Goal: Task Accomplishment & Management: Manage account settings

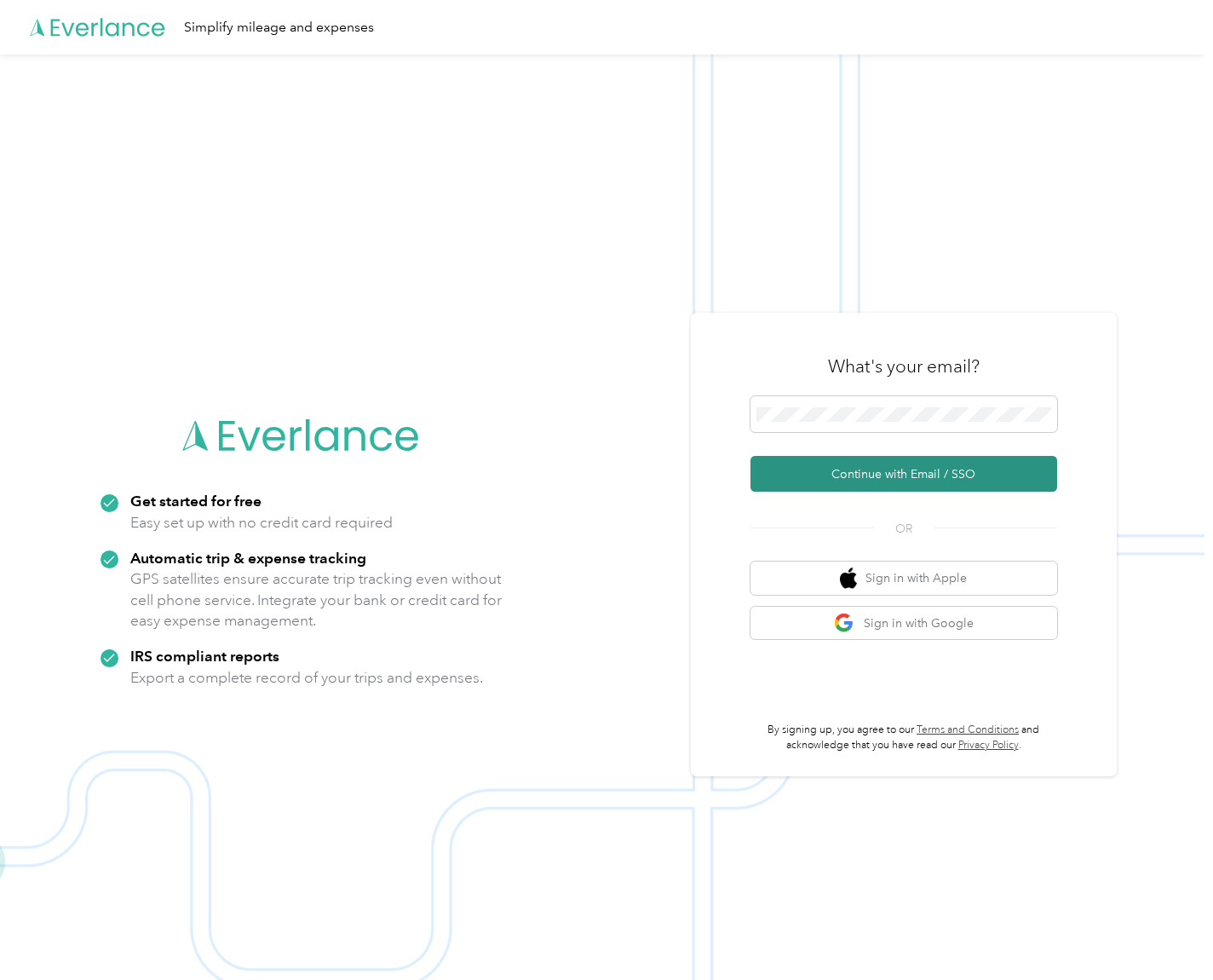
click at [774, 477] on button "Continue with Email / SSO" at bounding box center [904, 474] width 306 height 36
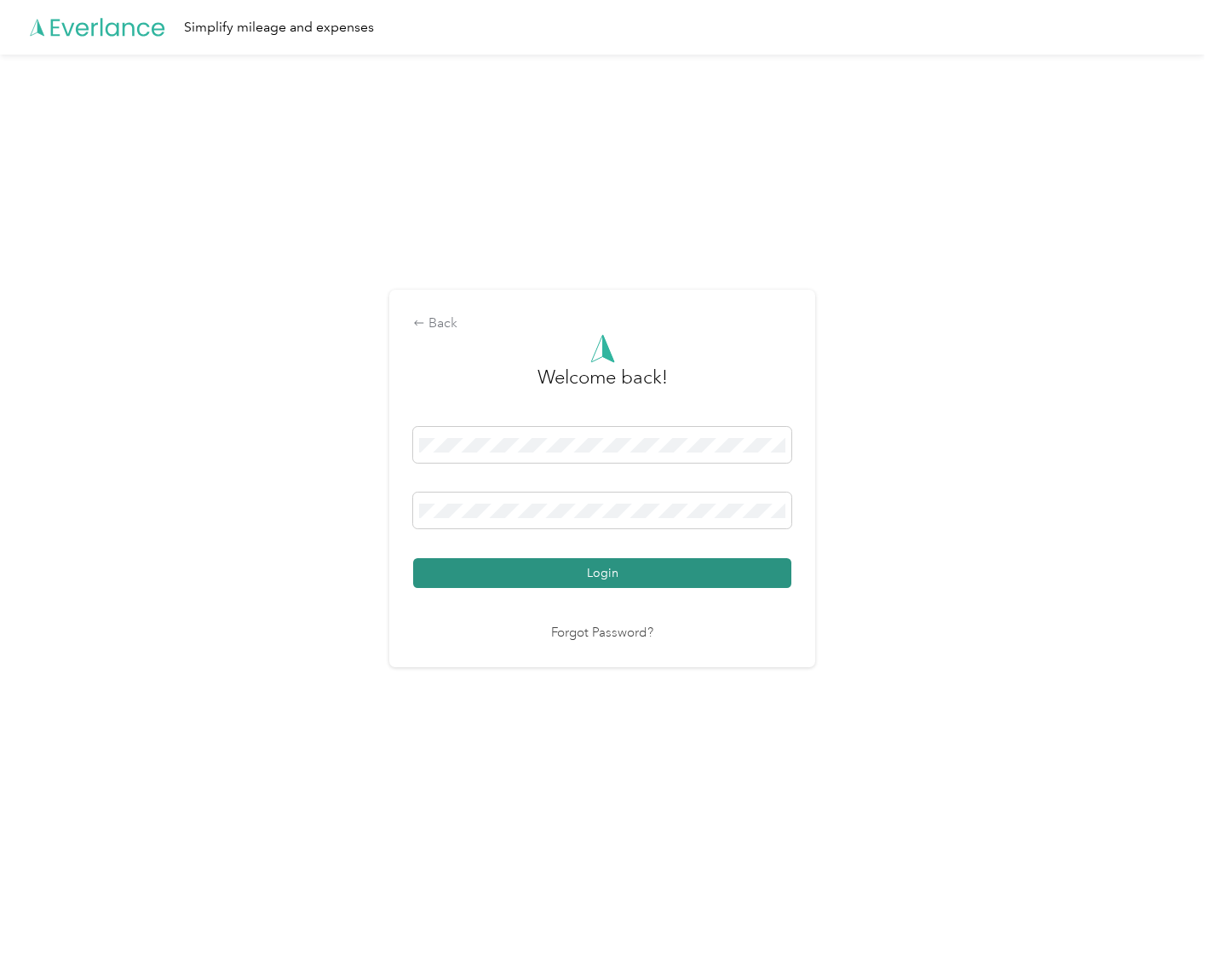
click at [494, 571] on button "Login" at bounding box center [602, 573] width 379 height 30
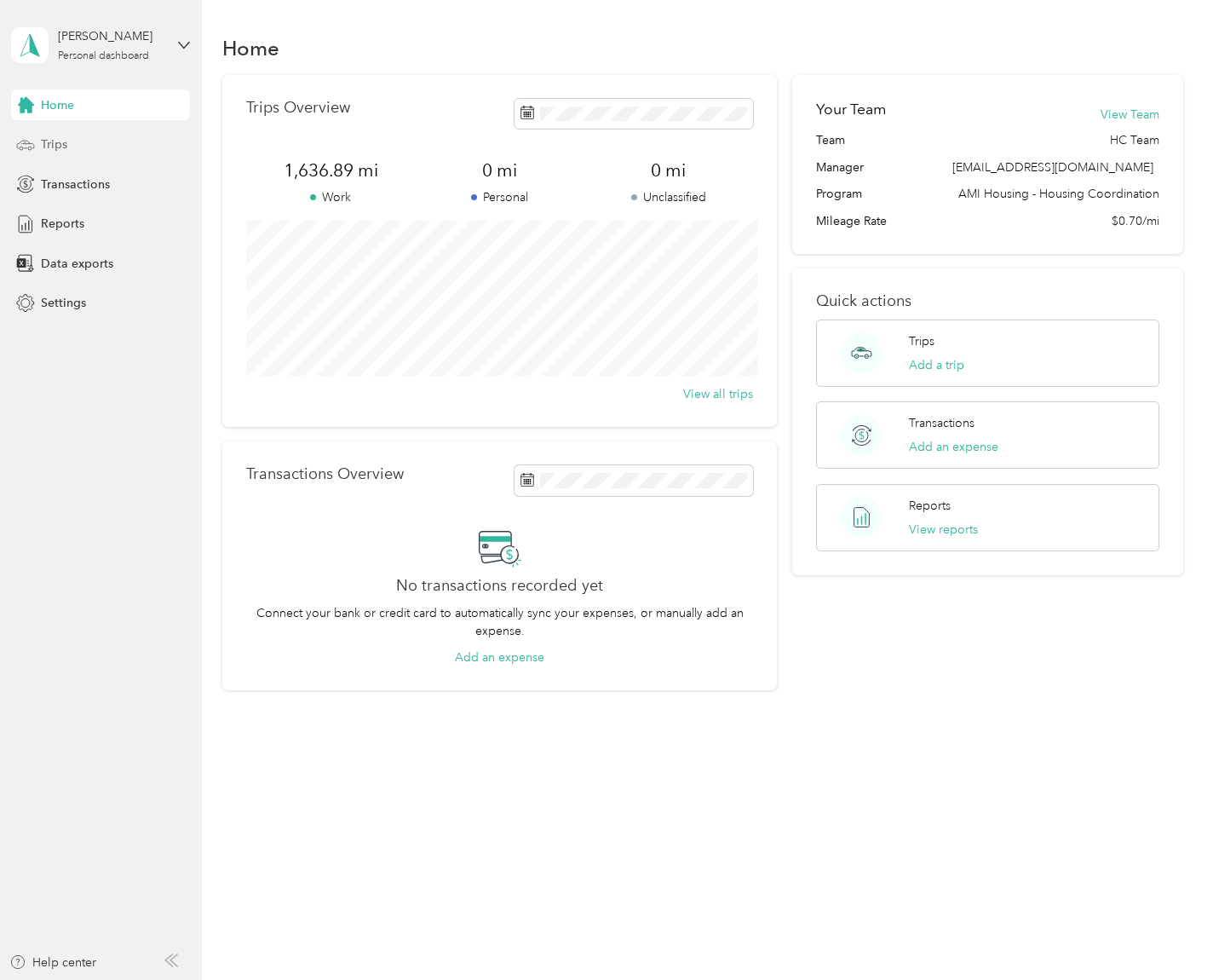
click at [69, 140] on div "Trips" at bounding box center [100, 144] width 179 height 31
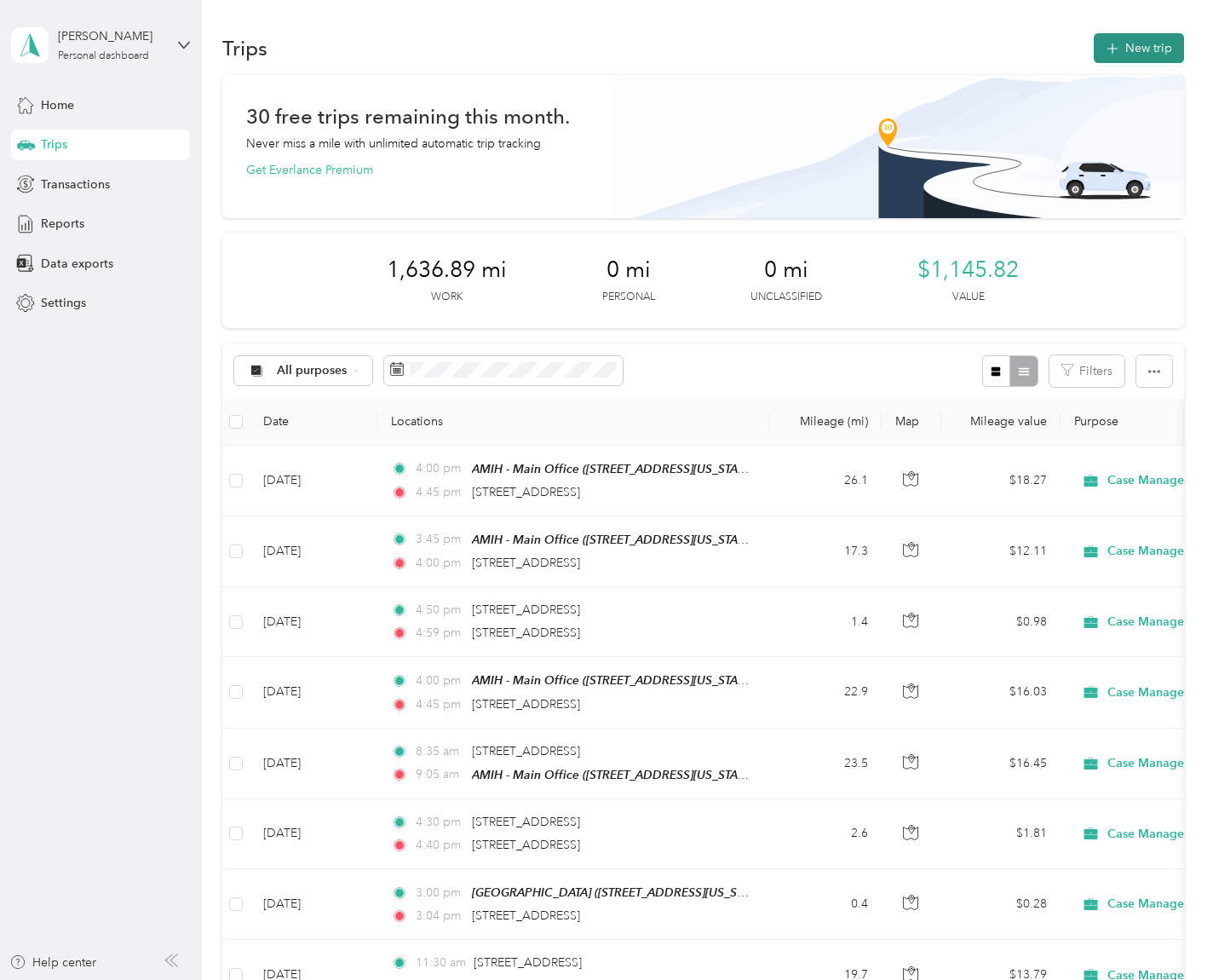
click at [1121, 41] on button "New trip" at bounding box center [1139, 48] width 91 height 30
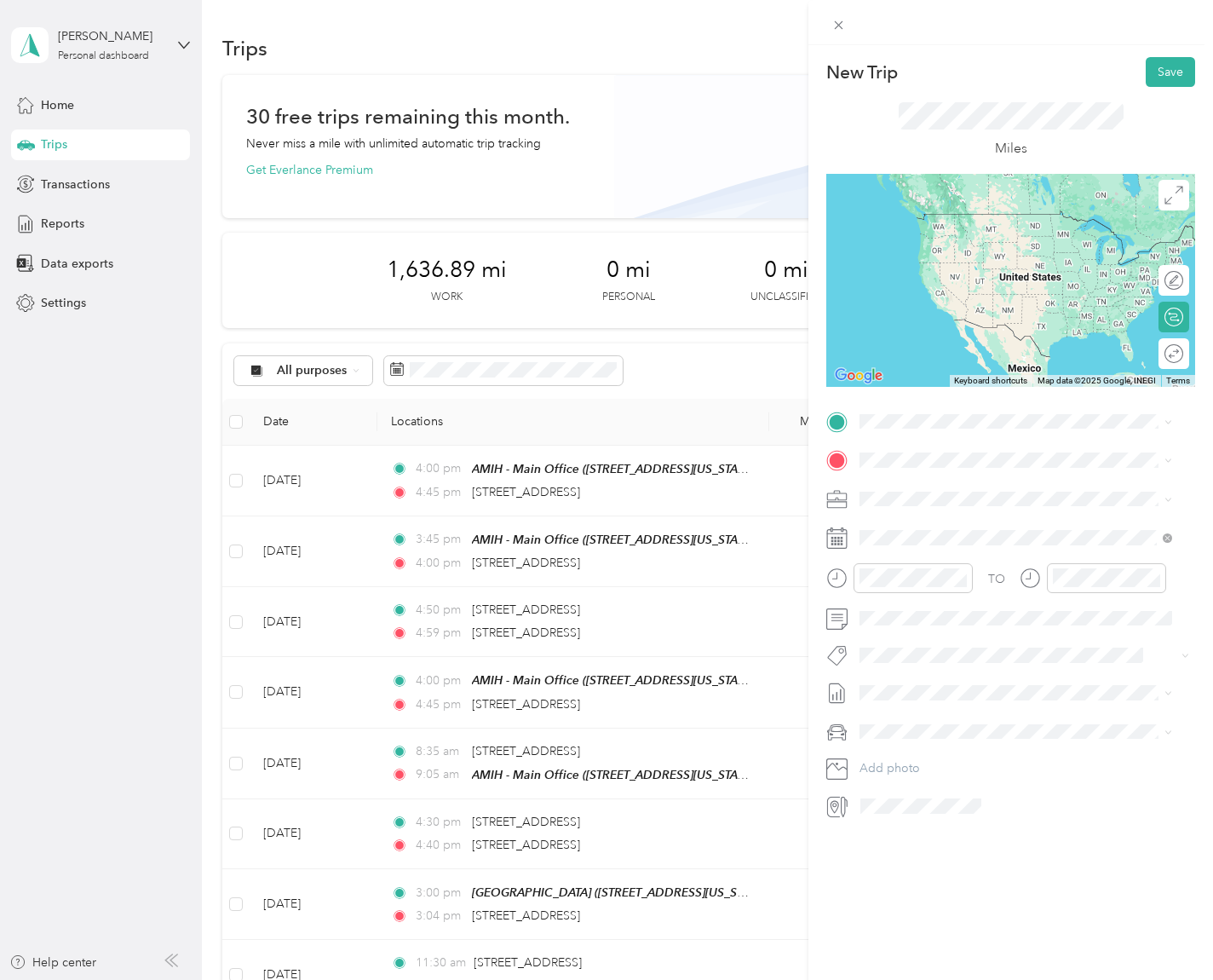
click at [1012, 498] on div "TEAM AMIH - Main Office [STREET_ADDRESS][US_STATE]" at bounding box center [978, 500] width 171 height 41
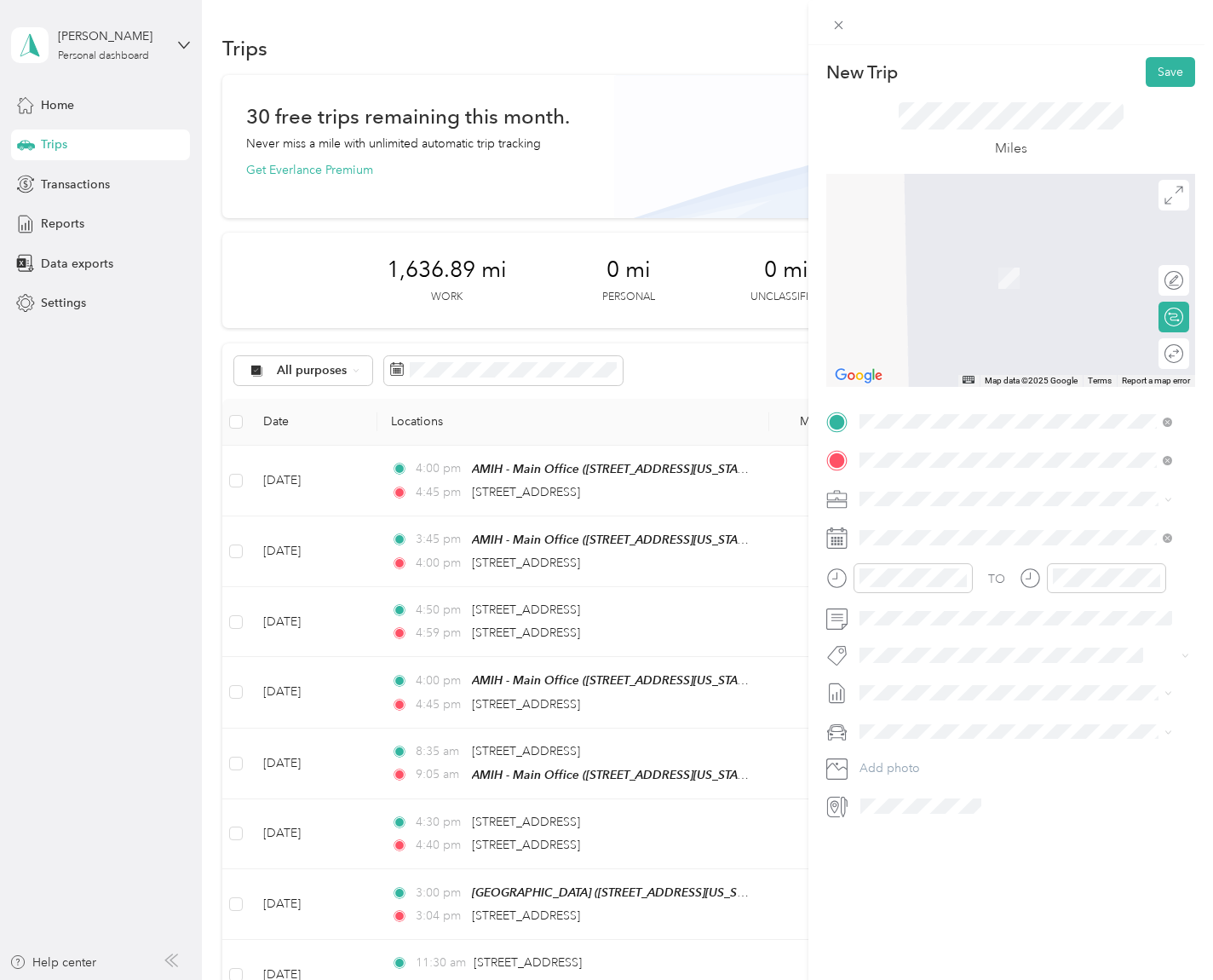
click at [1018, 529] on span "[STREET_ADDRESS][US_STATE]" at bounding box center [978, 521] width 171 height 15
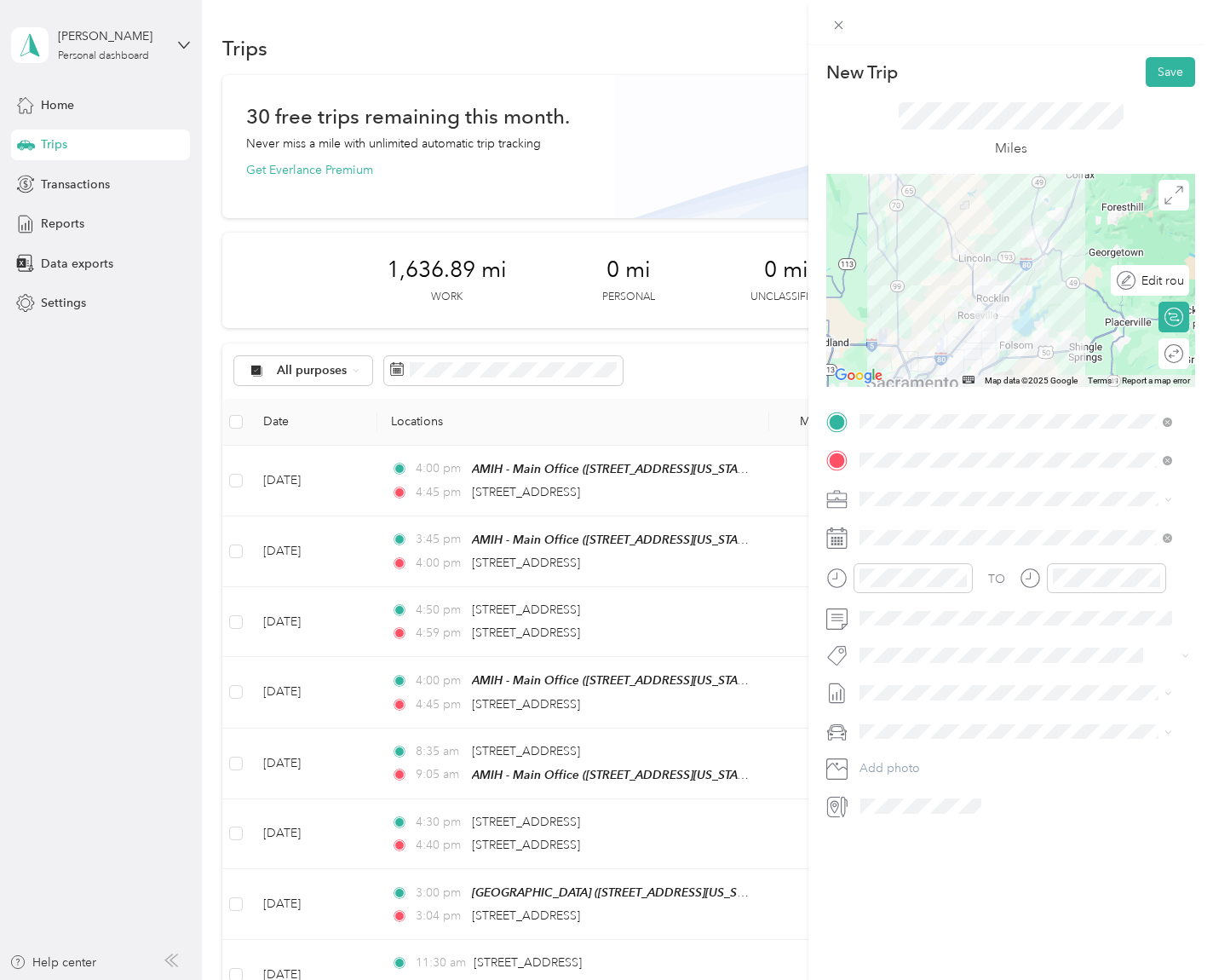
click at [1158, 286] on div "Edit route" at bounding box center [1159, 281] width 48 height 18
click at [1150, 275] on div at bounding box center [1157, 280] width 15 height 15
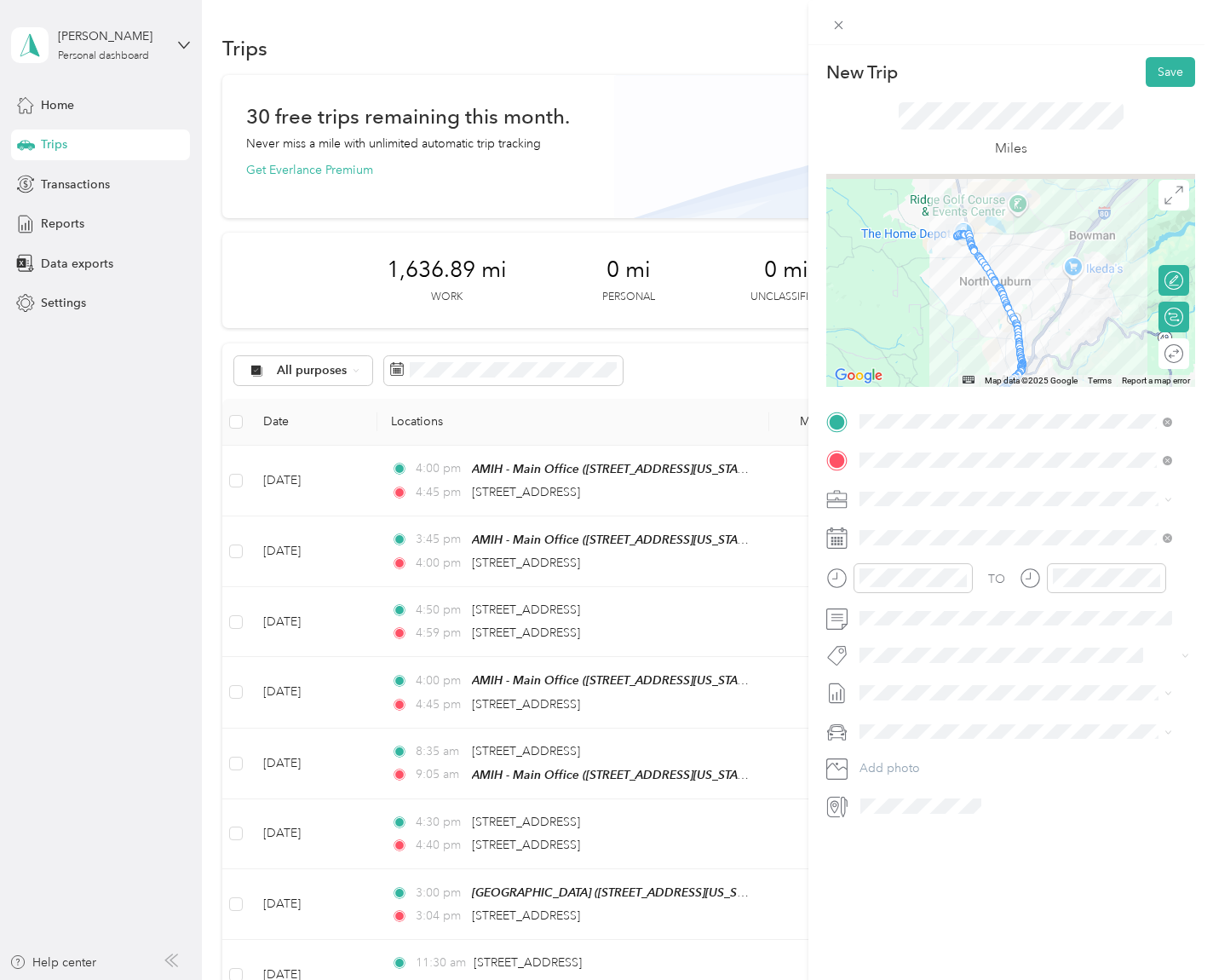
drag, startPoint x: 1024, startPoint y: 215, endPoint x: 1020, endPoint y: 318, distance: 103.1
click at [1020, 318] on div at bounding box center [1011, 280] width 369 height 213
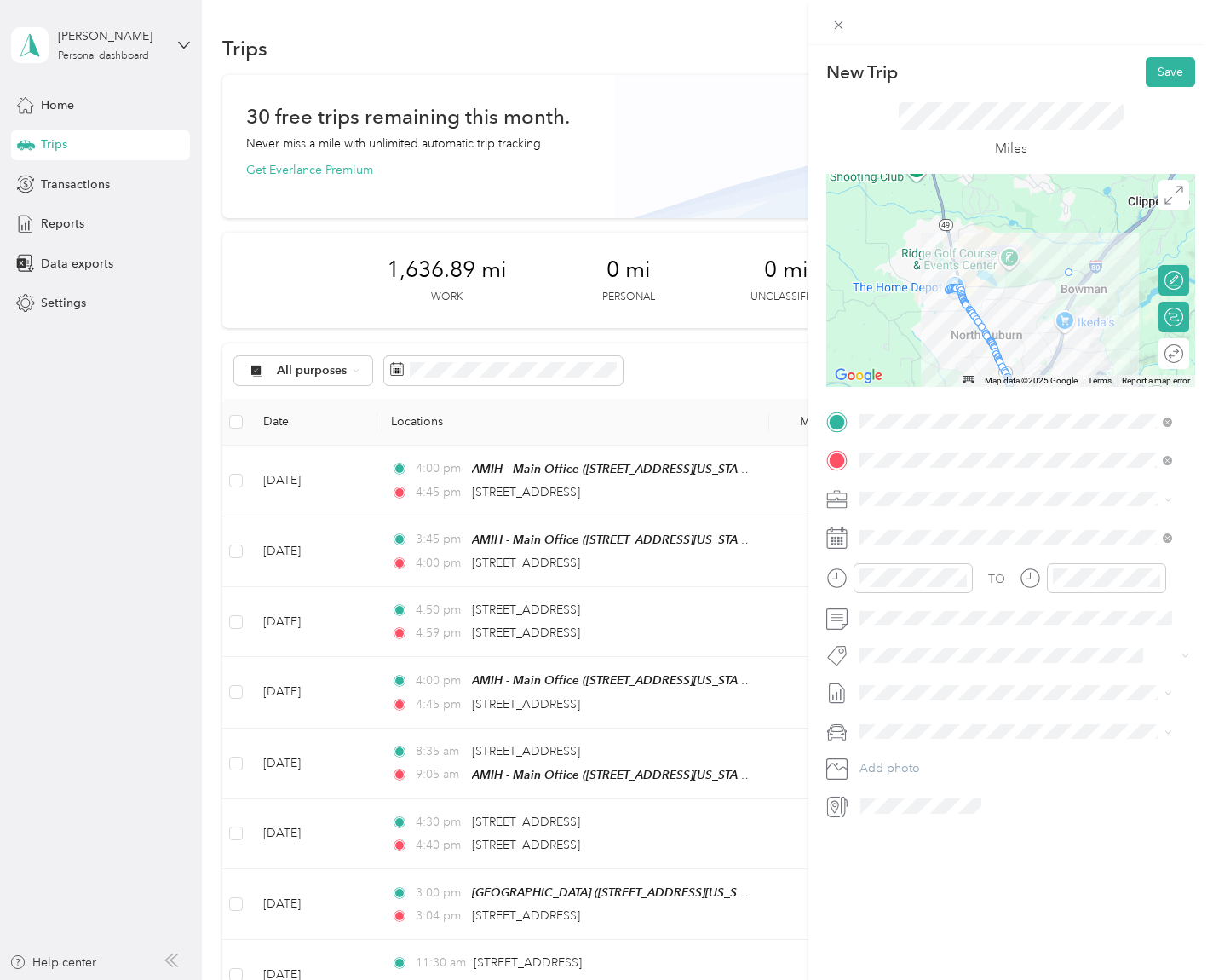
drag, startPoint x: 973, startPoint y: 326, endPoint x: 1063, endPoint y: 267, distance: 107.6
click at [993, 627] on span at bounding box center [1025, 618] width 342 height 27
click at [986, 798] on div "28" at bounding box center [982, 800] width 22 height 21
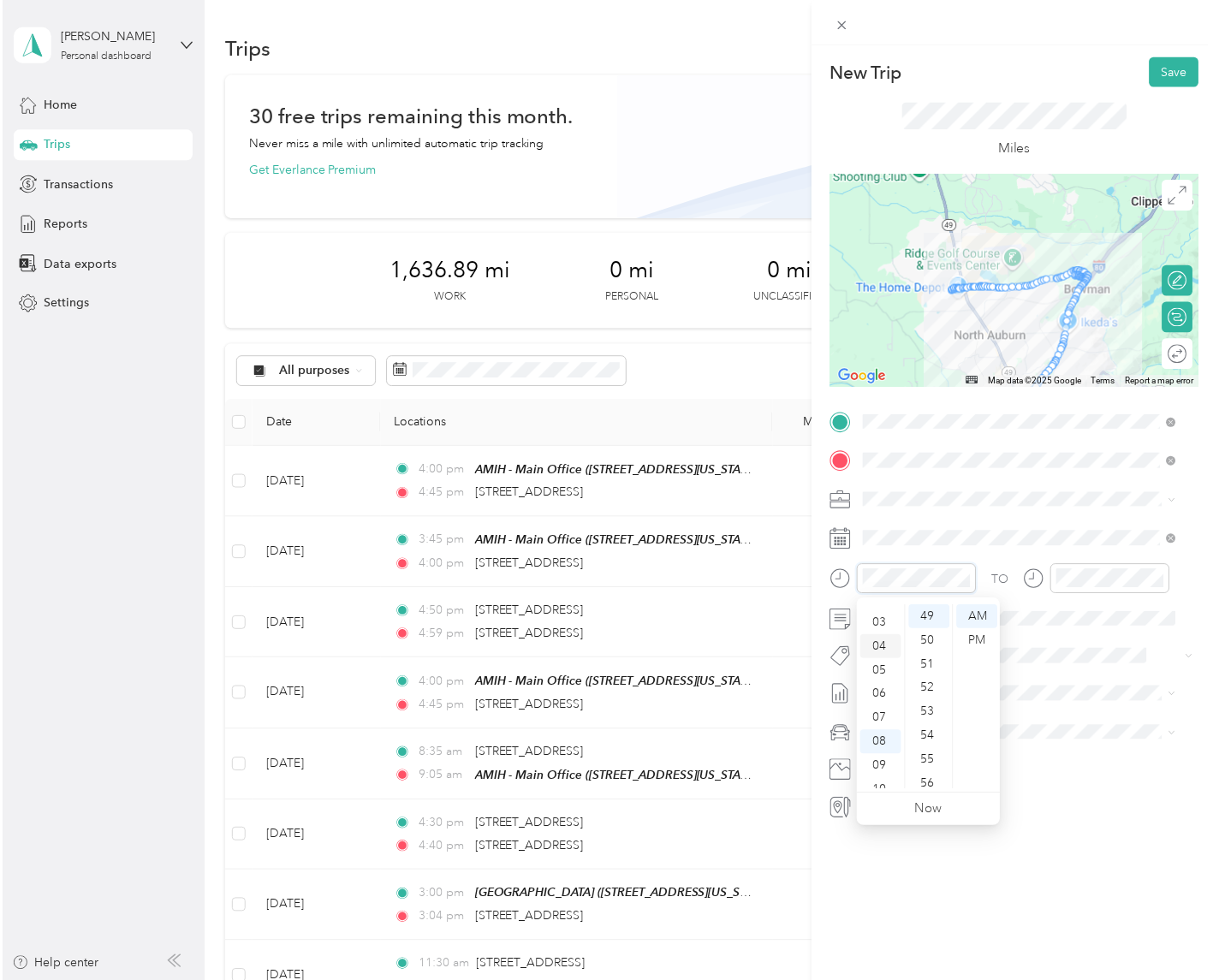
scroll to position [103, 0]
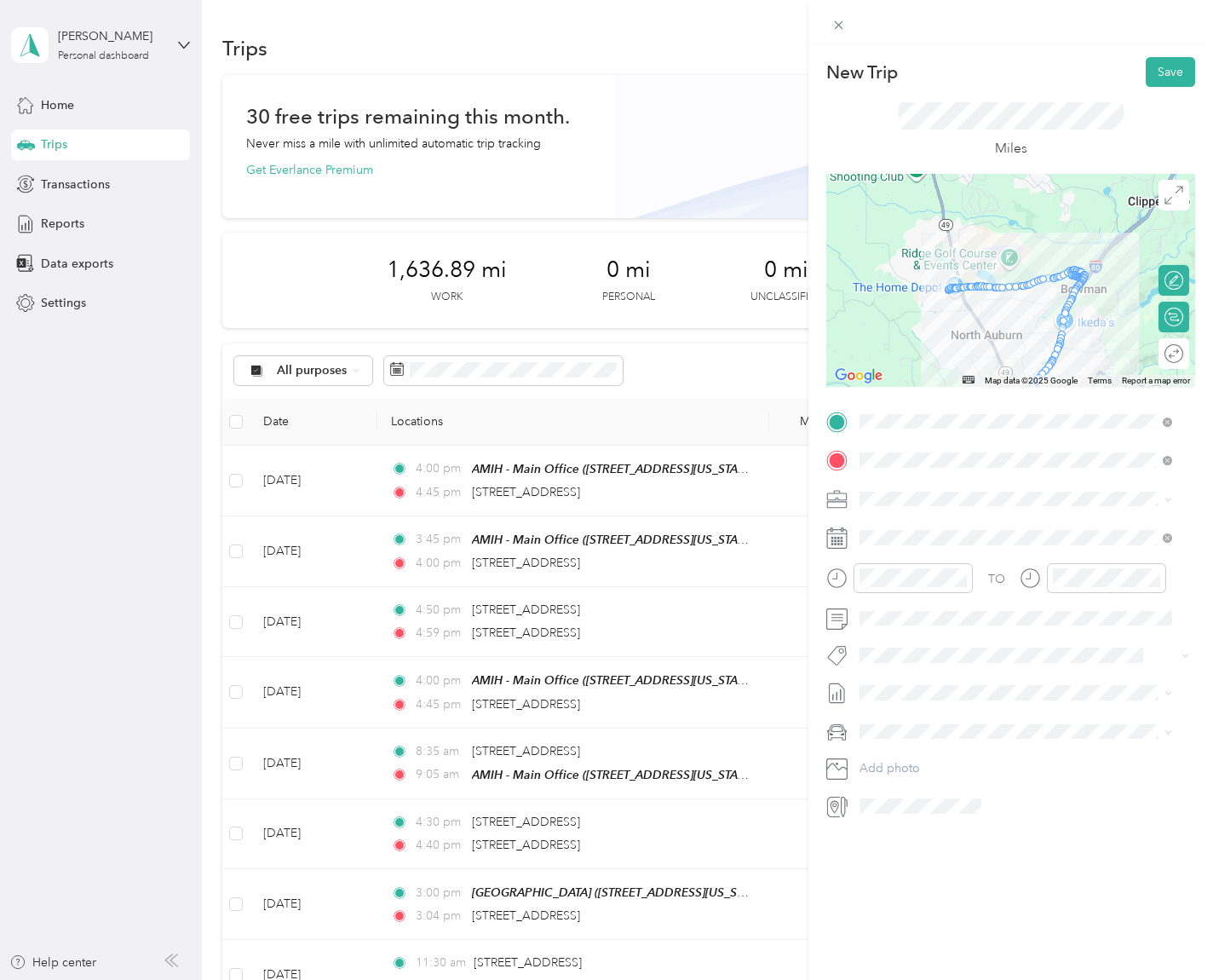
click at [878, 927] on div "New Trip Save This trip cannot be edited because it is either under review, app…" at bounding box center [1011, 534] width 405 height 980
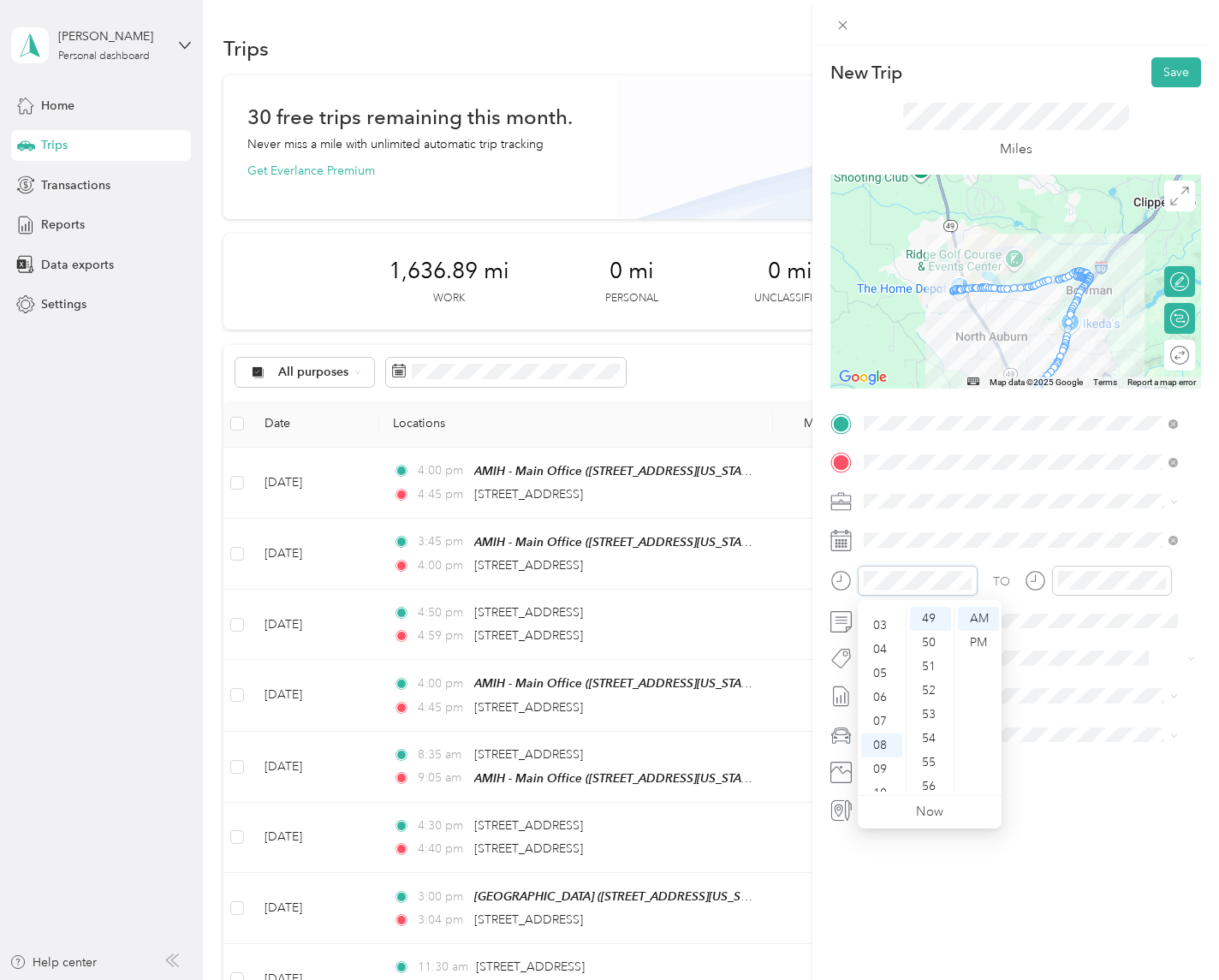
scroll to position [0, 0]
click at [884, 670] on div "02" at bounding box center [882, 667] width 41 height 24
click at [932, 754] on div "20" at bounding box center [931, 755] width 41 height 24
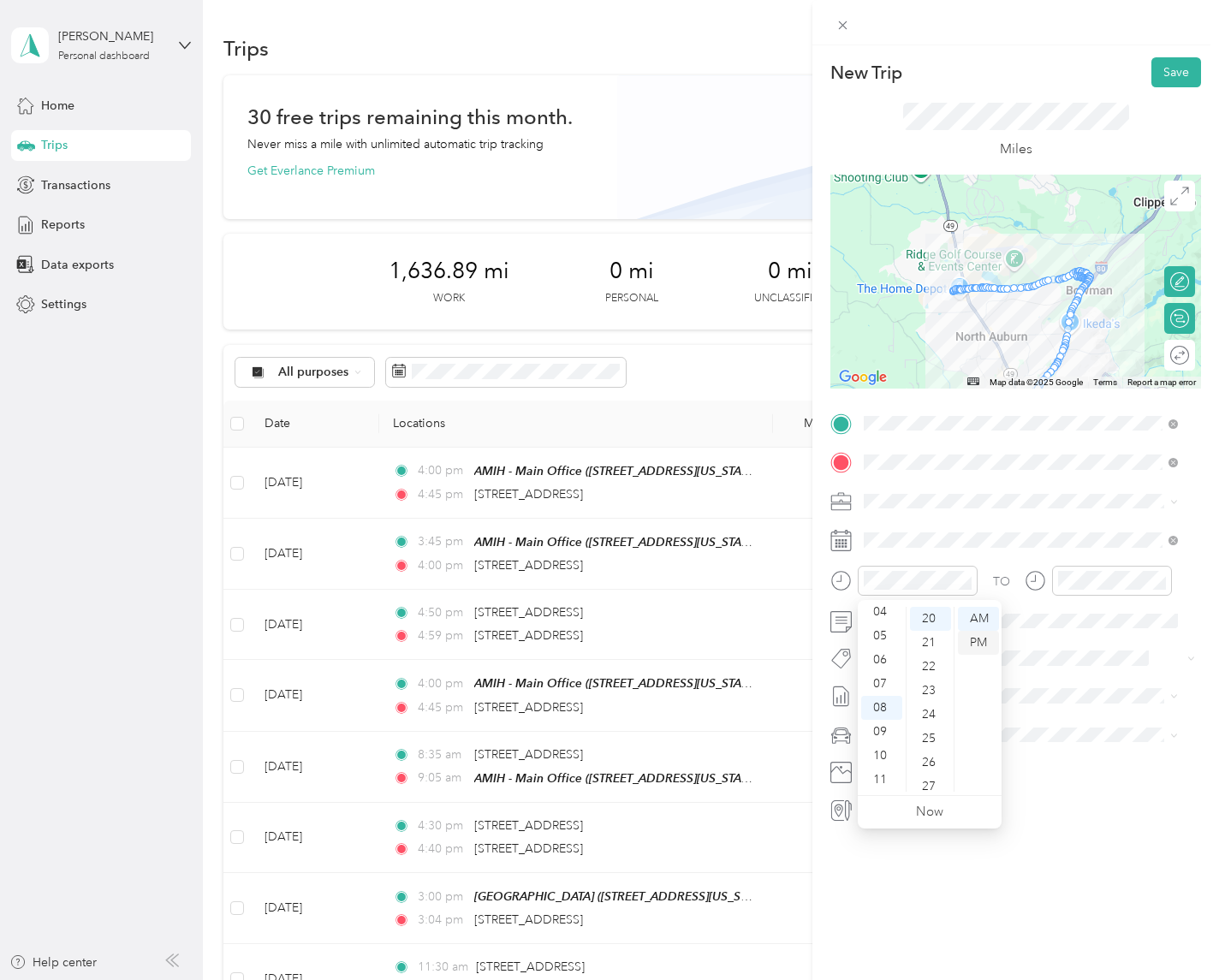
click at [987, 648] on div "PM" at bounding box center [978, 642] width 41 height 24
click at [887, 670] on div "02" at bounding box center [882, 667] width 41 height 24
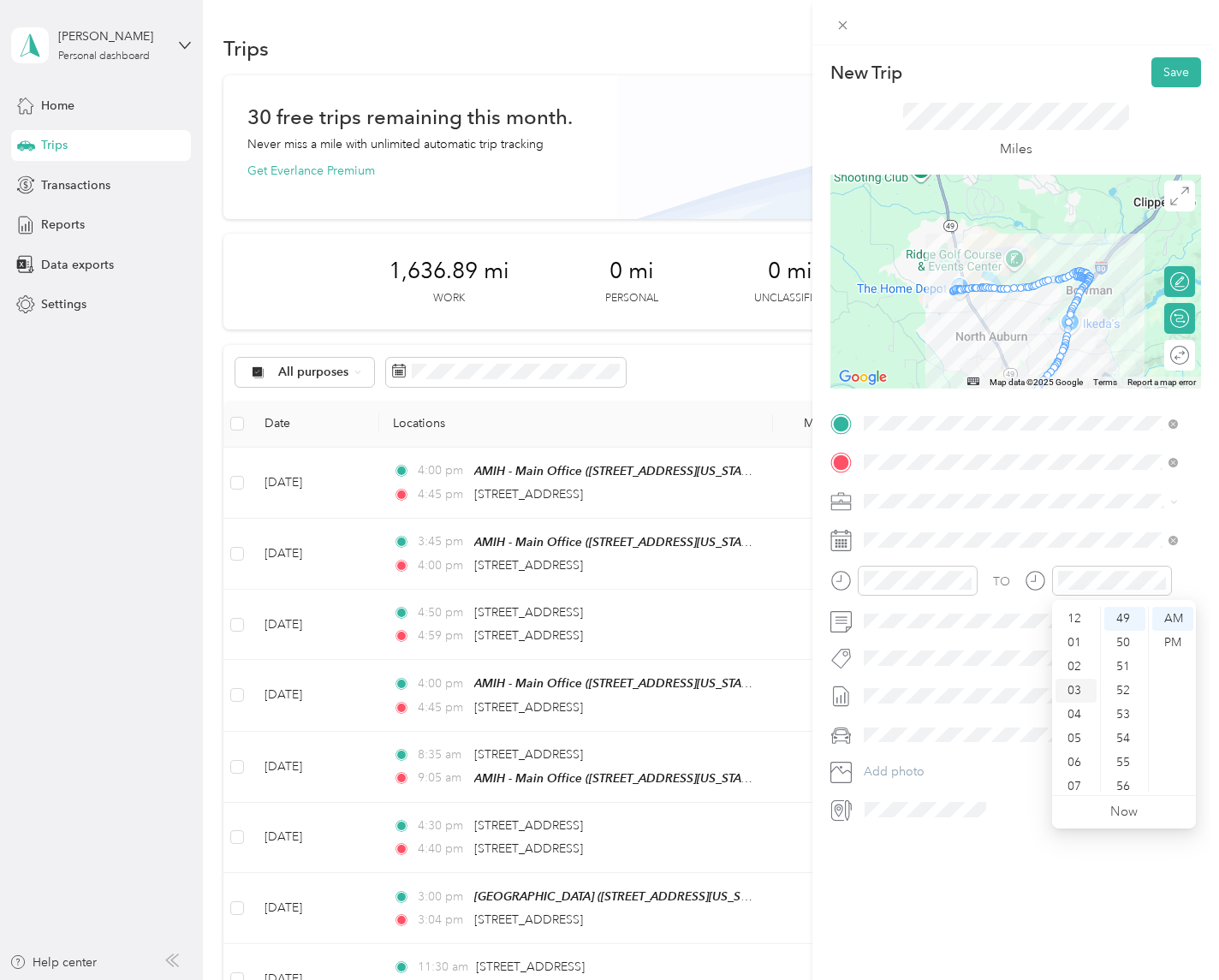
click at [1070, 683] on div "03" at bounding box center [1077, 691] width 41 height 24
click at [1131, 614] on div "00" at bounding box center [1125, 618] width 41 height 24
click at [1076, 668] on div "02" at bounding box center [1077, 667] width 41 height 24
click at [1117, 770] on div "40" at bounding box center [1125, 778] width 41 height 24
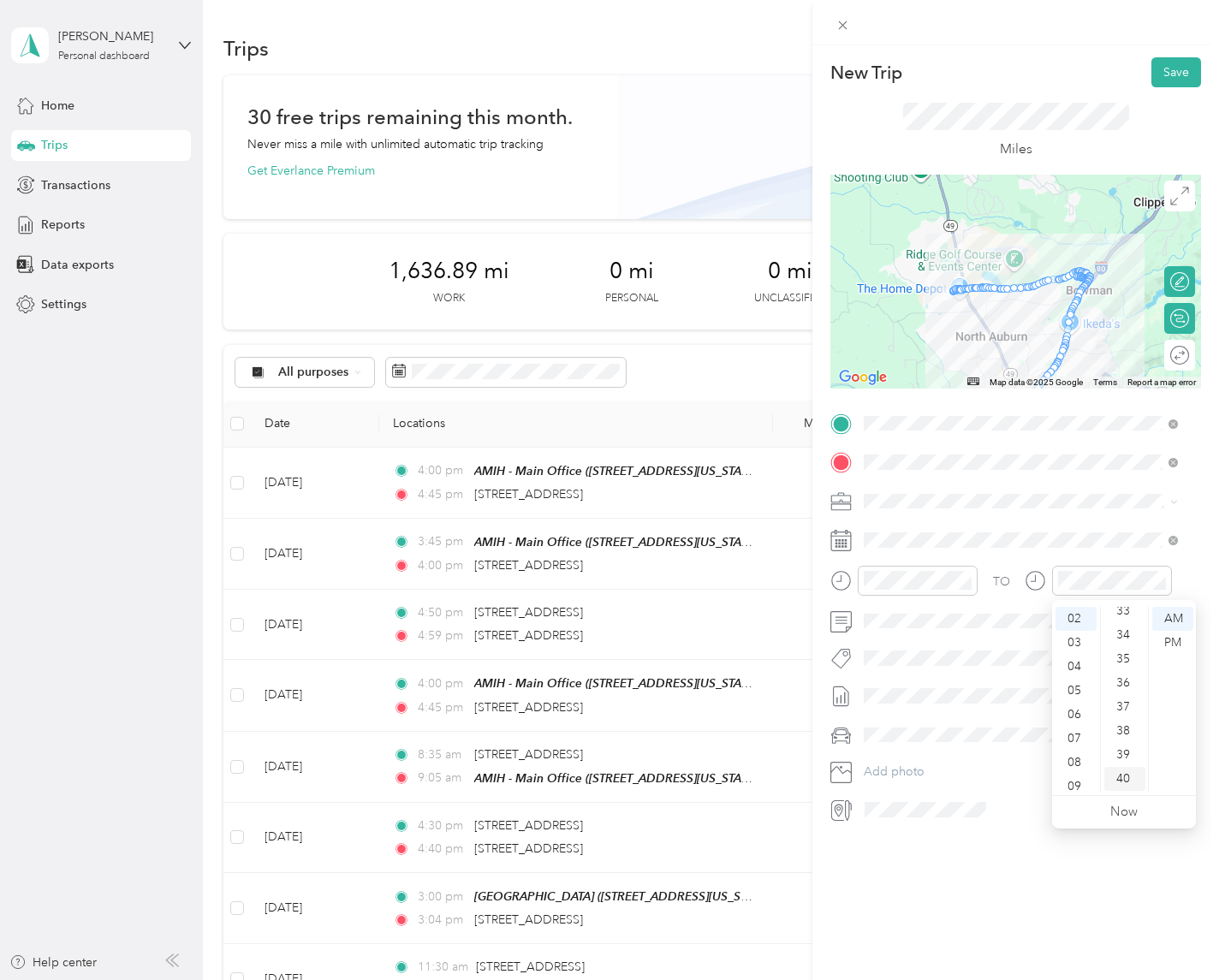
scroll to position [959, 0]
click at [1165, 632] on div "PM" at bounding box center [1173, 642] width 41 height 24
click at [936, 897] on div "New Trip Save This trip cannot be edited because it is either under review, app…" at bounding box center [1016, 535] width 407 height 980
click at [1152, 73] on button "Save" at bounding box center [1177, 73] width 50 height 30
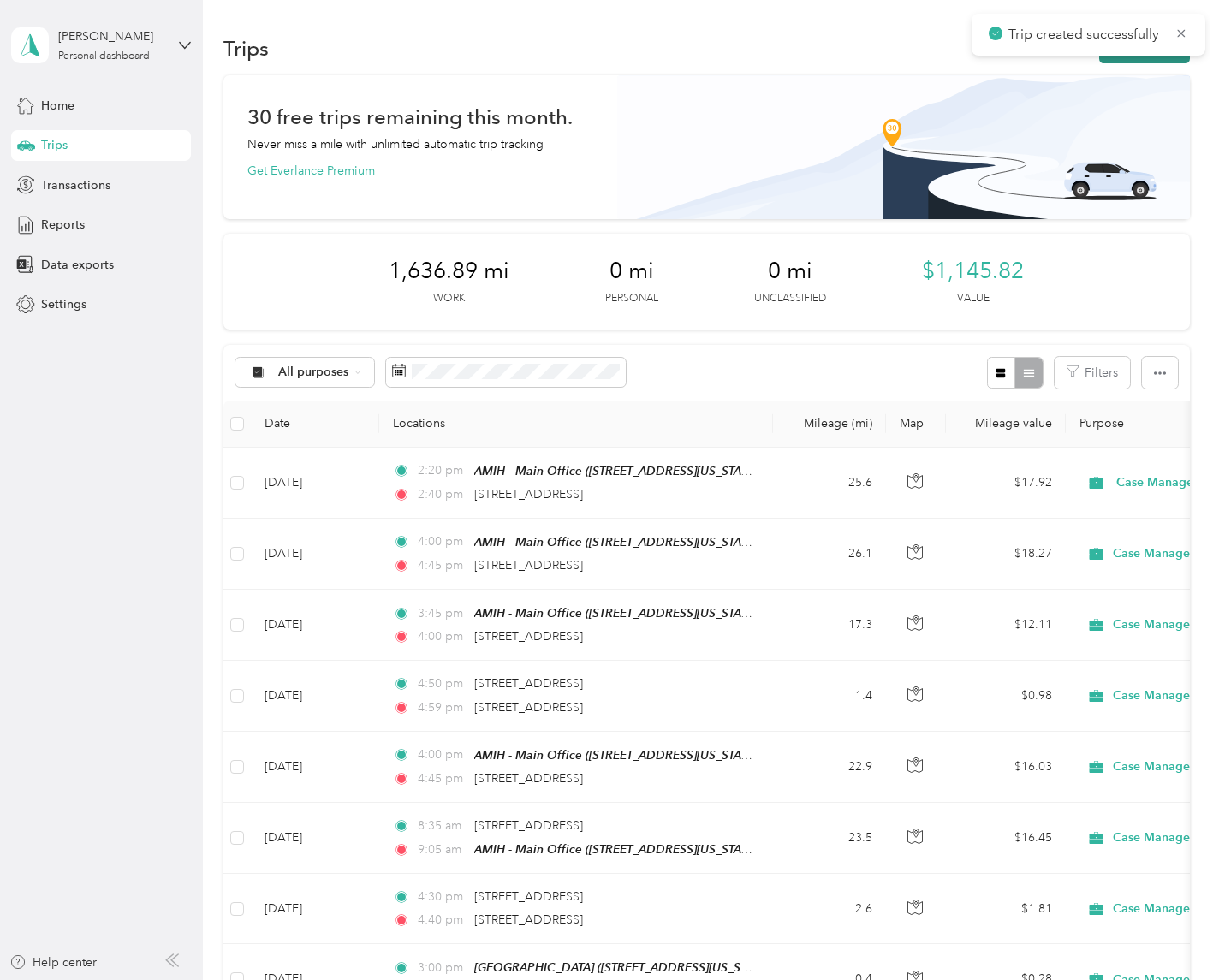
click at [1103, 58] on button "New trip" at bounding box center [1145, 49] width 91 height 30
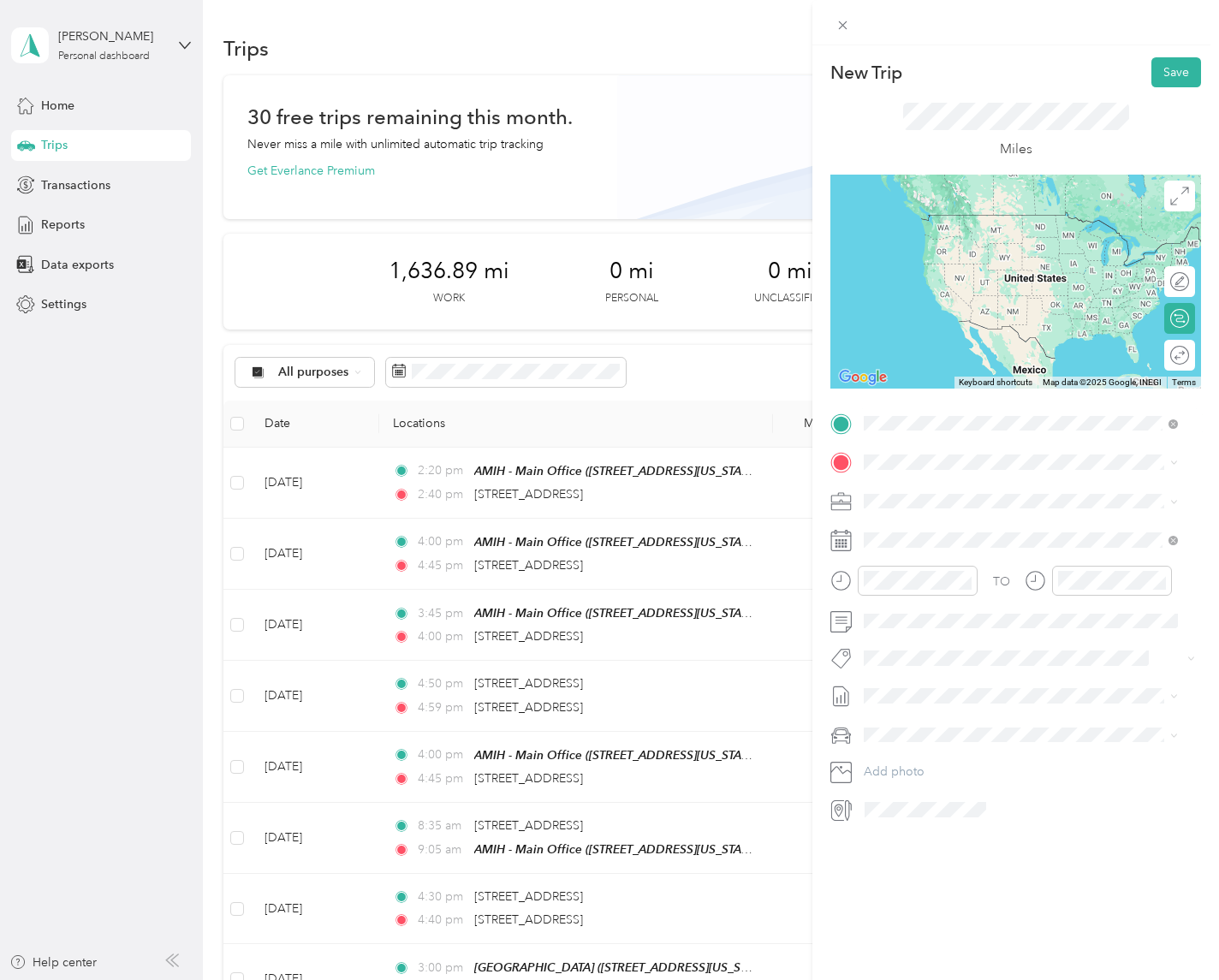
click at [981, 563] on span "[STREET_ADDRESS][US_STATE]" at bounding box center [983, 555] width 172 height 15
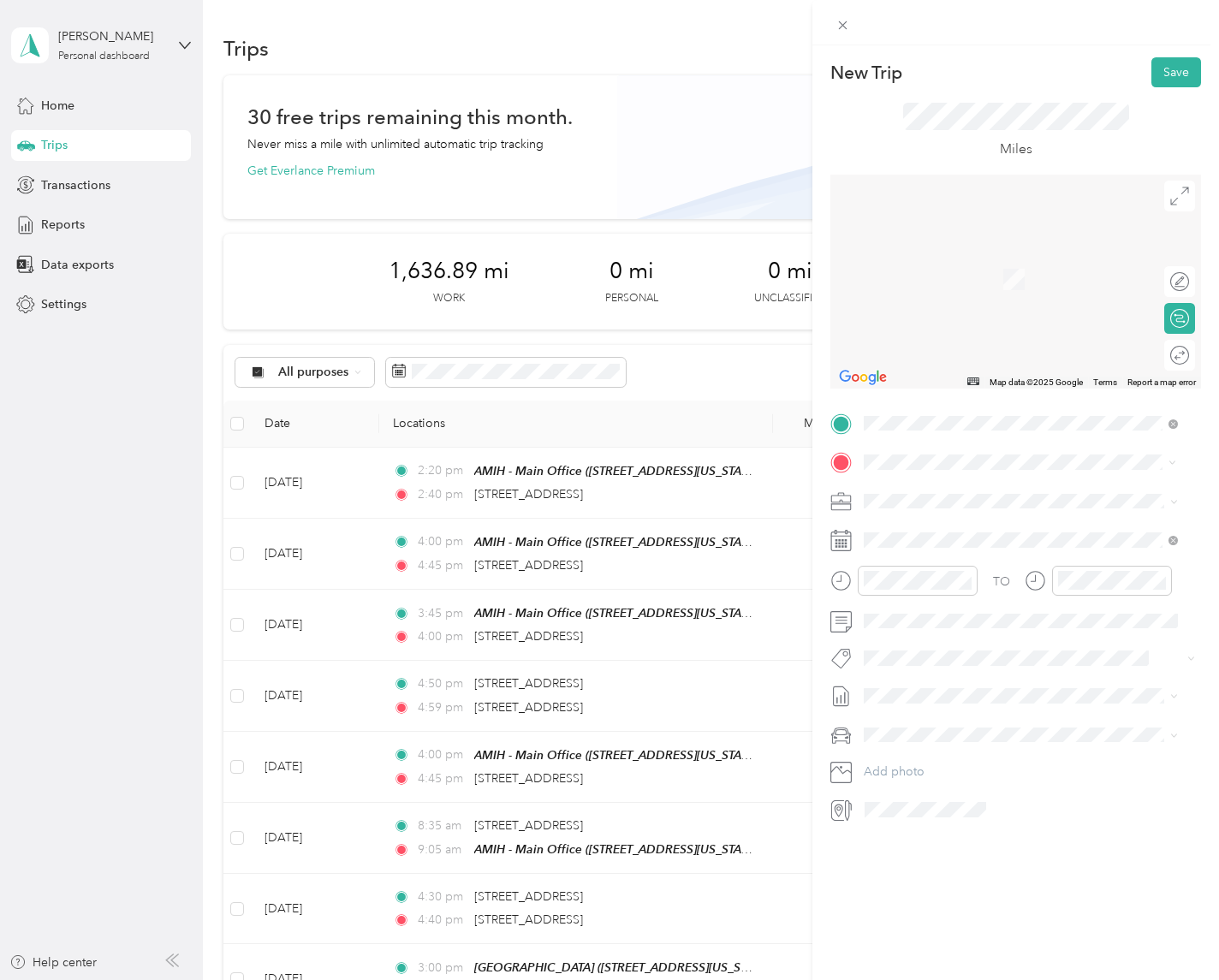
click at [998, 539] on div "TEAM Edna's Place [STREET_ADDRESS][US_STATE]" at bounding box center [998, 542] width 203 height 42
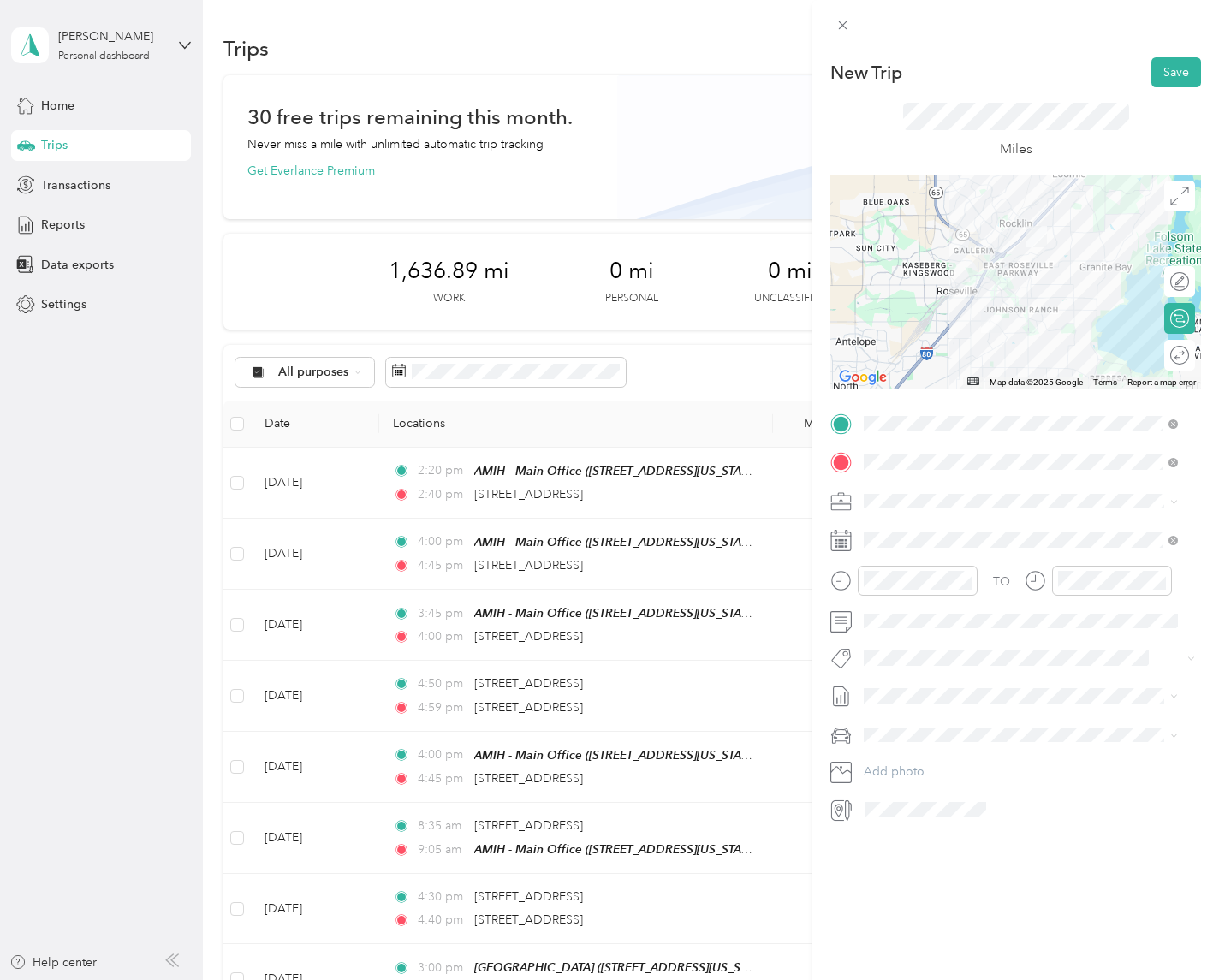
click at [1017, 333] on div at bounding box center [1016, 281] width 371 height 214
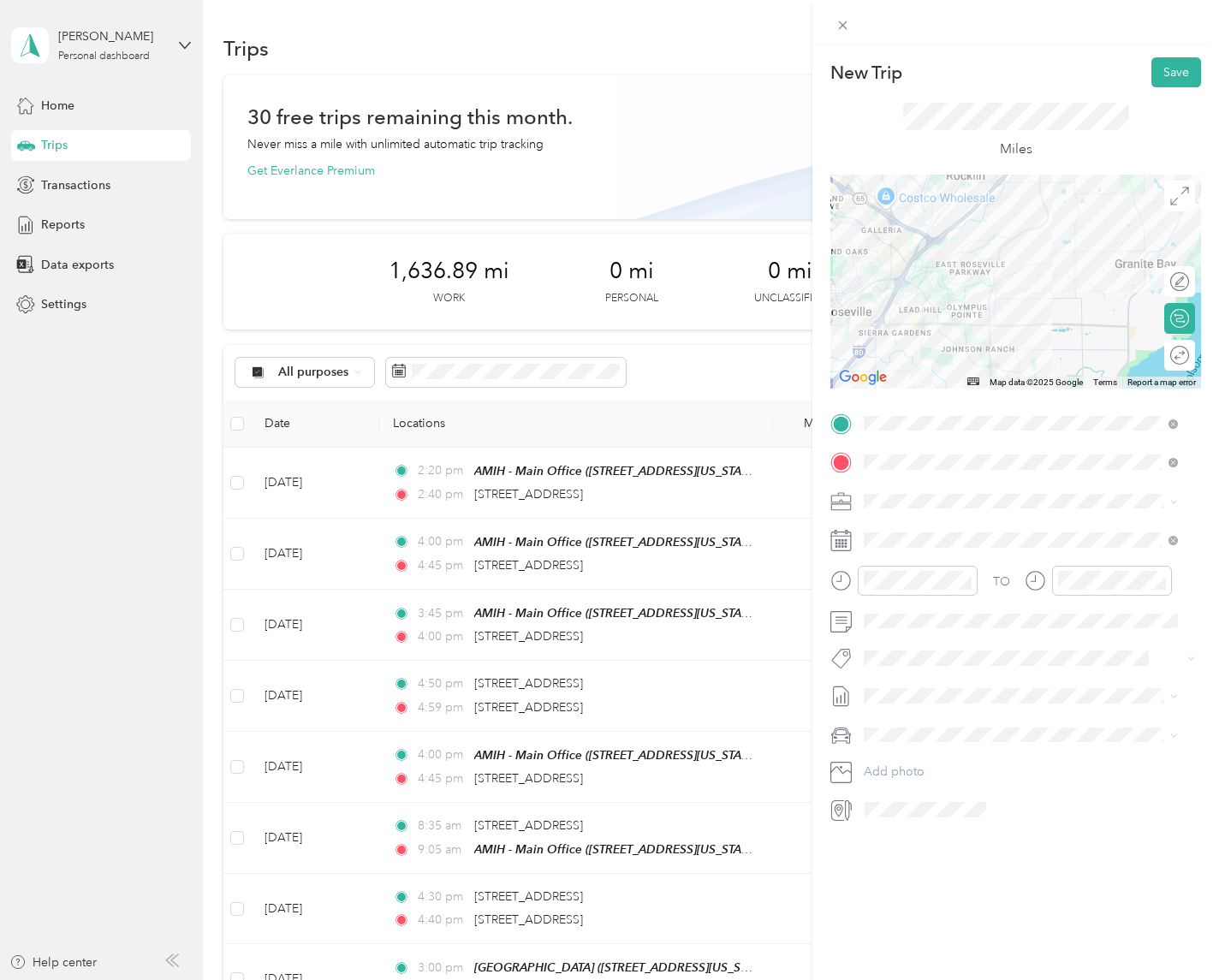
drag, startPoint x: 950, startPoint y: 238, endPoint x: 924, endPoint y: 361, distance: 125.7
click at [924, 361] on div at bounding box center [1016, 281] width 371 height 214
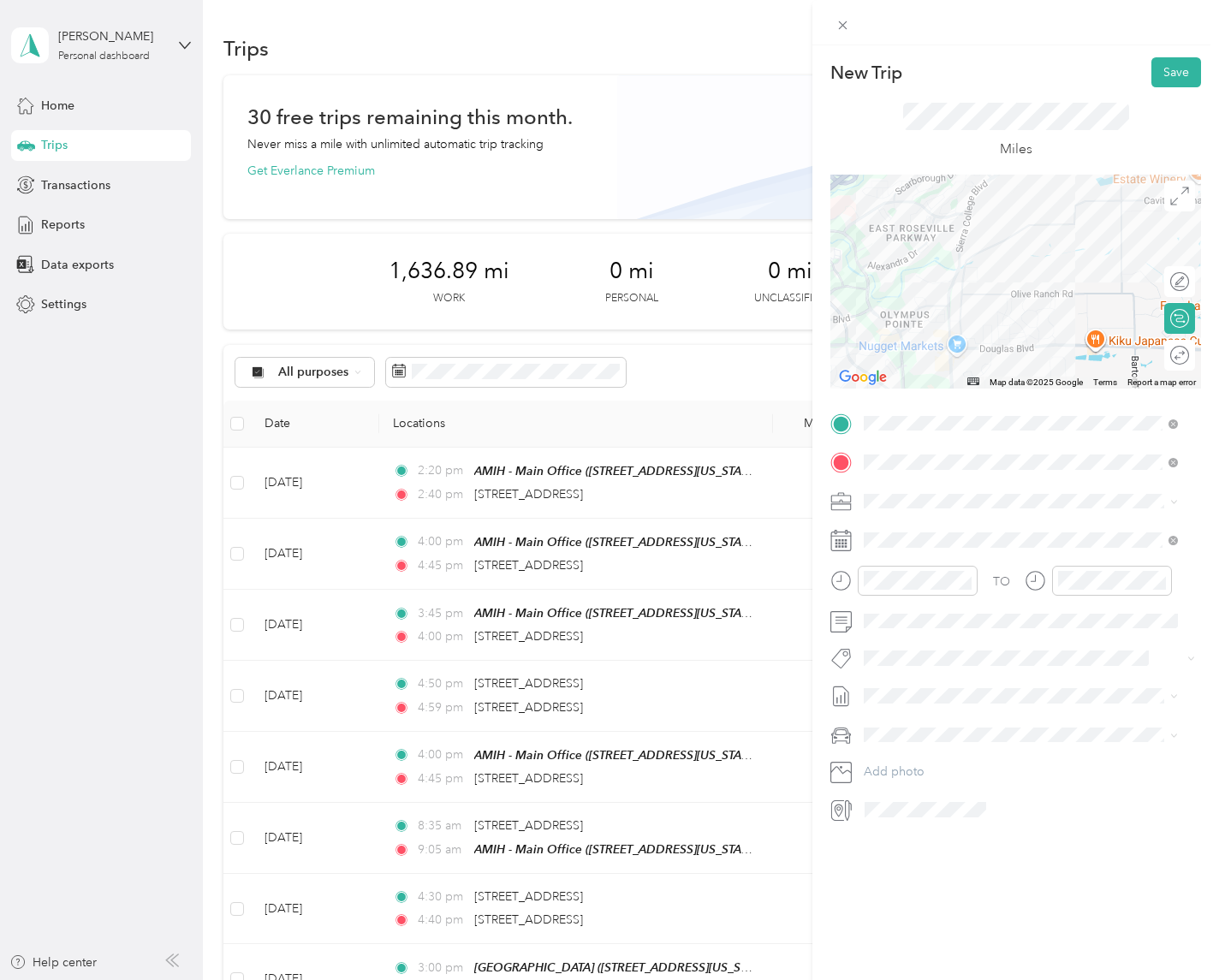
drag, startPoint x: 1004, startPoint y: 254, endPoint x: 1008, endPoint y: 193, distance: 61.1
click at [1008, 193] on div at bounding box center [1016, 281] width 371 height 214
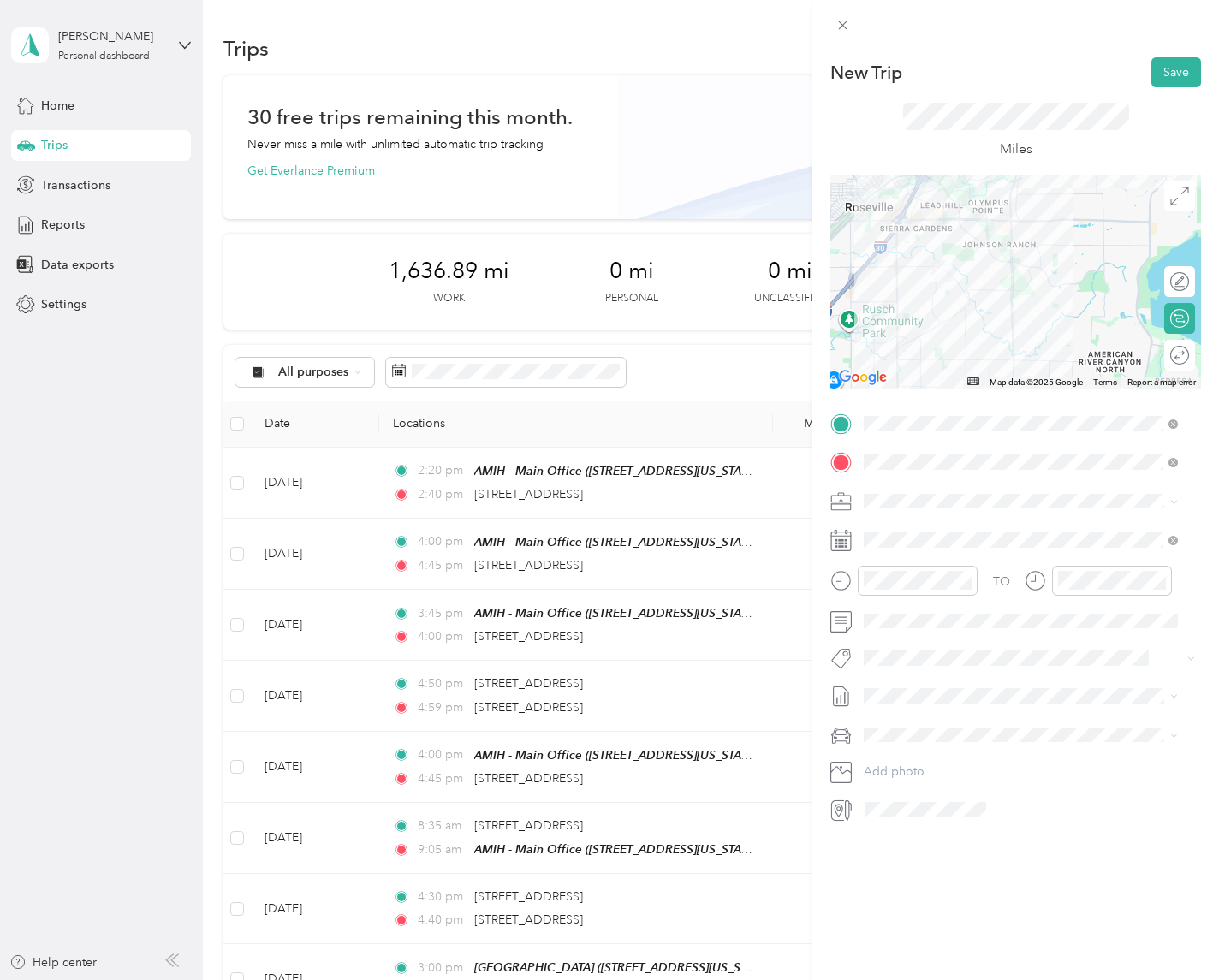
drag, startPoint x: 1008, startPoint y: 342, endPoint x: 1039, endPoint y: 254, distance: 93.3
click at [1039, 254] on div at bounding box center [1016, 281] width 371 height 214
click at [878, 669] on div "02" at bounding box center [882, 667] width 41 height 24
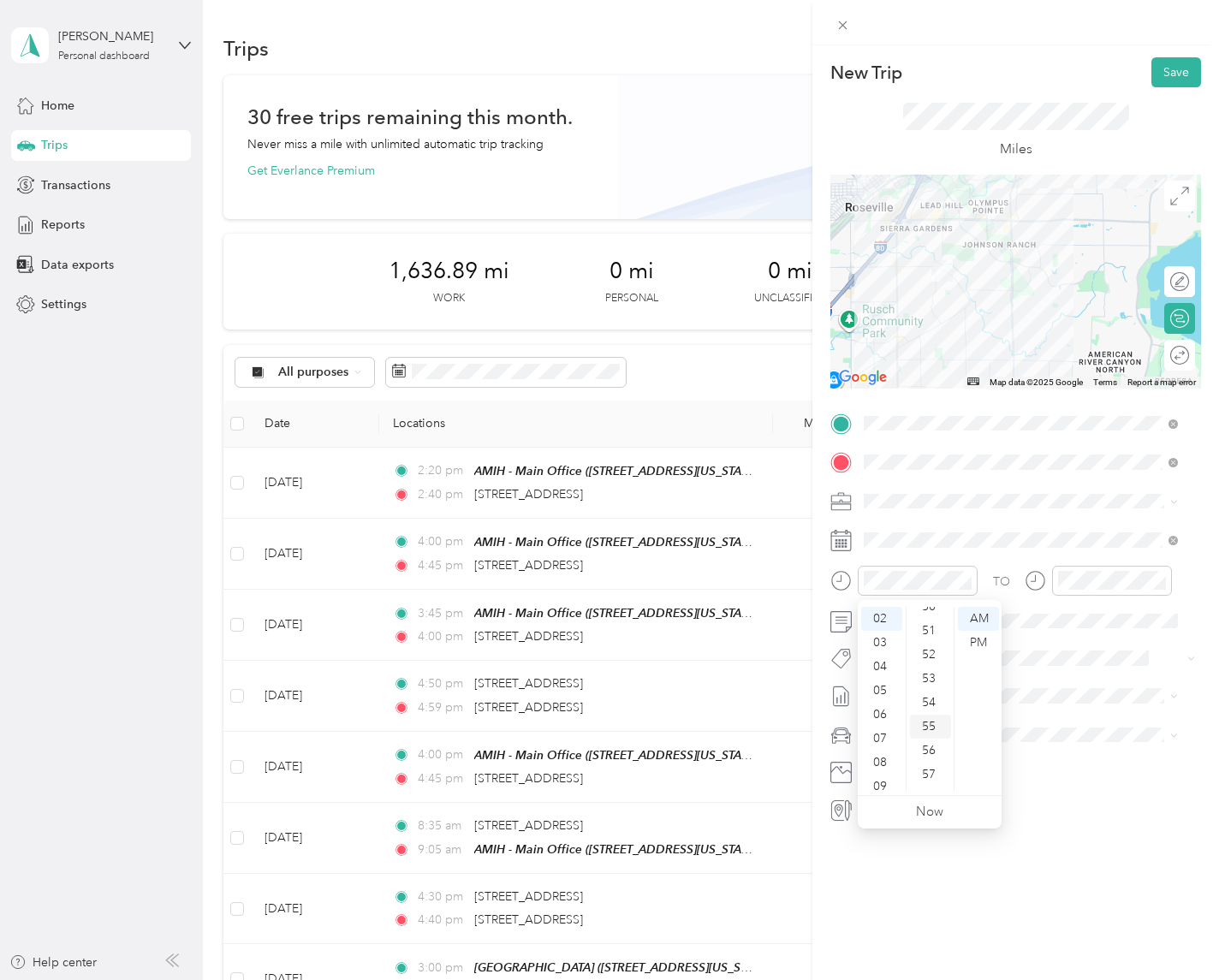
click at [929, 726] on div "55" at bounding box center [931, 726] width 41 height 24
click at [970, 637] on div "PM" at bounding box center [978, 642] width 41 height 24
click at [928, 716] on div "42" at bounding box center [931, 715] width 41 height 24
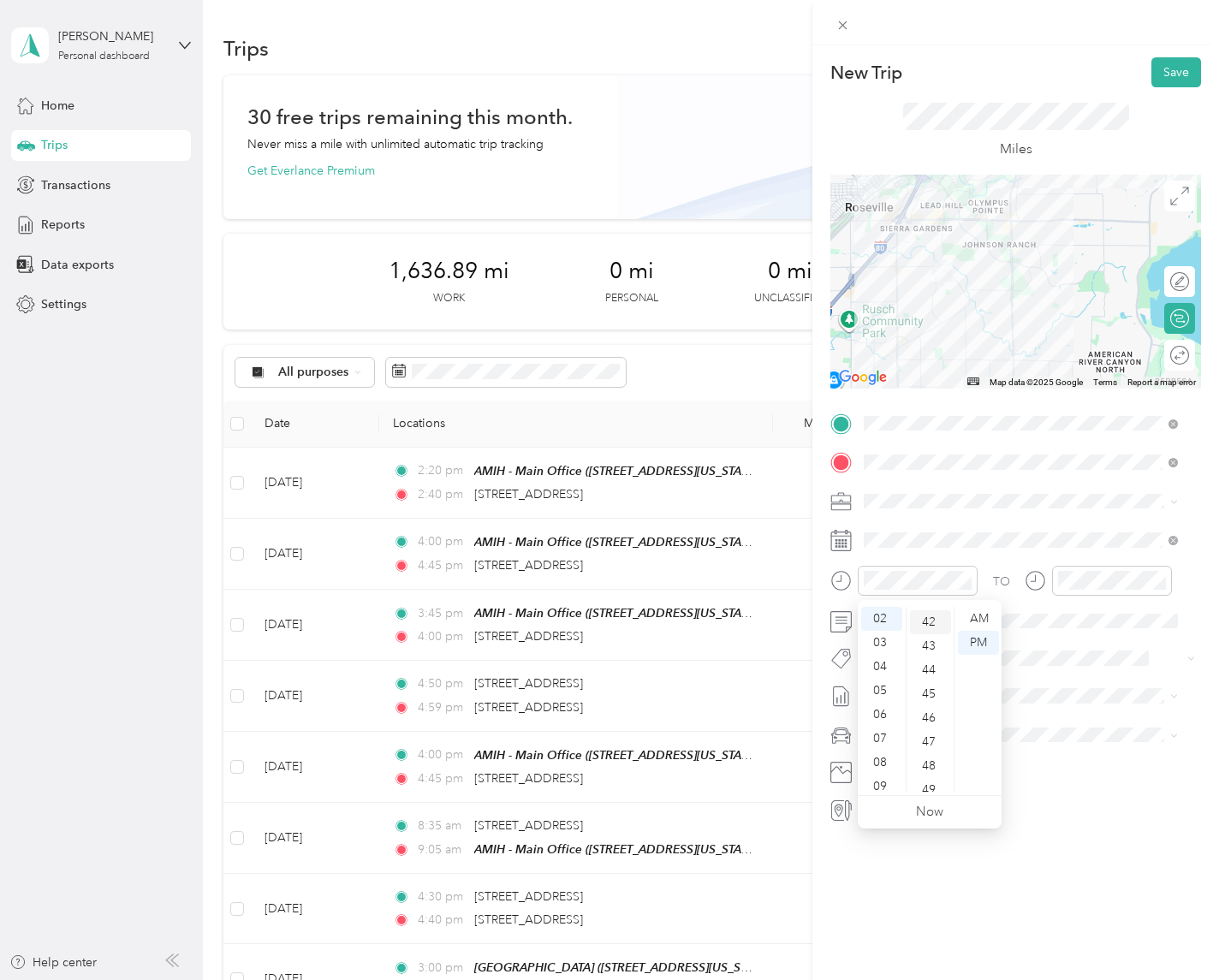
scroll to position [1007, 0]
click at [1070, 657] on div "02" at bounding box center [1077, 667] width 41 height 24
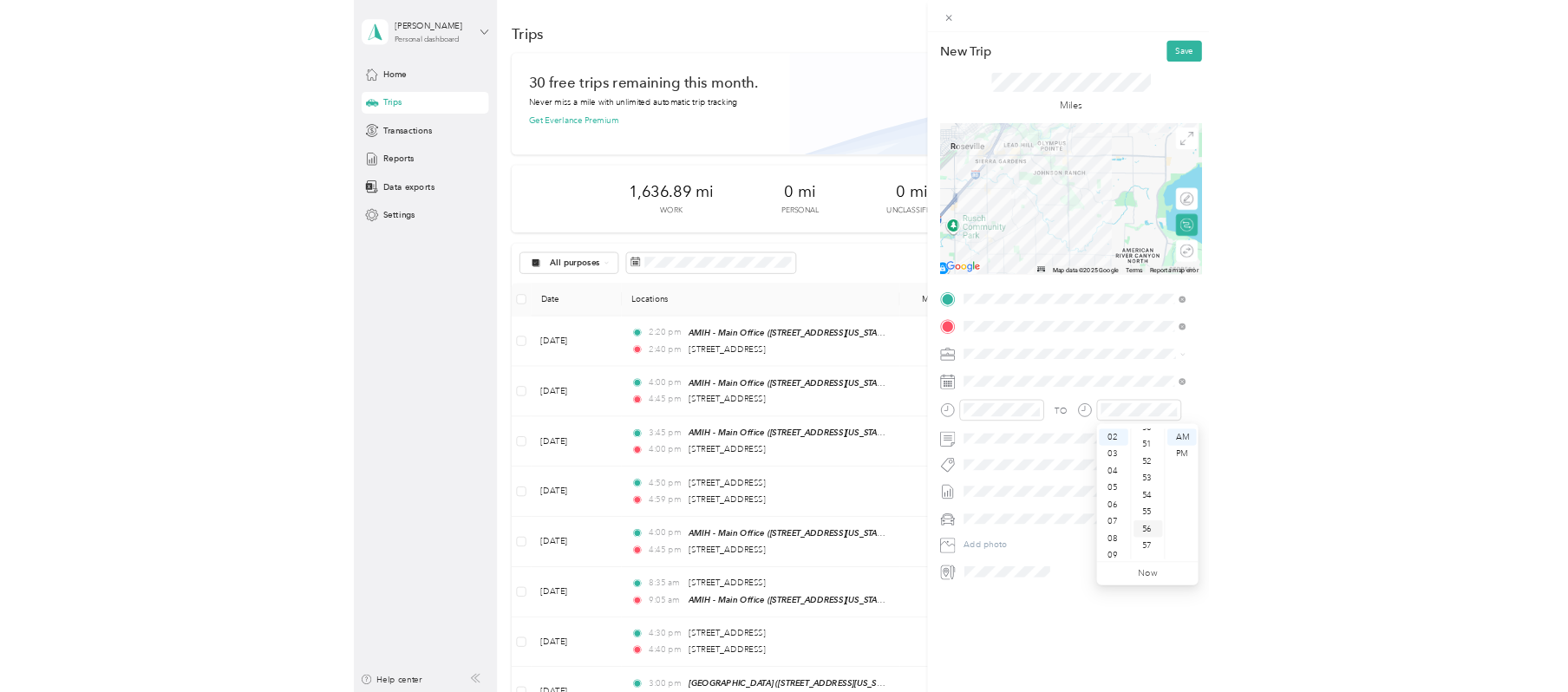
scroll to position [1270, 0]
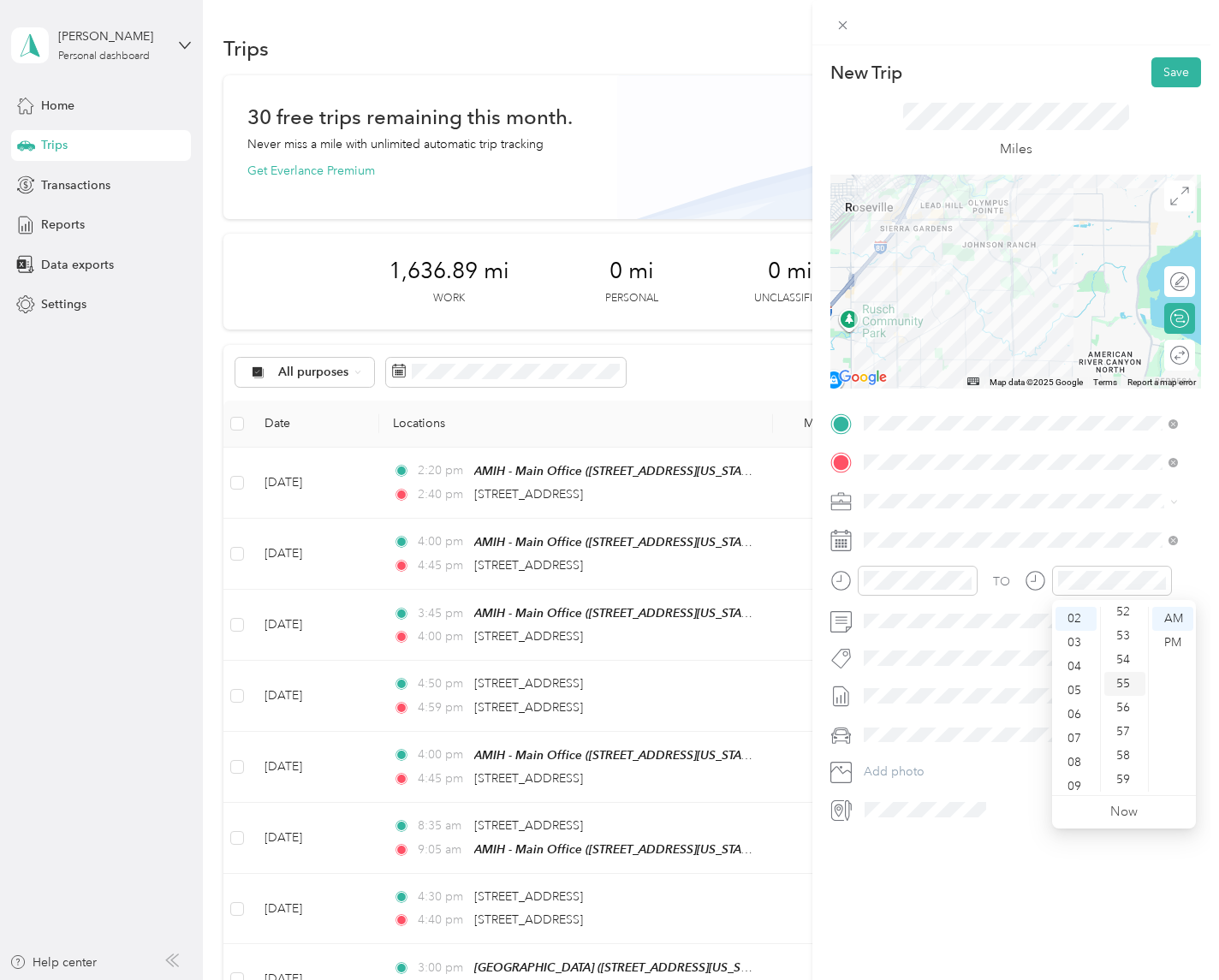
click at [1123, 678] on div "55" at bounding box center [1125, 684] width 41 height 24
click at [1179, 639] on div "PM" at bounding box center [1173, 642] width 41 height 24
click at [870, 906] on div "New Trip Save This trip cannot be edited because it is either under review, app…" at bounding box center [1016, 535] width 407 height 980
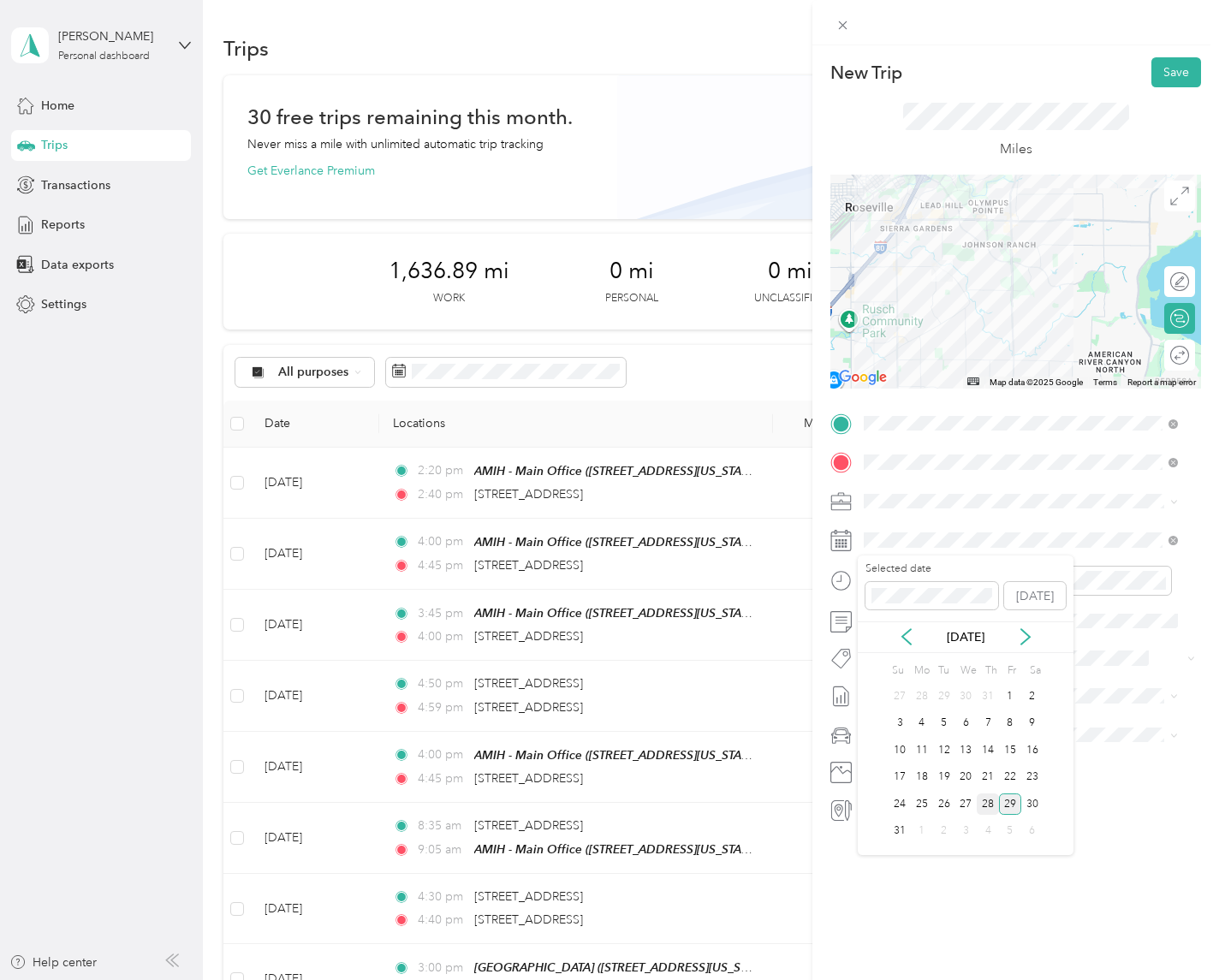
click at [984, 806] on div "28" at bounding box center [987, 804] width 22 height 21
click at [860, 915] on div "New Trip Save This trip cannot be edited because it is either under review, app…" at bounding box center [1016, 535] width 407 height 980
click at [1176, 76] on button "Save" at bounding box center [1177, 73] width 50 height 30
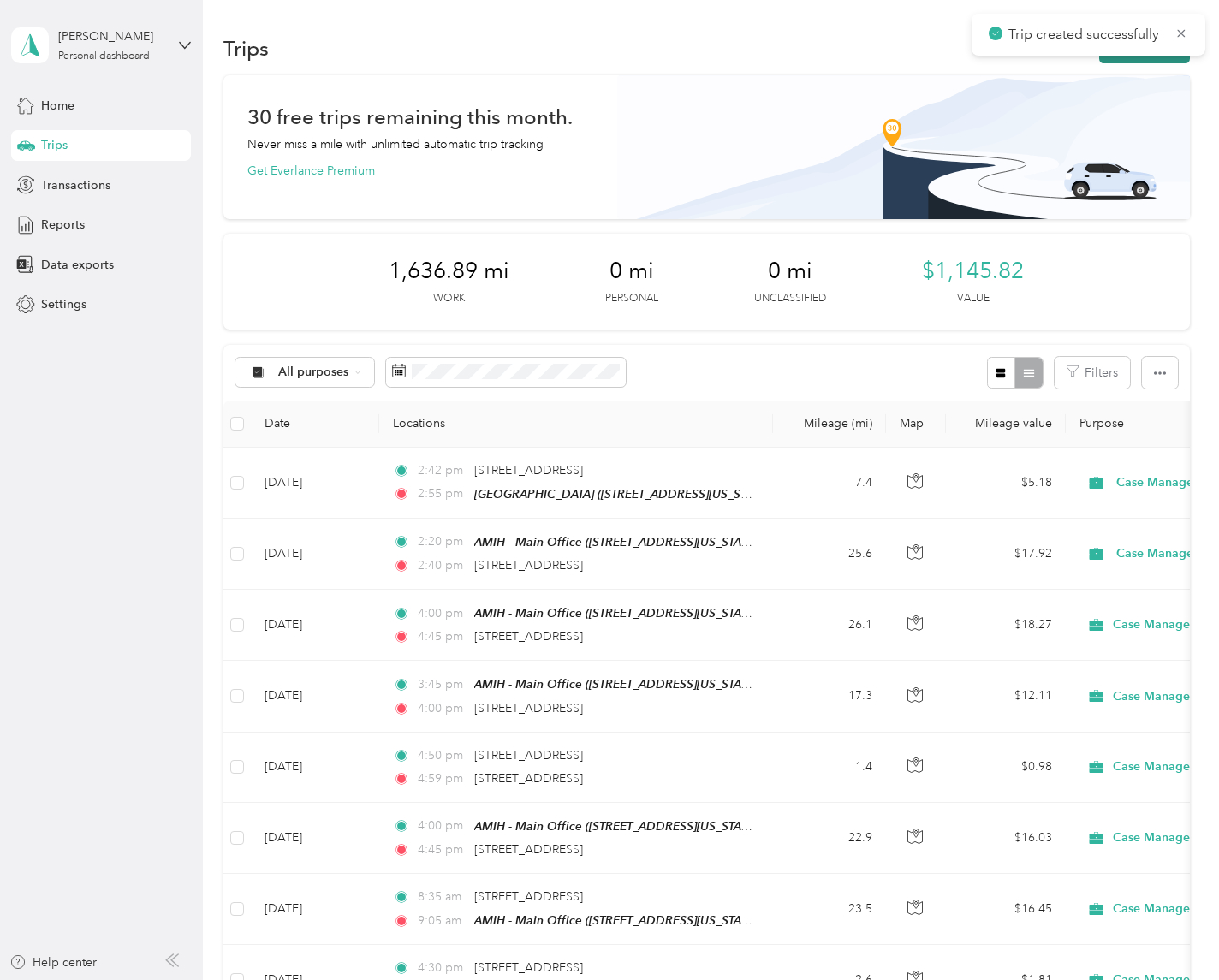
click at [1129, 57] on button "New trip" at bounding box center [1145, 49] width 91 height 30
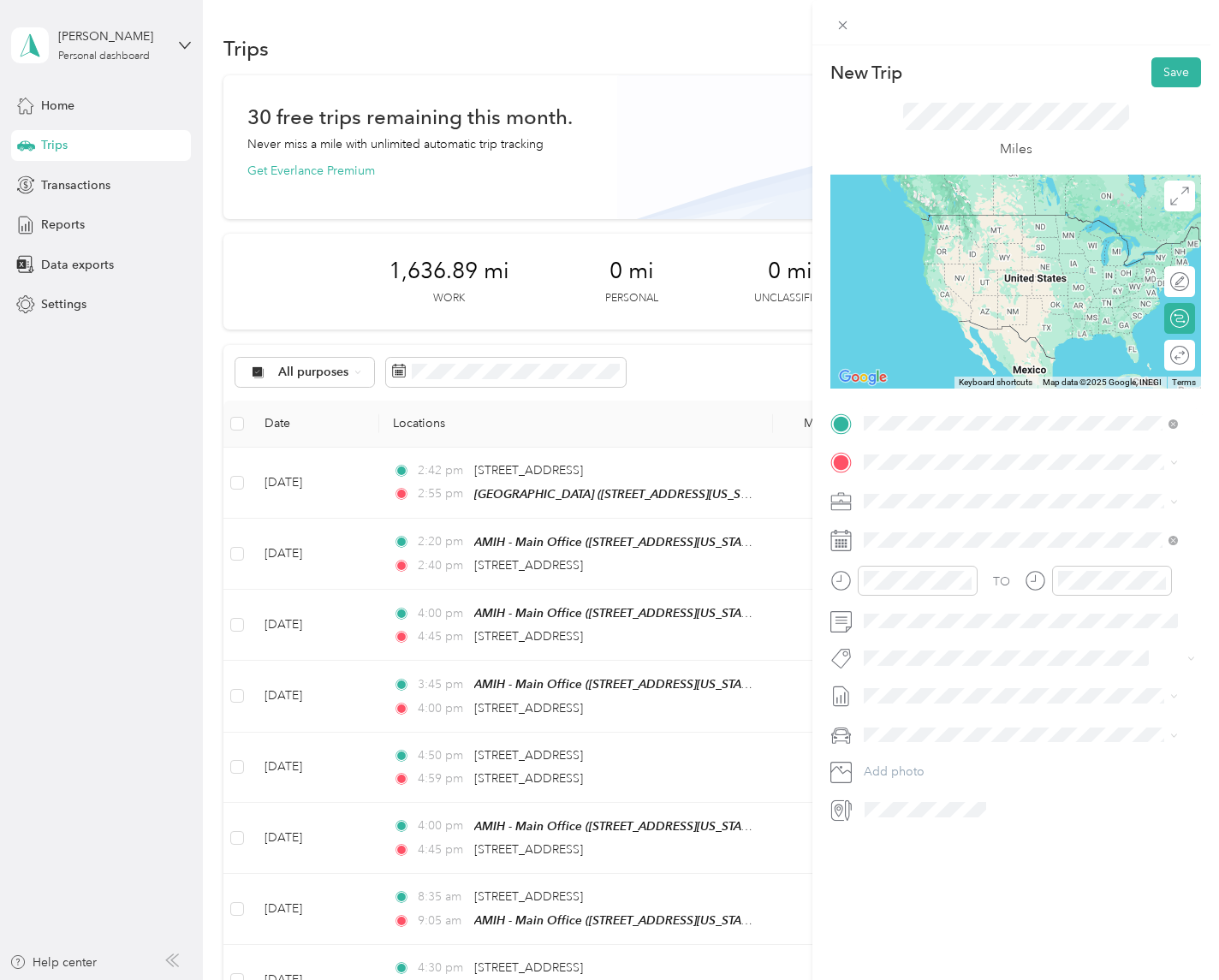
click at [1022, 524] on span "[STREET_ADDRESS][US_STATE]" at bounding box center [983, 517] width 172 height 14
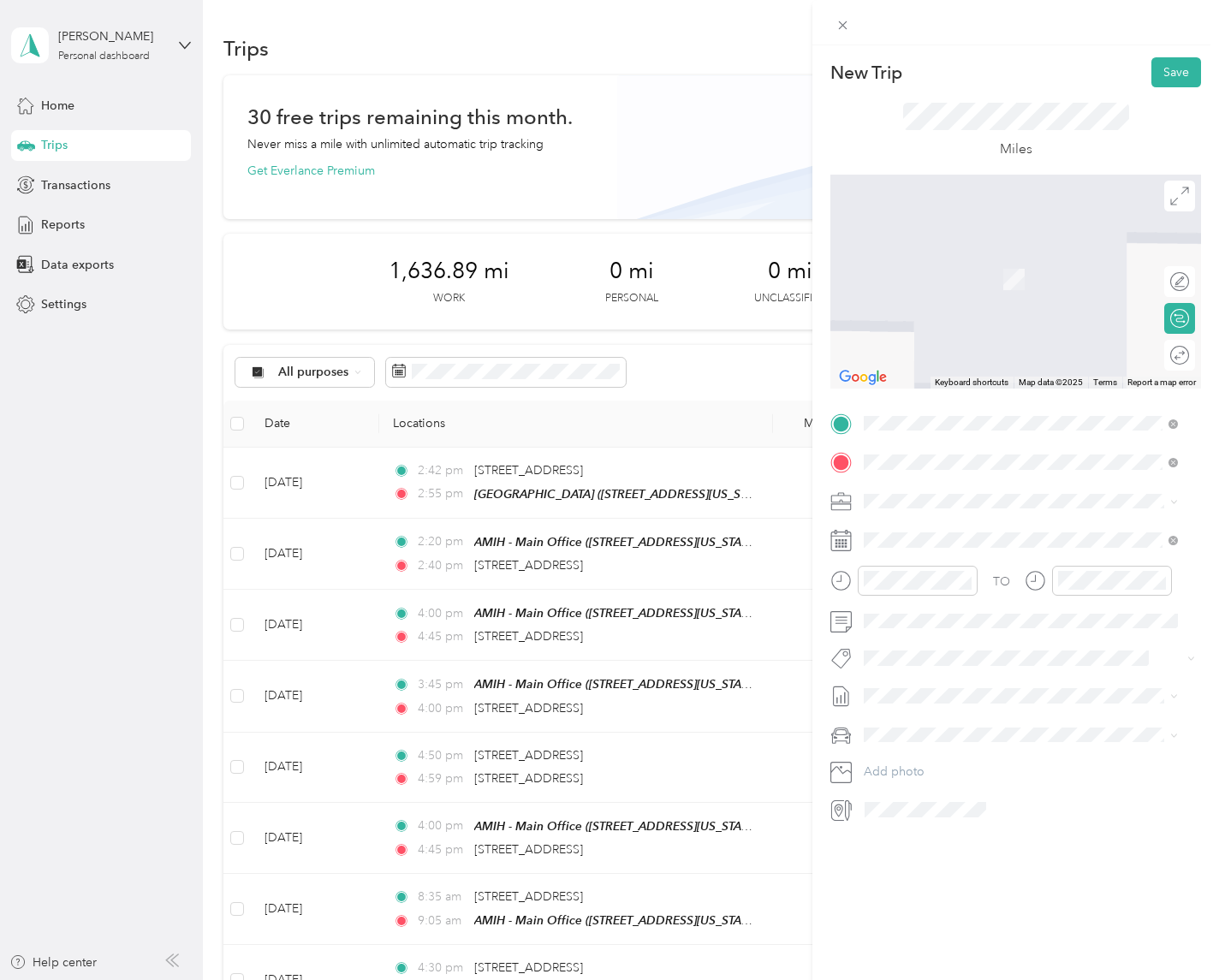
click at [984, 514] on div "[STREET_ADDRESS][US_STATE]" at bounding box center [1021, 525] width 303 height 23
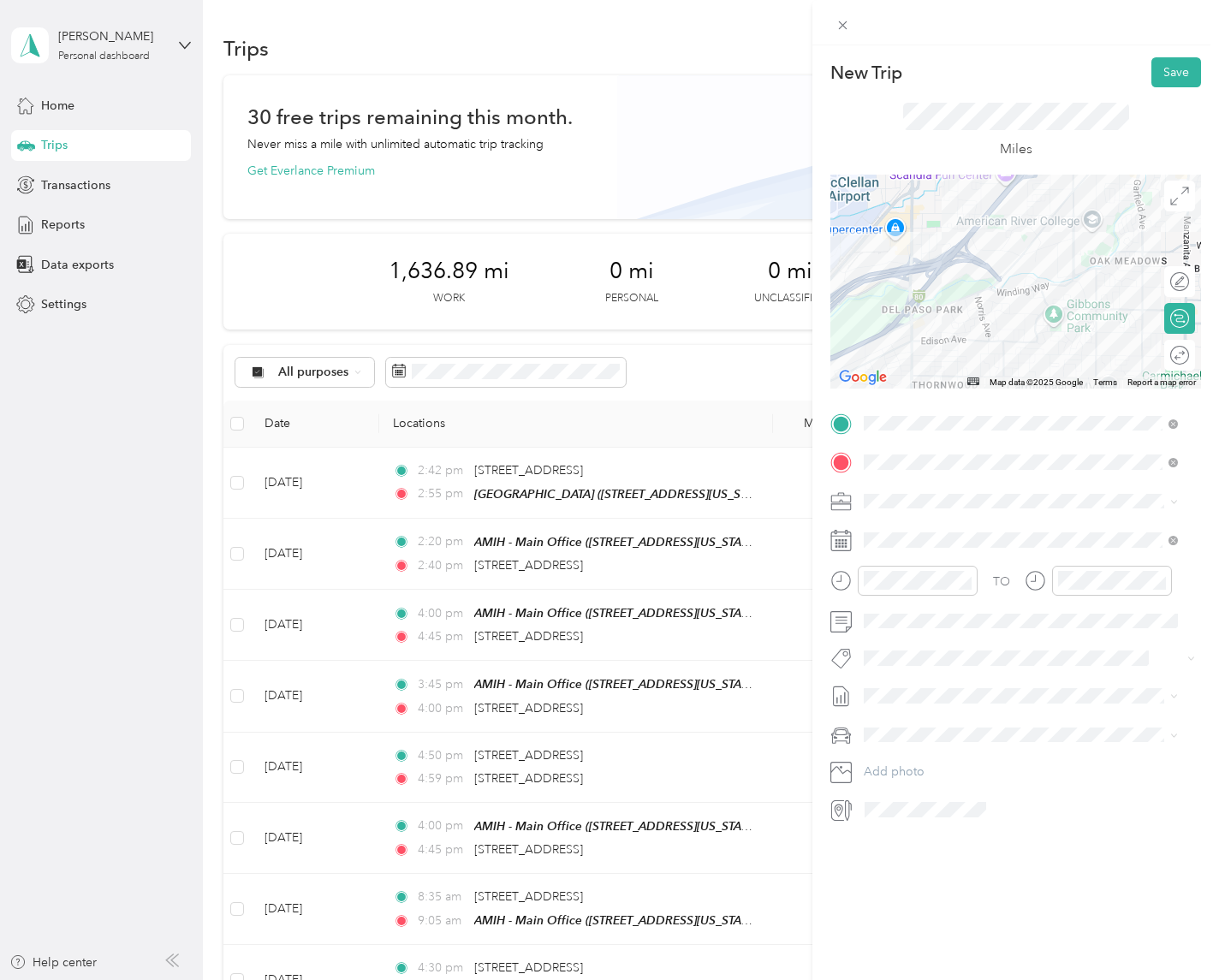
drag, startPoint x: 995, startPoint y: 247, endPoint x: 944, endPoint y: 347, distance: 112.3
click at [949, 342] on div at bounding box center [1016, 281] width 371 height 214
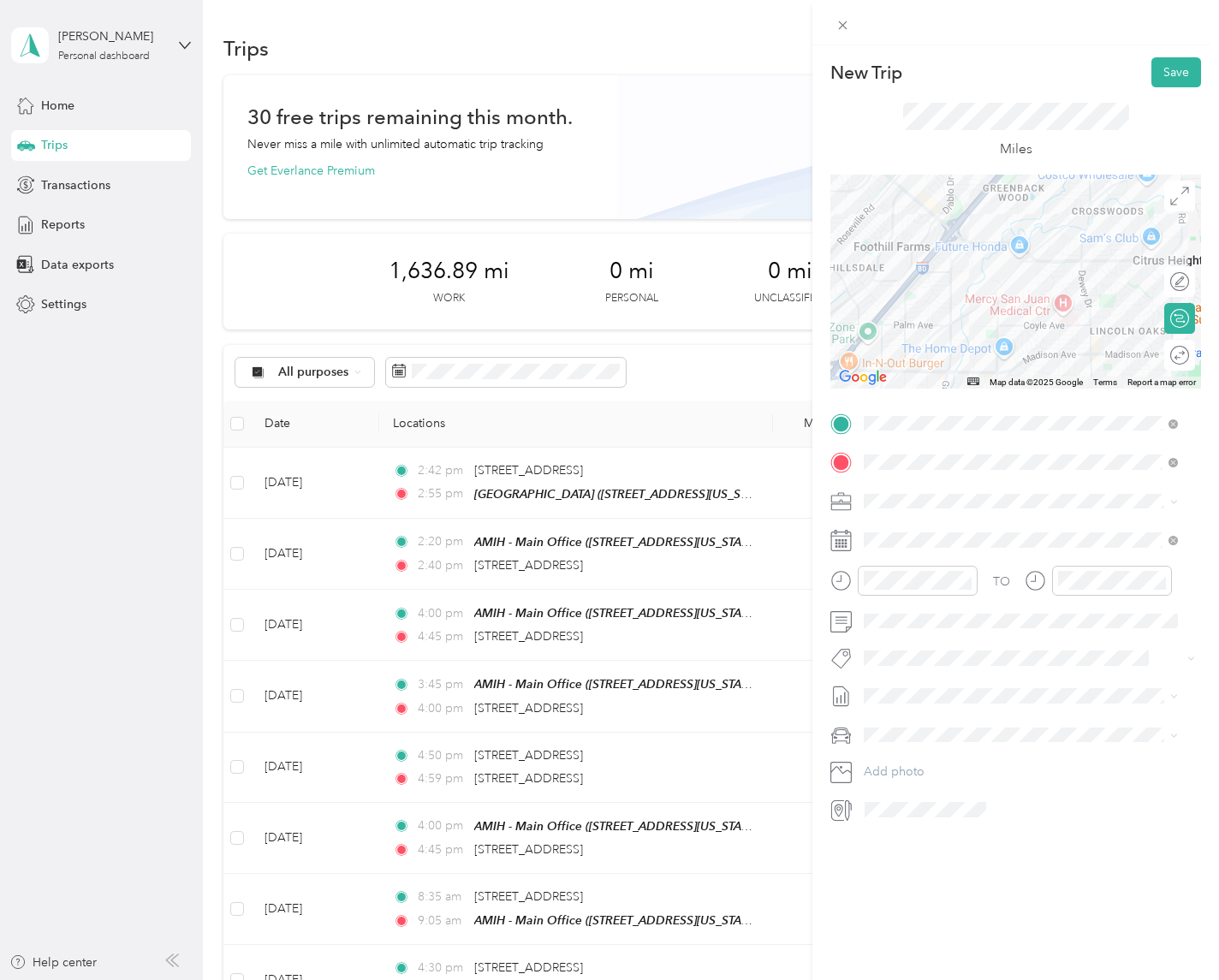
drag, startPoint x: 1070, startPoint y: 236, endPoint x: 967, endPoint y: 364, distance: 164.3
click at [967, 364] on div at bounding box center [1016, 281] width 371 height 214
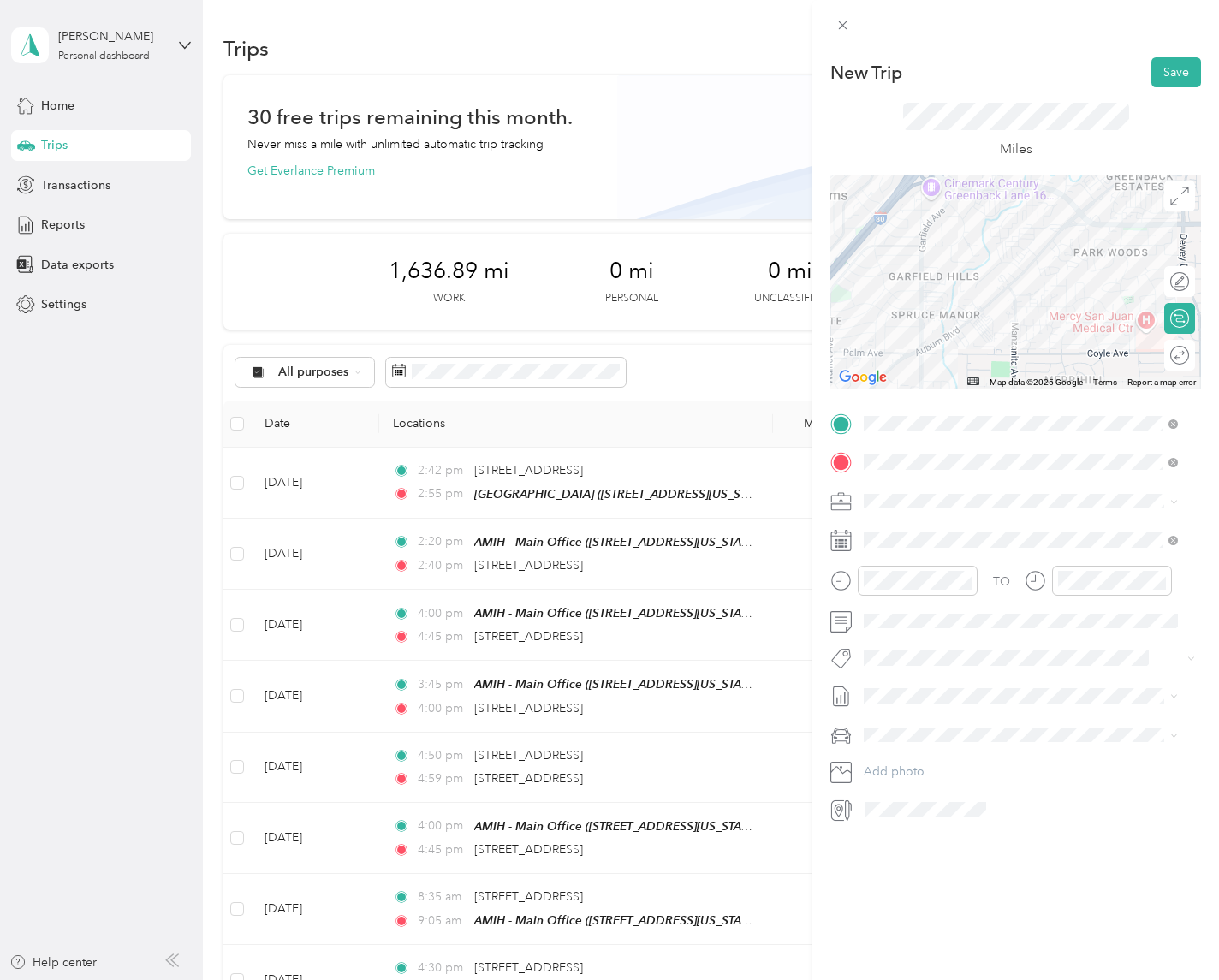
drag, startPoint x: 961, startPoint y: 243, endPoint x: 1005, endPoint y: 206, distance: 57.5
click at [1005, 209] on div at bounding box center [1016, 281] width 371 height 214
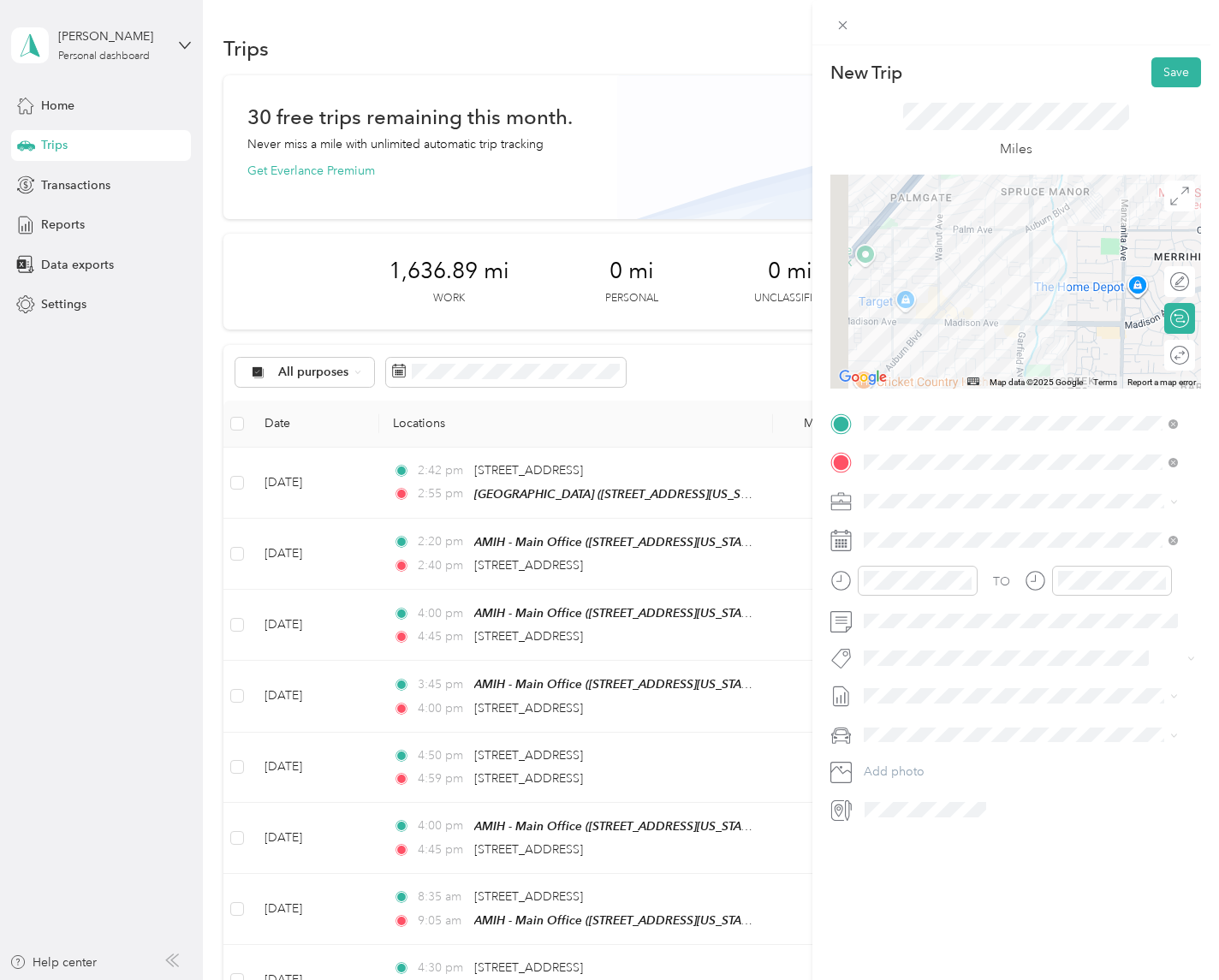
drag, startPoint x: 940, startPoint y: 318, endPoint x: 1110, endPoint y: 157, distance: 234.1
click at [1110, 157] on div "New Trip Save This trip cannot be edited because it is either under review, app…" at bounding box center [1016, 440] width 371 height 766
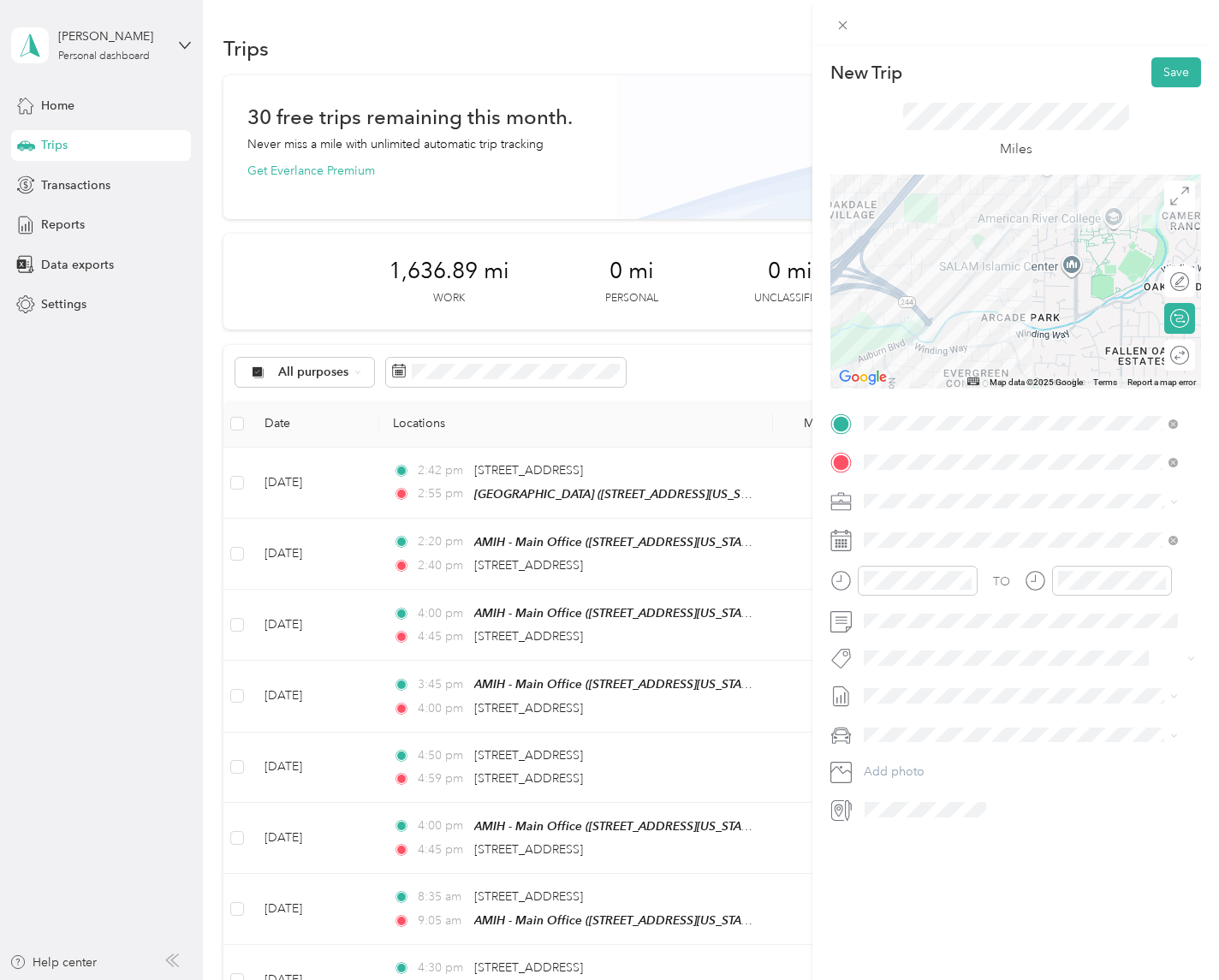
drag, startPoint x: 979, startPoint y: 295, endPoint x: 1177, endPoint y: 113, distance: 268.9
click at [1177, 113] on div "New Trip Save This trip cannot be edited because it is either under review, app…" at bounding box center [1016, 440] width 371 height 766
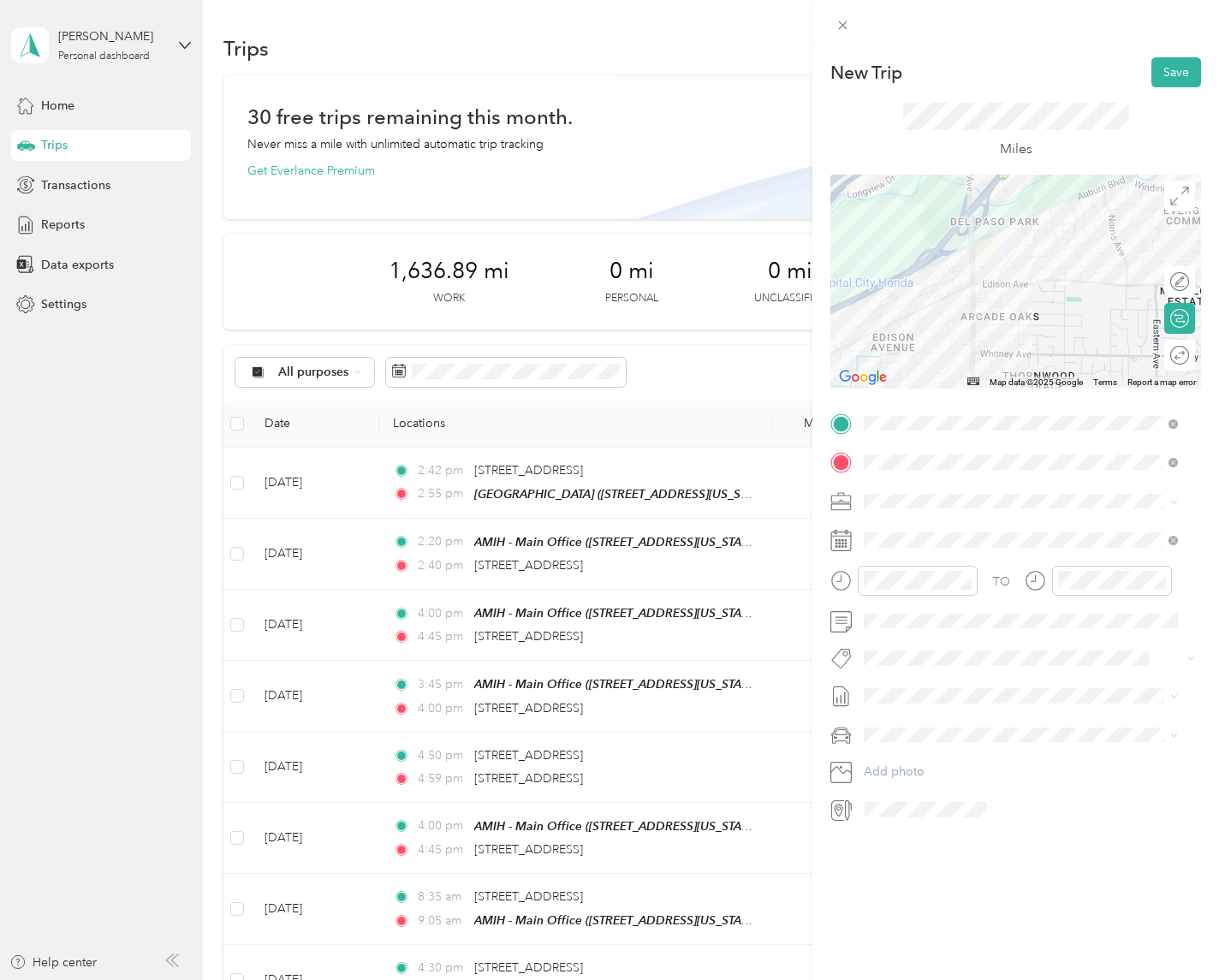
drag, startPoint x: 1026, startPoint y: 326, endPoint x: 1158, endPoint y: 150, distance: 220.0
click at [1162, 145] on div "New Trip Save This trip cannot be edited because it is either under review, app…" at bounding box center [1016, 440] width 371 height 766
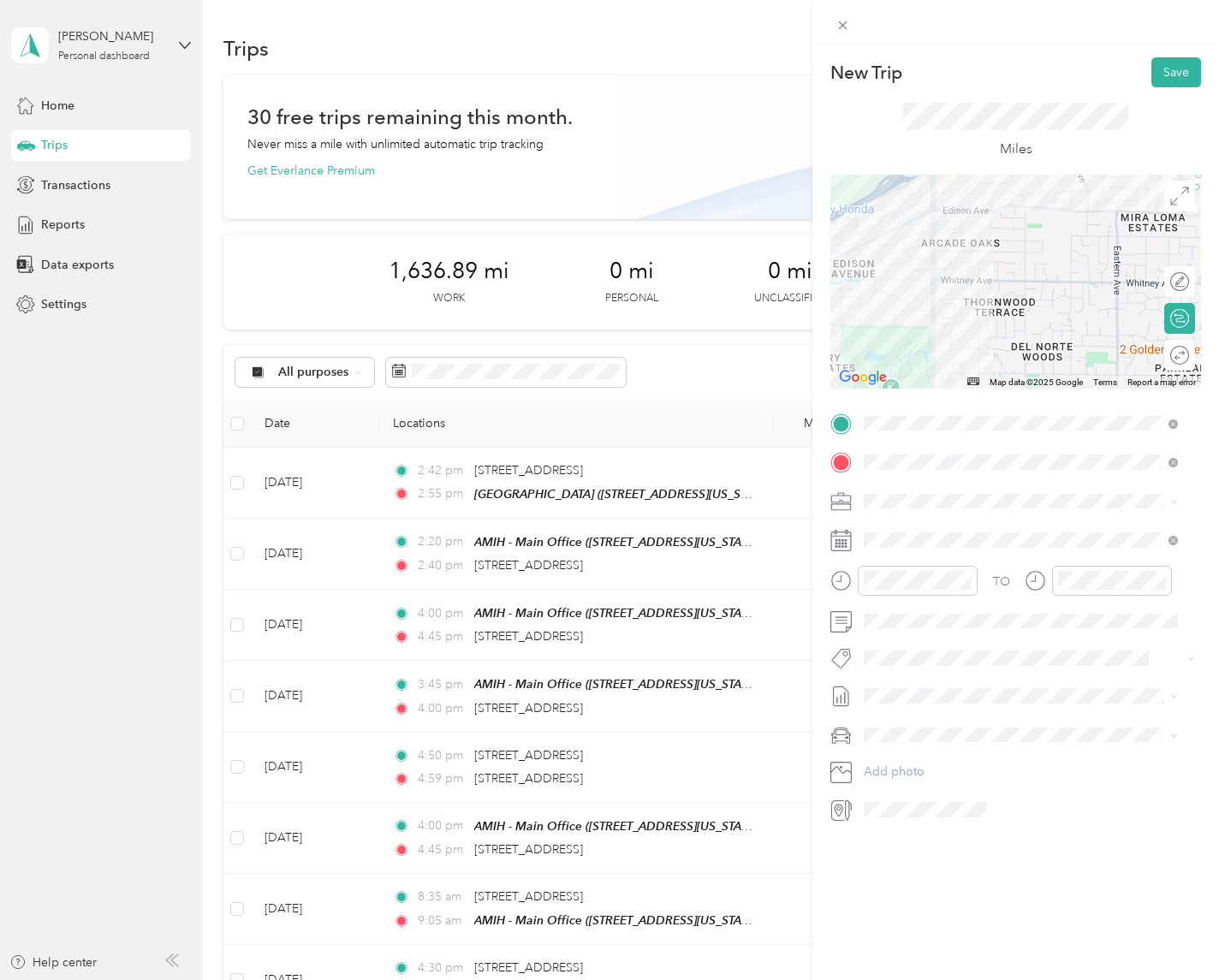
drag, startPoint x: 1084, startPoint y: 317, endPoint x: 937, endPoint y: 305, distance: 147.5
click at [937, 305] on div at bounding box center [1016, 281] width 371 height 214
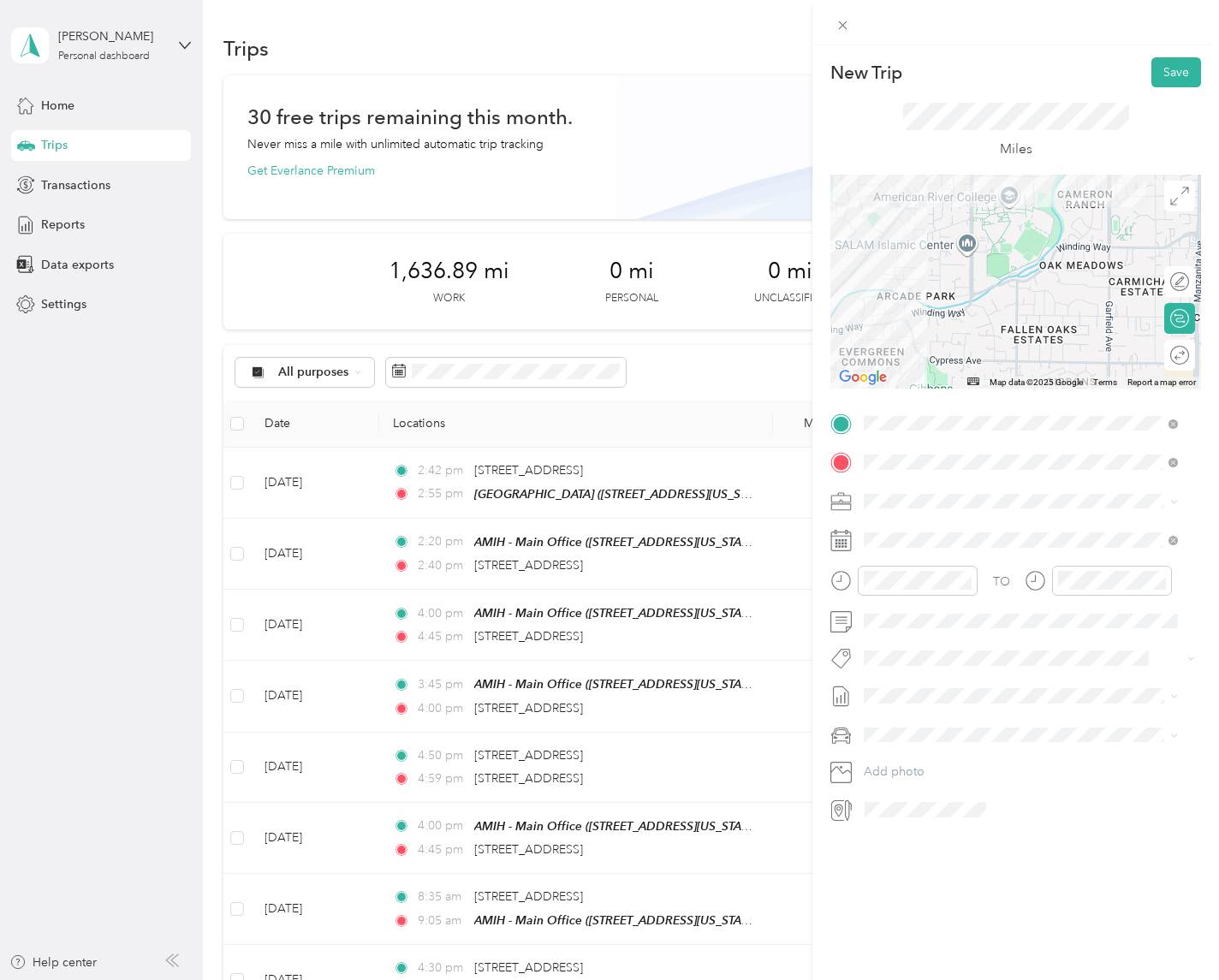
drag, startPoint x: 1045, startPoint y: 240, endPoint x: 932, endPoint y: 363, distance: 167.0
click at [932, 363] on div at bounding box center [1016, 281] width 371 height 214
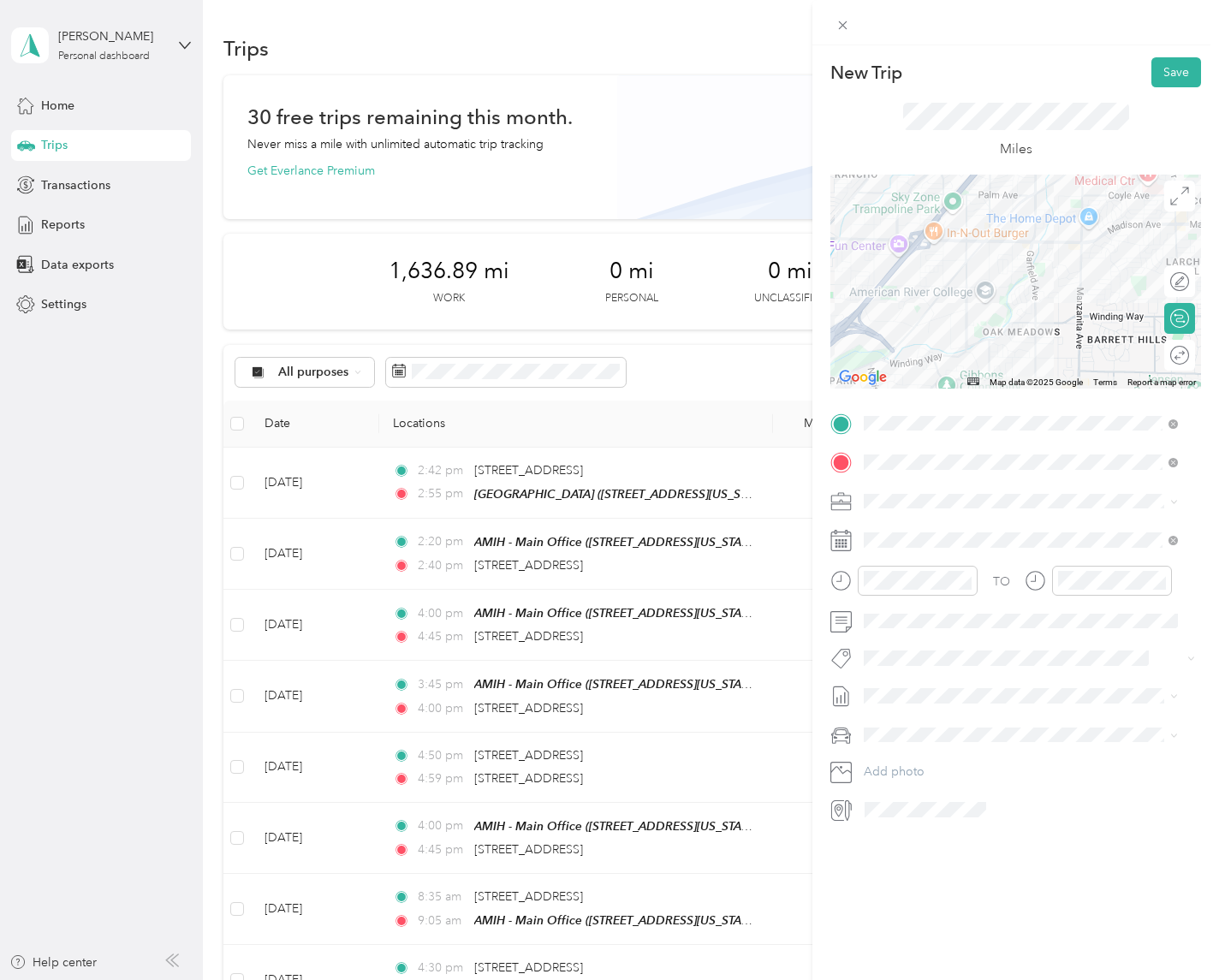
drag, startPoint x: 992, startPoint y: 269, endPoint x: 973, endPoint y: 313, distance: 47.9
click at [973, 313] on div at bounding box center [1016, 281] width 371 height 214
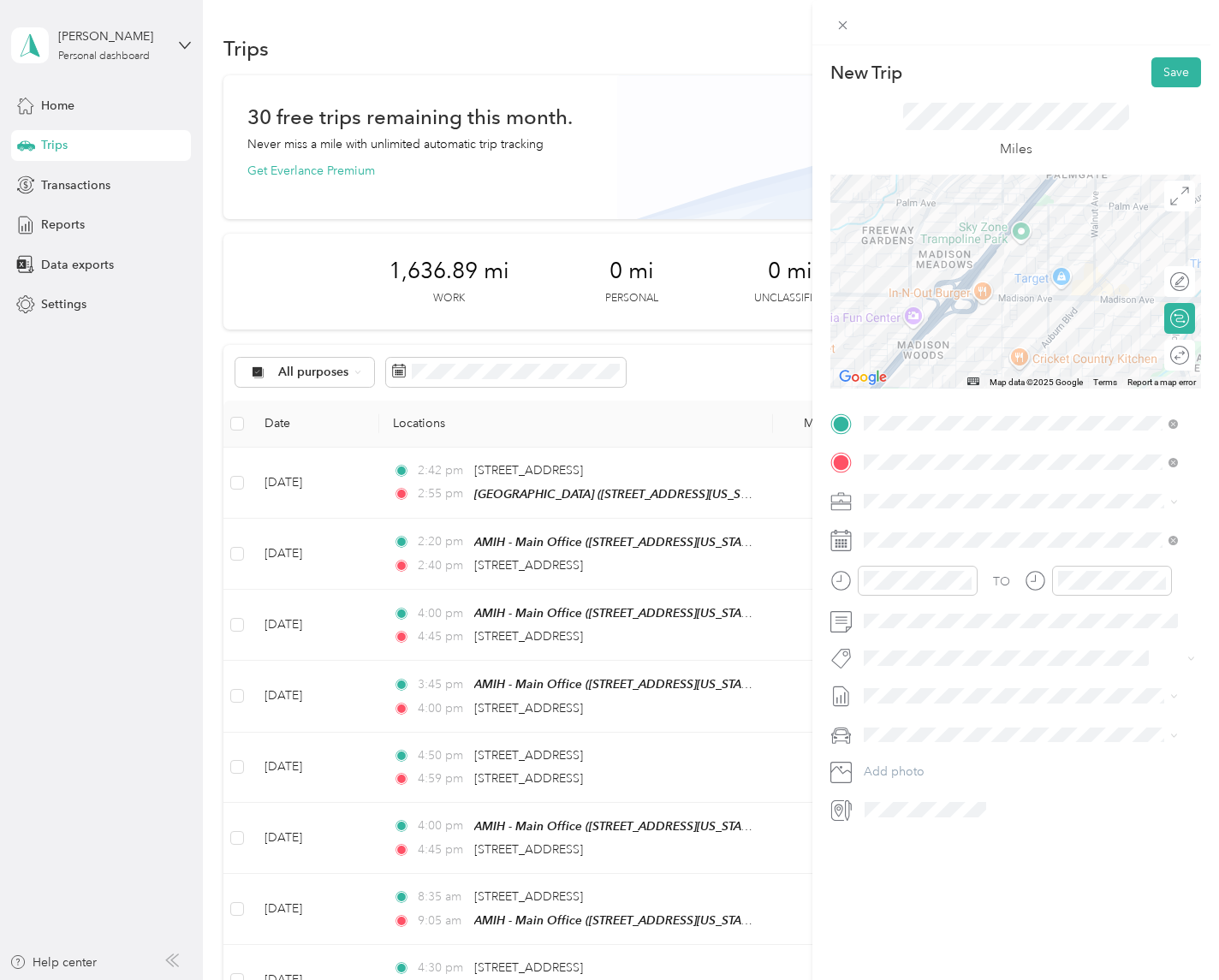
drag, startPoint x: 924, startPoint y: 272, endPoint x: 1074, endPoint y: 295, distance: 151.8
click at [1074, 295] on div at bounding box center [1016, 281] width 371 height 214
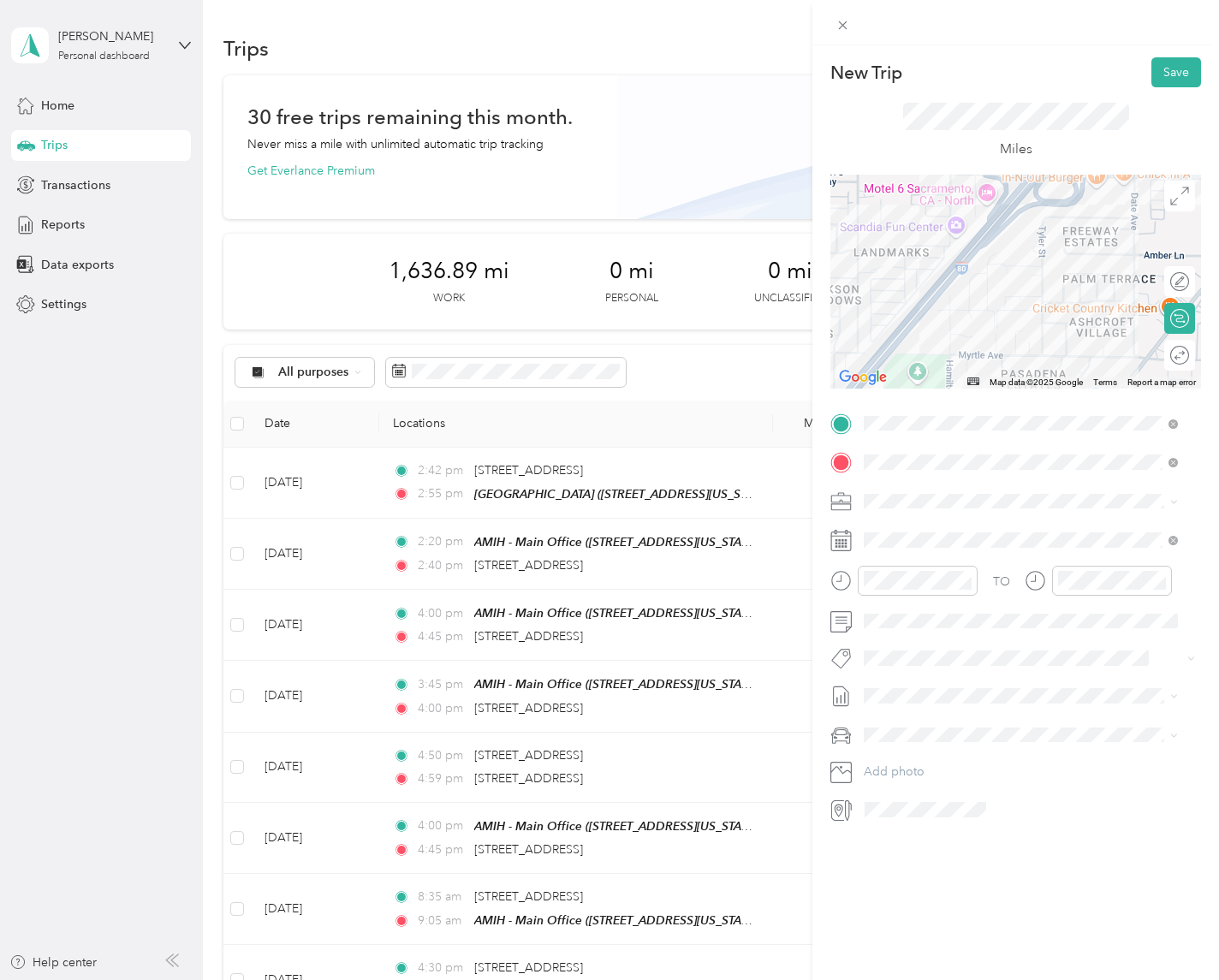
drag, startPoint x: 985, startPoint y: 349, endPoint x: 1178, endPoint y: 221, distance: 231.6
click at [1178, 221] on div at bounding box center [1016, 281] width 371 height 214
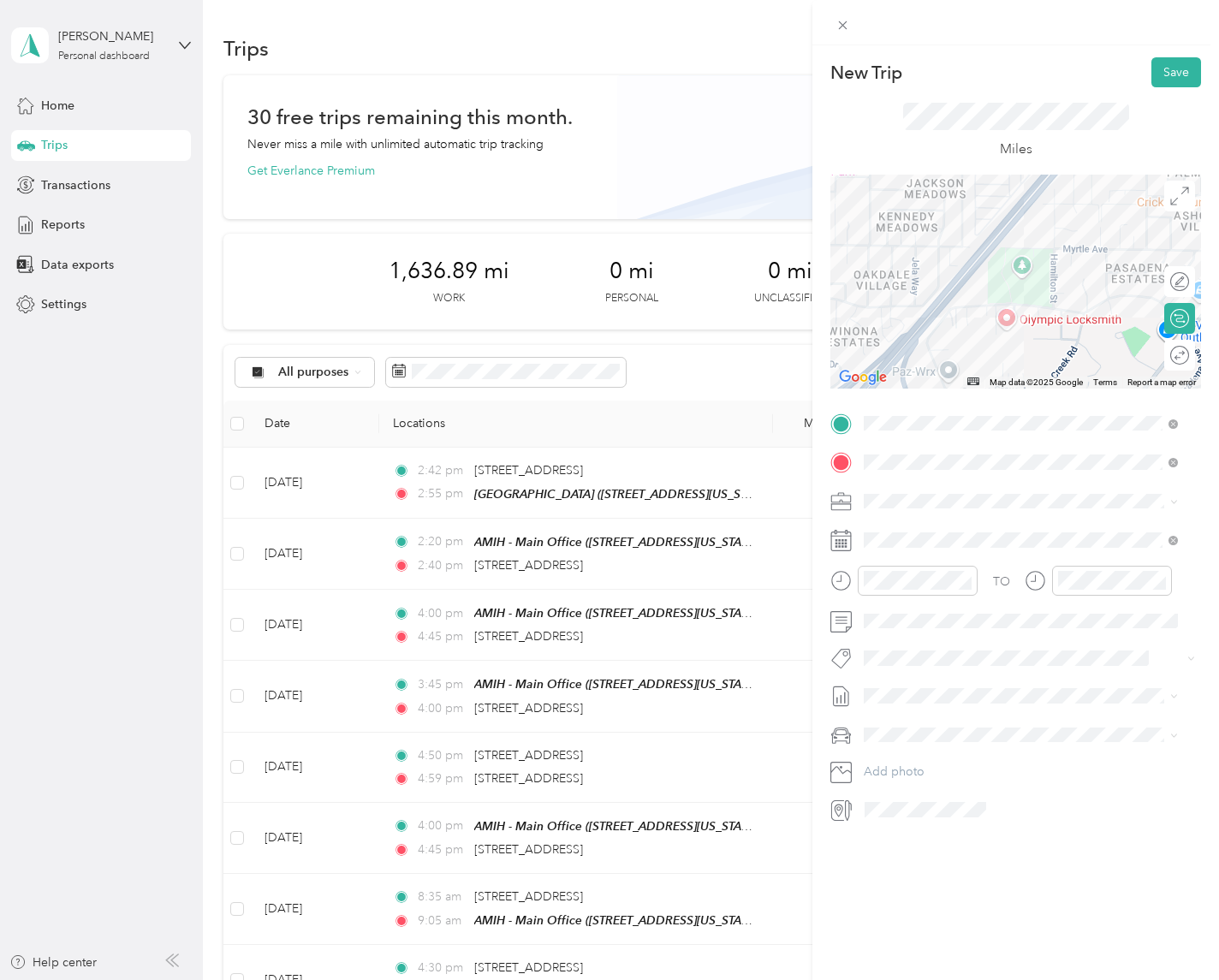
drag, startPoint x: 1045, startPoint y: 333, endPoint x: 1131, endPoint y: 225, distance: 138.1
click at [1131, 233] on div at bounding box center [1016, 281] width 371 height 214
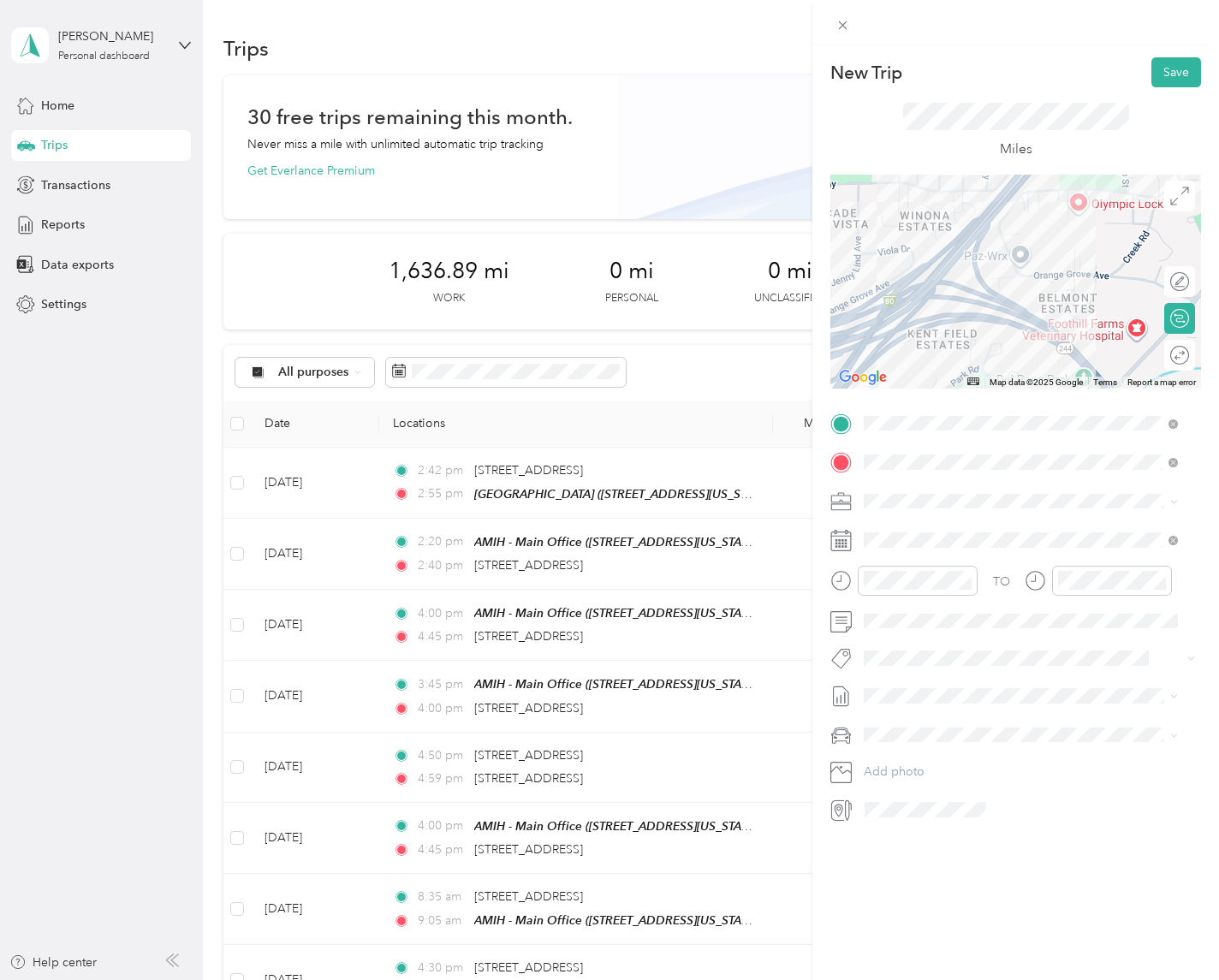
drag, startPoint x: 1081, startPoint y: 312, endPoint x: 1163, endPoint y: 179, distance: 156.2
click at [1163, 179] on div at bounding box center [1016, 281] width 371 height 214
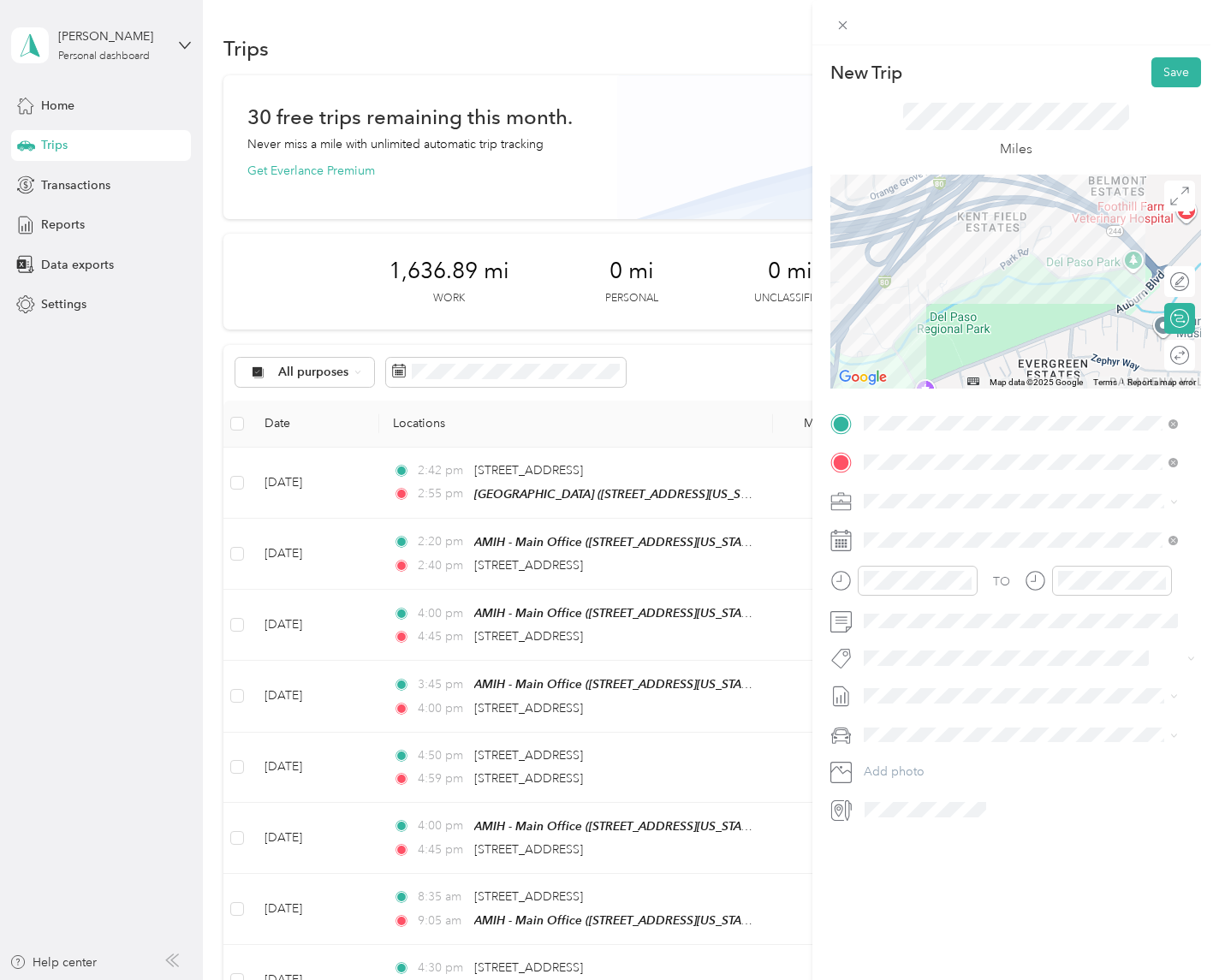
drag, startPoint x: 1069, startPoint y: 334, endPoint x: 1128, endPoint y: 203, distance: 143.7
click at [1124, 210] on div at bounding box center [1016, 281] width 371 height 214
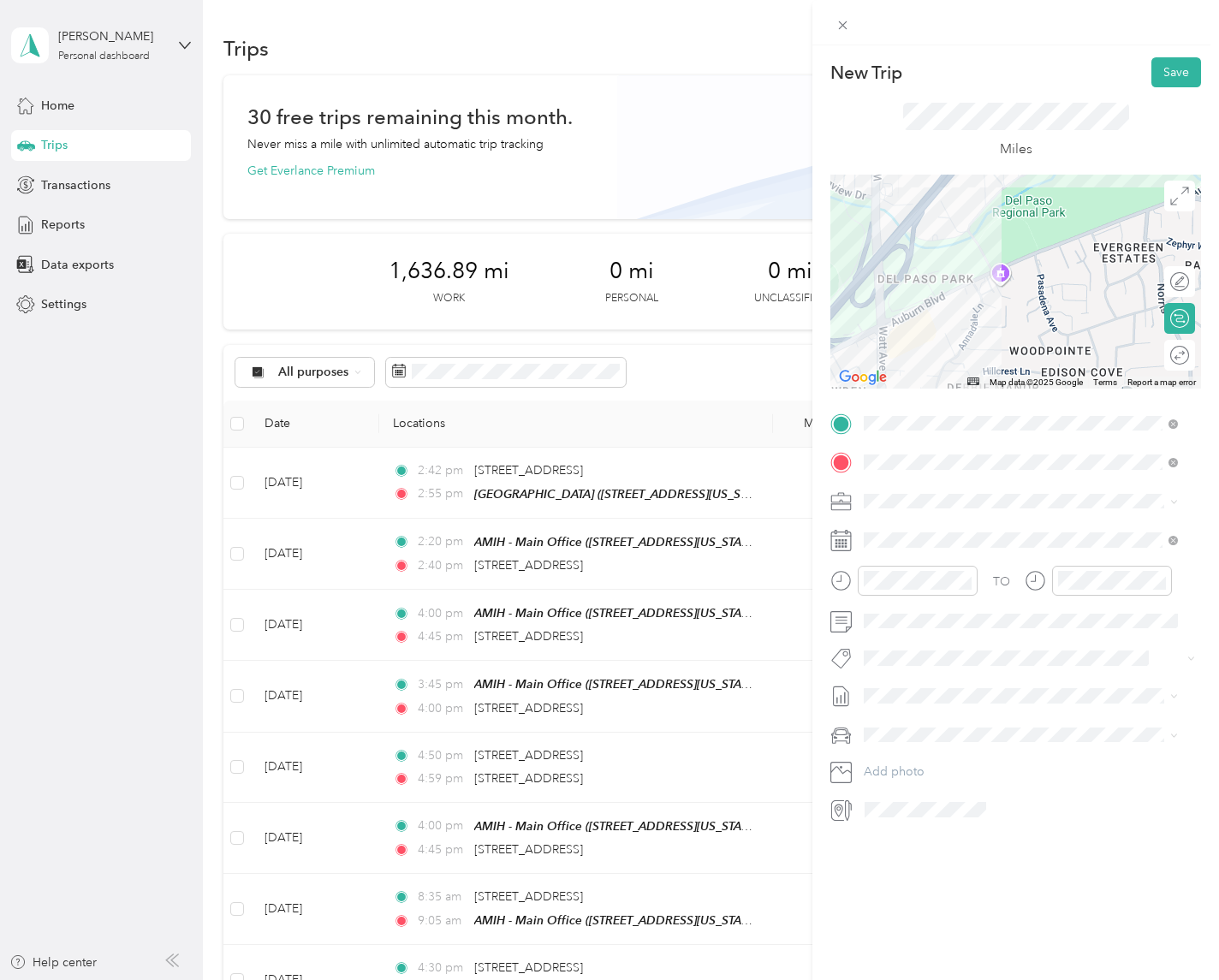
drag, startPoint x: 980, startPoint y: 354, endPoint x: 1076, endPoint y: 221, distance: 164.0
click at [1076, 221] on div at bounding box center [1016, 281] width 371 height 214
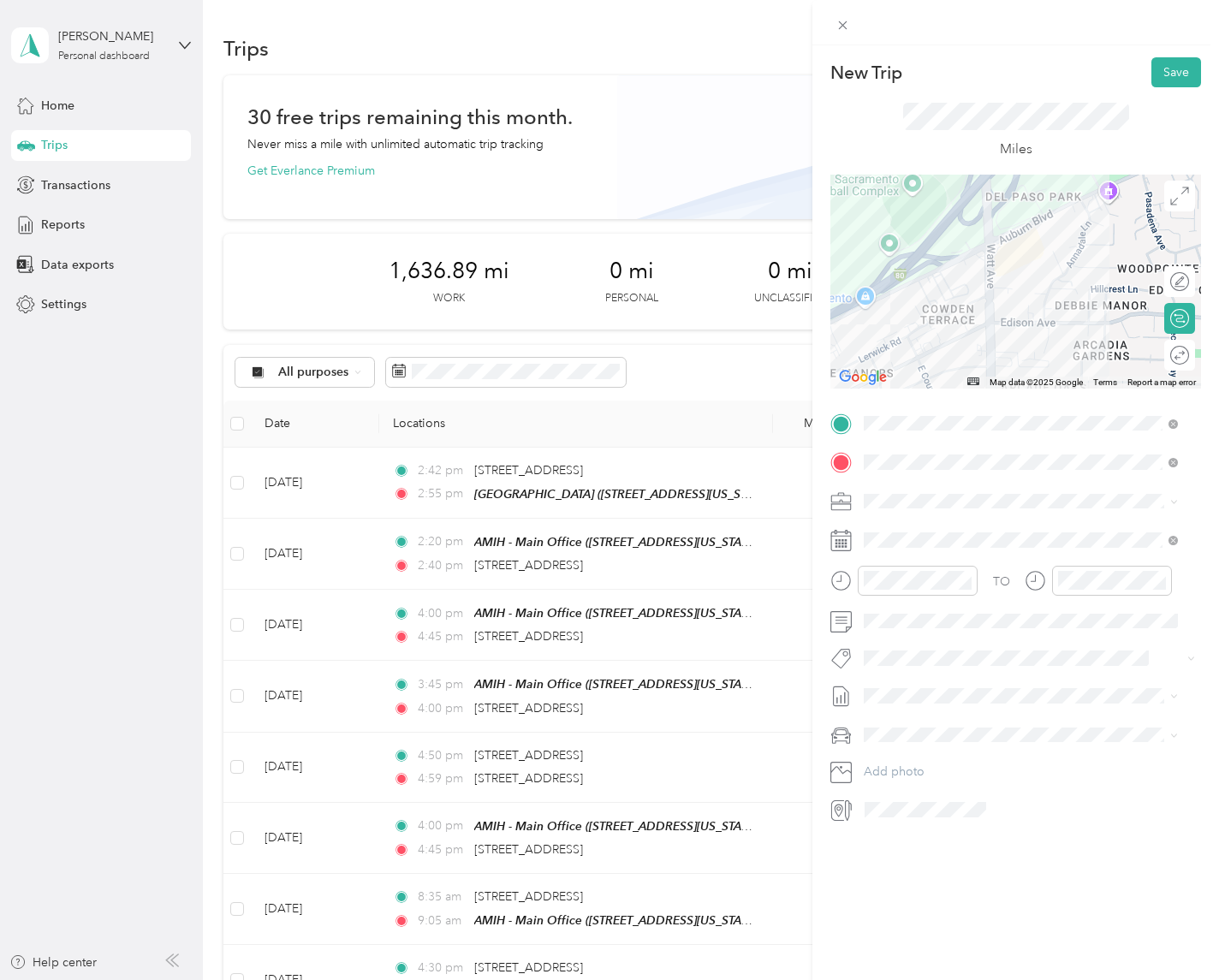
drag, startPoint x: 1011, startPoint y: 309, endPoint x: 1050, endPoint y: 286, distance: 45.3
click at [1050, 286] on div at bounding box center [1016, 281] width 371 height 214
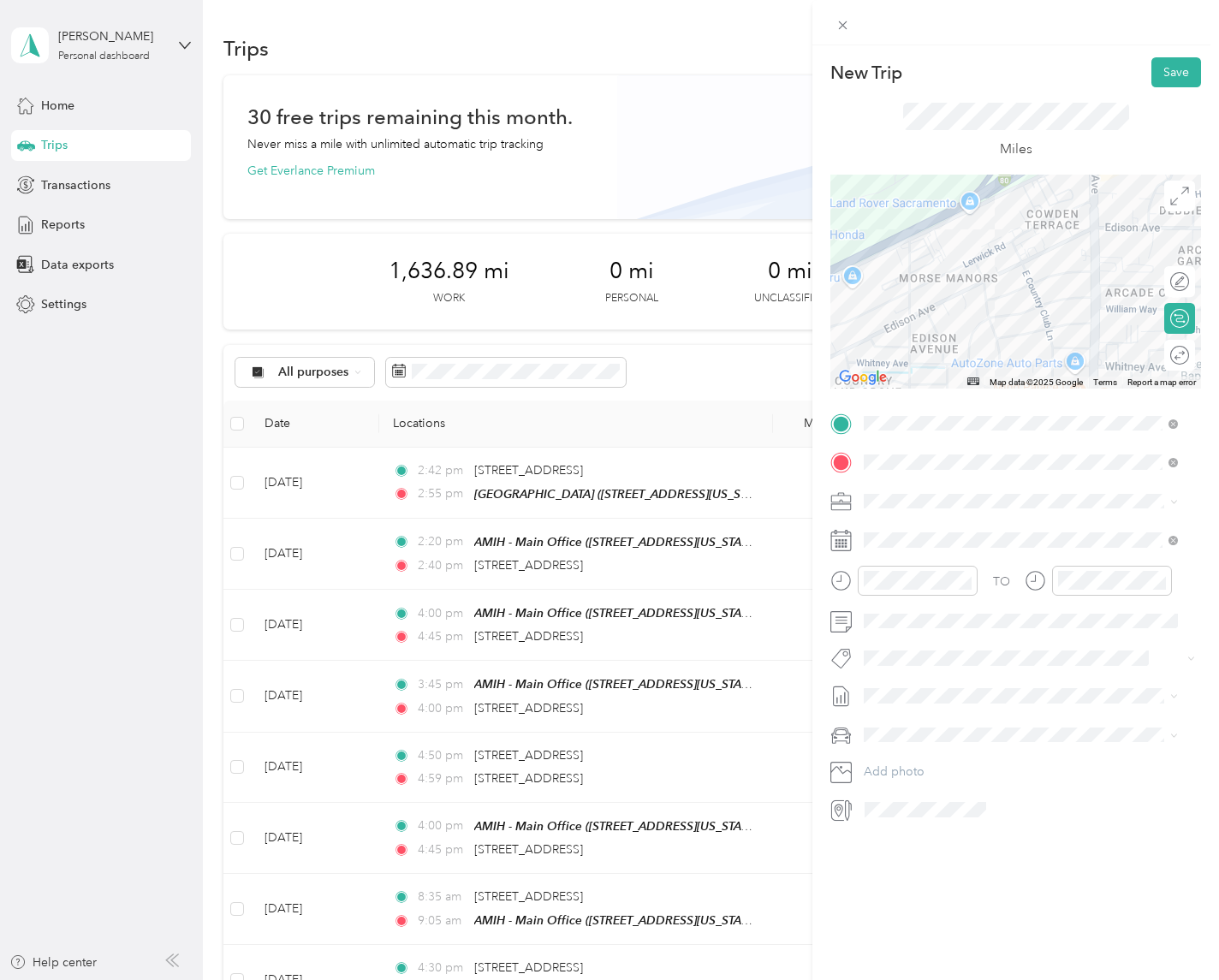
drag, startPoint x: 1008, startPoint y: 326, endPoint x: 1124, endPoint y: 214, distance: 161.2
click at [1124, 214] on div at bounding box center [1016, 281] width 371 height 214
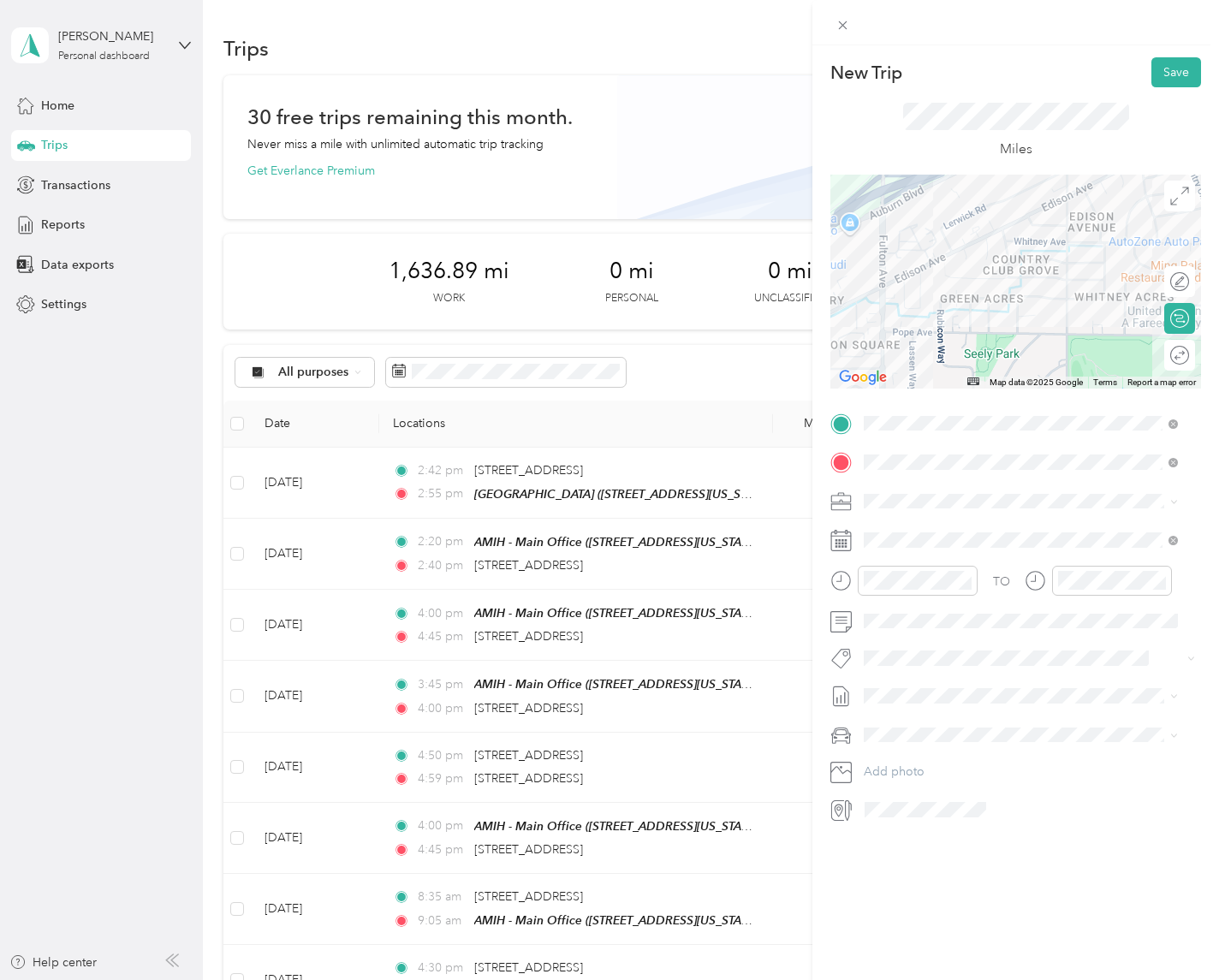
drag, startPoint x: 1010, startPoint y: 317, endPoint x: 1138, endPoint y: 216, distance: 163.0
click at [1138, 216] on div at bounding box center [1016, 281] width 371 height 214
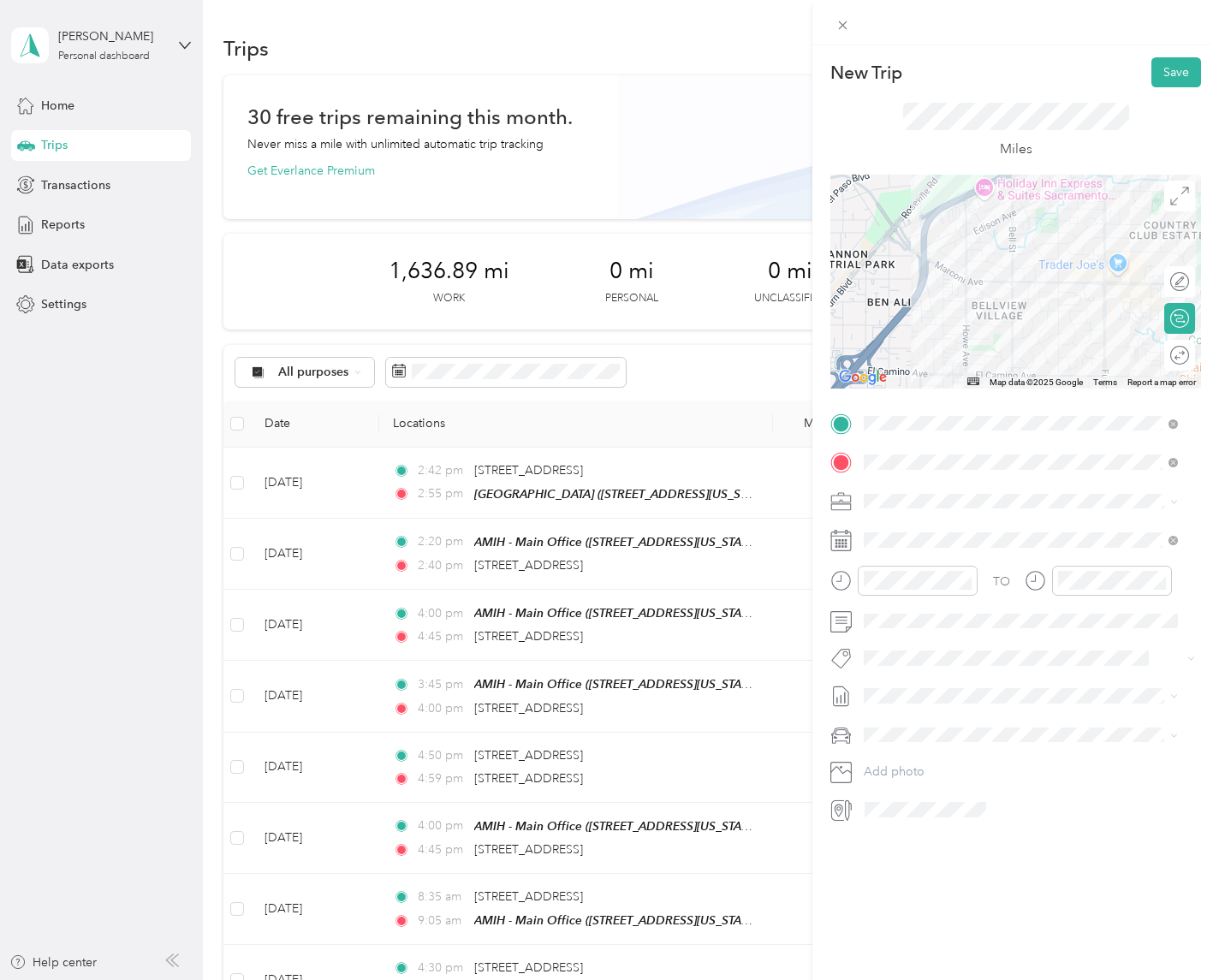
drag, startPoint x: 1032, startPoint y: 303, endPoint x: 1168, endPoint y: 172, distance: 188.8
click at [1168, 173] on div "New Trip Save This trip cannot be edited because it is either under review, app…" at bounding box center [1016, 440] width 371 height 766
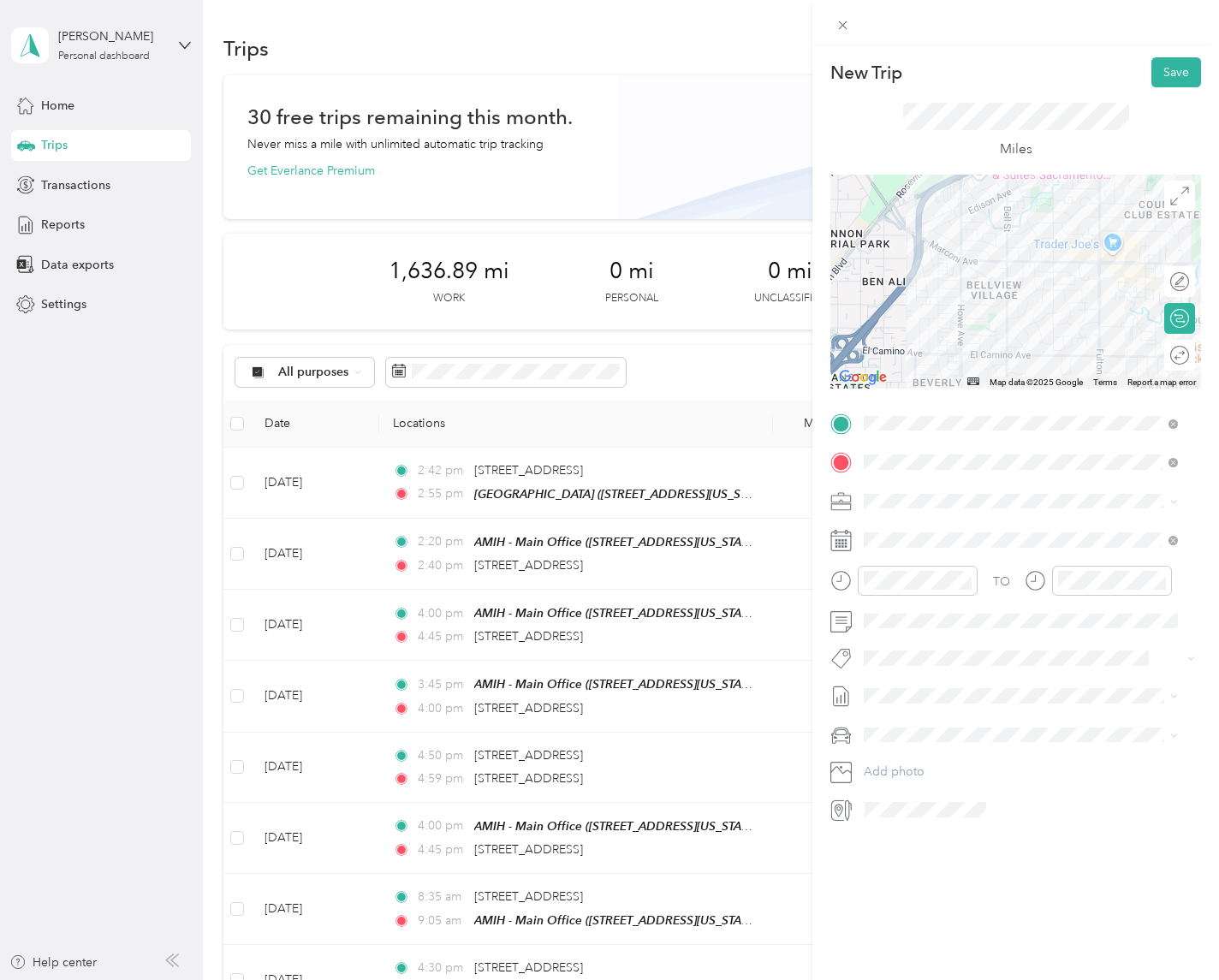
drag, startPoint x: 1028, startPoint y: 241, endPoint x: 802, endPoint y: 306, distance: 235.2
click at [802, 306] on div "New Trip Save This trip cannot be edited because it is either under review, app…" at bounding box center [610, 490] width 1219 height 980
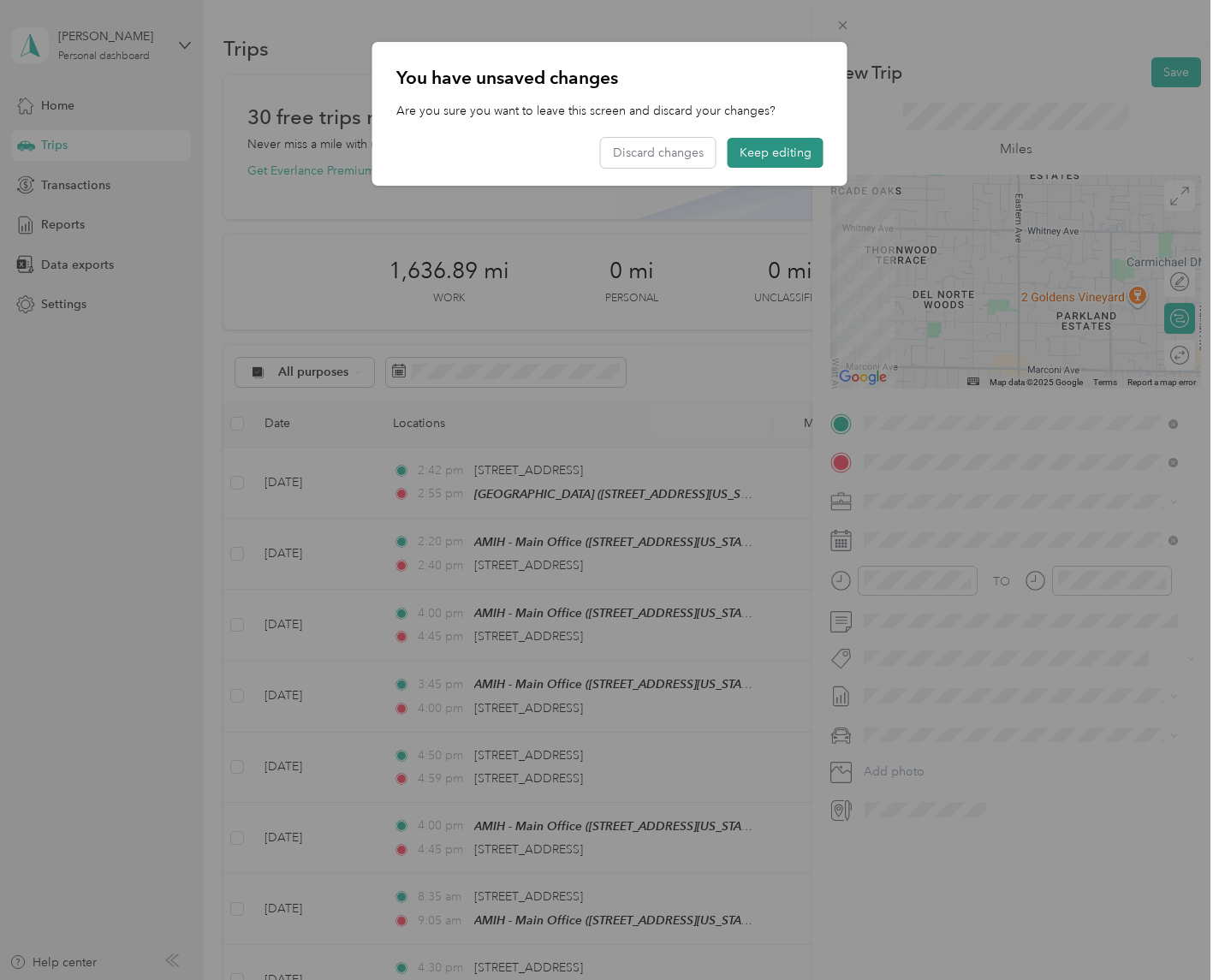
click at [757, 151] on button "Keep editing" at bounding box center [776, 153] width 96 height 30
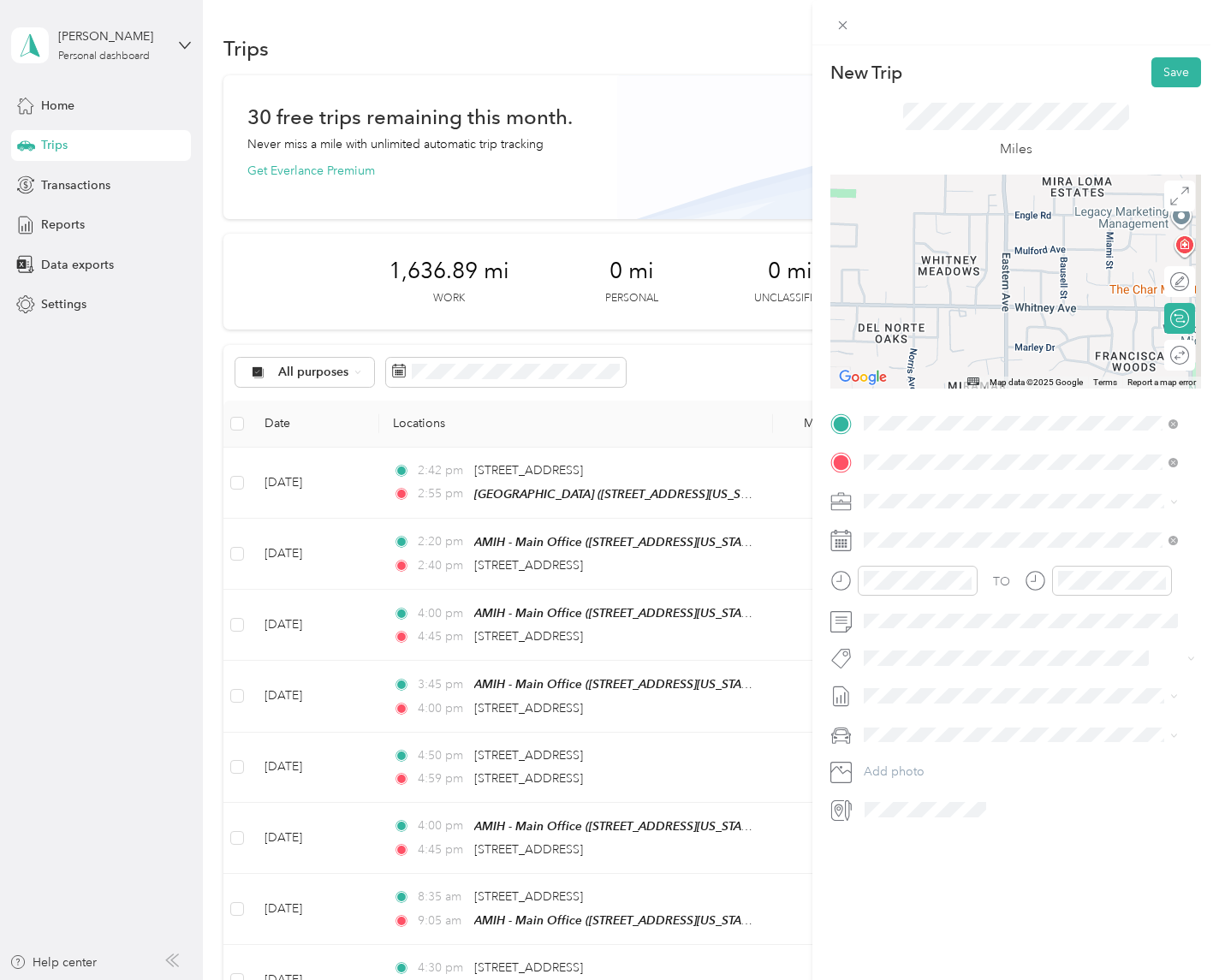
drag, startPoint x: 1038, startPoint y: 231, endPoint x: 966, endPoint y: 308, distance: 105.4
click at [966, 308] on div at bounding box center [1016, 281] width 371 height 214
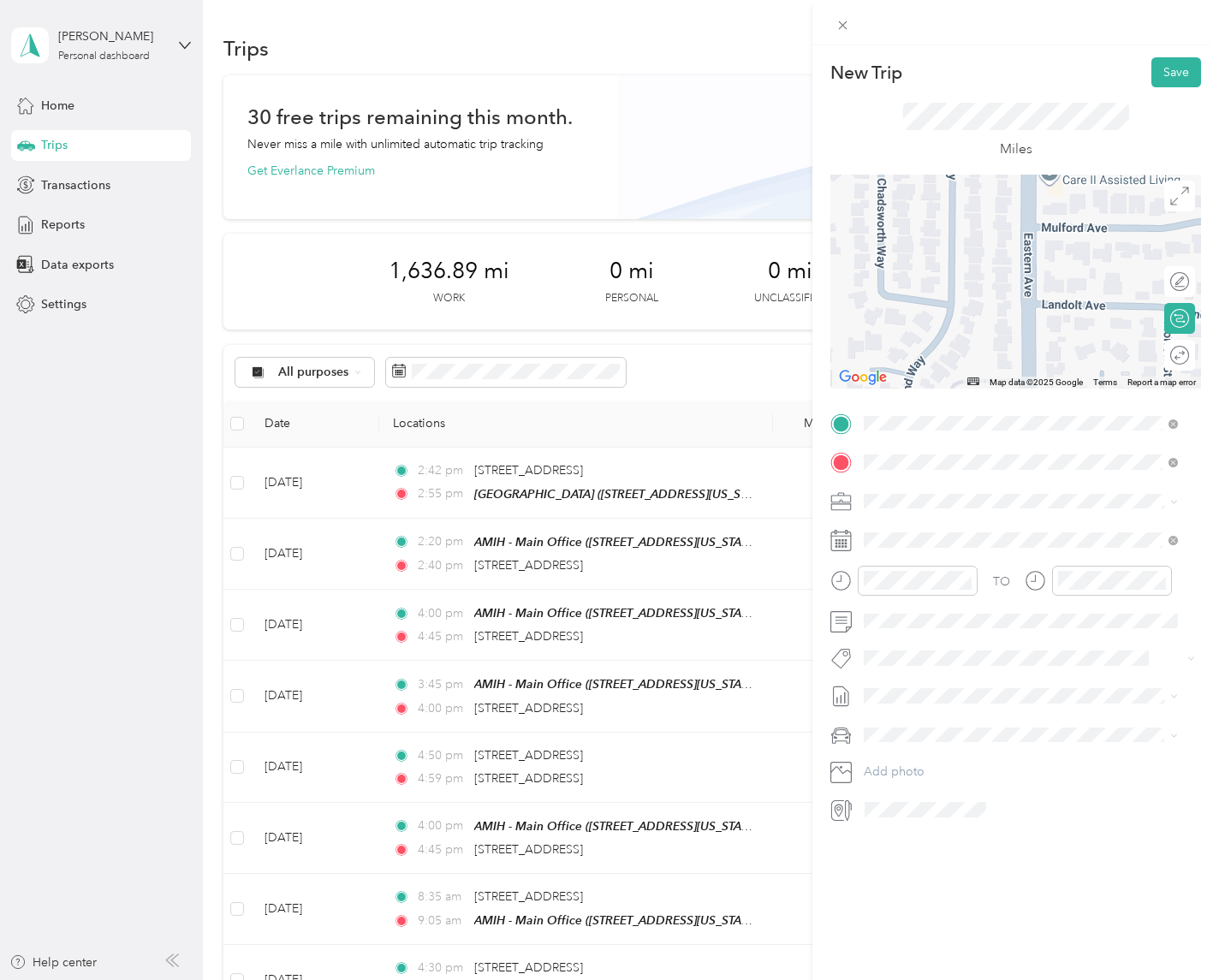
drag, startPoint x: 1036, startPoint y: 226, endPoint x: 970, endPoint y: 322, distance: 116.5
click at [970, 322] on div at bounding box center [1016, 281] width 371 height 214
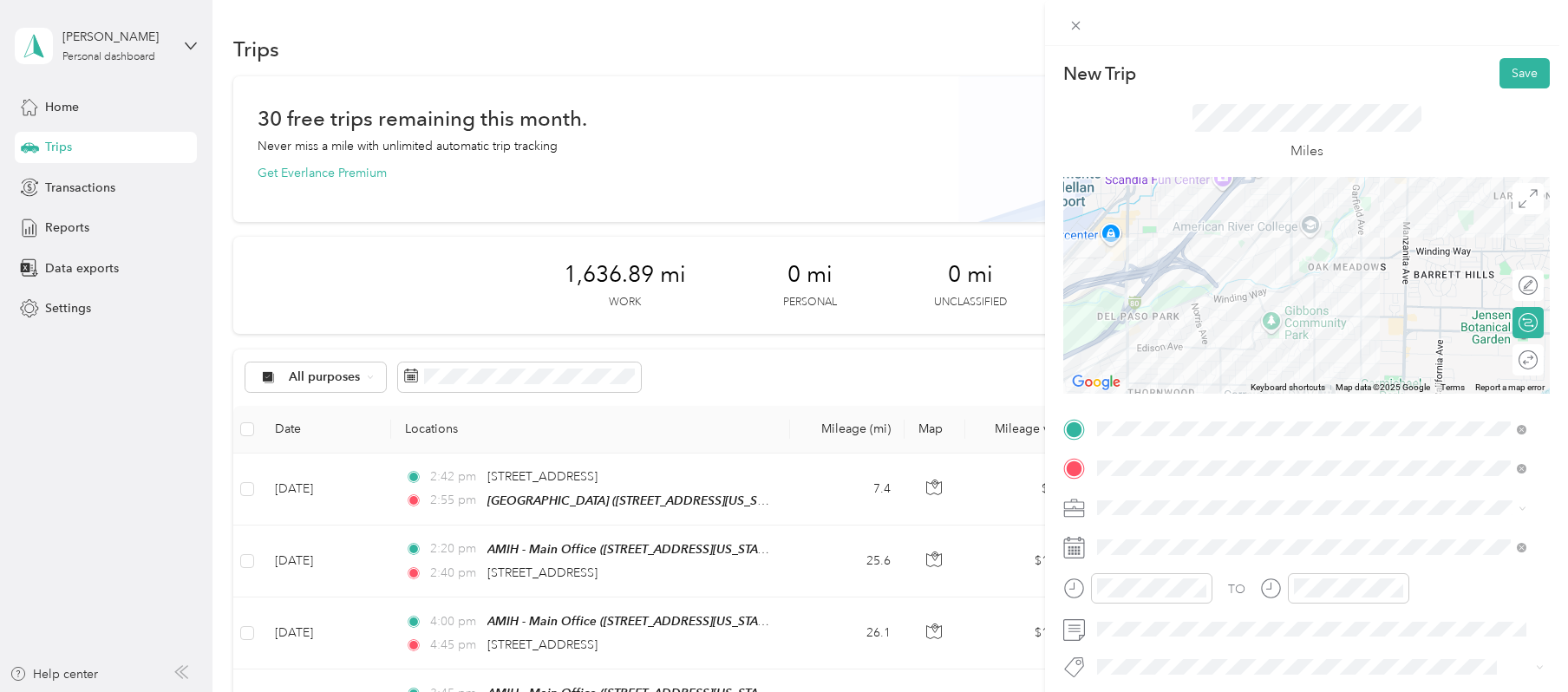
drag, startPoint x: 1232, startPoint y: 216, endPoint x: 1206, endPoint y: 335, distance: 121.8
click at [1206, 335] on div at bounding box center [1306, 285] width 487 height 217
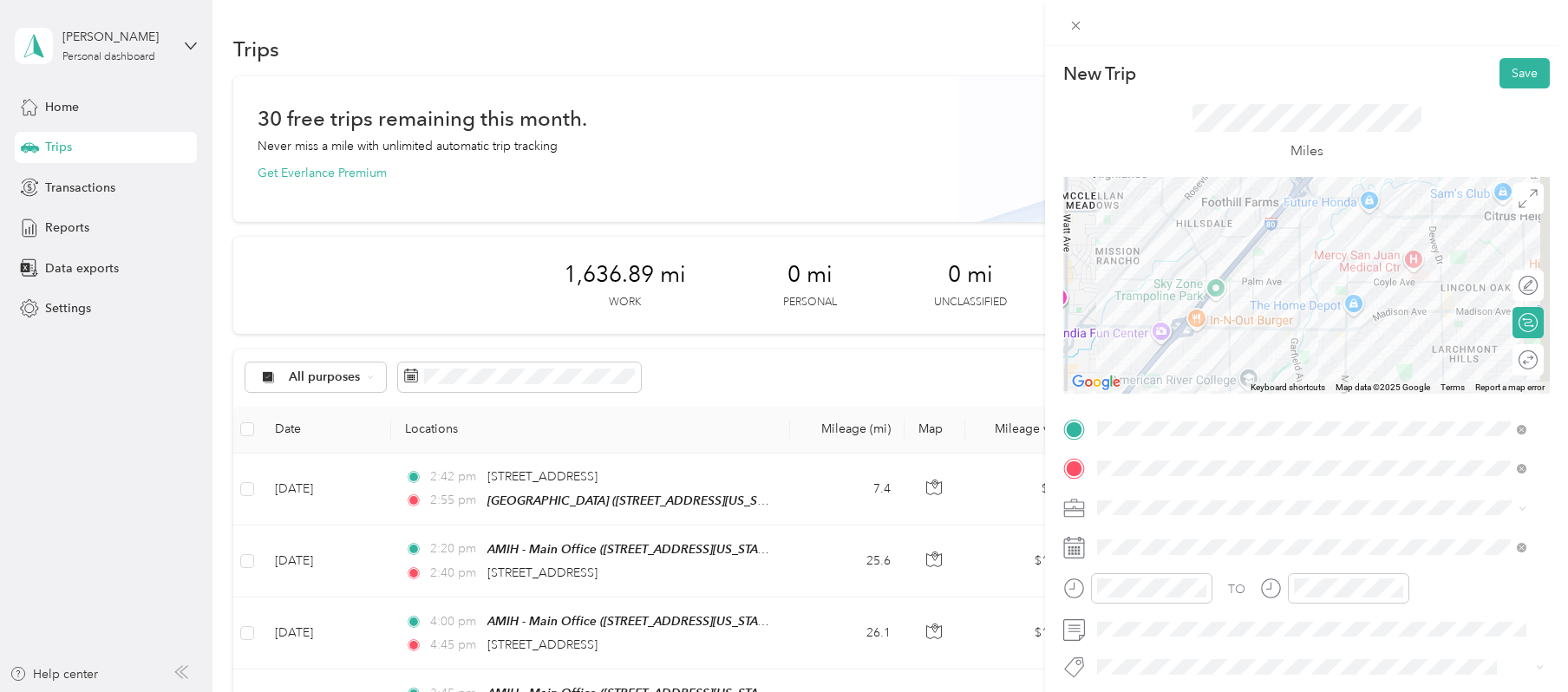
drag, startPoint x: 1270, startPoint y: 239, endPoint x: 1223, endPoint y: 350, distance: 120.5
click at [1223, 350] on div at bounding box center [1306, 285] width 487 height 217
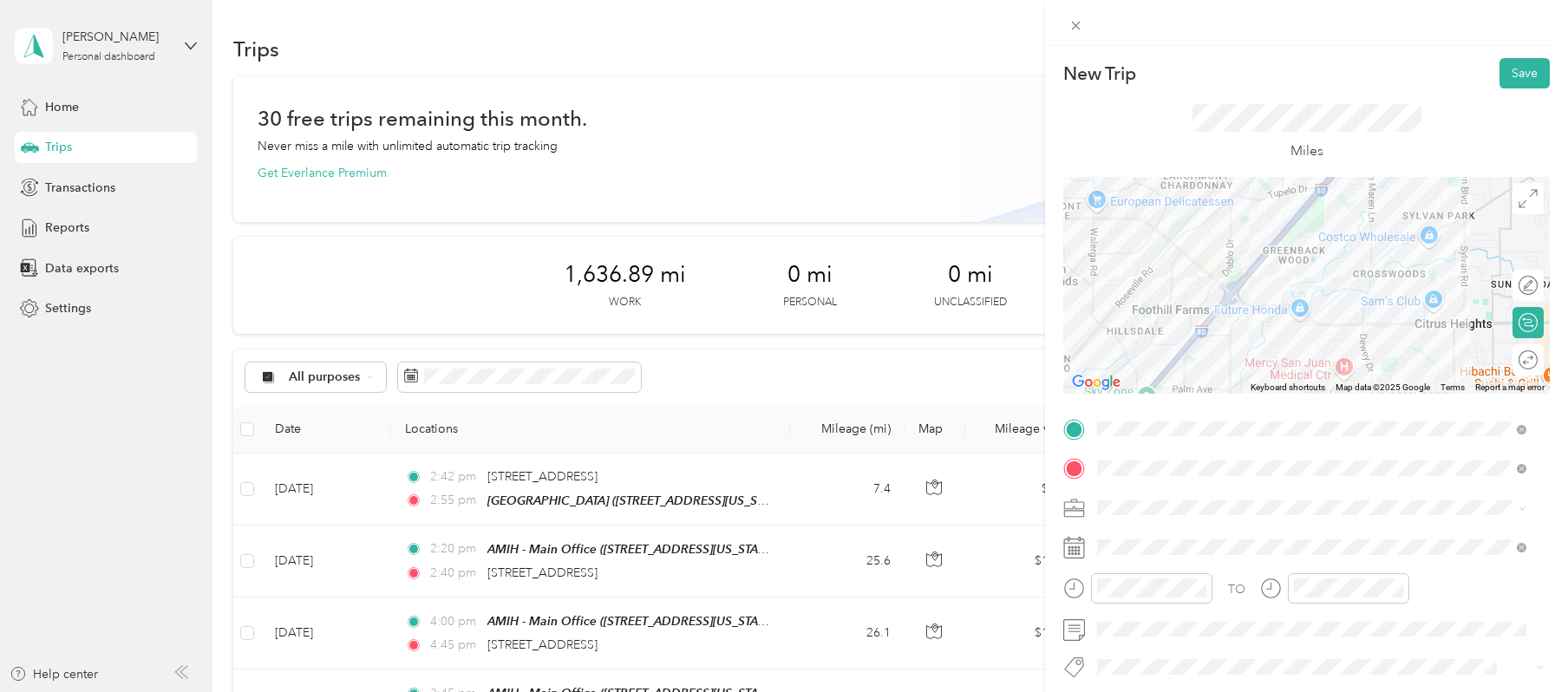
drag, startPoint x: 1410, startPoint y: 239, endPoint x: 1340, endPoint y: 354, distance: 134.6
click at [1234, 354] on div at bounding box center [1306, 285] width 487 height 217
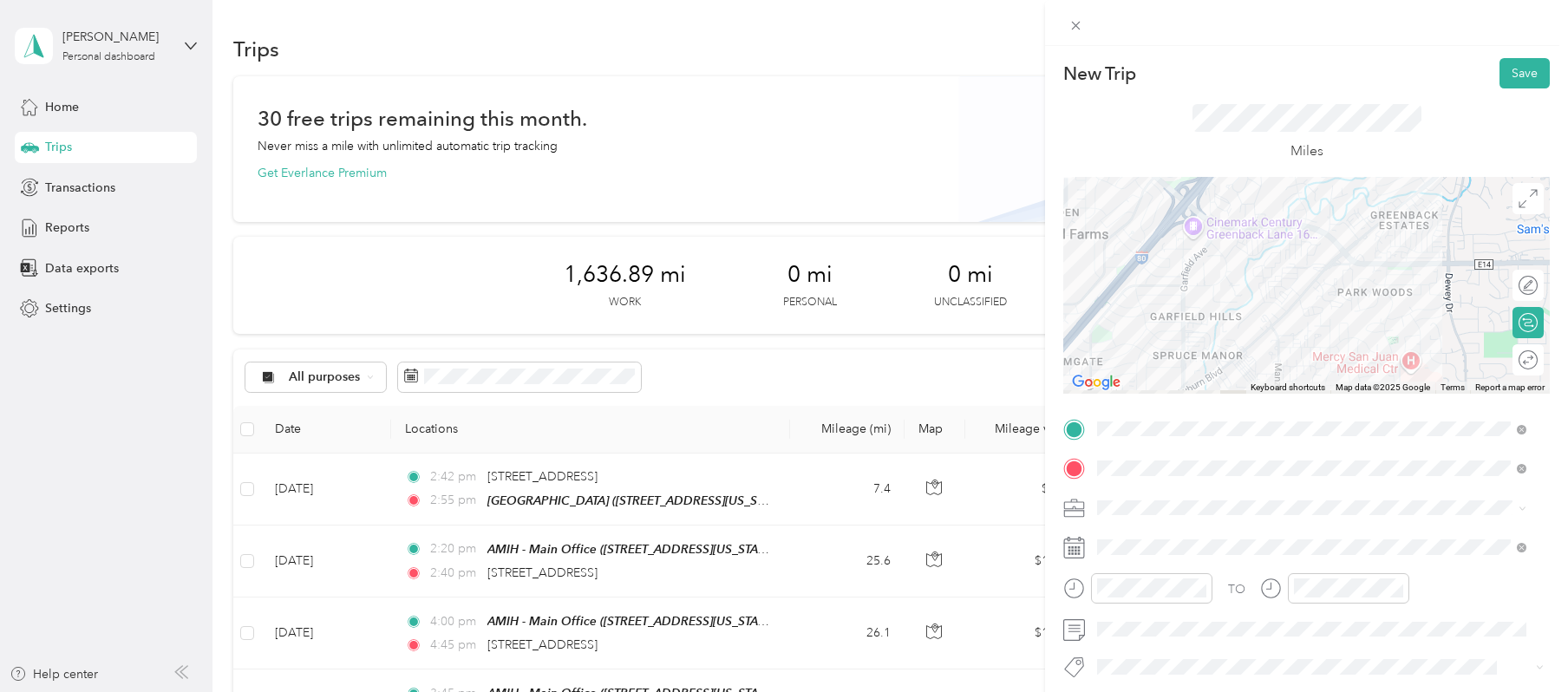
drag, startPoint x: 1199, startPoint y: 330, endPoint x: 1295, endPoint y: 257, distance: 120.6
click at [1234, 257] on div at bounding box center [1306, 285] width 487 height 217
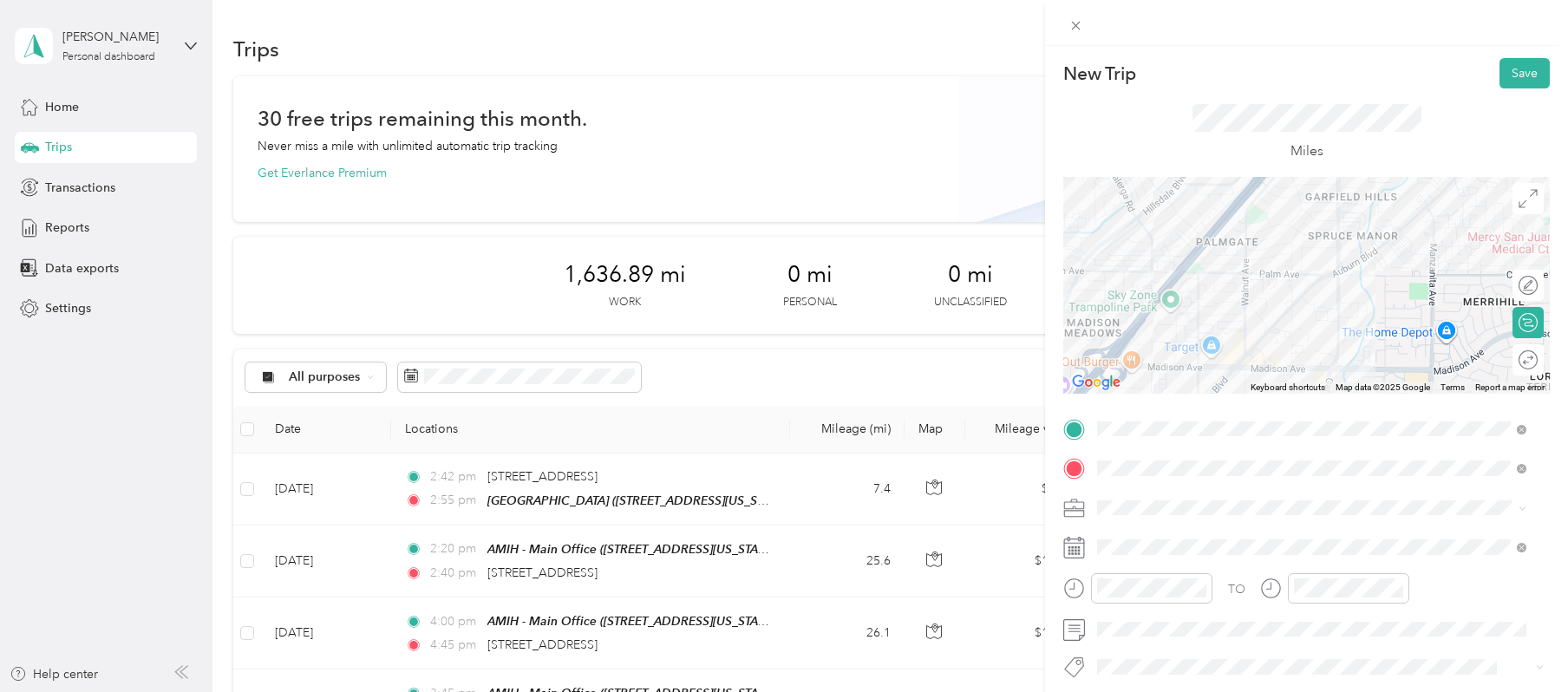
drag, startPoint x: 1235, startPoint y: 293, endPoint x: 1390, endPoint y: 181, distance: 191.2
click at [1234, 181] on div at bounding box center [1306, 285] width 487 height 217
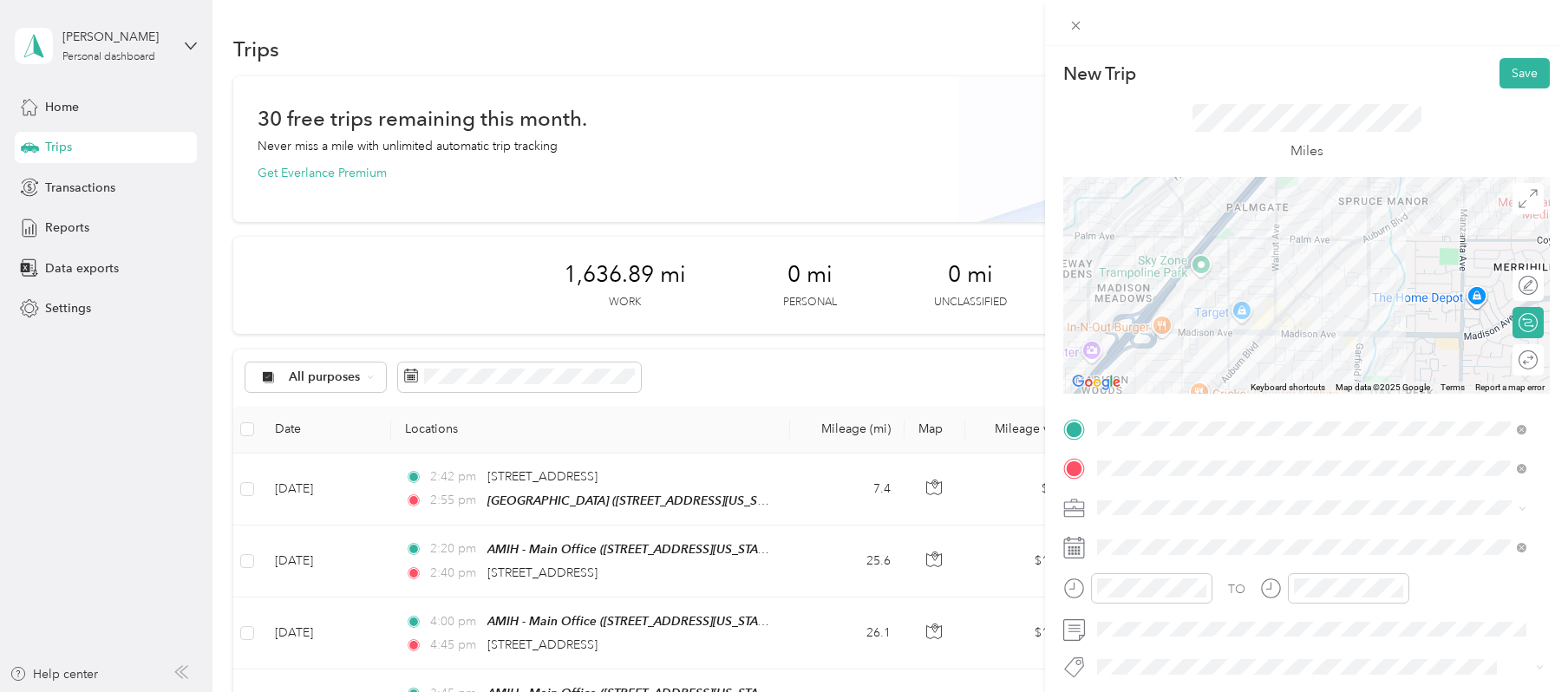
drag, startPoint x: 1305, startPoint y: 319, endPoint x: 1308, endPoint y: 296, distance: 23.2
click at [1234, 296] on div at bounding box center [1306, 285] width 487 height 217
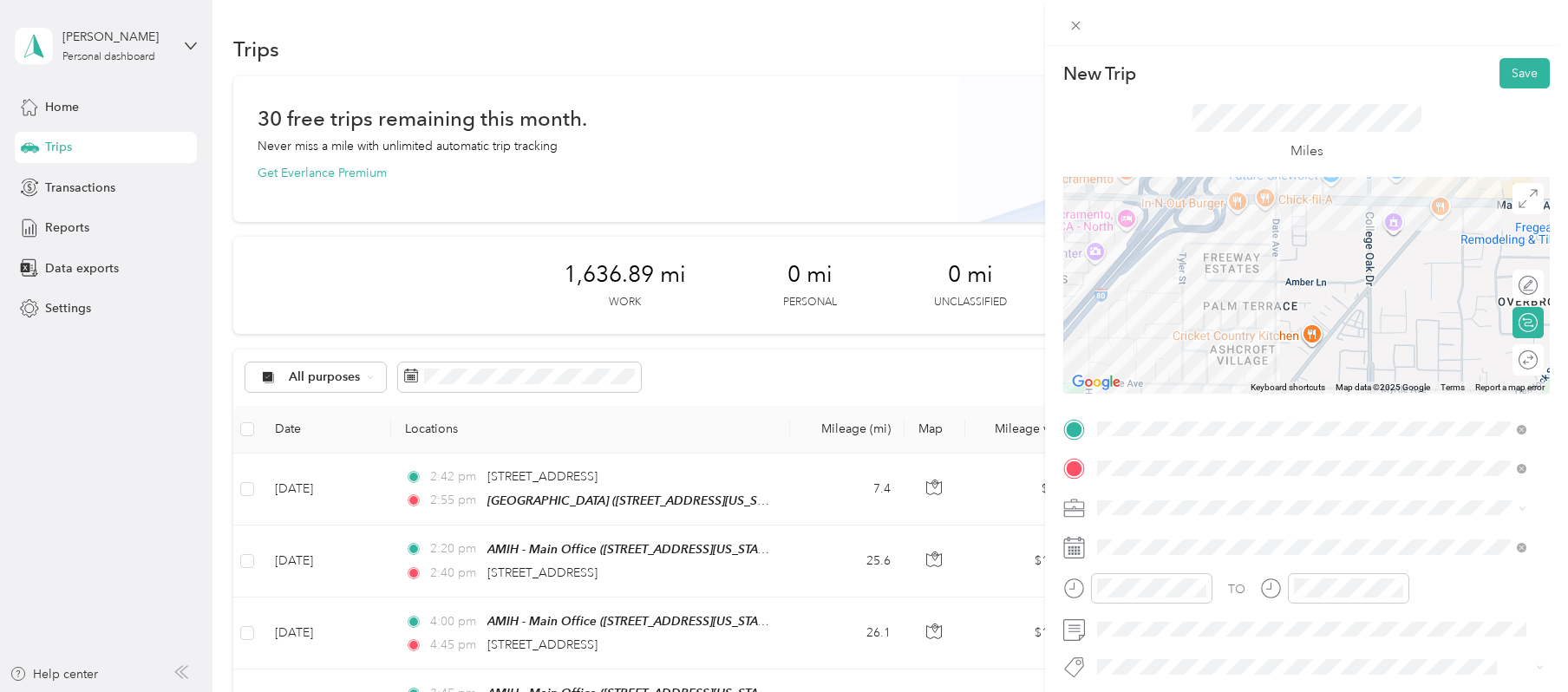
drag, startPoint x: 1280, startPoint y: 306, endPoint x: 1427, endPoint y: 91, distance: 260.4
click at [1234, 91] on div "New Trip Save This trip cannot be edited because it is either under review, app…" at bounding box center [1306, 446] width 487 height 776
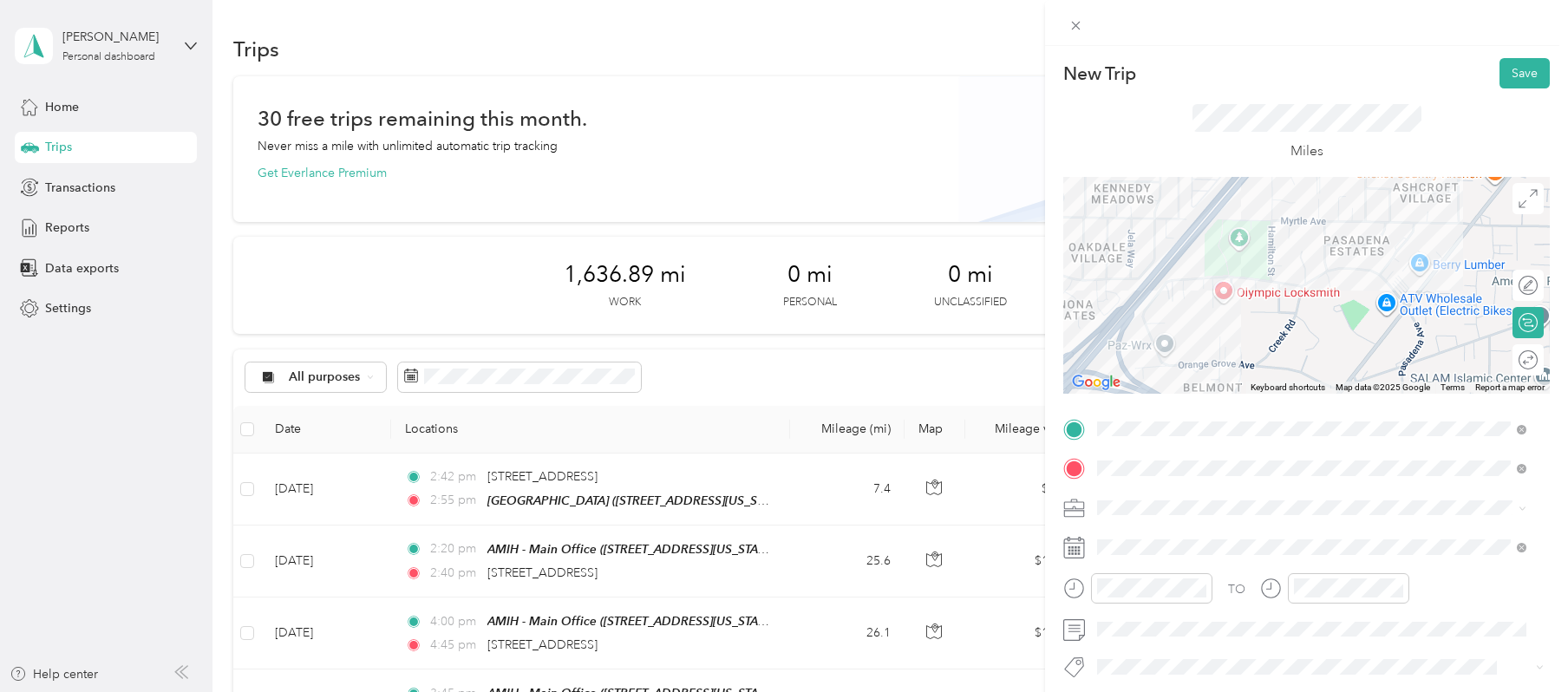
drag, startPoint x: 1218, startPoint y: 311, endPoint x: 1401, endPoint y: 168, distance: 232.2
click at [1234, 169] on div "New Trip Save This trip cannot be edited because it is either under review, app…" at bounding box center [1306, 446] width 487 height 776
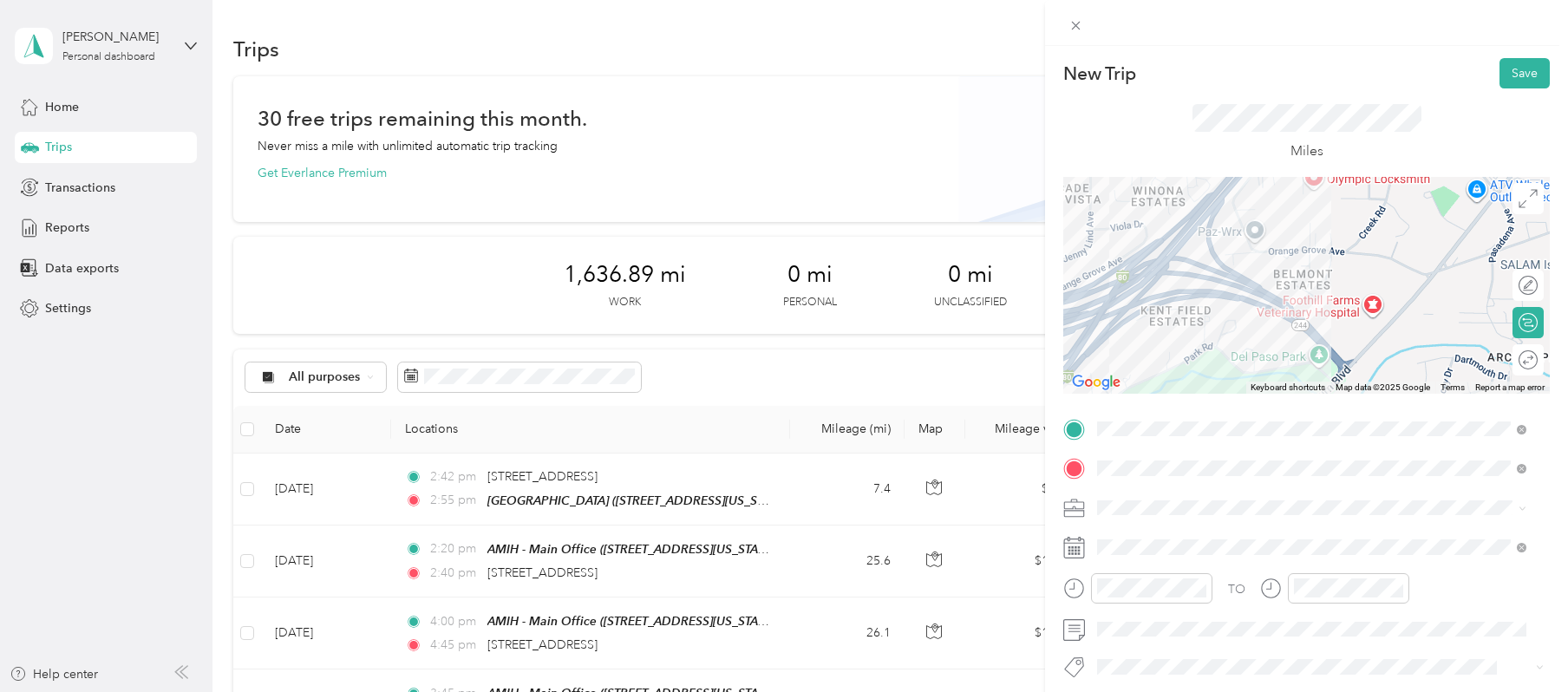
drag, startPoint x: 1306, startPoint y: 293, endPoint x: 1385, endPoint y: 156, distance: 158.1
click at [1234, 156] on div "New Trip Save This trip cannot be edited because it is either under review, app…" at bounding box center [1306, 446] width 487 height 776
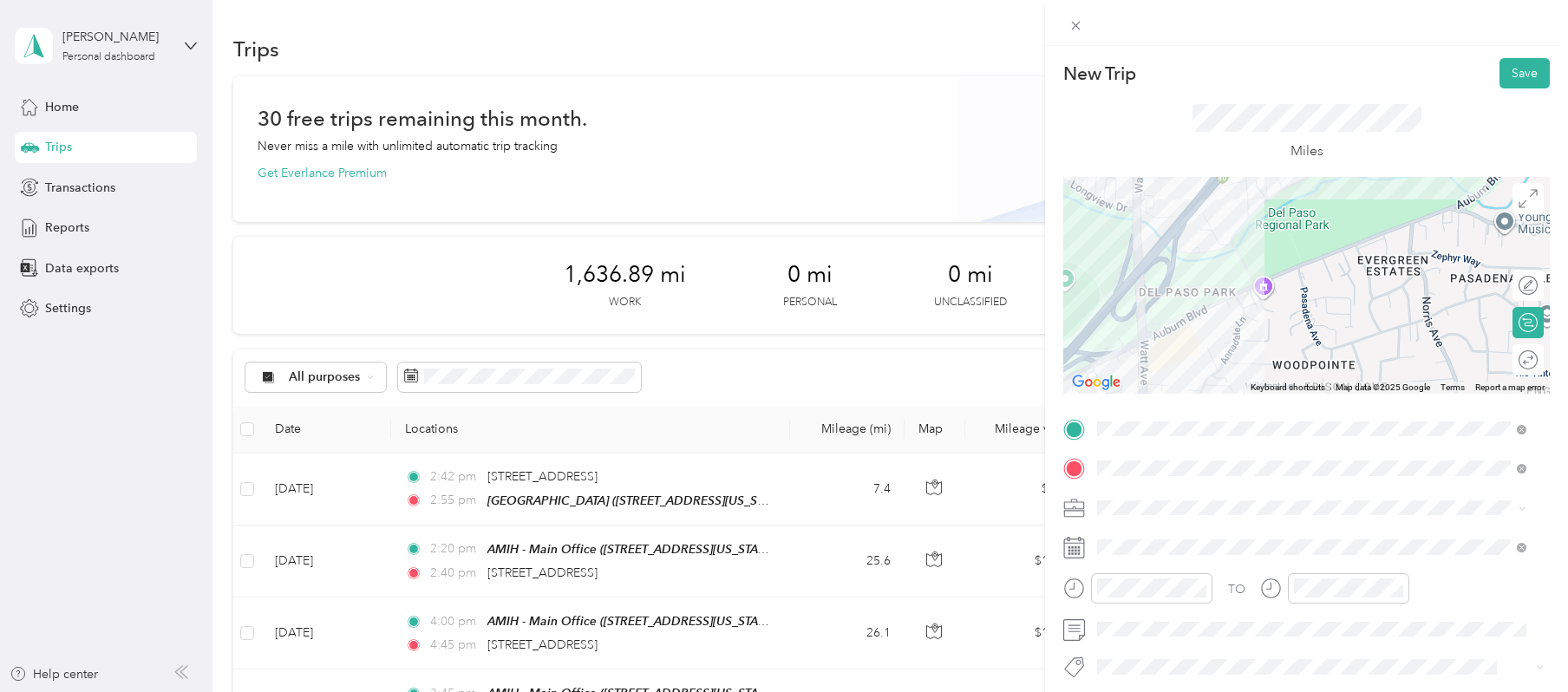
drag, startPoint x: 1155, startPoint y: 359, endPoint x: 1320, endPoint y: 195, distance: 232.6
click at [1234, 195] on div at bounding box center [1306, 285] width 487 height 217
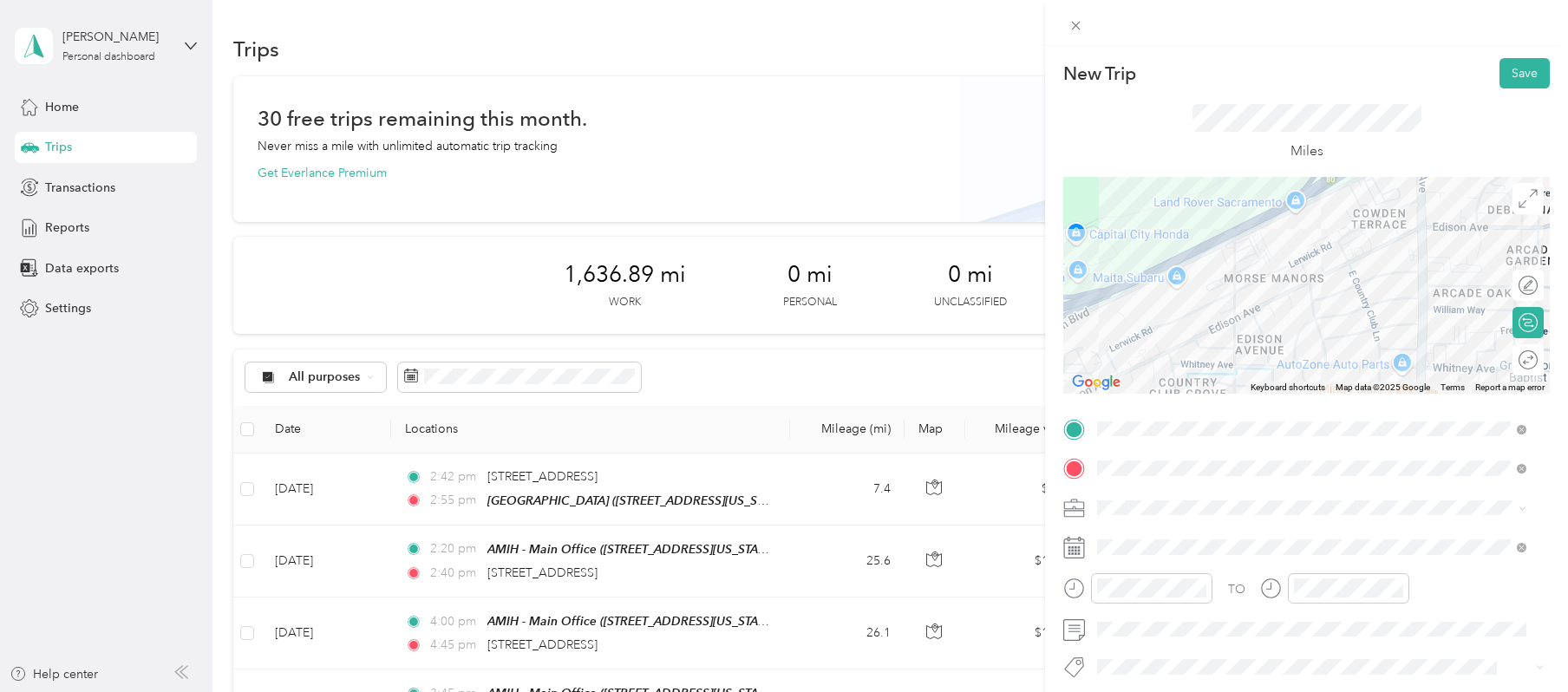
drag, startPoint x: 1244, startPoint y: 343, endPoint x: 1385, endPoint y: 228, distance: 182.0
click at [1234, 228] on div at bounding box center [1306, 285] width 487 height 217
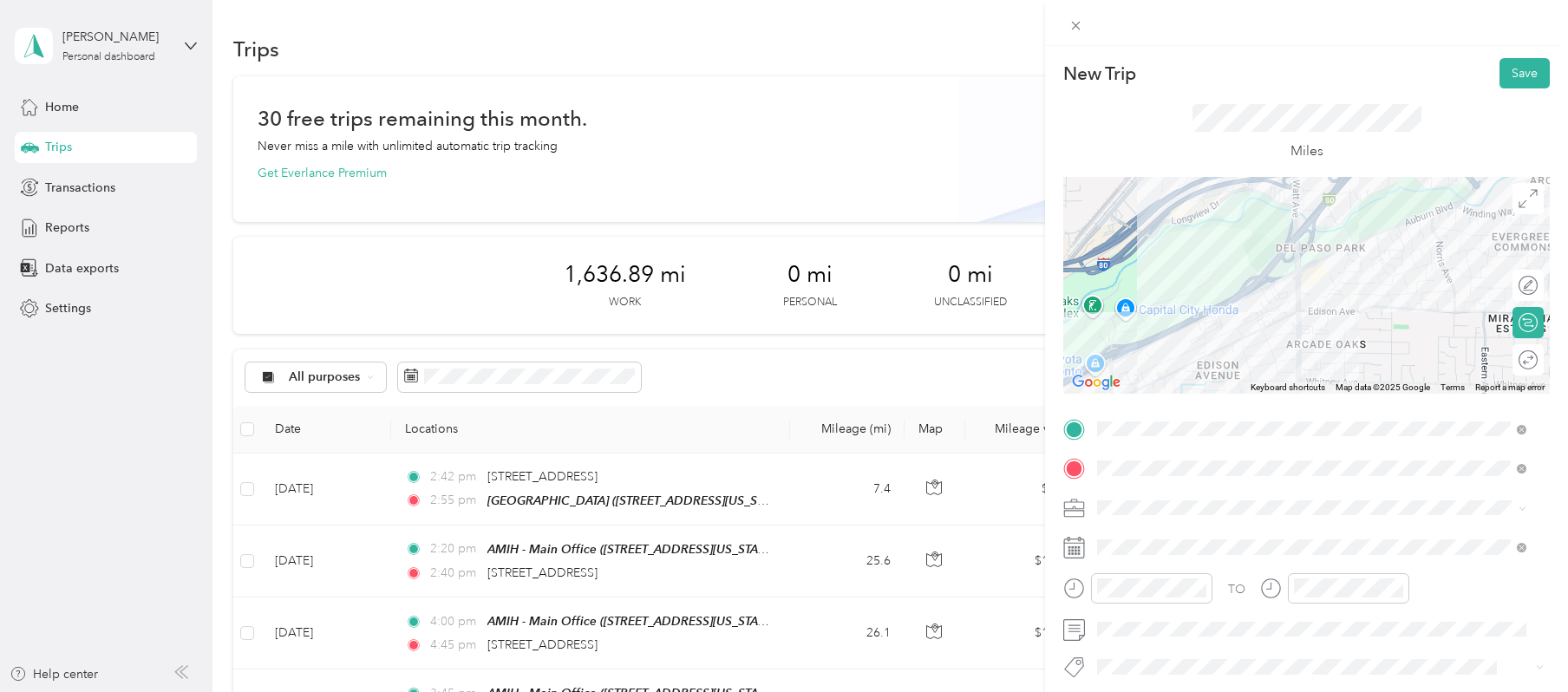
drag, startPoint x: 1434, startPoint y: 245, endPoint x: 1286, endPoint y: 366, distance: 191.2
click at [1234, 366] on div at bounding box center [1306, 285] width 487 height 217
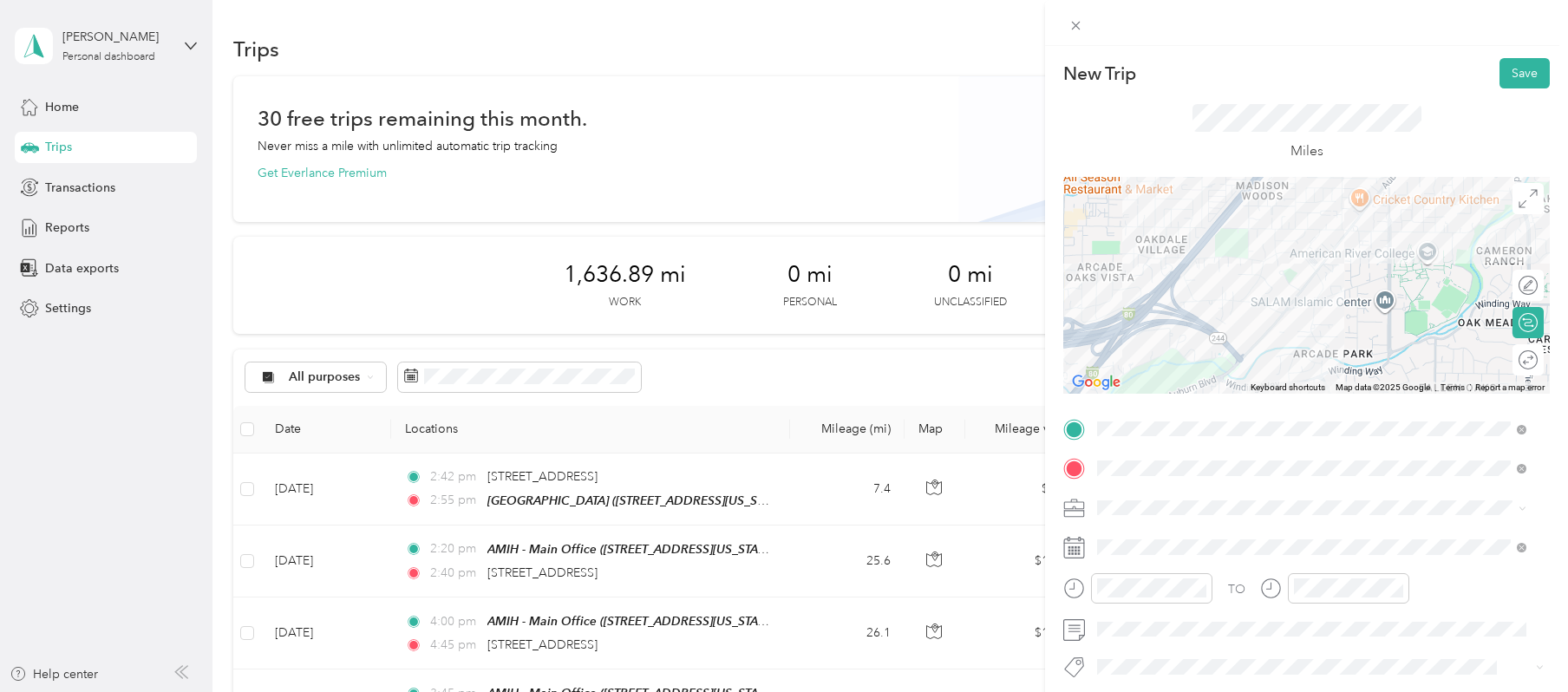
drag, startPoint x: 1434, startPoint y: 255, endPoint x: 1268, endPoint y: 366, distance: 199.7
click at [1234, 366] on div at bounding box center [1306, 285] width 487 height 217
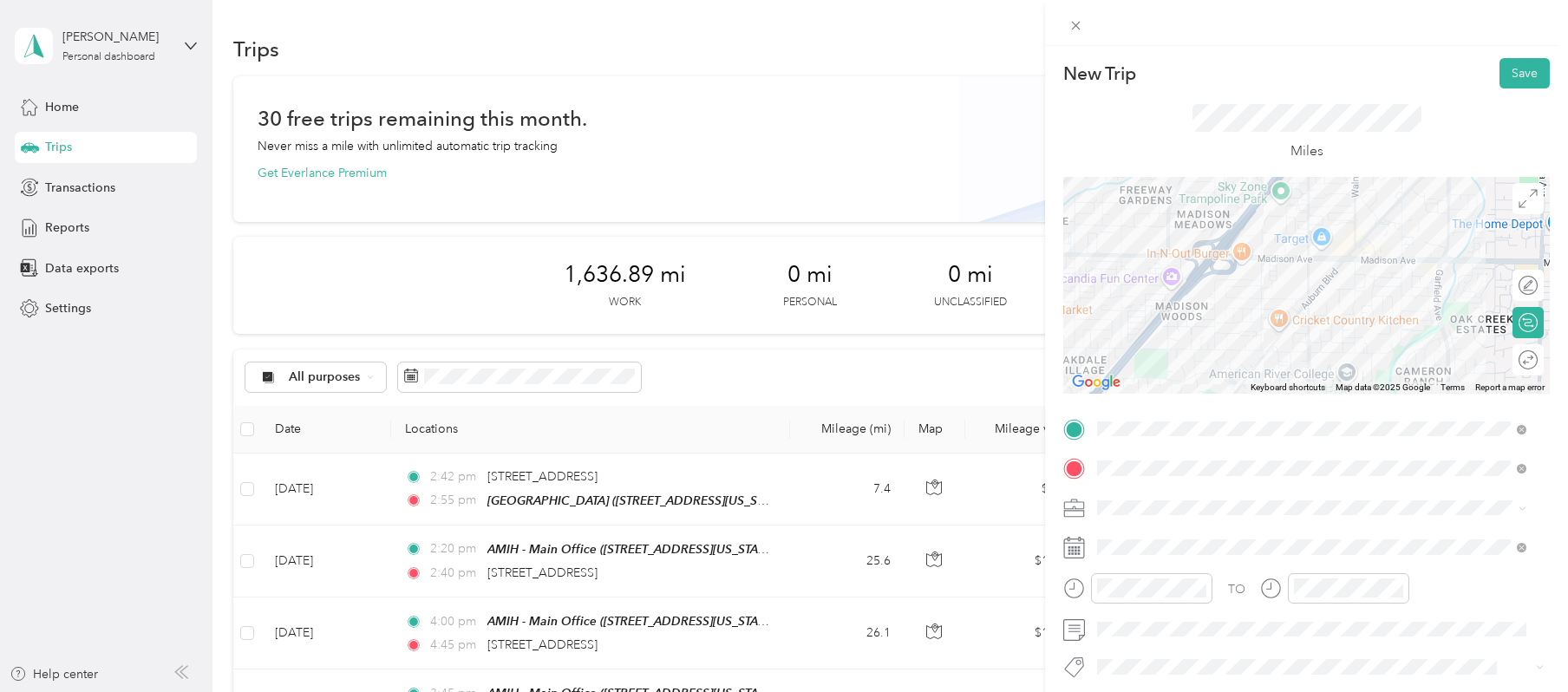
drag, startPoint x: 1261, startPoint y: 230, endPoint x: 1193, endPoint y: 348, distance: 136.2
click at [1193, 348] on div at bounding box center [1306, 285] width 487 height 217
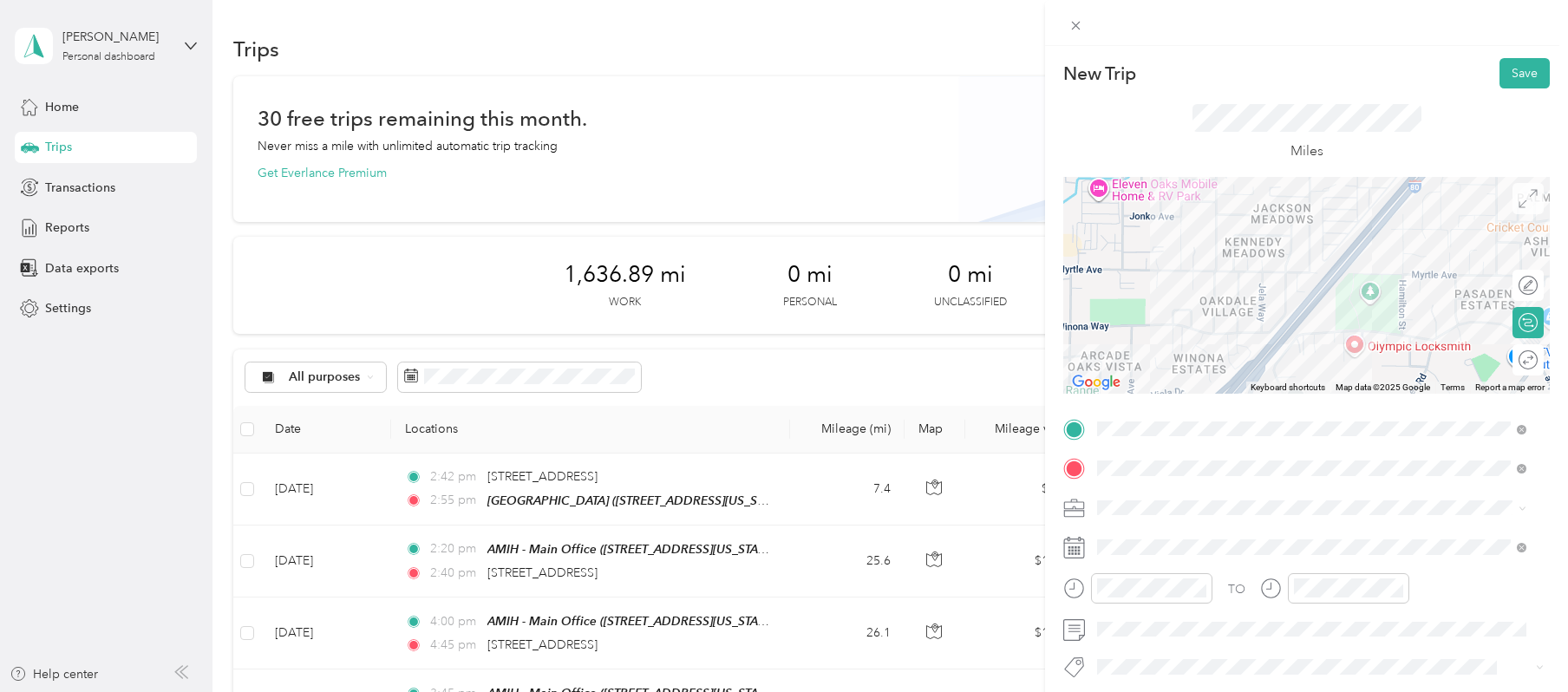
drag, startPoint x: 1218, startPoint y: 316, endPoint x: 1510, endPoint y: 208, distance: 311.3
click at [1234, 208] on div "← Move left → Move right ↑ Move up ↓ Move down + Zoom in - Zoom out Home Jump l…" at bounding box center [1306, 285] width 487 height 217
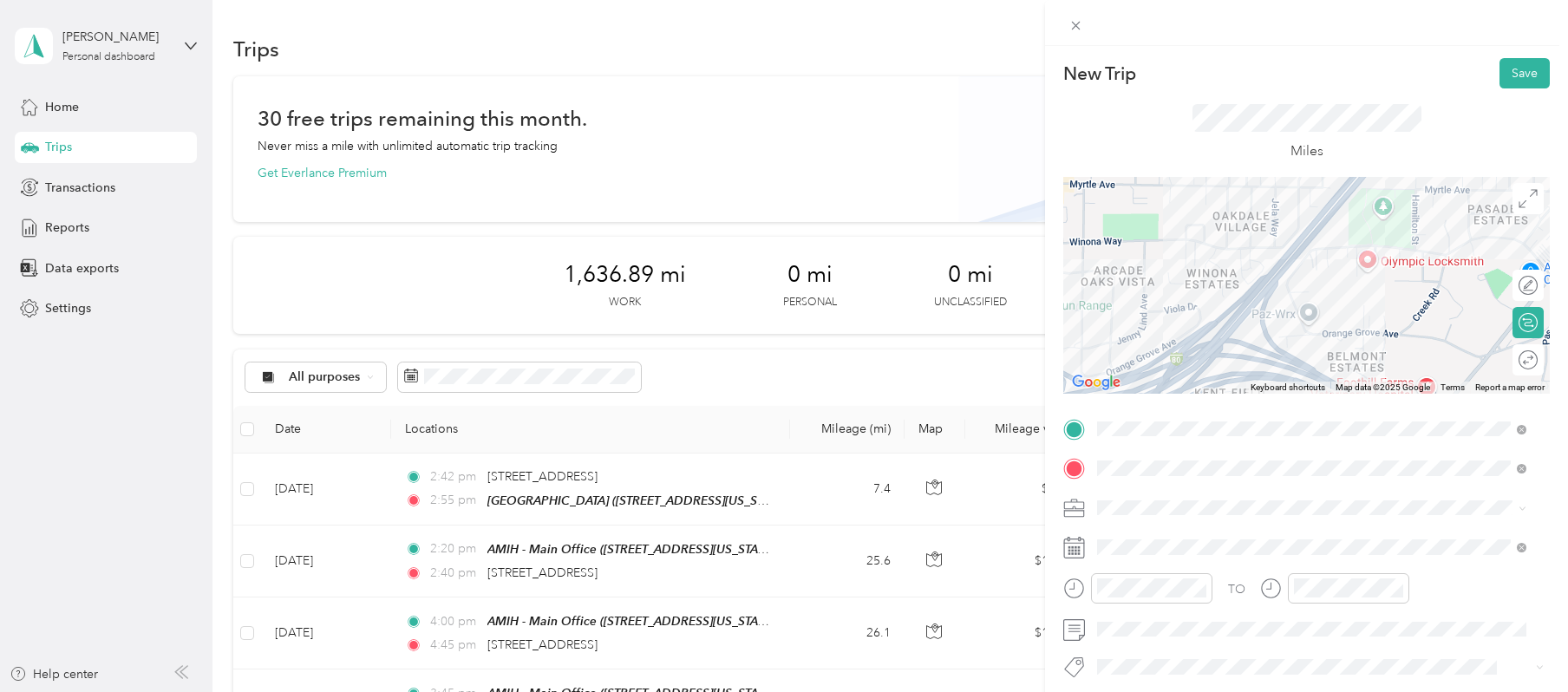
drag, startPoint x: 1398, startPoint y: 317, endPoint x: 1412, endPoint y: 212, distance: 105.9
click at [1234, 212] on div at bounding box center [1306, 285] width 487 height 217
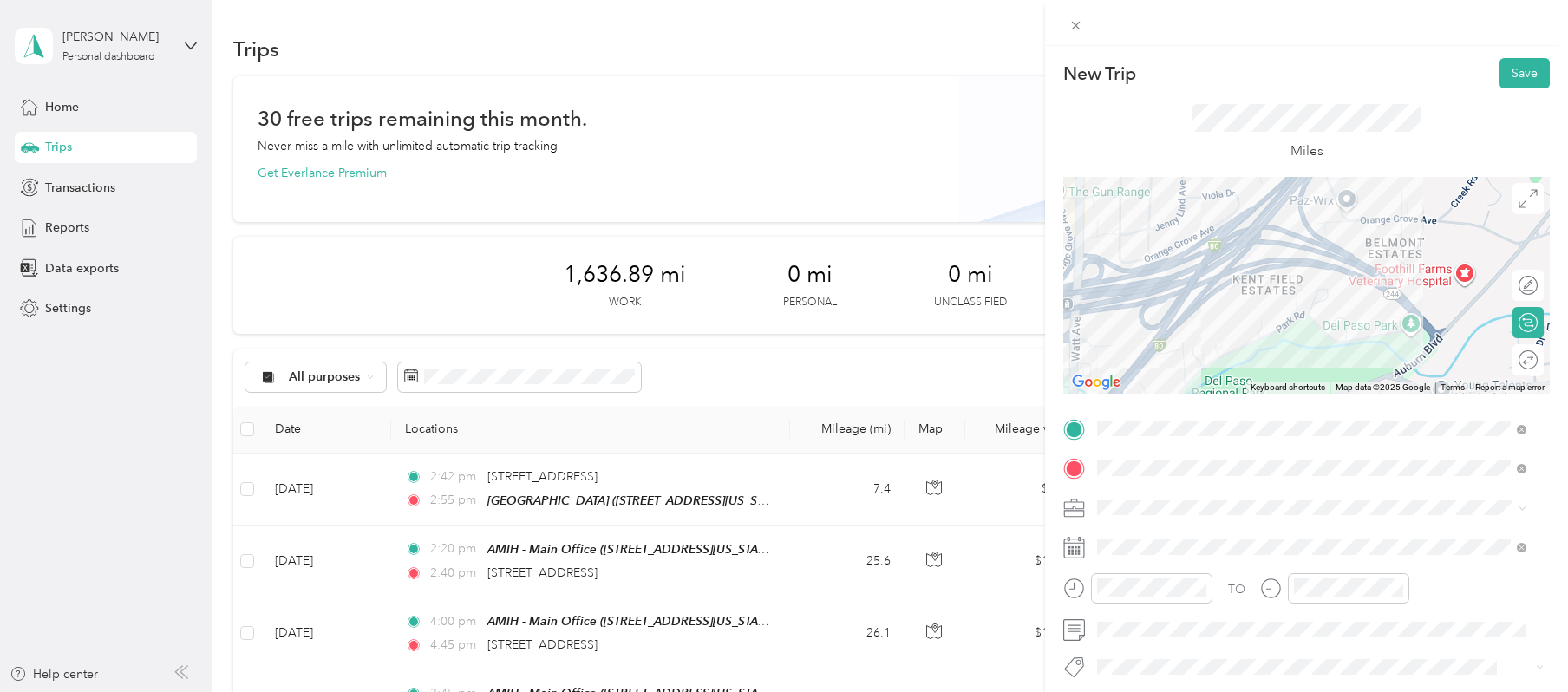
drag, startPoint x: 1360, startPoint y: 334, endPoint x: 1399, endPoint y: 227, distance: 113.9
click at [1234, 227] on div at bounding box center [1306, 285] width 487 height 217
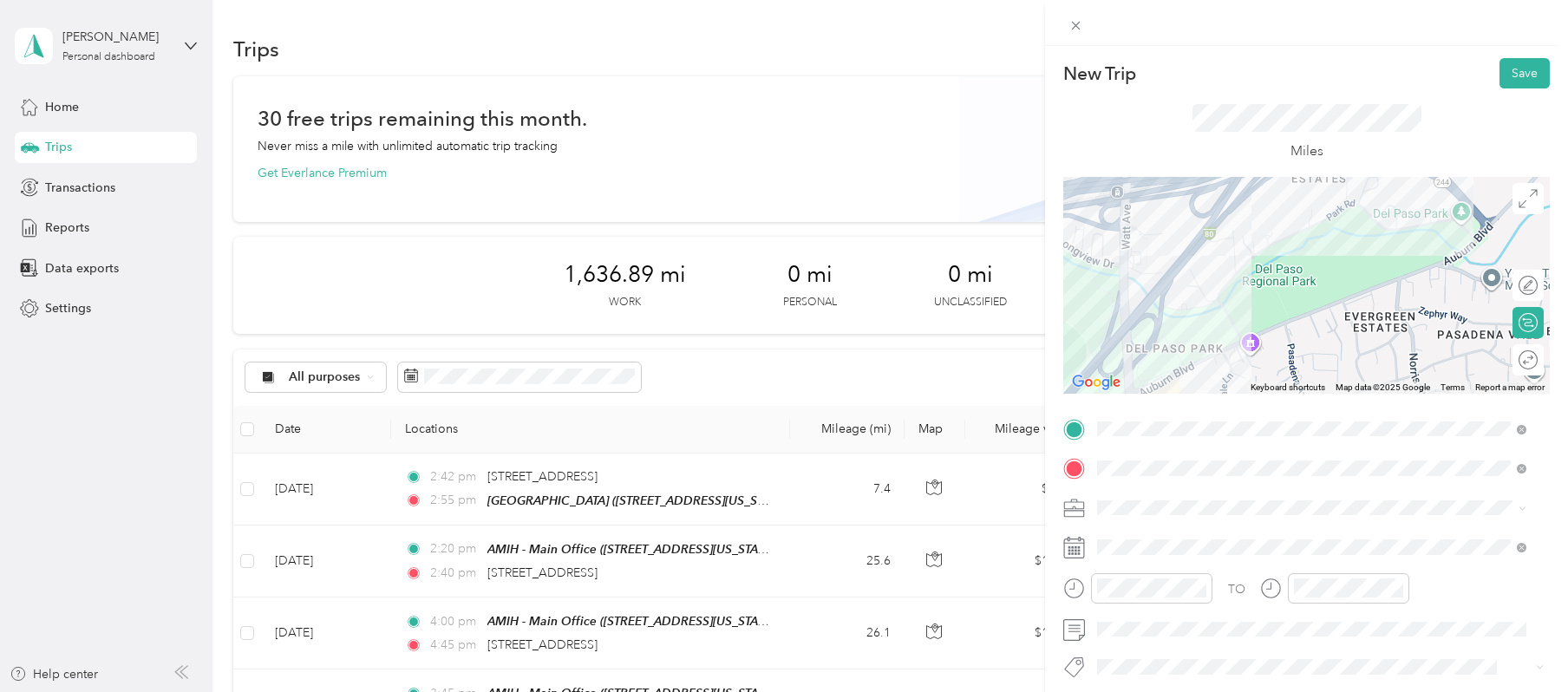
drag, startPoint x: 1338, startPoint y: 310, endPoint x: 1379, endPoint y: 215, distance: 103.5
click at [1234, 215] on div at bounding box center [1306, 285] width 487 height 217
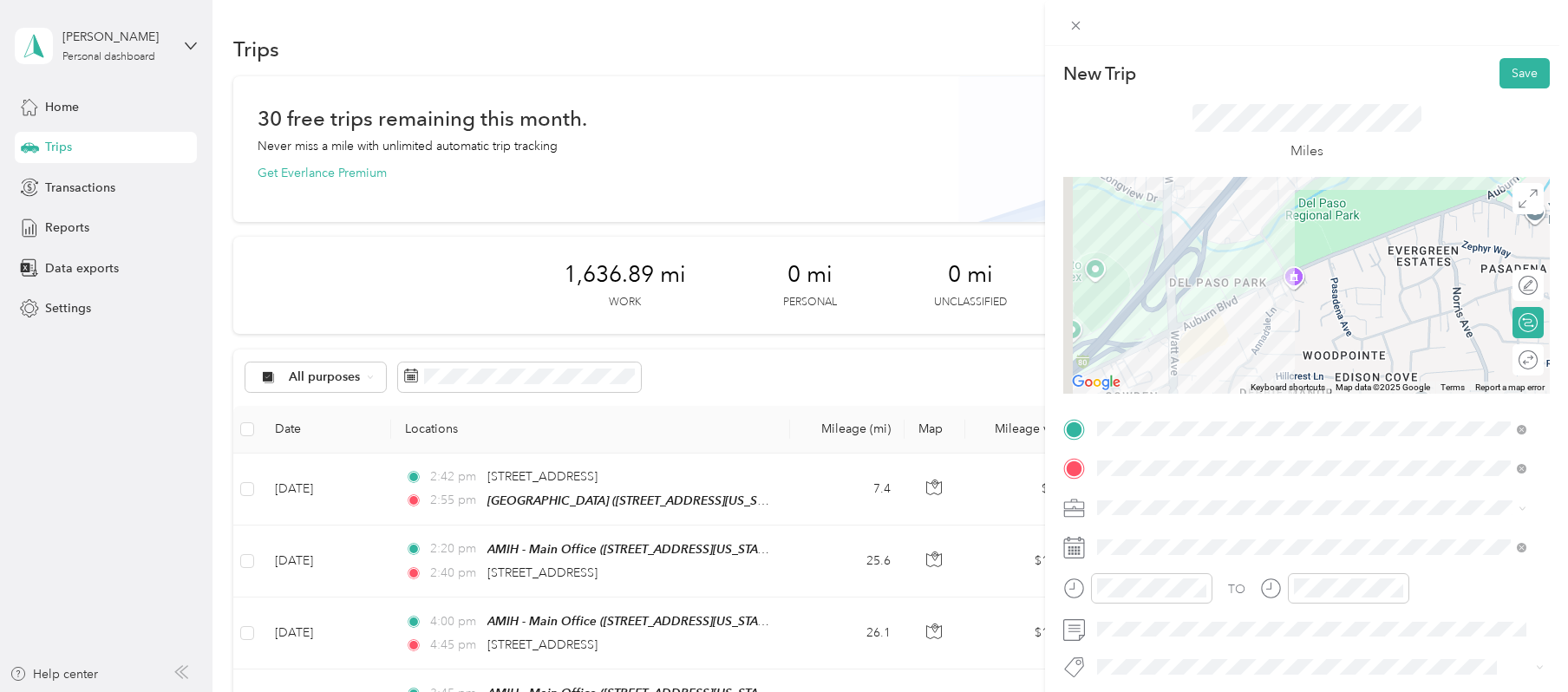
drag, startPoint x: 1320, startPoint y: 335, endPoint x: 1372, endPoint y: 255, distance: 95.4
click at [1234, 255] on div at bounding box center [1306, 285] width 487 height 217
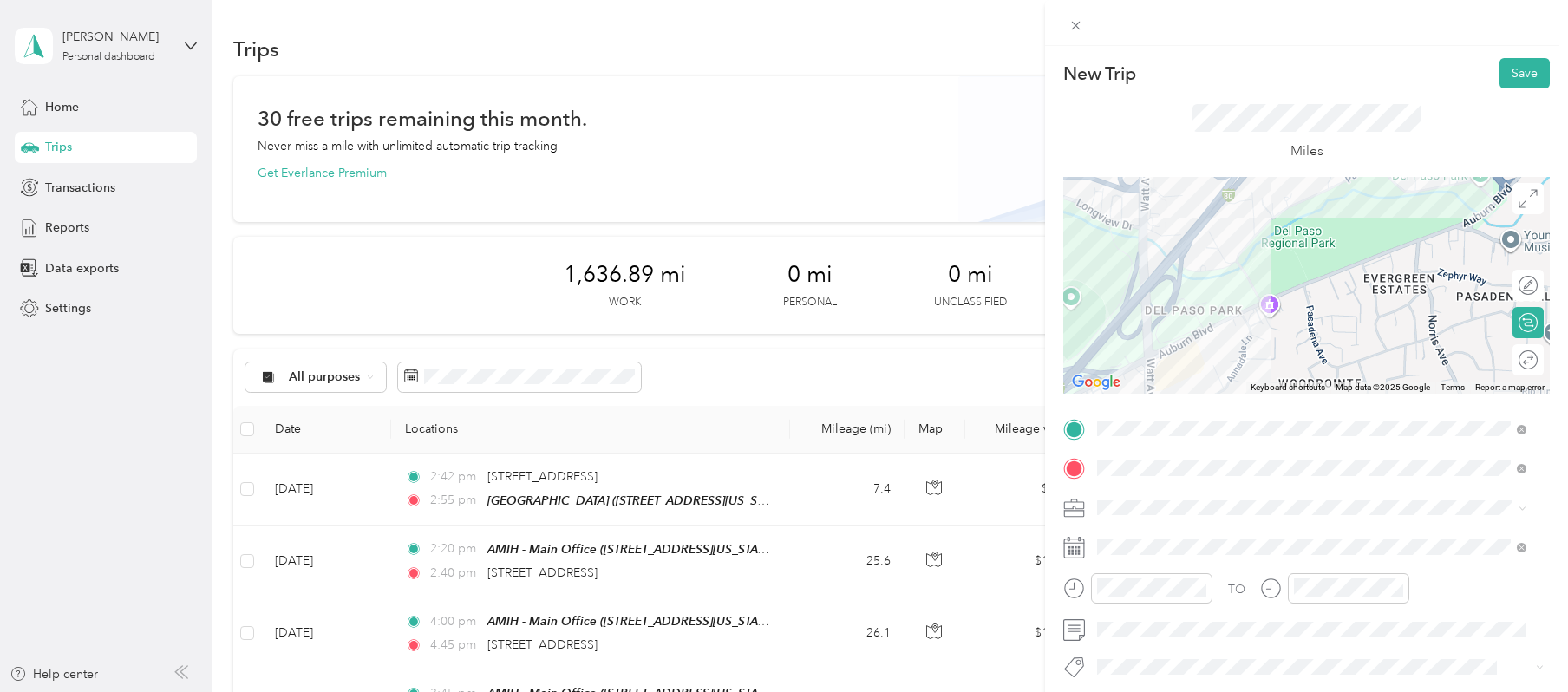
drag, startPoint x: 1355, startPoint y: 272, endPoint x: 1320, endPoint y: 319, distance: 58.6
click at [1234, 319] on div at bounding box center [1306, 285] width 487 height 217
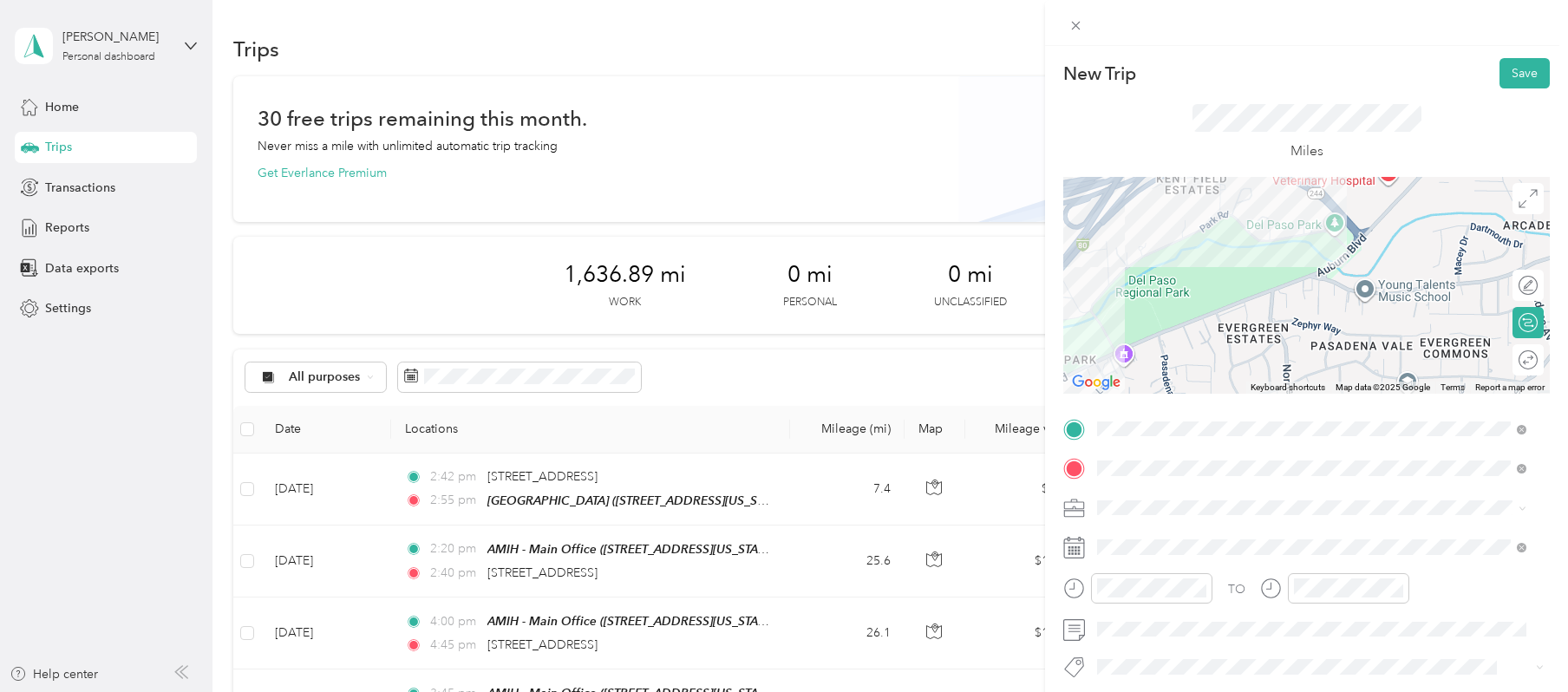
drag, startPoint x: 1390, startPoint y: 285, endPoint x: 1116, endPoint y: 368, distance: 286.3
click at [1116, 368] on div at bounding box center [1306, 285] width 487 height 217
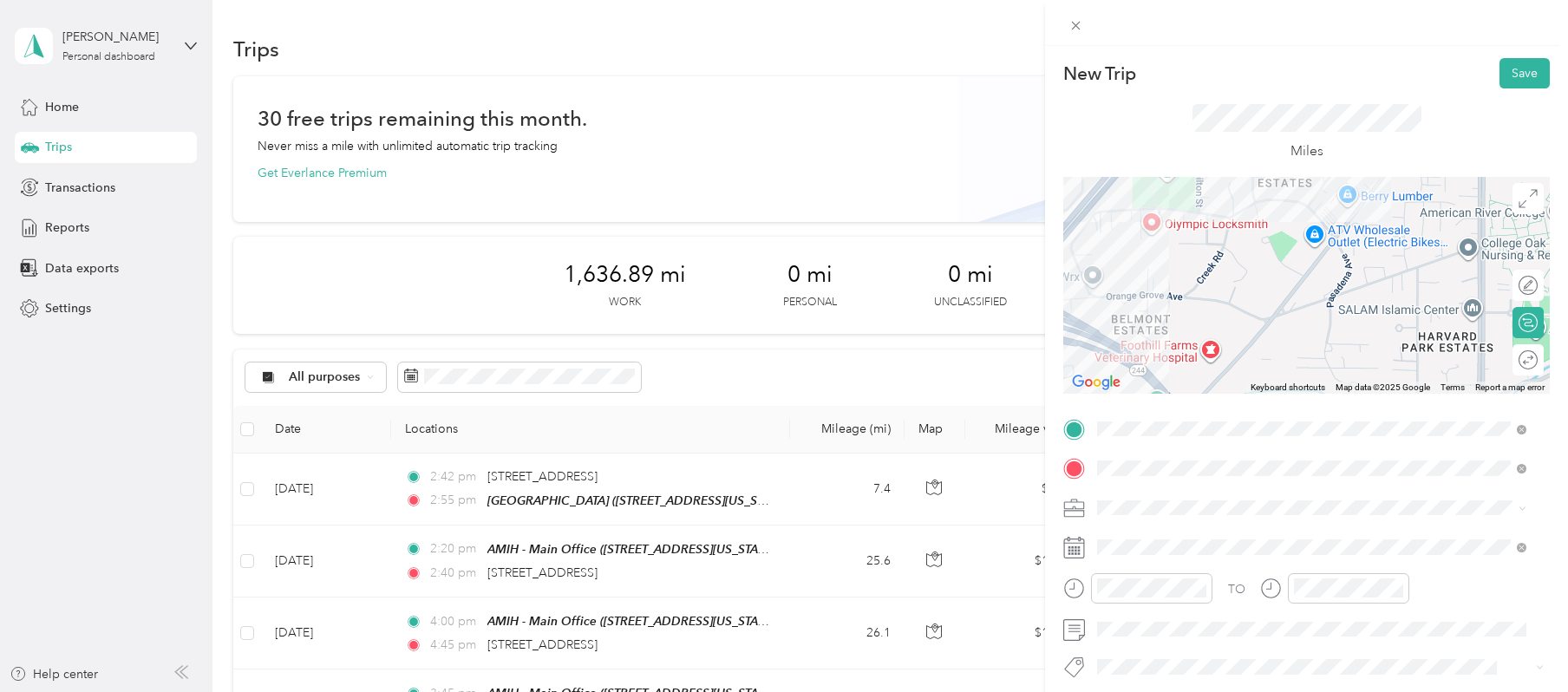
drag, startPoint x: 1194, startPoint y: 241, endPoint x: 1192, endPoint y: 365, distance: 124.0
click at [1192, 365] on div at bounding box center [1306, 285] width 487 height 217
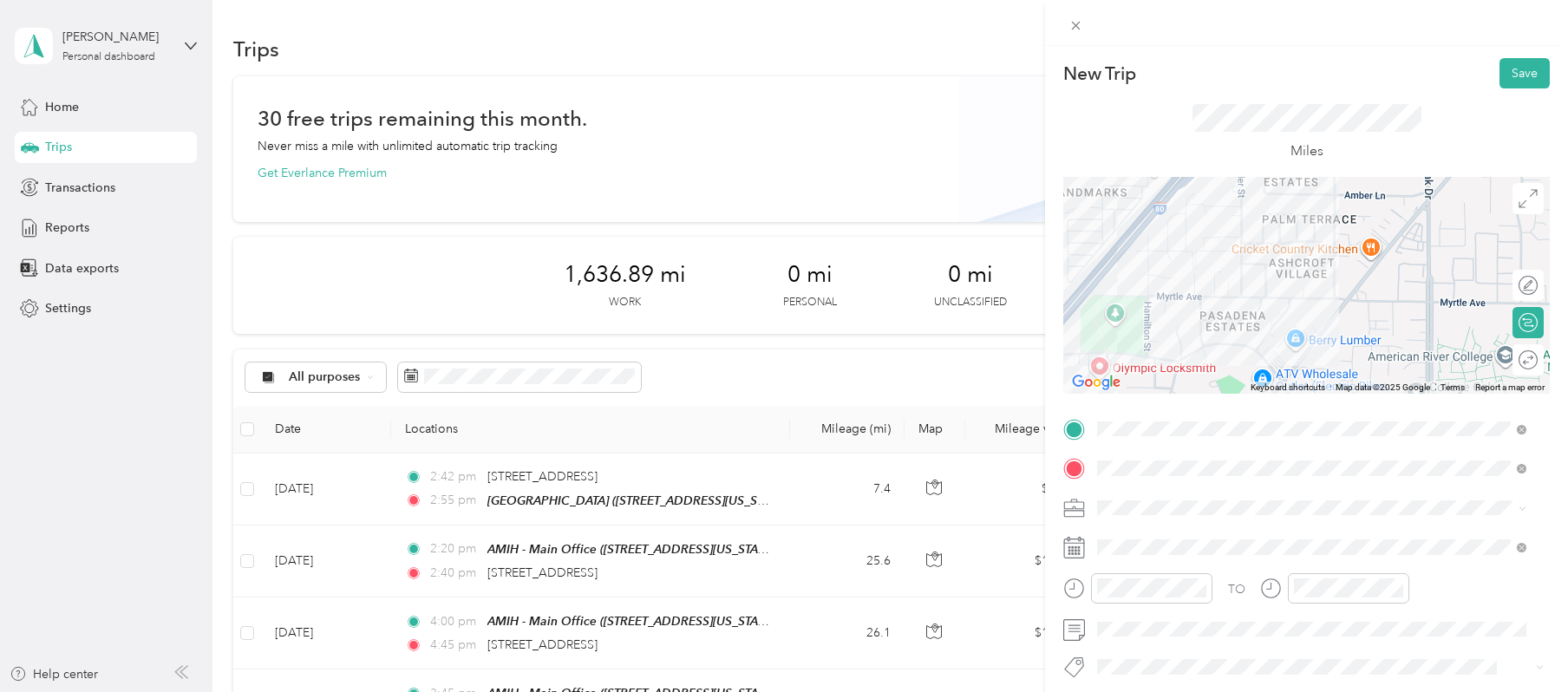
drag, startPoint x: 1247, startPoint y: 228, endPoint x: 1197, endPoint y: 363, distance: 144.0
click at [1197, 363] on div at bounding box center [1306, 285] width 487 height 217
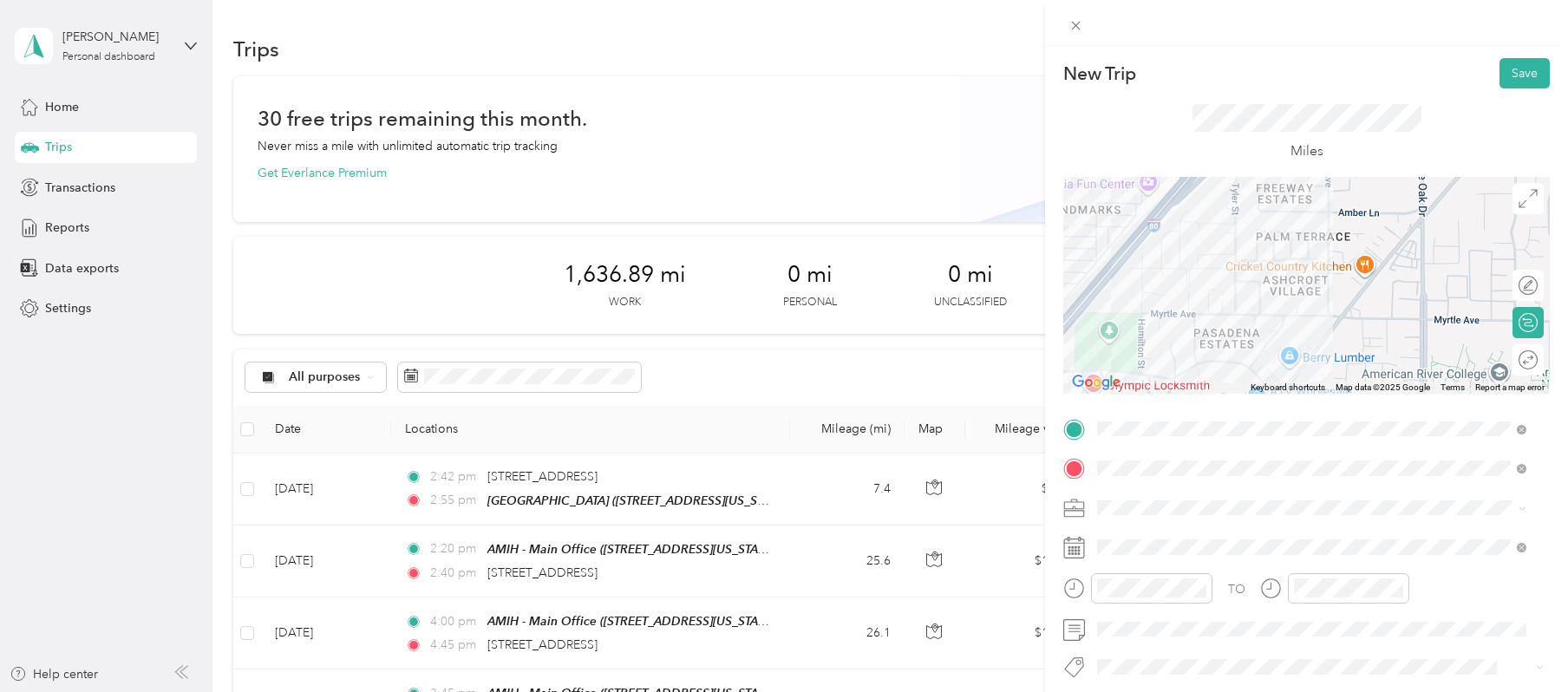
drag, startPoint x: 1290, startPoint y: 238, endPoint x: 1254, endPoint y: 306, distance: 76.9
click at [1234, 306] on div at bounding box center [1306, 285] width 487 height 217
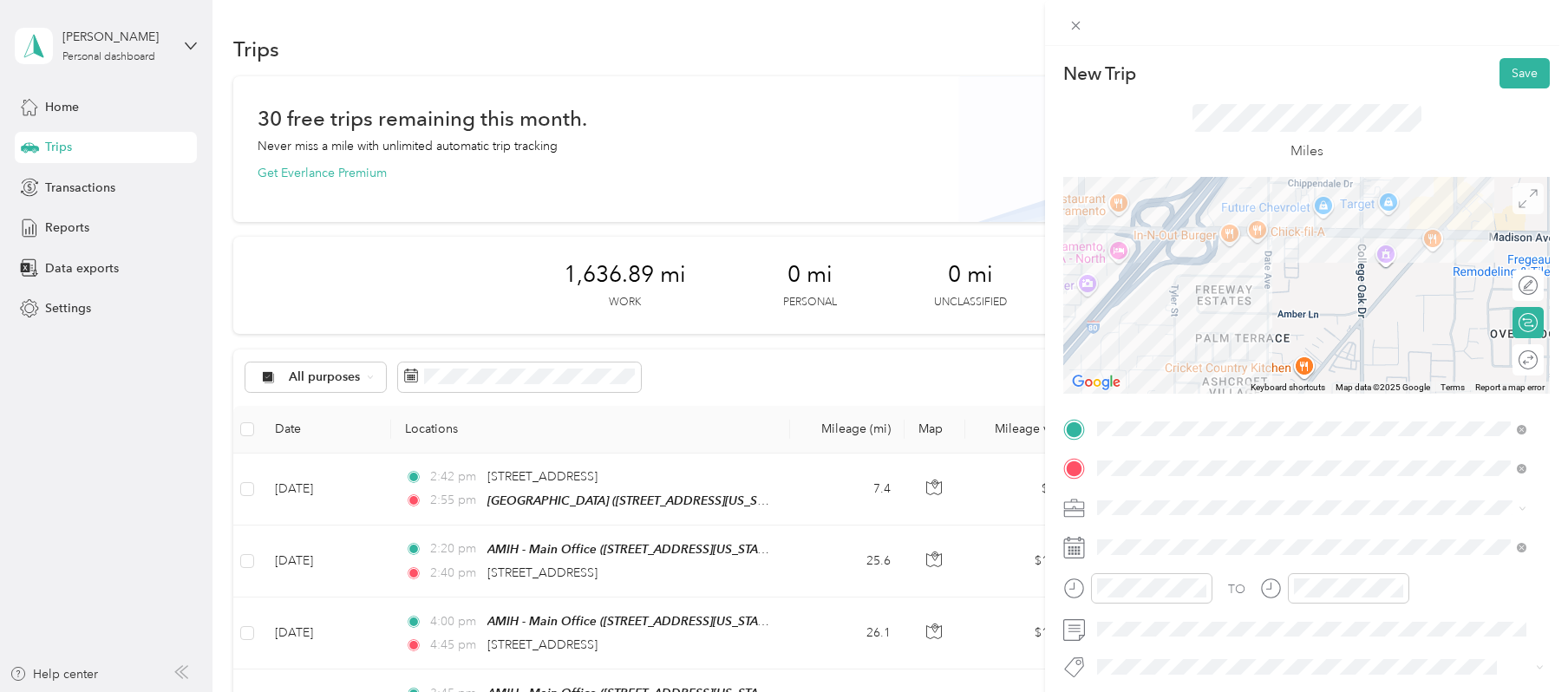
click at [1234, 195] on icon at bounding box center [1528, 198] width 19 height 19
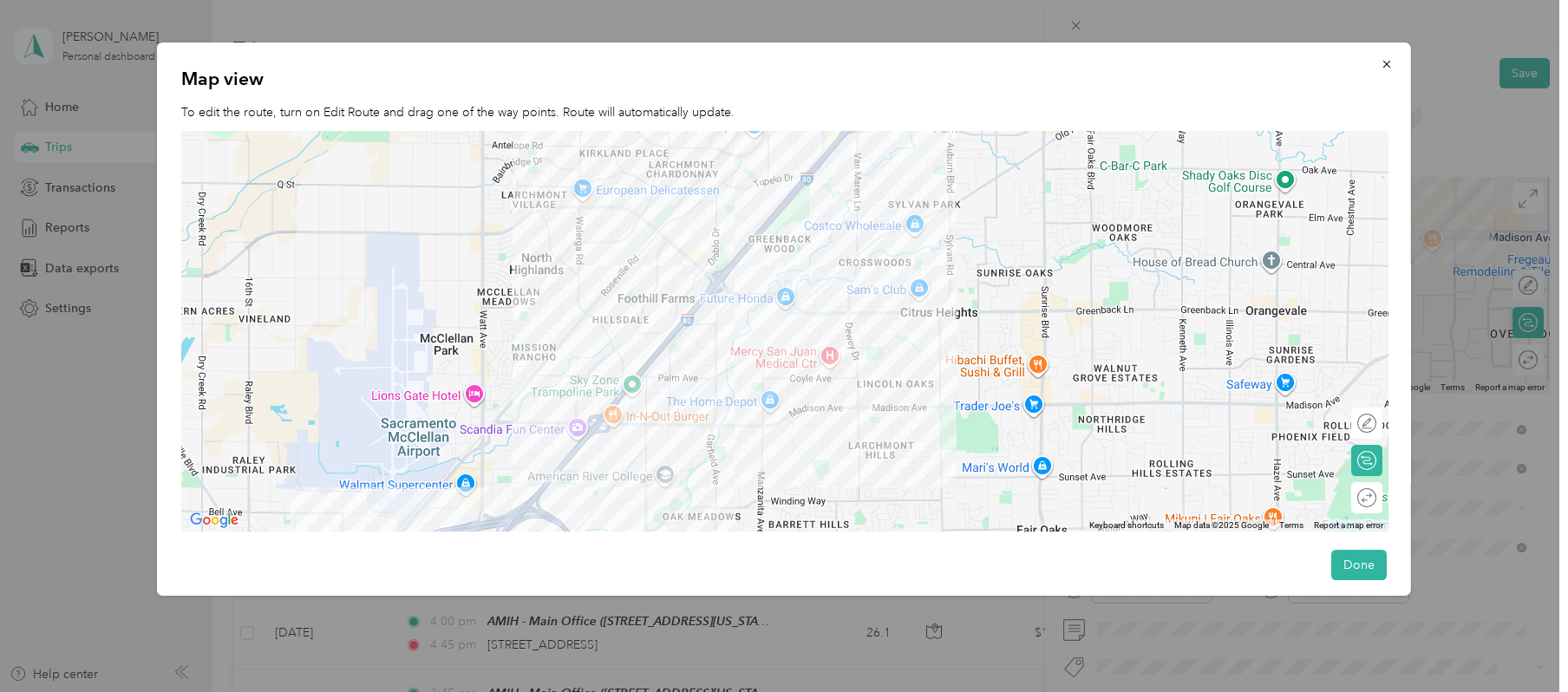
drag, startPoint x: 680, startPoint y: 340, endPoint x: 928, endPoint y: 327, distance: 248.3
click at [925, 327] on div at bounding box center [784, 332] width 1207 height 402
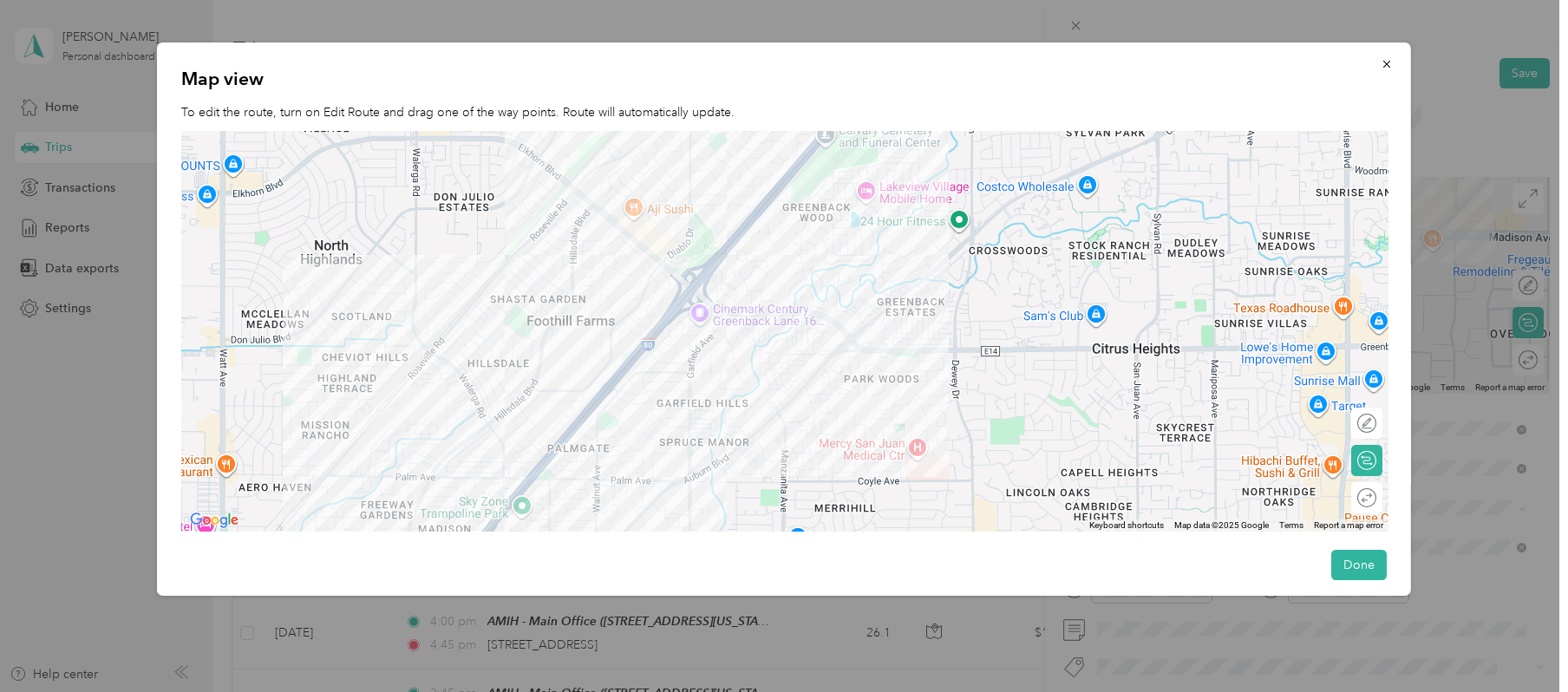
drag, startPoint x: 722, startPoint y: 213, endPoint x: 943, endPoint y: 275, distance: 229.5
click at [943, 275] on div at bounding box center [784, 332] width 1207 height 402
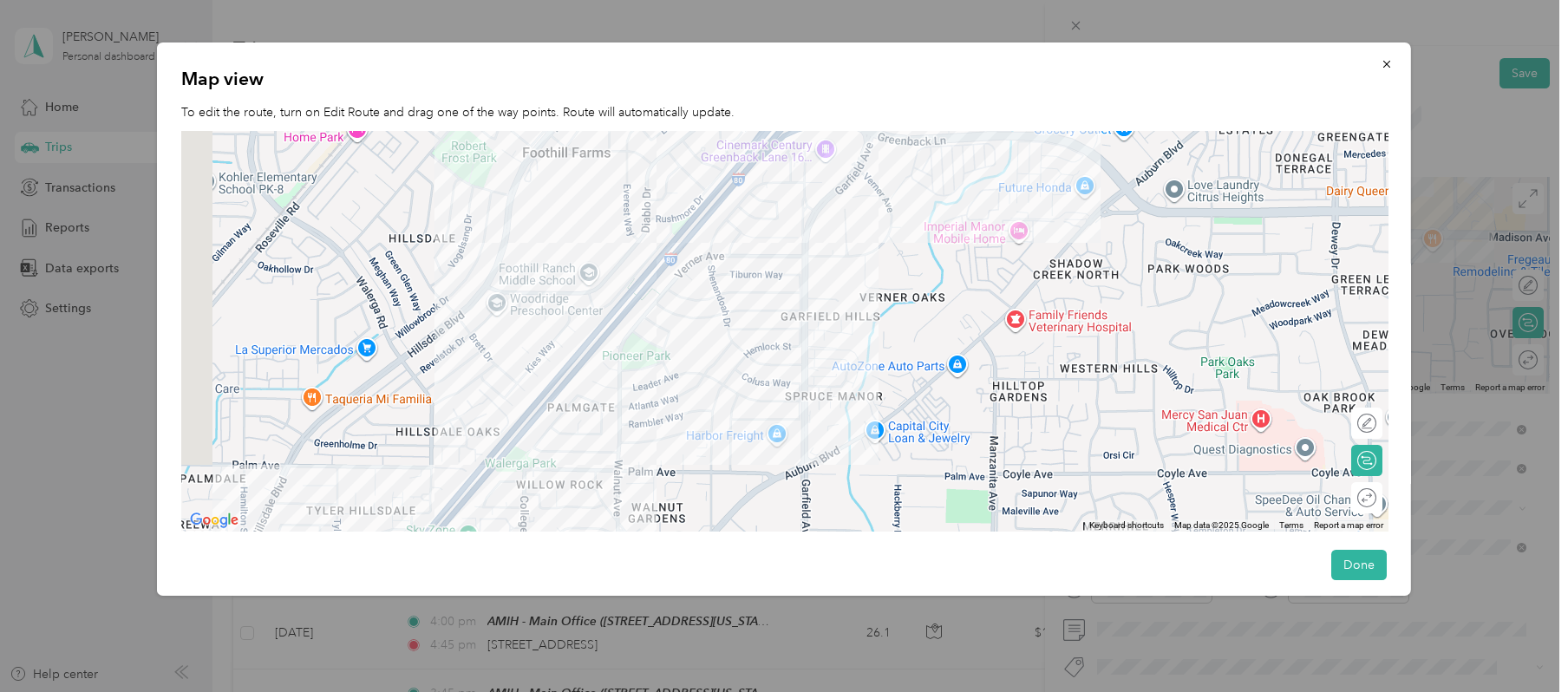
drag, startPoint x: 710, startPoint y: 408, endPoint x: 978, endPoint y: 224, distance: 325.1
click at [961, 244] on div at bounding box center [784, 332] width 1207 height 402
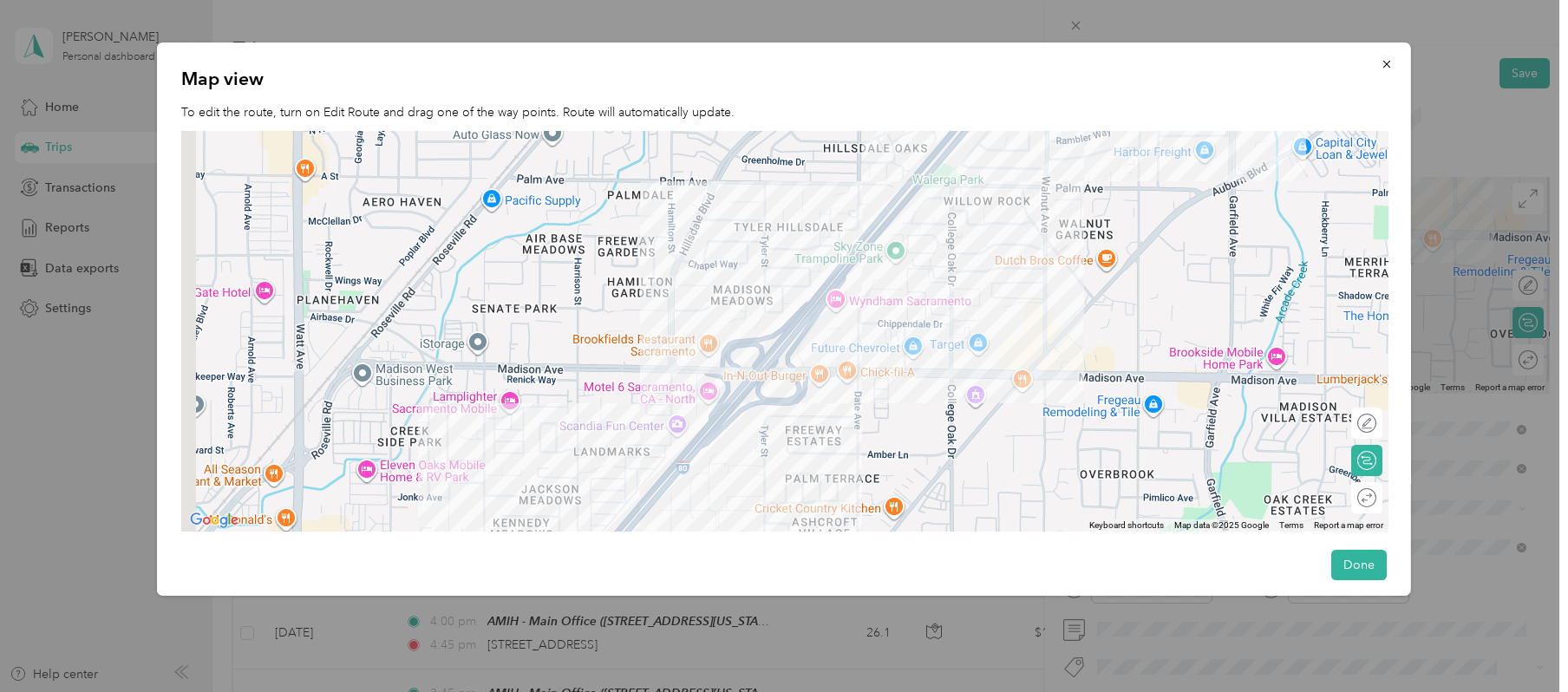
drag, startPoint x: 808, startPoint y: 430, endPoint x: 1066, endPoint y: 239, distance: 321.0
click at [1060, 252] on div at bounding box center [784, 332] width 1207 height 402
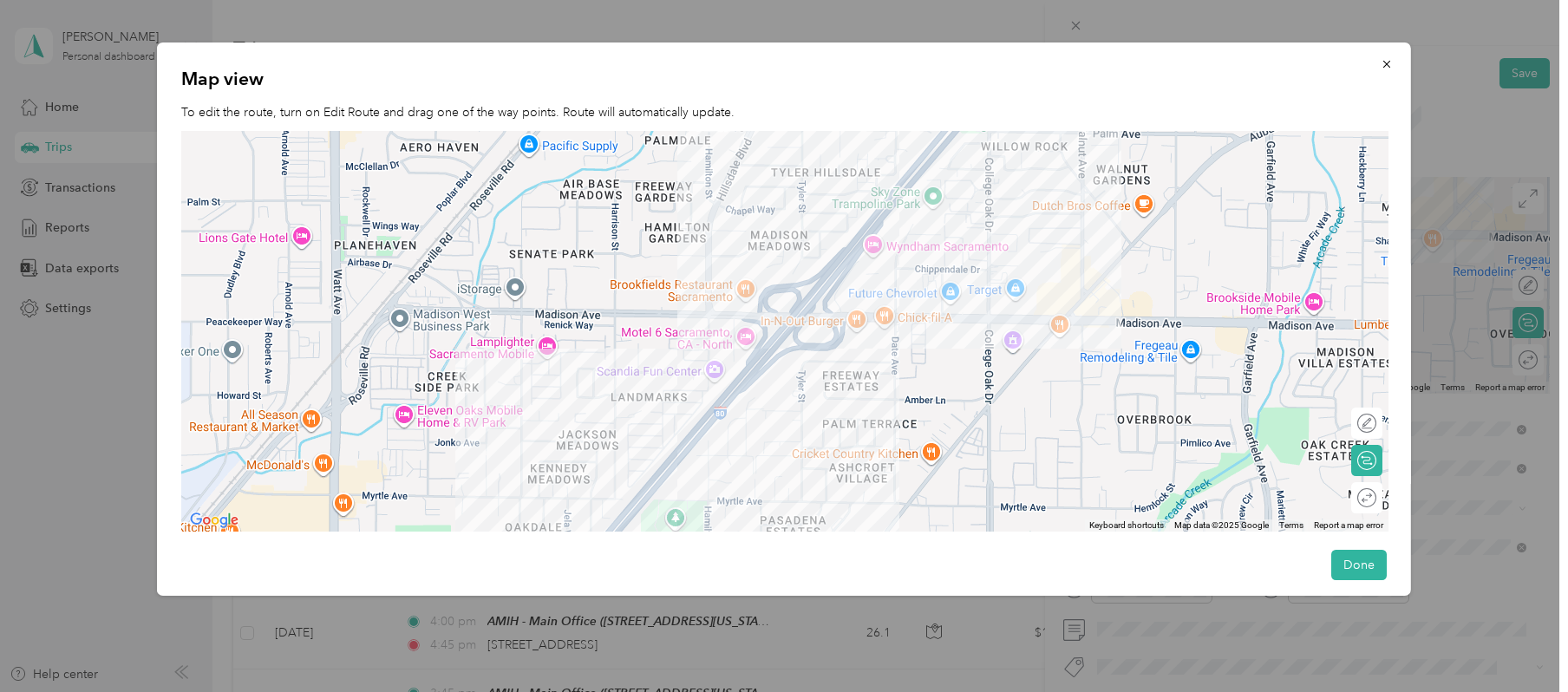
drag, startPoint x: 900, startPoint y: 439, endPoint x: 1027, endPoint y: 161, distance: 305.6
click at [1006, 193] on div at bounding box center [784, 332] width 1207 height 402
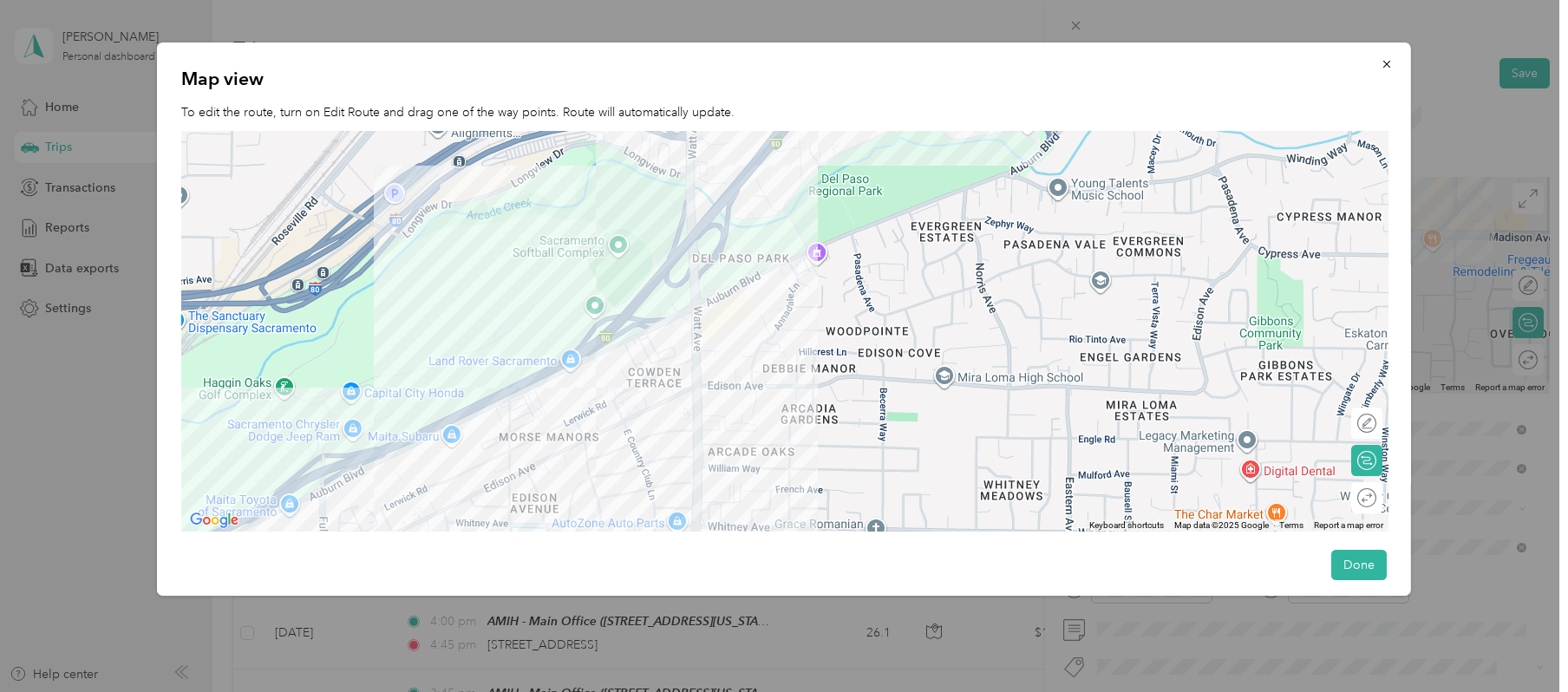
drag, startPoint x: 829, startPoint y: 333, endPoint x: 980, endPoint y: 139, distance: 245.8
click at [972, 147] on div at bounding box center [784, 332] width 1207 height 402
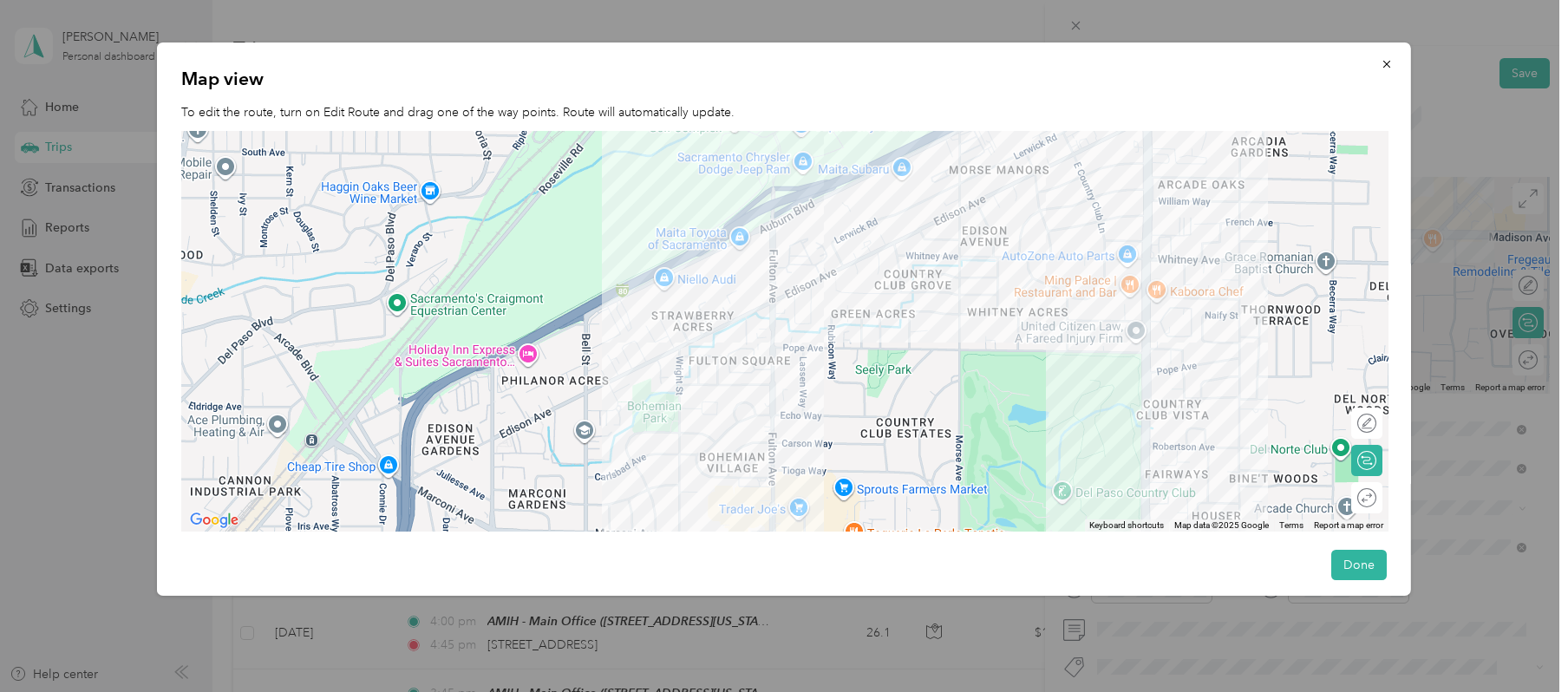
drag, startPoint x: 734, startPoint y: 355, endPoint x: 1067, endPoint y: 204, distance: 365.6
click at [1058, 215] on div at bounding box center [784, 332] width 1207 height 402
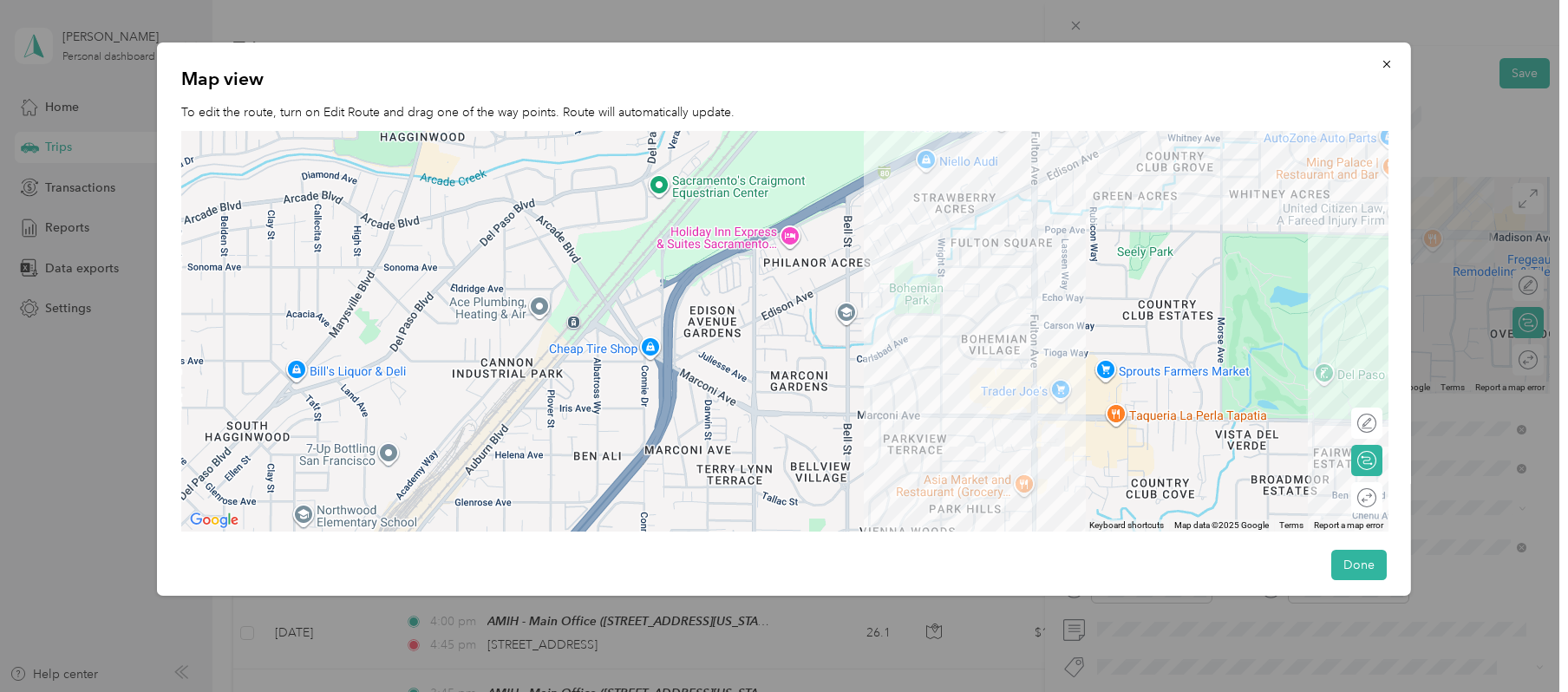
drag, startPoint x: 903, startPoint y: 445, endPoint x: 910, endPoint y: 386, distance: 59.4
click at [910, 386] on div at bounding box center [784, 332] width 1207 height 402
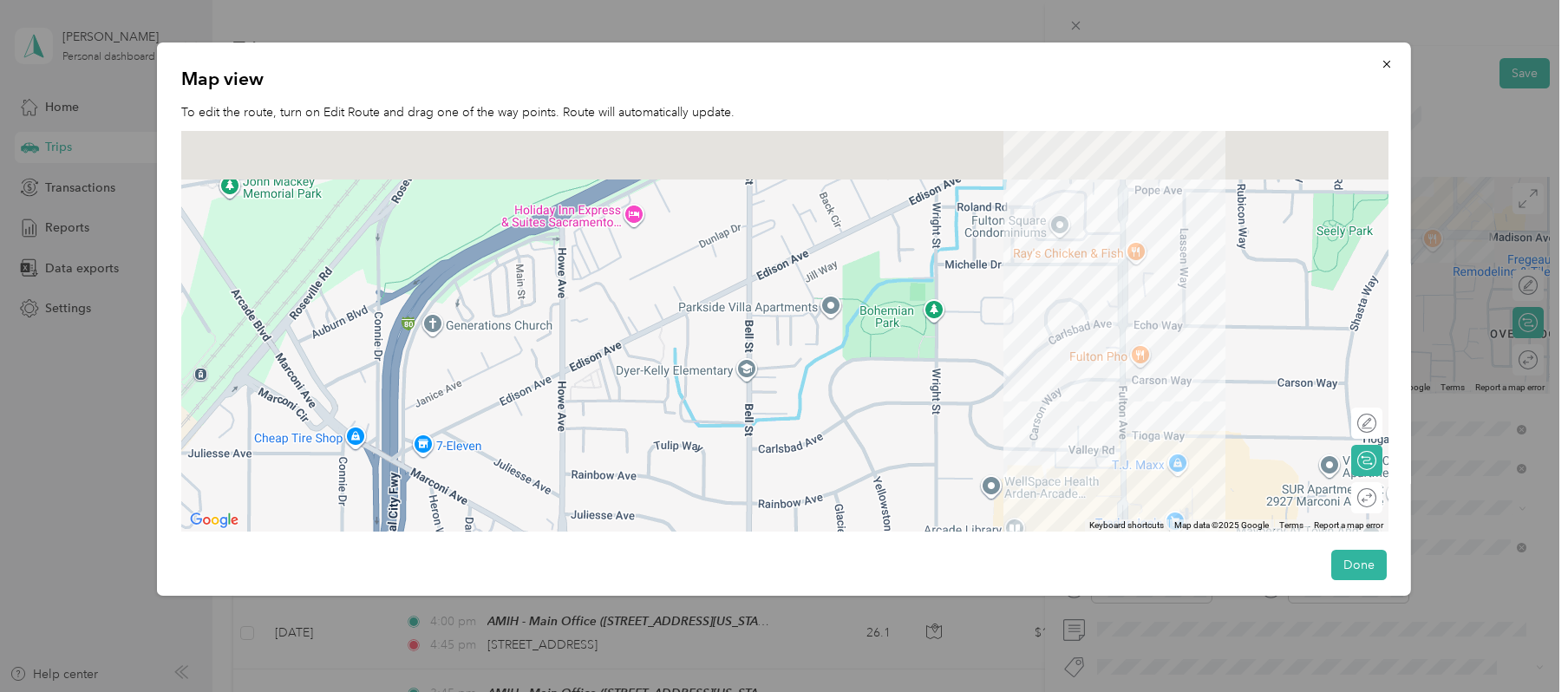
drag, startPoint x: 785, startPoint y: 424, endPoint x: 695, endPoint y: 528, distance: 137.5
click at [699, 523] on div at bounding box center [784, 332] width 1207 height 402
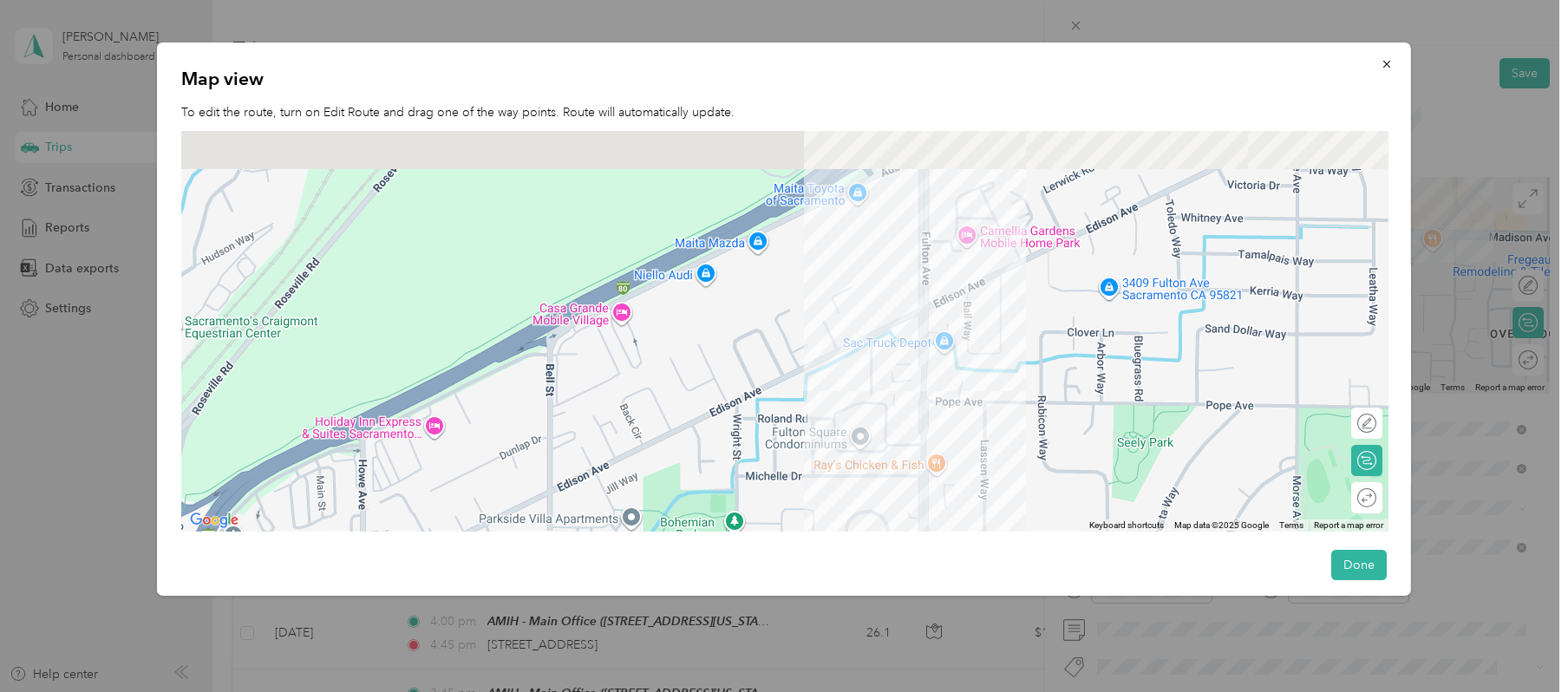
drag, startPoint x: 878, startPoint y: 269, endPoint x: 702, endPoint y: 455, distance: 256.1
click at [702, 455] on div at bounding box center [784, 332] width 1207 height 402
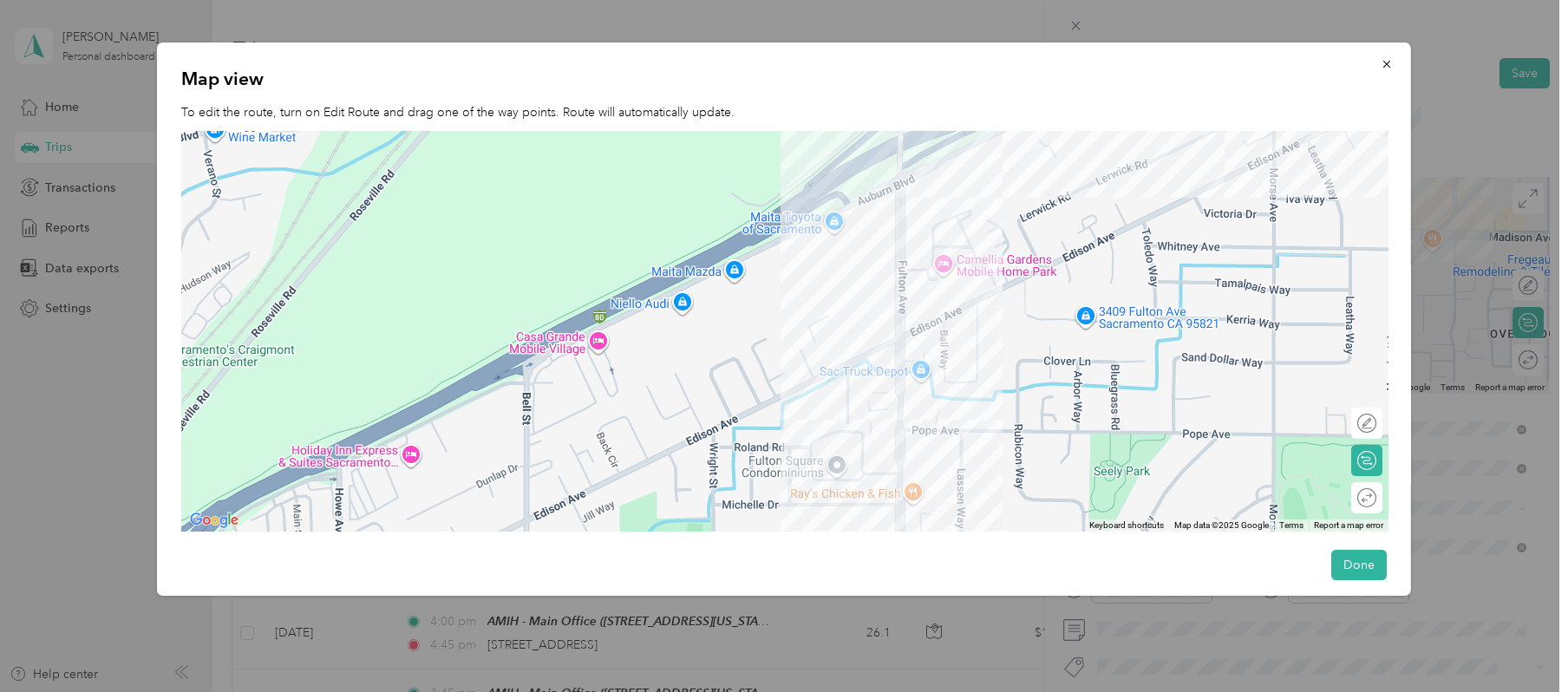
drag, startPoint x: 1049, startPoint y: 280, endPoint x: 989, endPoint y: 342, distance: 86.3
click at [989, 342] on div at bounding box center [784, 332] width 1207 height 402
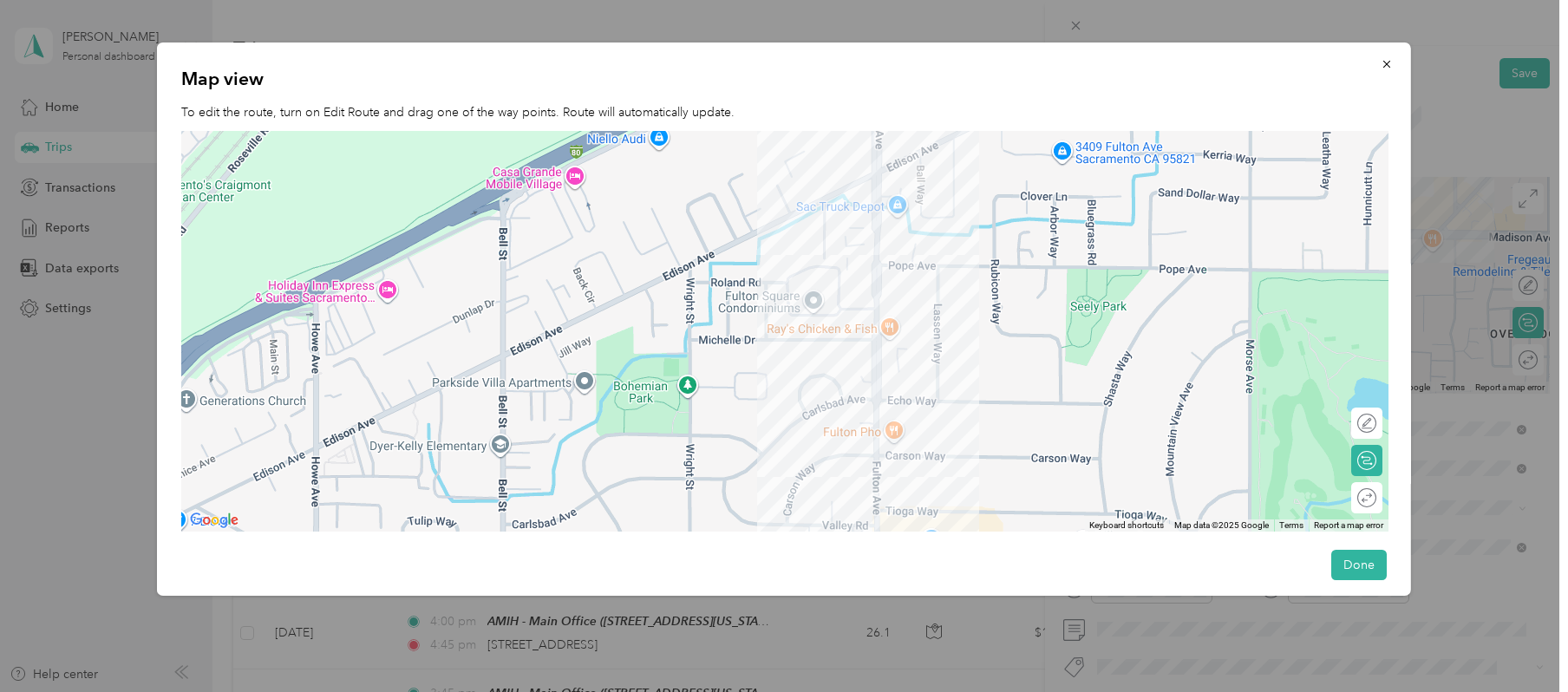
drag, startPoint x: 903, startPoint y: 417, endPoint x: 934, endPoint y: 182, distance: 237.0
click at [934, 195] on div at bounding box center [784, 332] width 1207 height 402
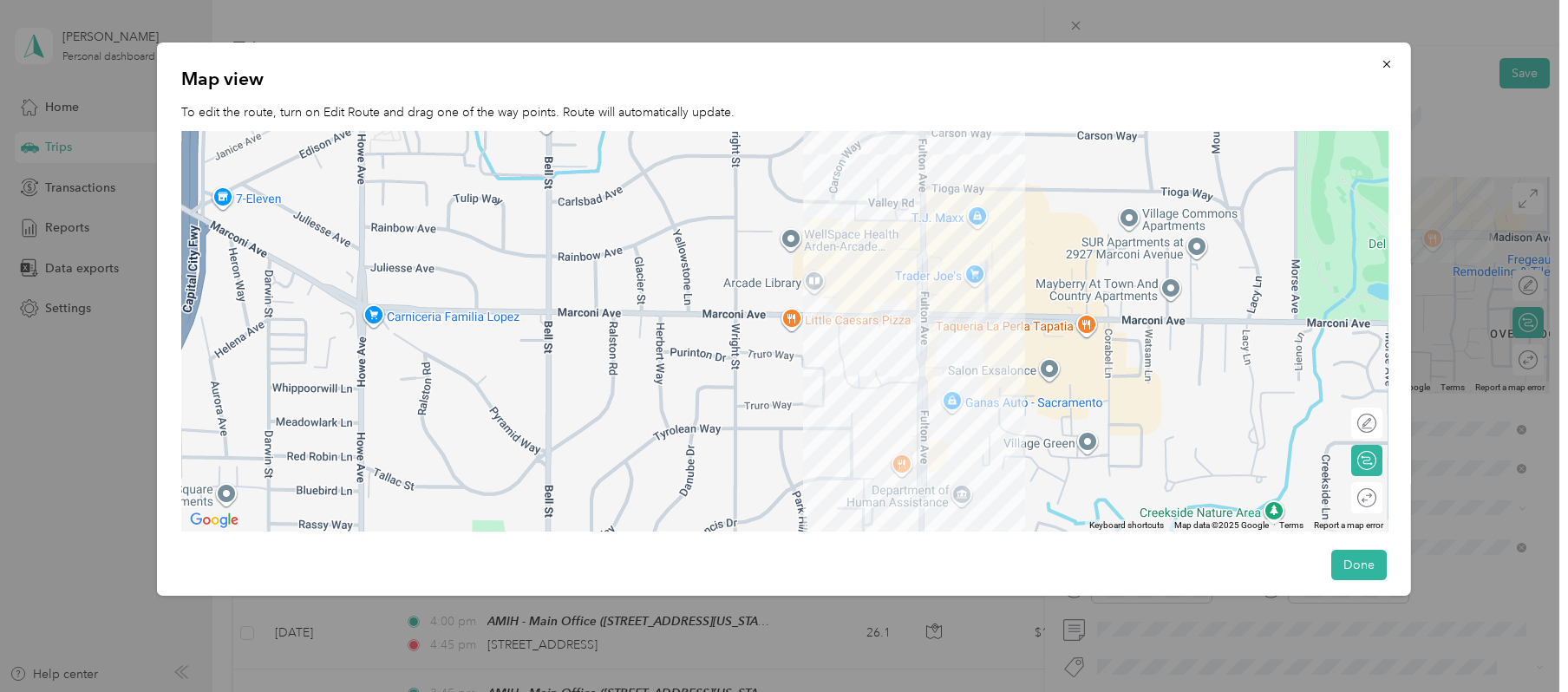
drag, startPoint x: 944, startPoint y: 404, endPoint x: 959, endPoint y: 178, distance: 226.5
click at [959, 203] on div at bounding box center [784, 332] width 1207 height 402
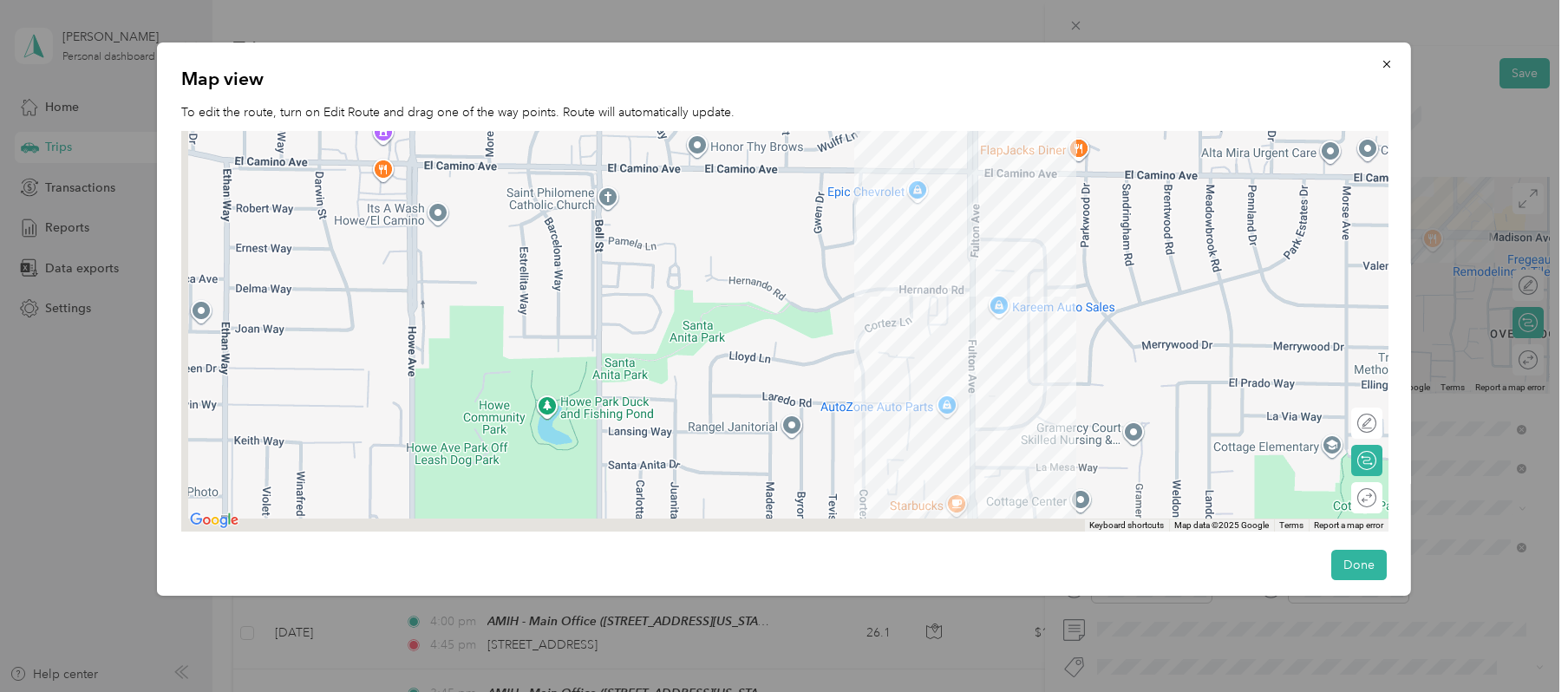
drag, startPoint x: 969, startPoint y: 519, endPoint x: 996, endPoint y: 148, distance: 372.0
click at [1000, 216] on div at bounding box center [784, 332] width 1207 height 402
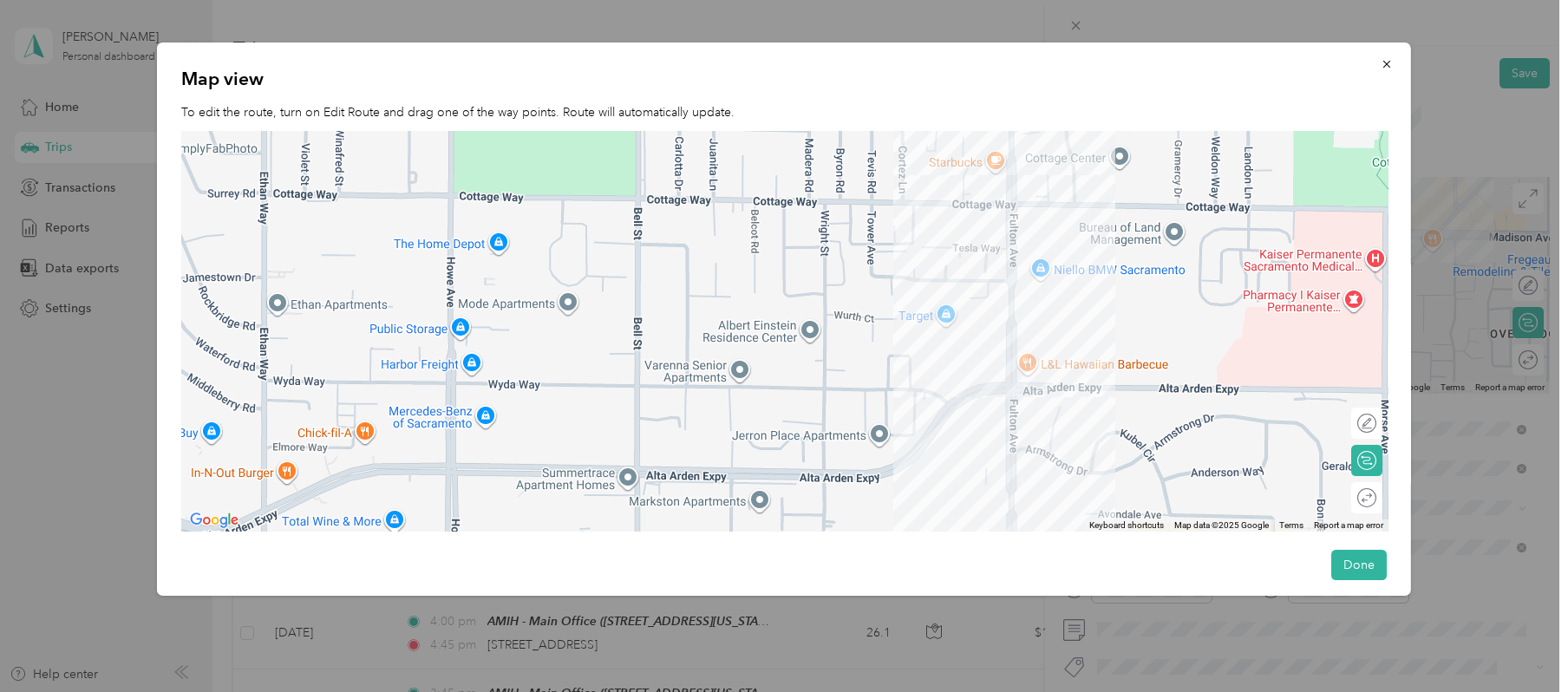
drag, startPoint x: 1083, startPoint y: 402, endPoint x: 1058, endPoint y: 151, distance: 252.2
click at [1058, 158] on div at bounding box center [784, 332] width 1207 height 402
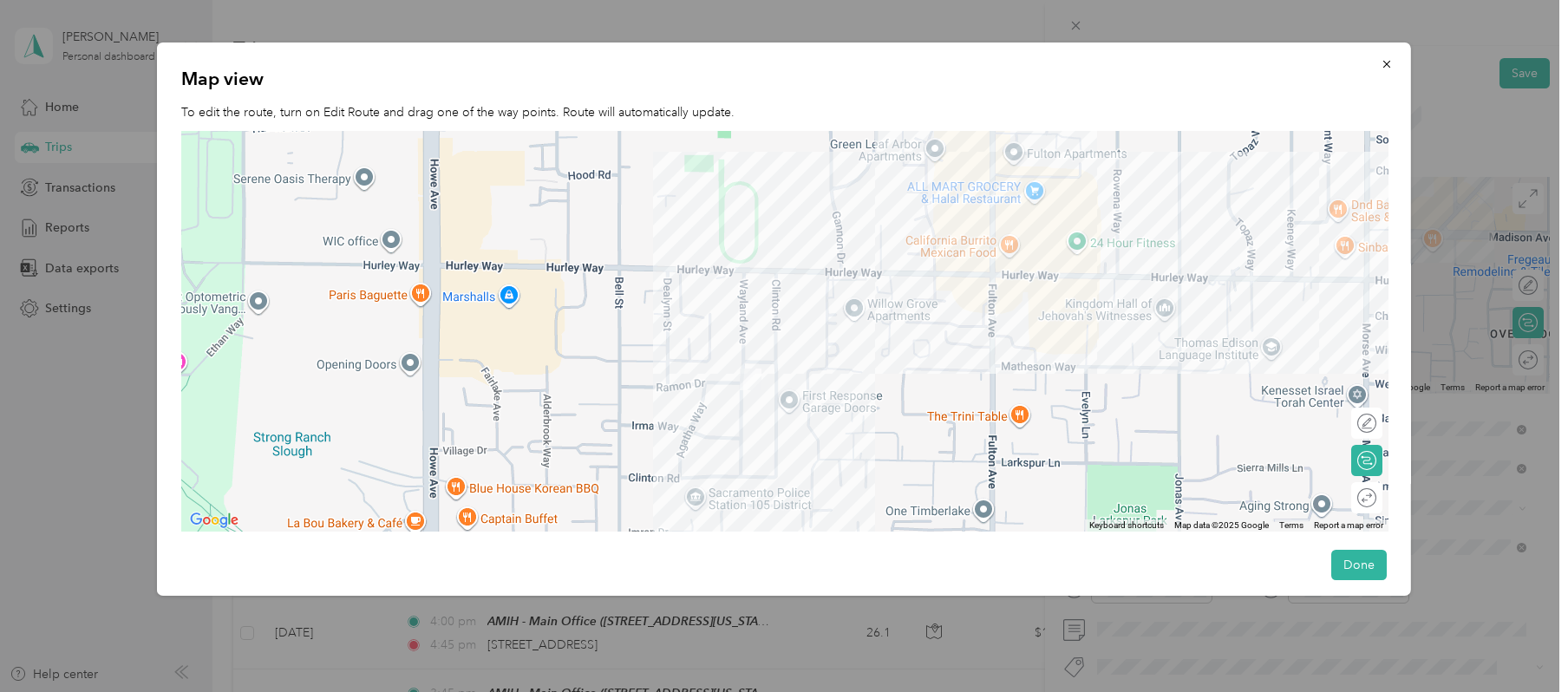
drag, startPoint x: 1043, startPoint y: 410, endPoint x: 1077, endPoint y: 182, distance: 230.5
click at [1075, 196] on div at bounding box center [784, 332] width 1207 height 402
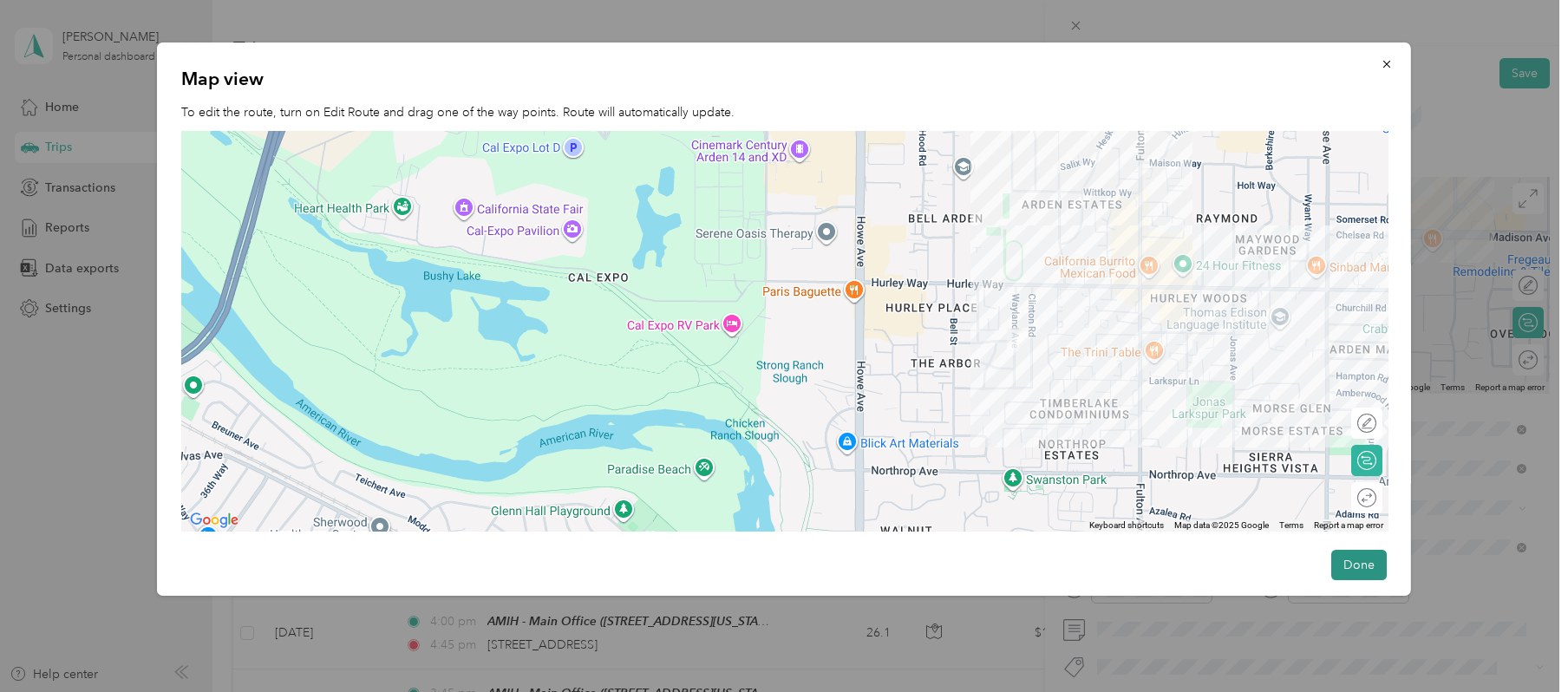
click at [1234, 557] on button "Done" at bounding box center [1359, 566] width 56 height 30
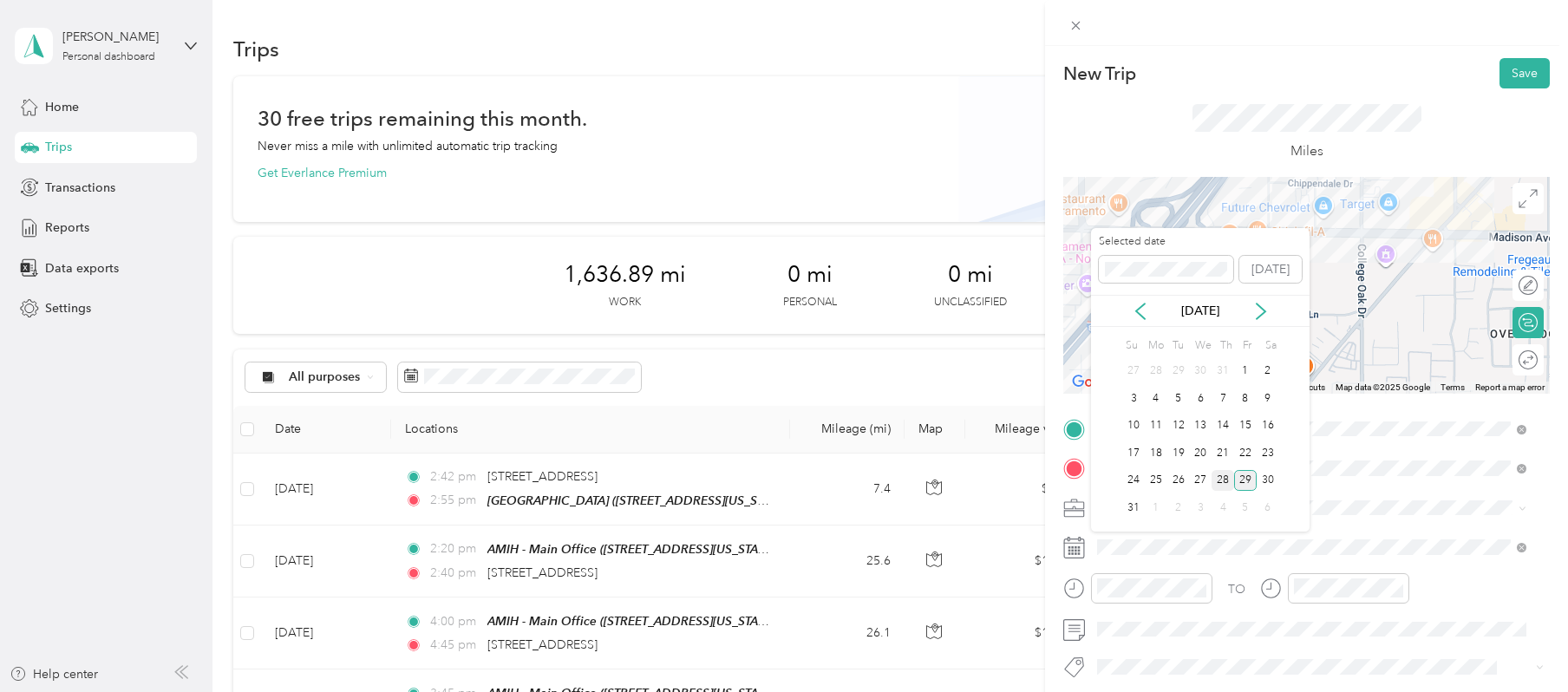
click at [1223, 475] on div "28" at bounding box center [1222, 481] width 22 height 22
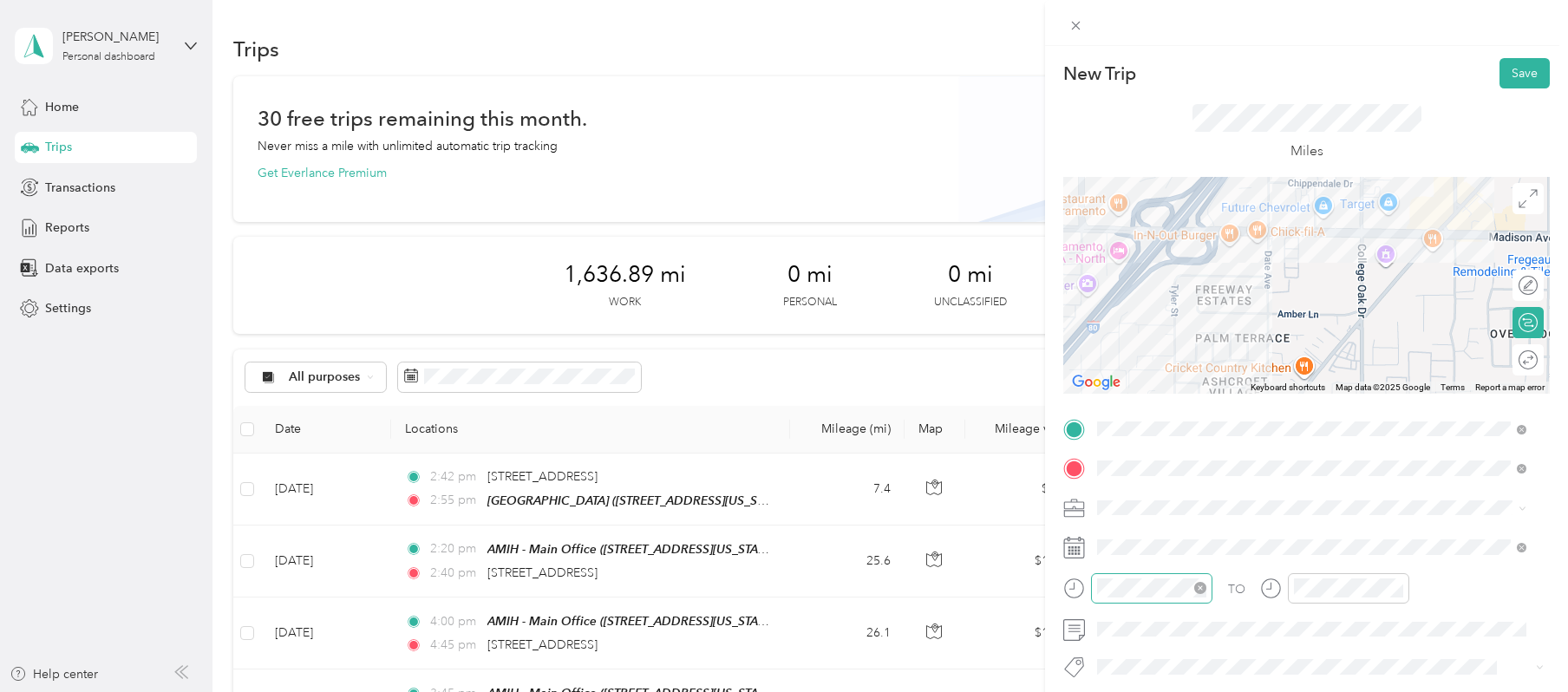
click at [1133, 576] on div at bounding box center [1152, 589] width 122 height 30
click at [1111, 348] on div "04" at bounding box center [1116, 349] width 41 height 24
click at [1107, 427] on div "03" at bounding box center [1116, 428] width 41 height 24
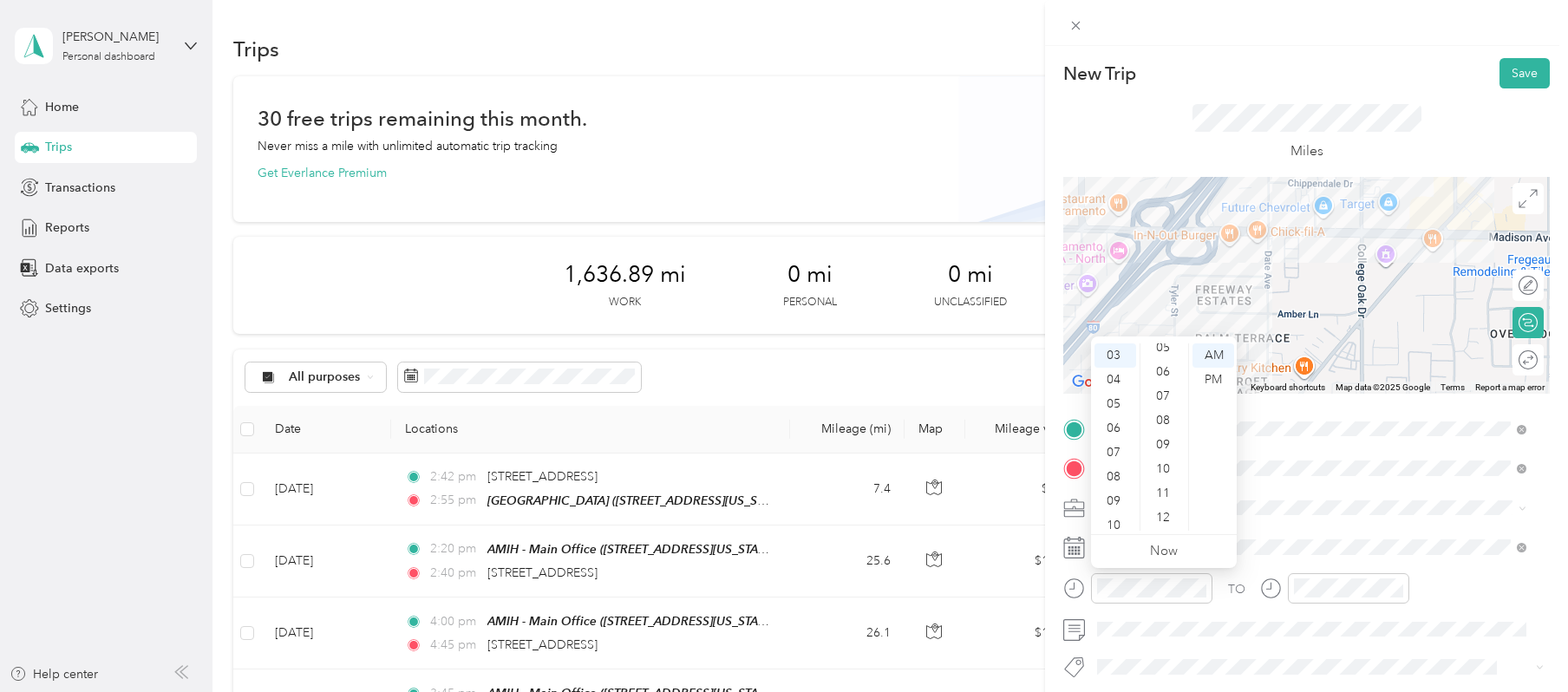
scroll to position [119, 0]
click at [1156, 474] on div "10" at bounding box center [1165, 480] width 41 height 24
click at [1209, 375] on div "PM" at bounding box center [1213, 379] width 41 height 24
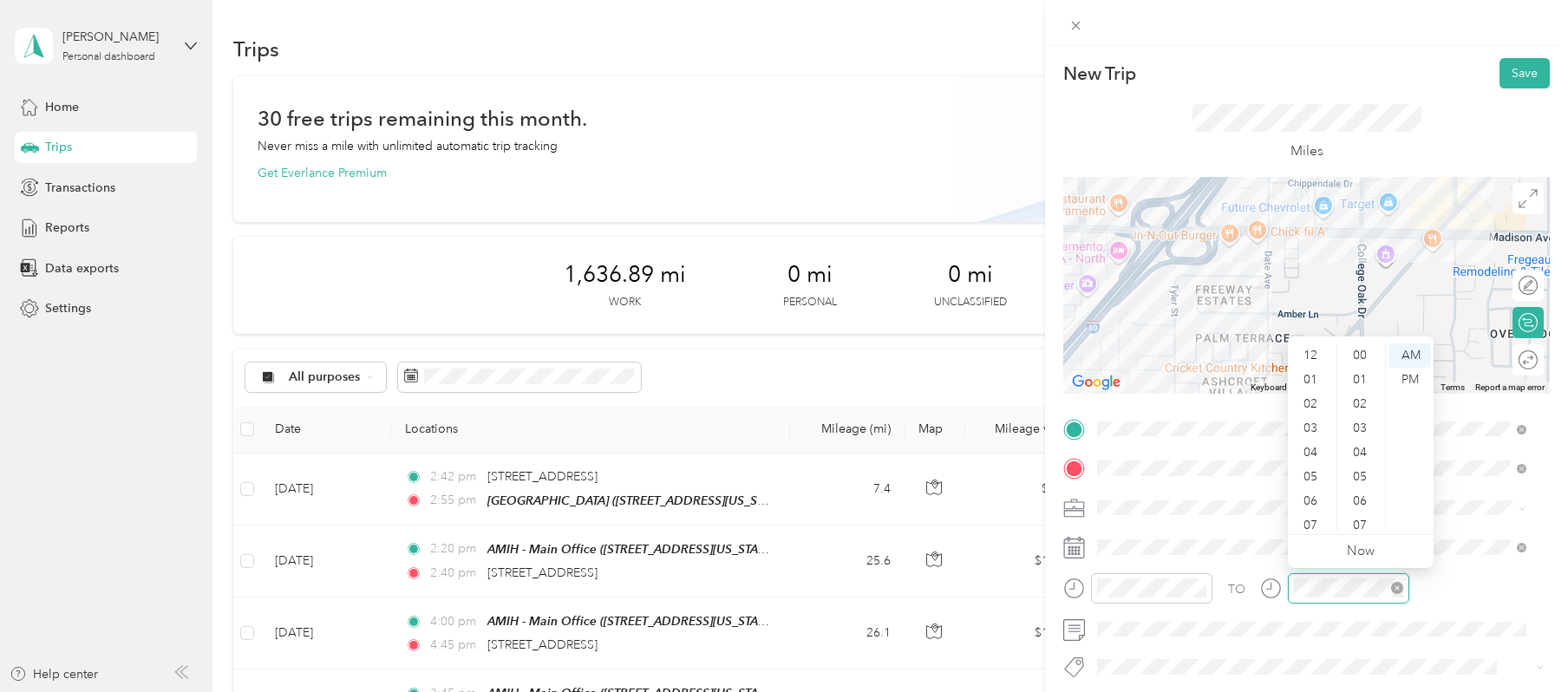
scroll to position [104, 0]
click at [1234, 344] on div "04" at bounding box center [1312, 349] width 41 height 24
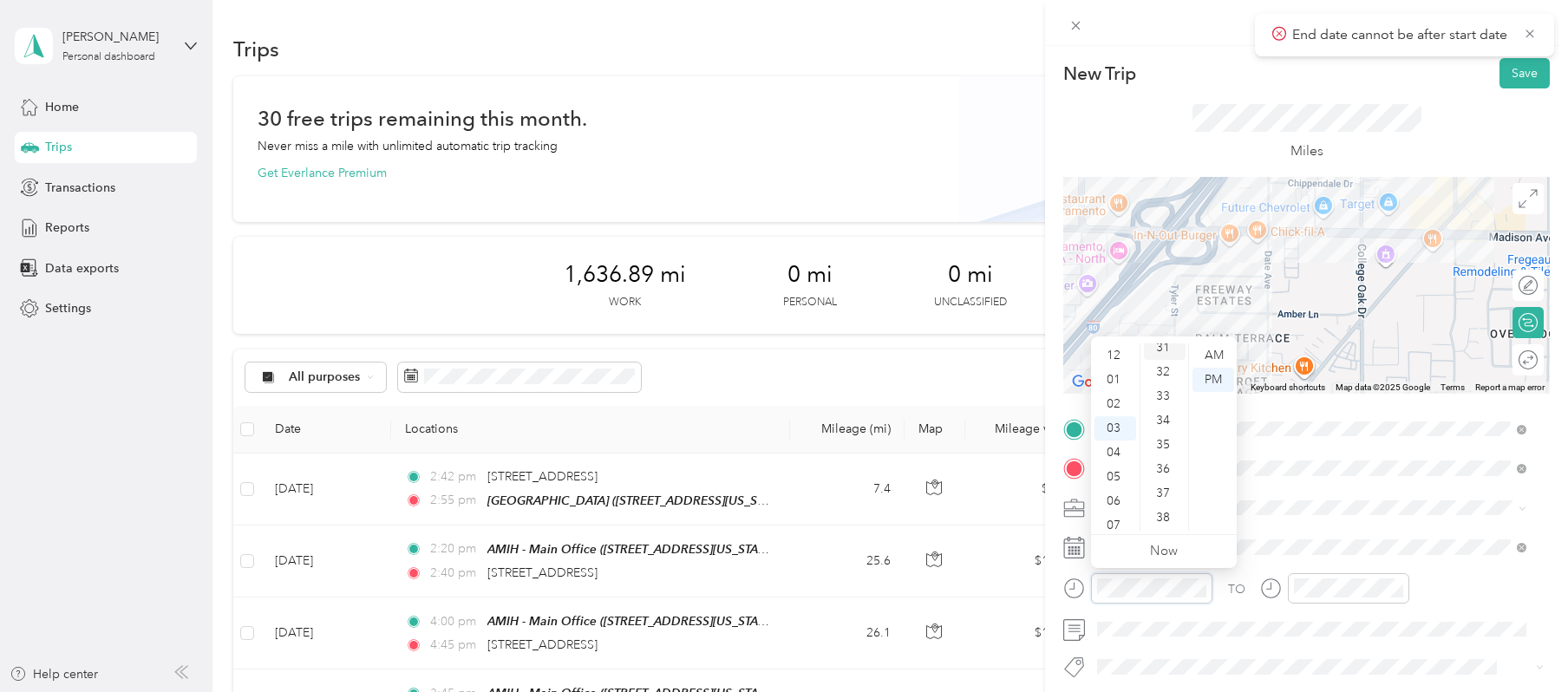
scroll to position [705, 0]
click at [1157, 376] on div "30" at bounding box center [1165, 378] width 41 height 24
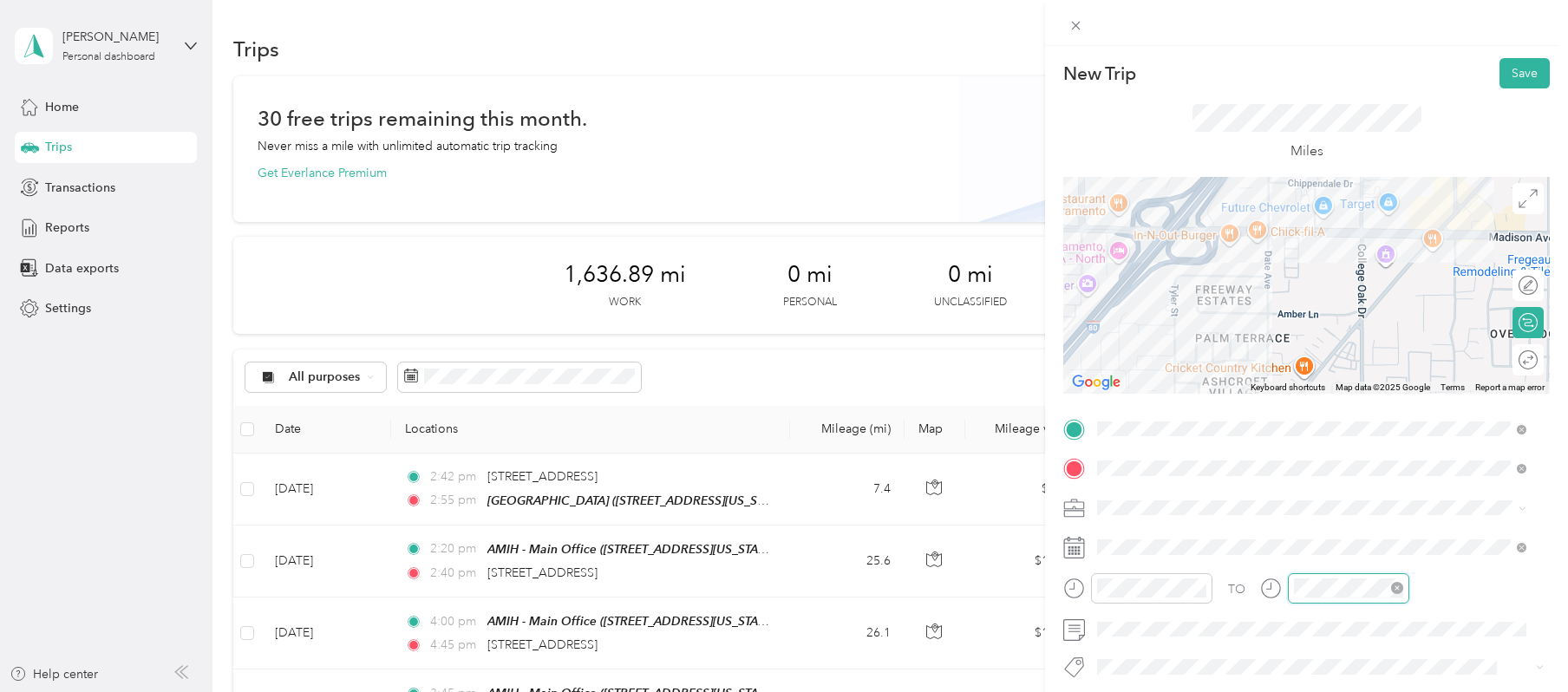
scroll to position [104, 0]
click at [1234, 349] on div "04" at bounding box center [1312, 349] width 41 height 24
click at [1234, 526] on div "50" at bounding box center [1362, 525] width 41 height 24
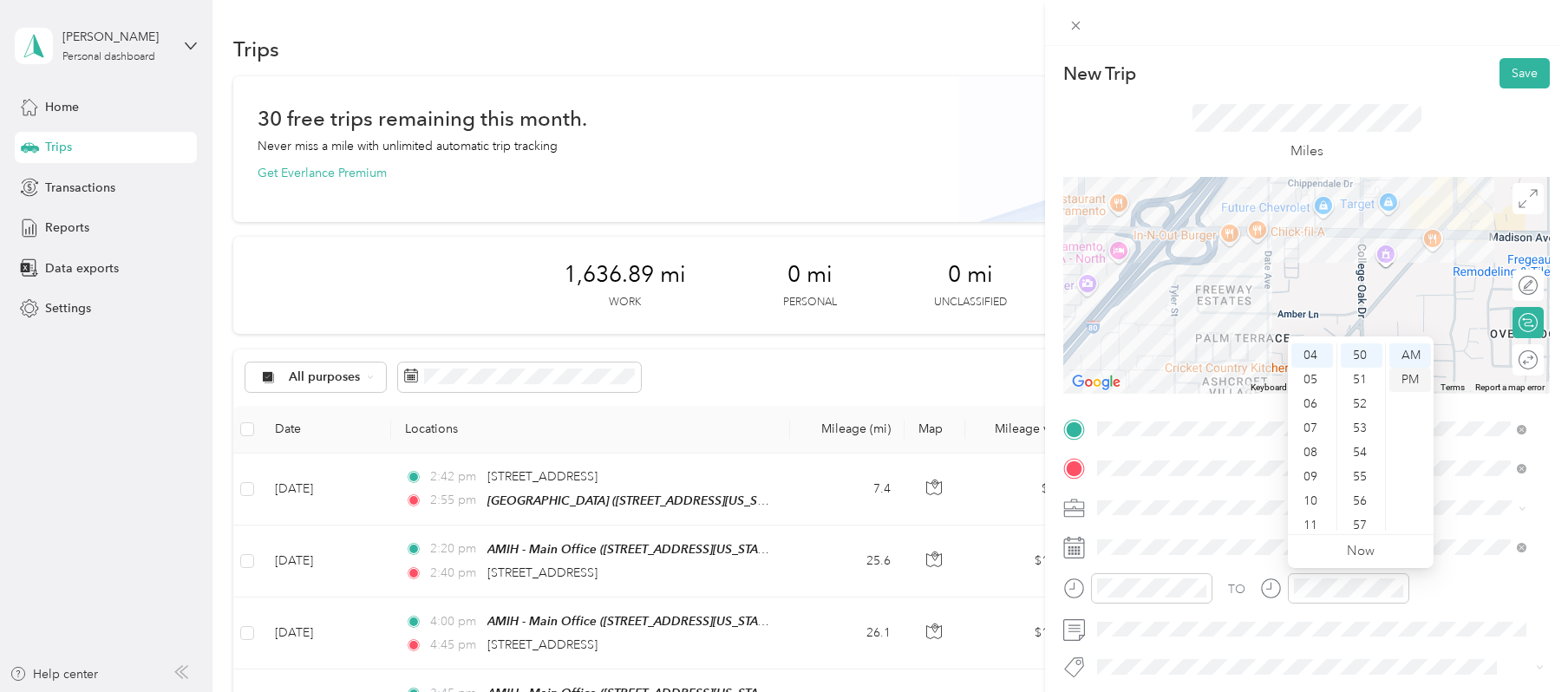
click at [1234, 373] on div "PM" at bounding box center [1410, 379] width 41 height 24
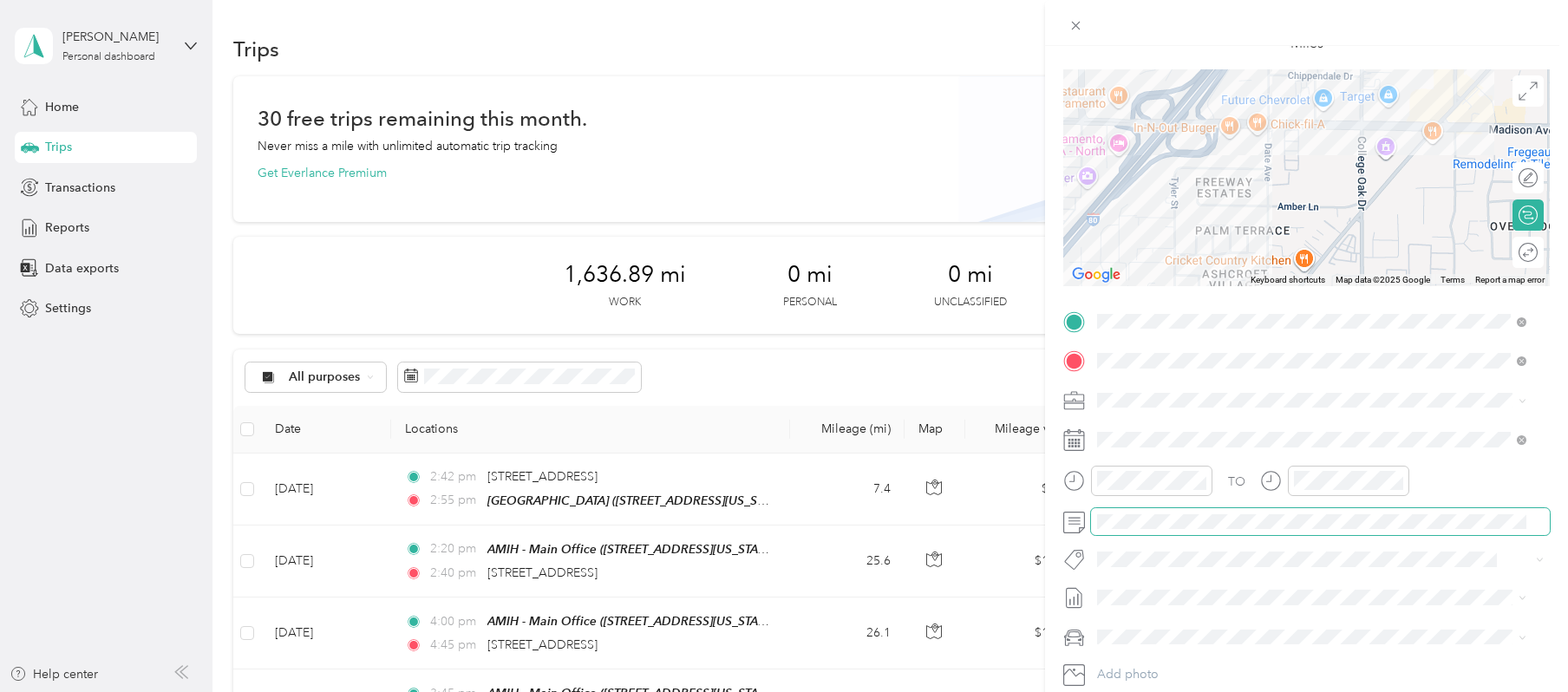
scroll to position [0, 0]
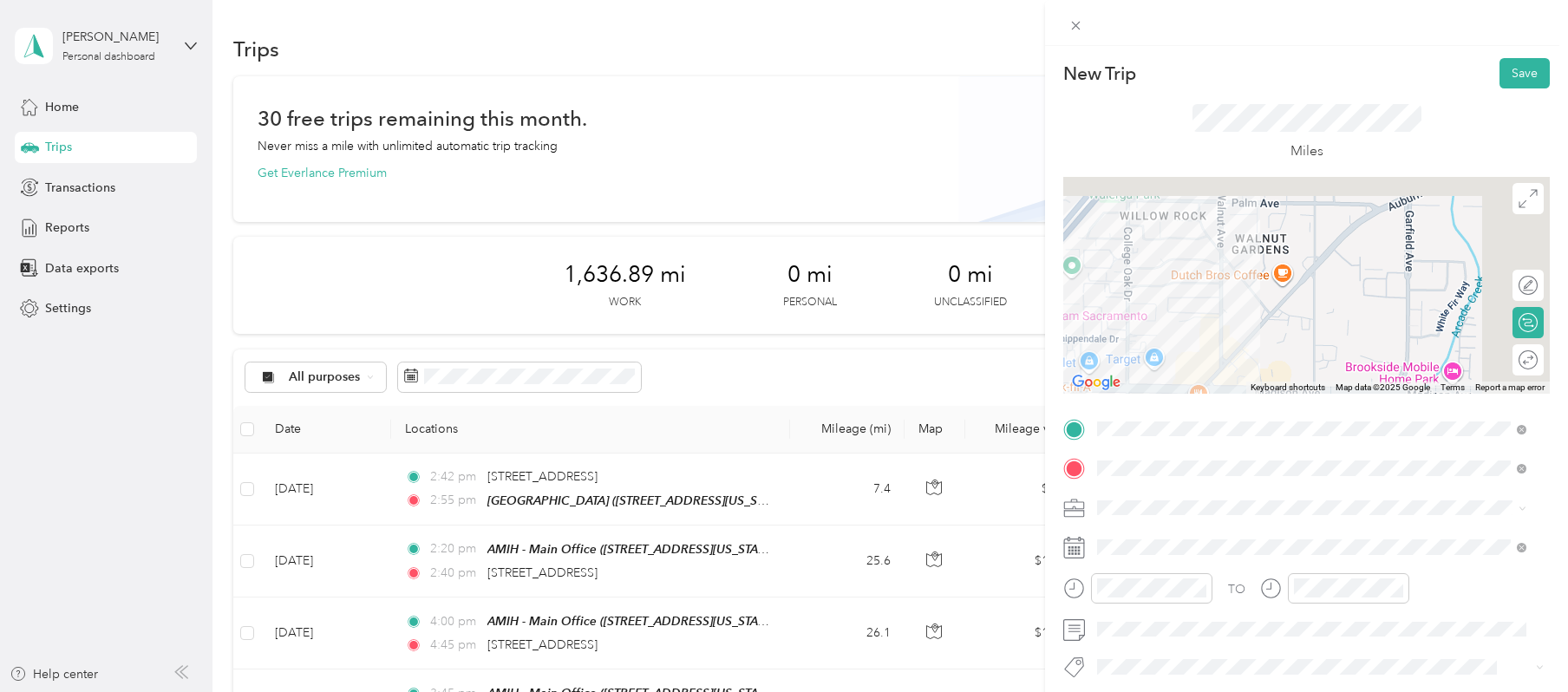
drag, startPoint x: 1396, startPoint y: 229, endPoint x: 1111, endPoint y: 400, distance: 332.4
click at [1115, 411] on div "New Trip Save This trip cannot be edited because it is either under review, app…" at bounding box center [1306, 446] width 487 height 776
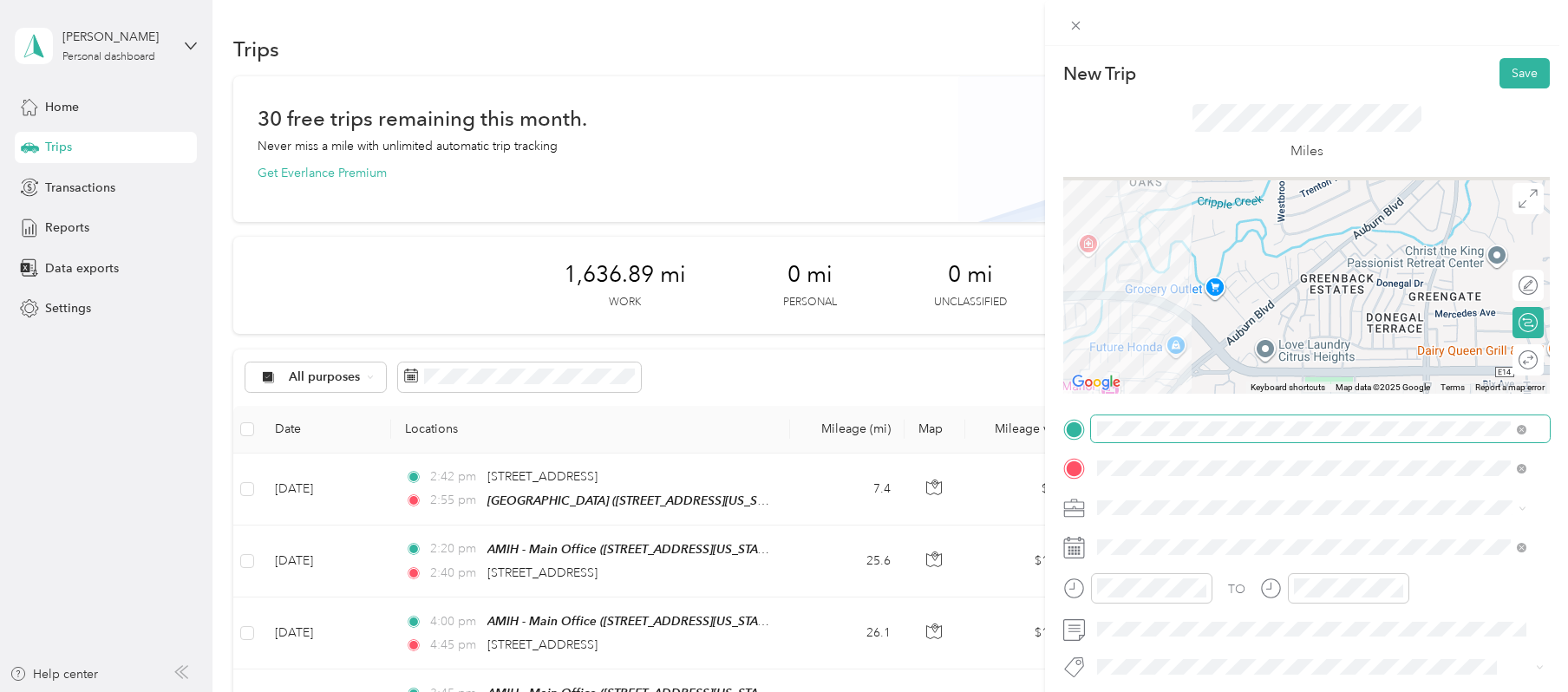
click at [1234, 435] on div "New Trip Save This trip cannot be edited because it is either under review, app…" at bounding box center [1306, 446] width 487 height 776
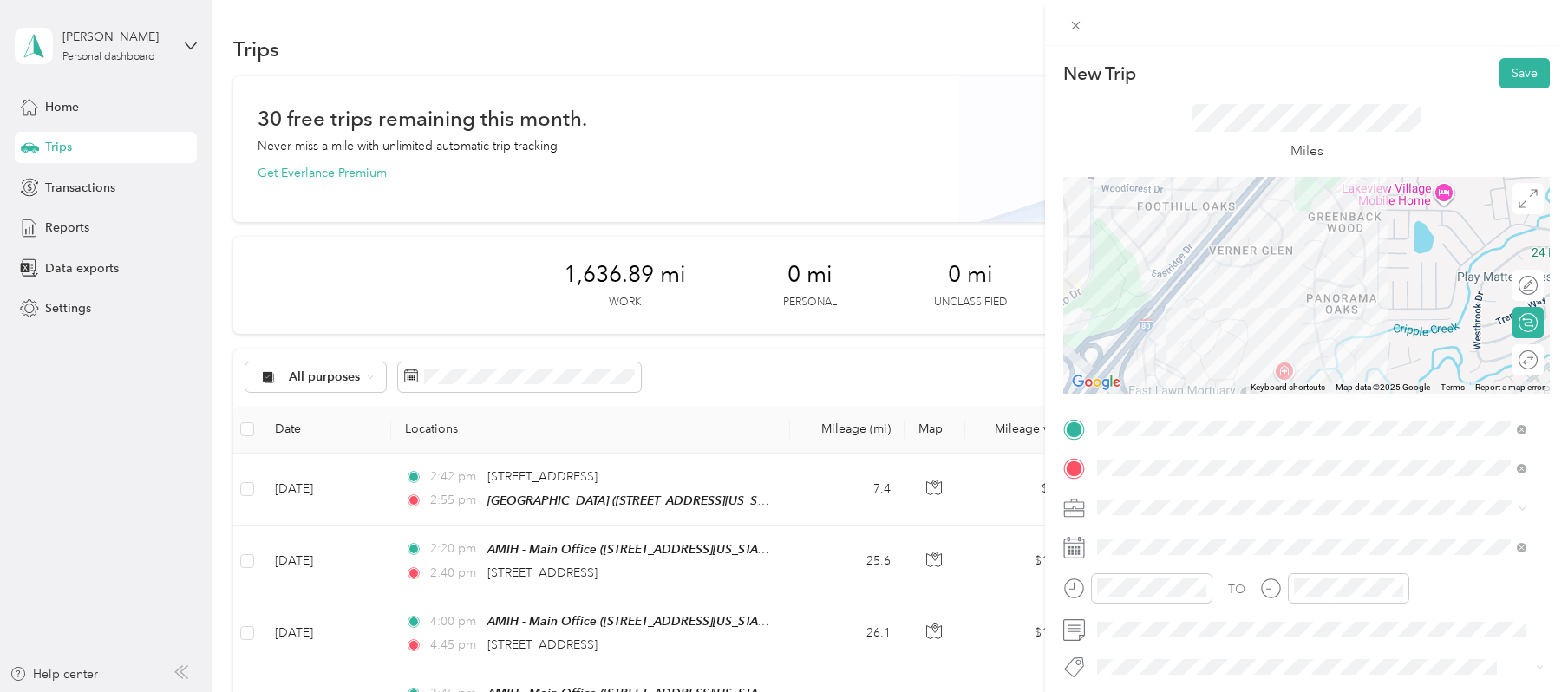
drag, startPoint x: 1282, startPoint y: 254, endPoint x: 1208, endPoint y: 408, distance: 170.9
click at [1211, 404] on div "New Trip Save This trip cannot be edited because it is either under review, app…" at bounding box center [1306, 446] width 487 height 776
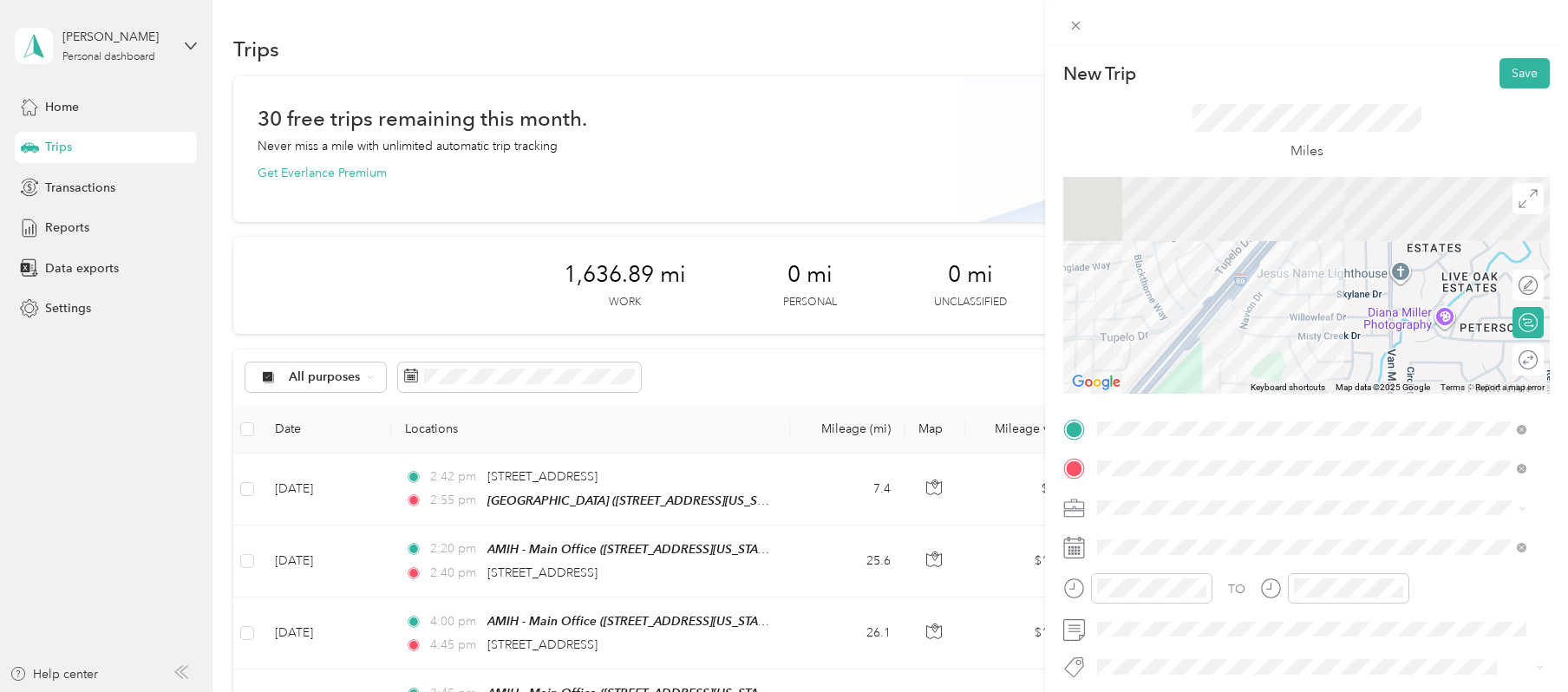
drag, startPoint x: 1409, startPoint y: 238, endPoint x: 1221, endPoint y: 411, distance: 255.5
click at [1234, 378] on div at bounding box center [1306, 285] width 487 height 217
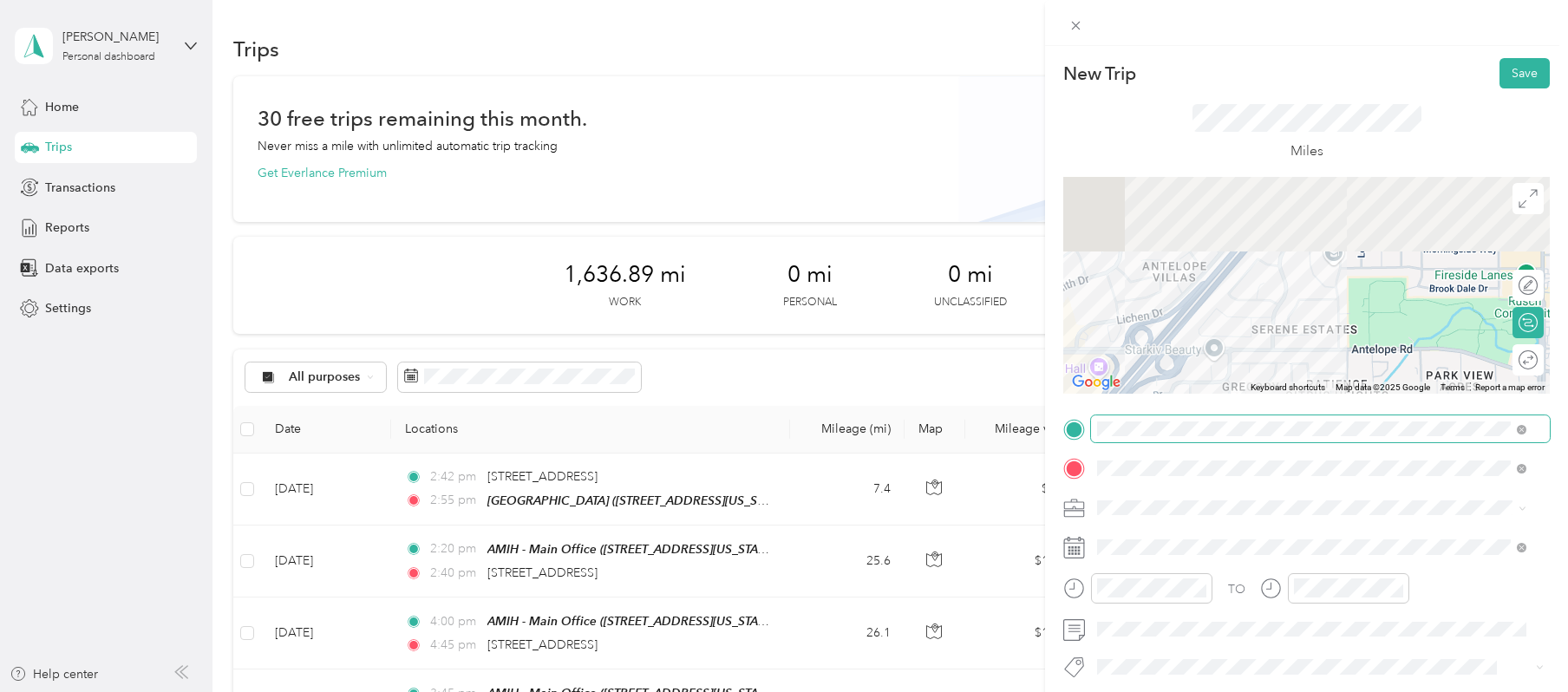
drag, startPoint x: 1326, startPoint y: 254, endPoint x: 1227, endPoint y: 419, distance: 192.4
click at [1227, 418] on div "New Trip Save This trip cannot be edited because it is either under review, app…" at bounding box center [1306, 446] width 487 height 776
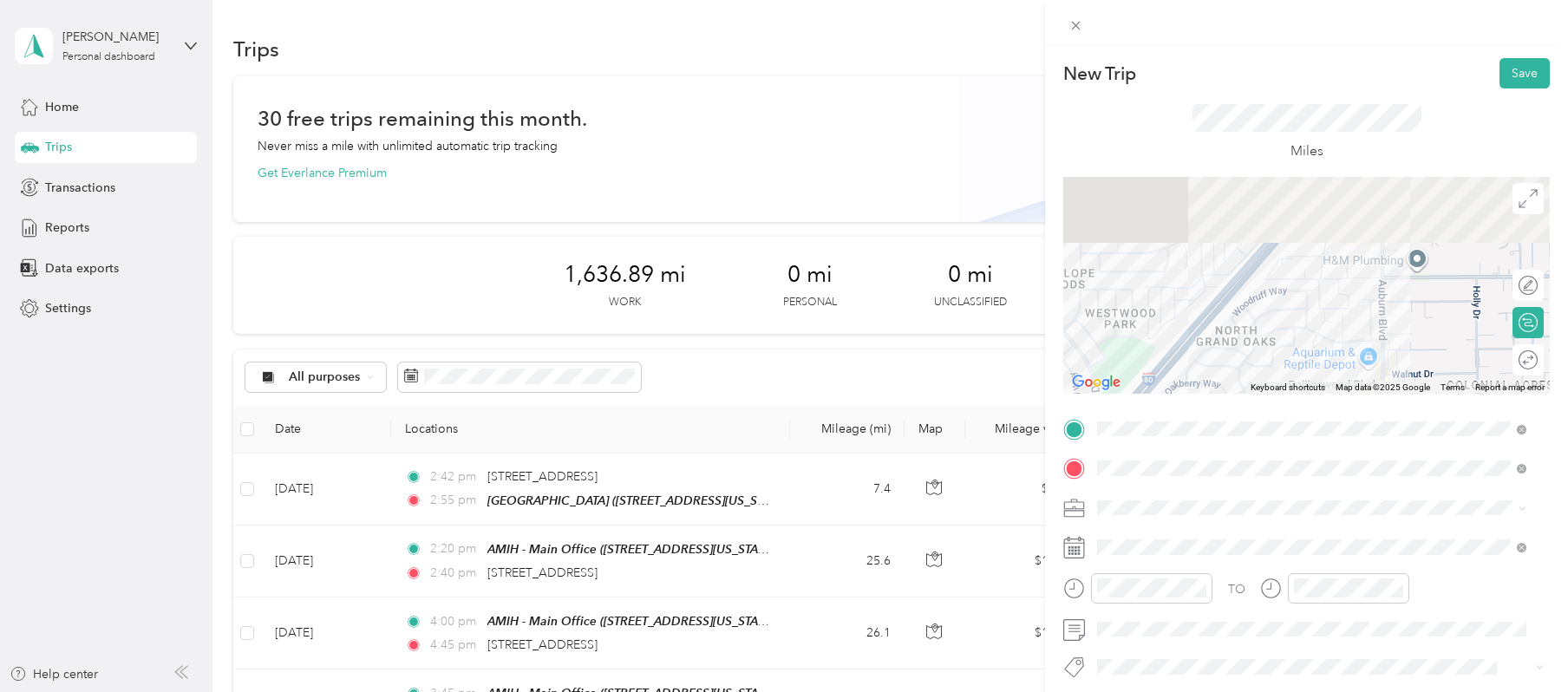
drag, startPoint x: 1409, startPoint y: 237, endPoint x: 1270, endPoint y: 414, distance: 225.1
click at [1234, 400] on div "New Trip Save This trip cannot be edited because it is either under review, app…" at bounding box center [1306, 446] width 487 height 776
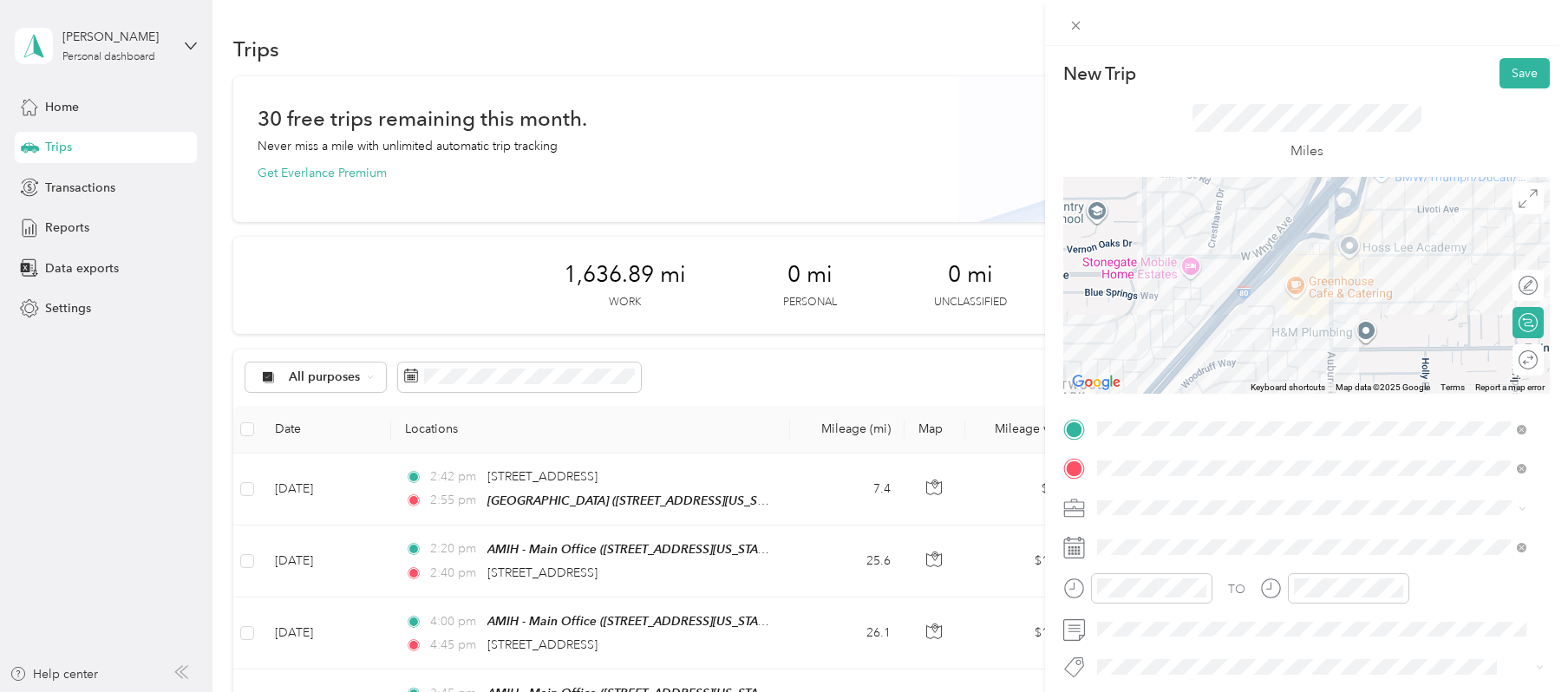
drag, startPoint x: 1395, startPoint y: 252, endPoint x: 1286, endPoint y: 399, distance: 183.0
click at [1234, 399] on div "New Trip Save This trip cannot be edited because it is either under review, app…" at bounding box center [1306, 446] width 487 height 776
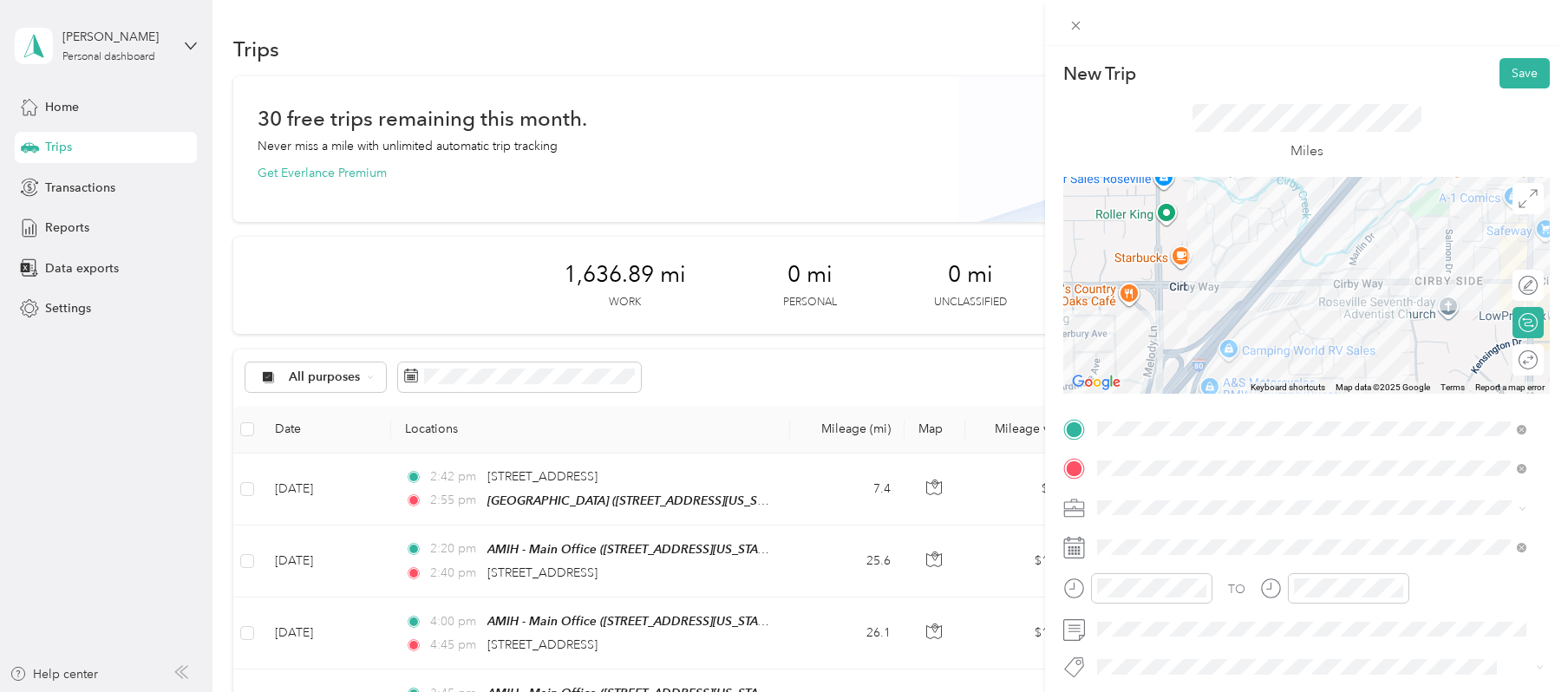
drag, startPoint x: 1434, startPoint y: 232, endPoint x: 1288, endPoint y: 345, distance: 184.6
click at [1234, 340] on div at bounding box center [1306, 285] width 487 height 217
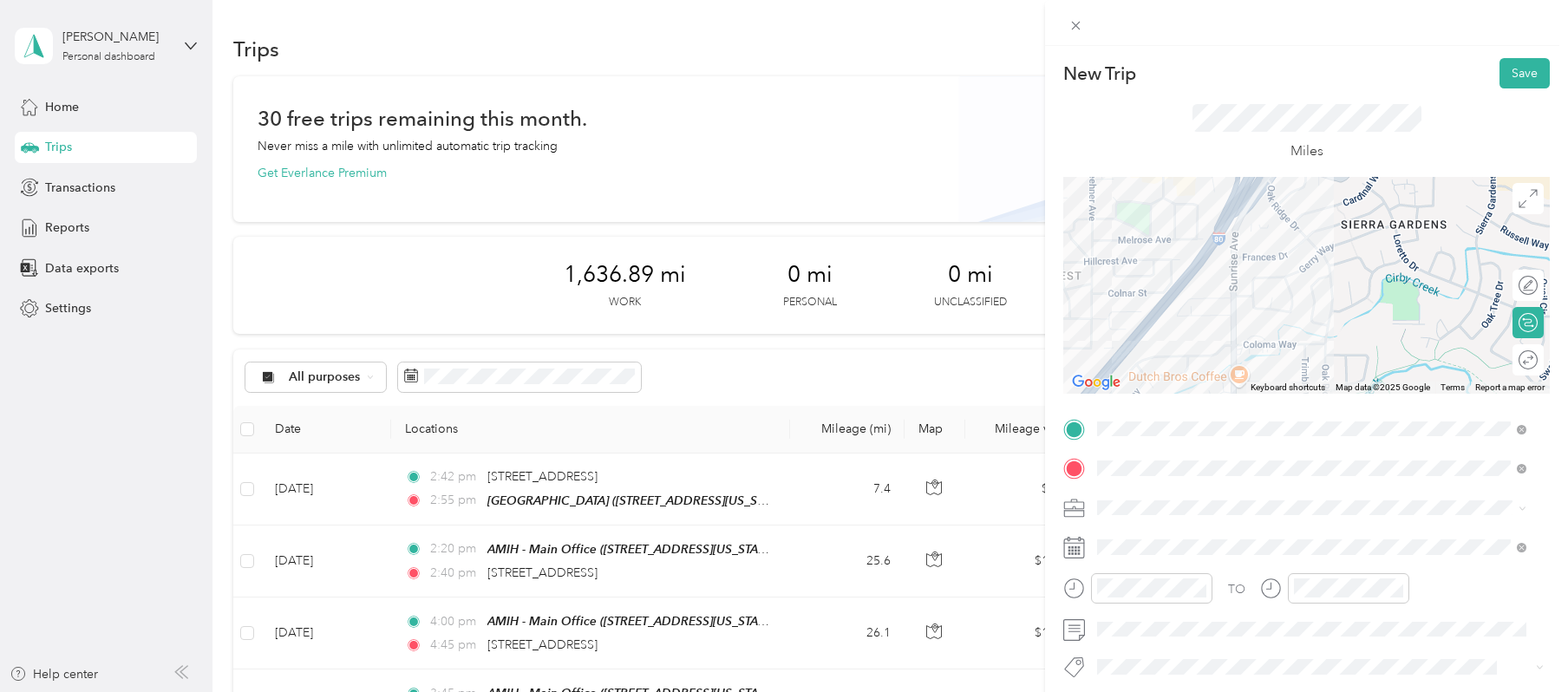
drag, startPoint x: 1360, startPoint y: 262, endPoint x: 1268, endPoint y: 395, distance: 161.7
click at [1234, 384] on div "Keyboard shortcuts Map Data Map data ©2025 Google Map data ©2025 Google 200 m C…" at bounding box center [1306, 285] width 487 height 217
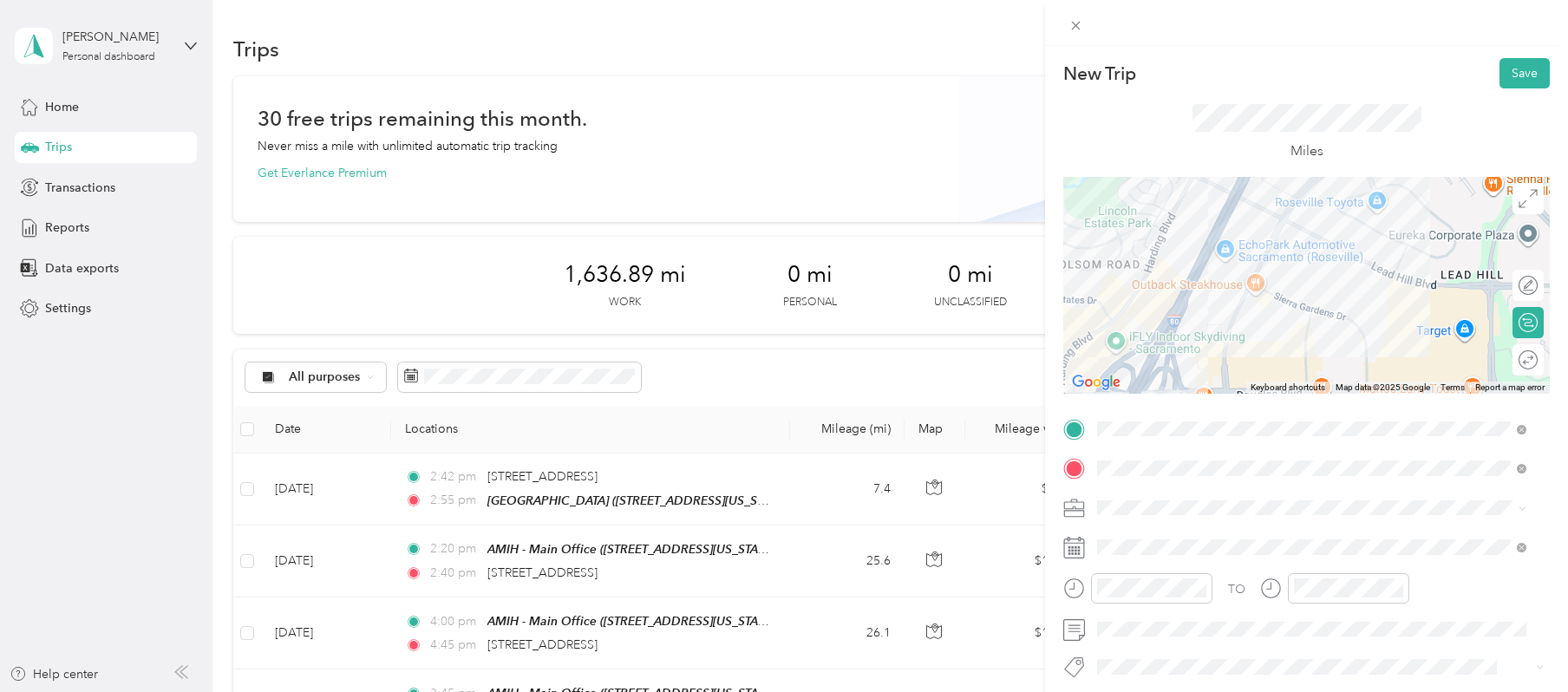
drag, startPoint x: 1351, startPoint y: 271, endPoint x: 1301, endPoint y: 410, distance: 147.7
click at [1234, 419] on div "New Trip Save This trip cannot be edited because it is either under review, app…" at bounding box center [1306, 446] width 487 height 776
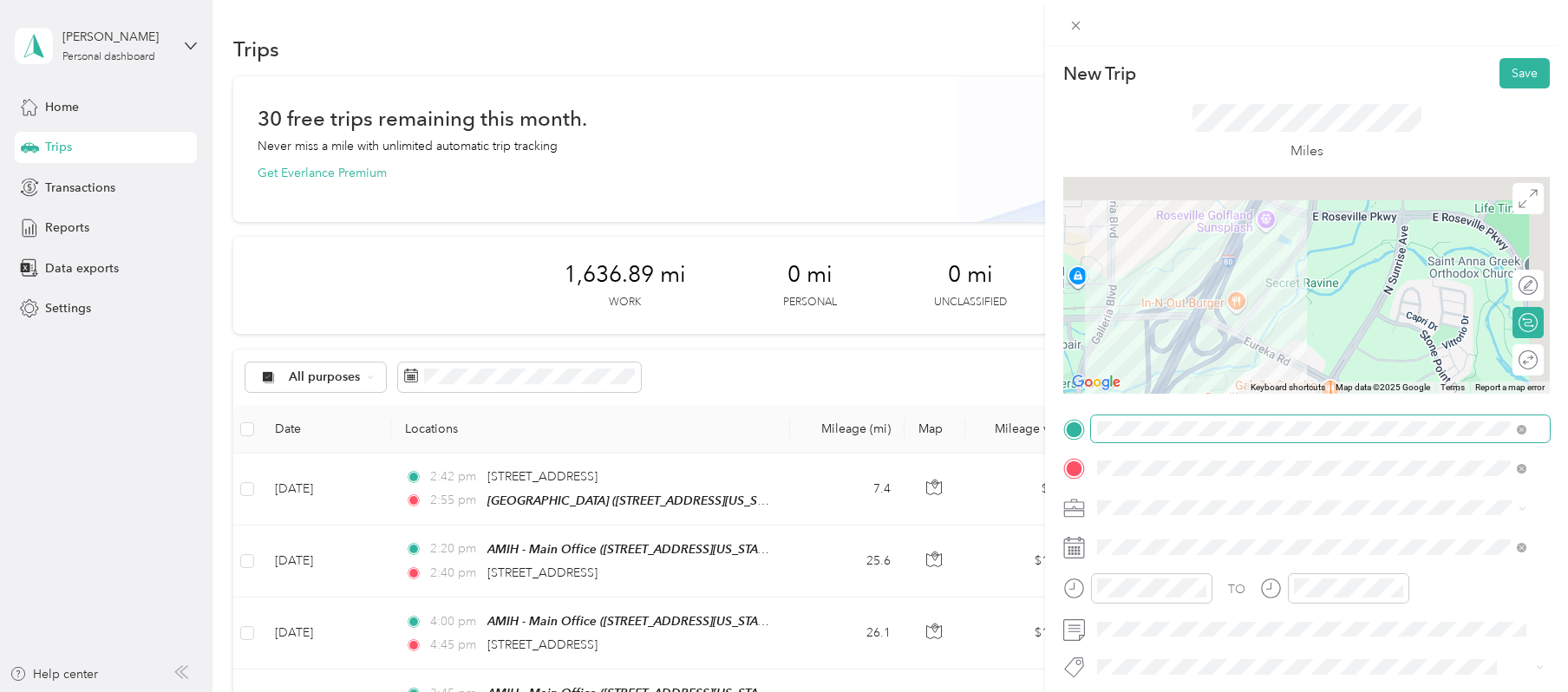
click at [1234, 423] on div "New Trip Save This trip cannot be edited because it is either under review, app…" at bounding box center [1306, 446] width 487 height 776
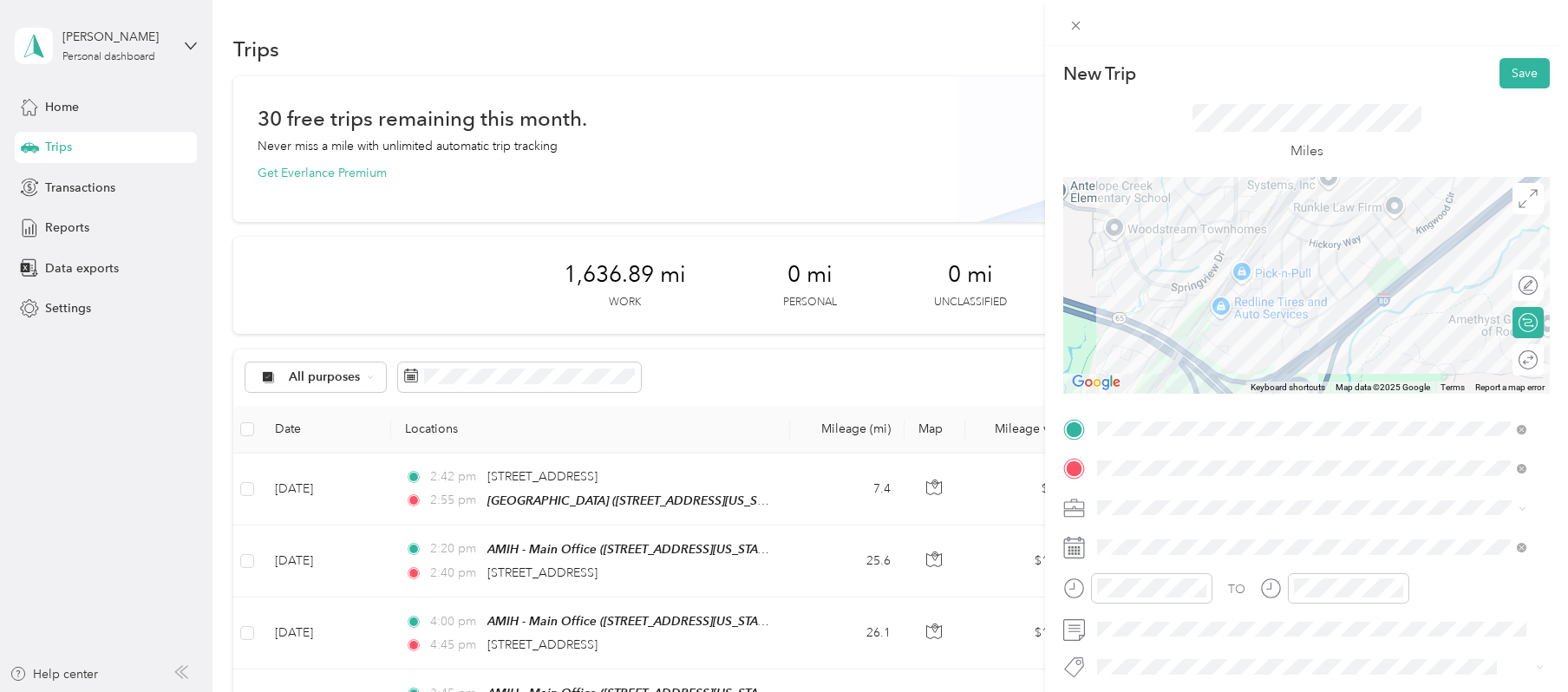
drag, startPoint x: 1396, startPoint y: 289, endPoint x: 1238, endPoint y: 365, distance: 175.3
click at [1234, 365] on div at bounding box center [1306, 285] width 487 height 217
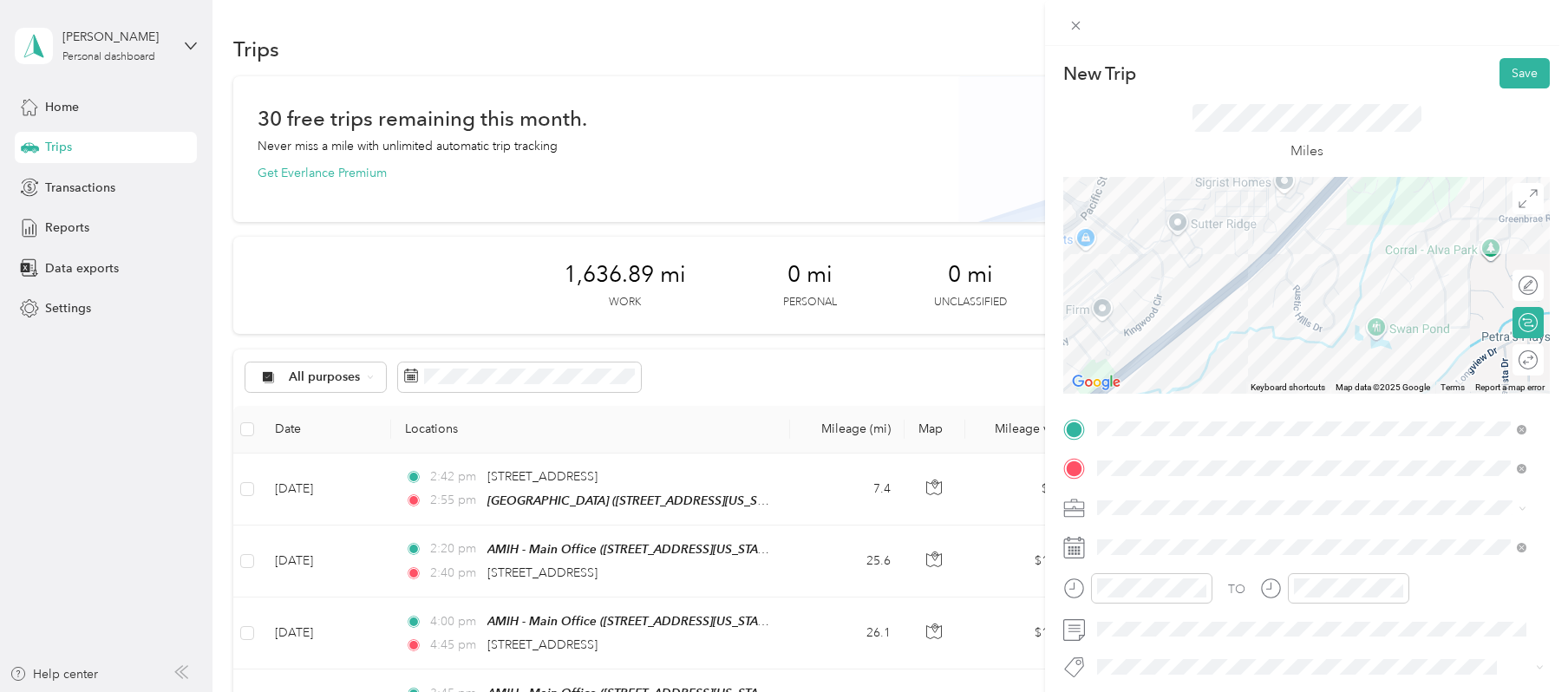
click at [1228, 425] on div "New Trip Save This trip cannot be edited because it is either under review, app…" at bounding box center [1306, 446] width 487 height 776
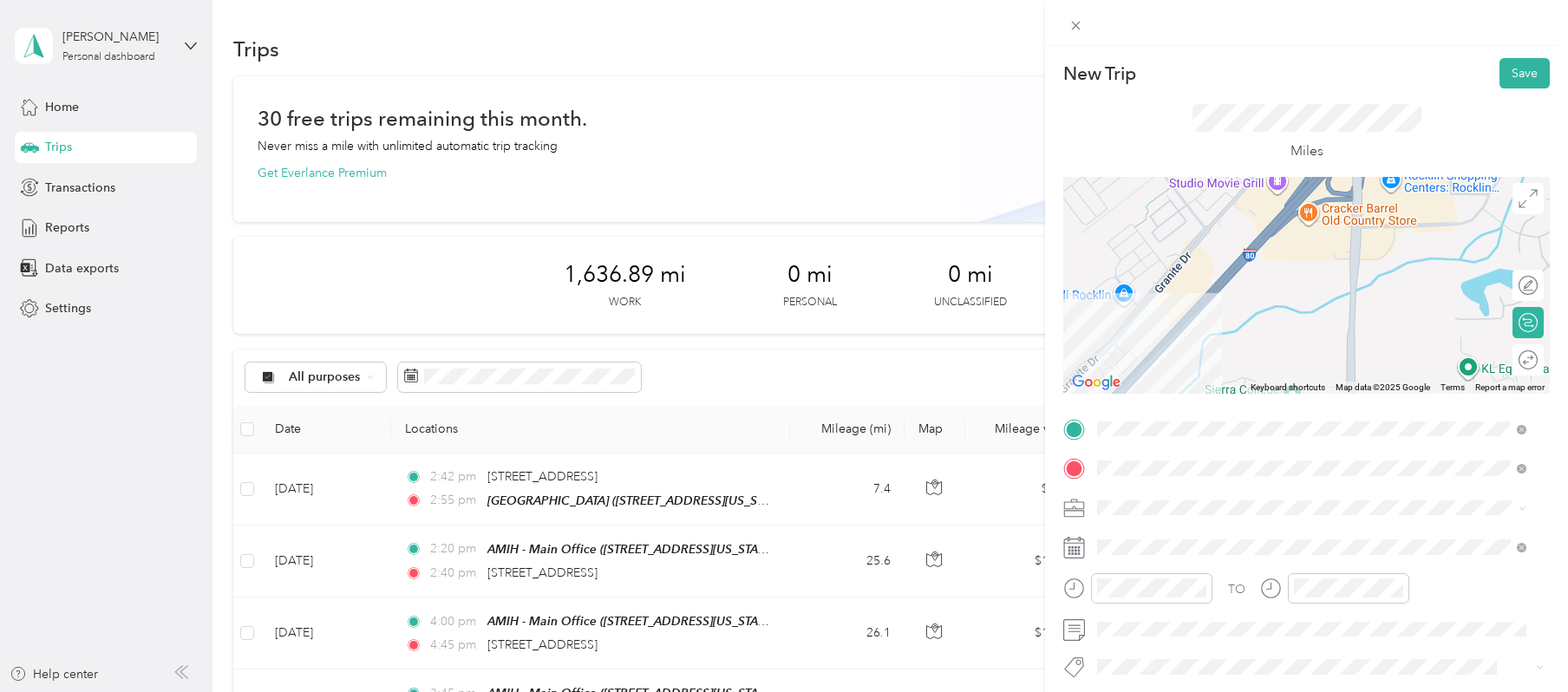
drag, startPoint x: 1336, startPoint y: 337, endPoint x: 1310, endPoint y: 167, distance: 172.0
click at [1234, 178] on div at bounding box center [1306, 285] width 487 height 217
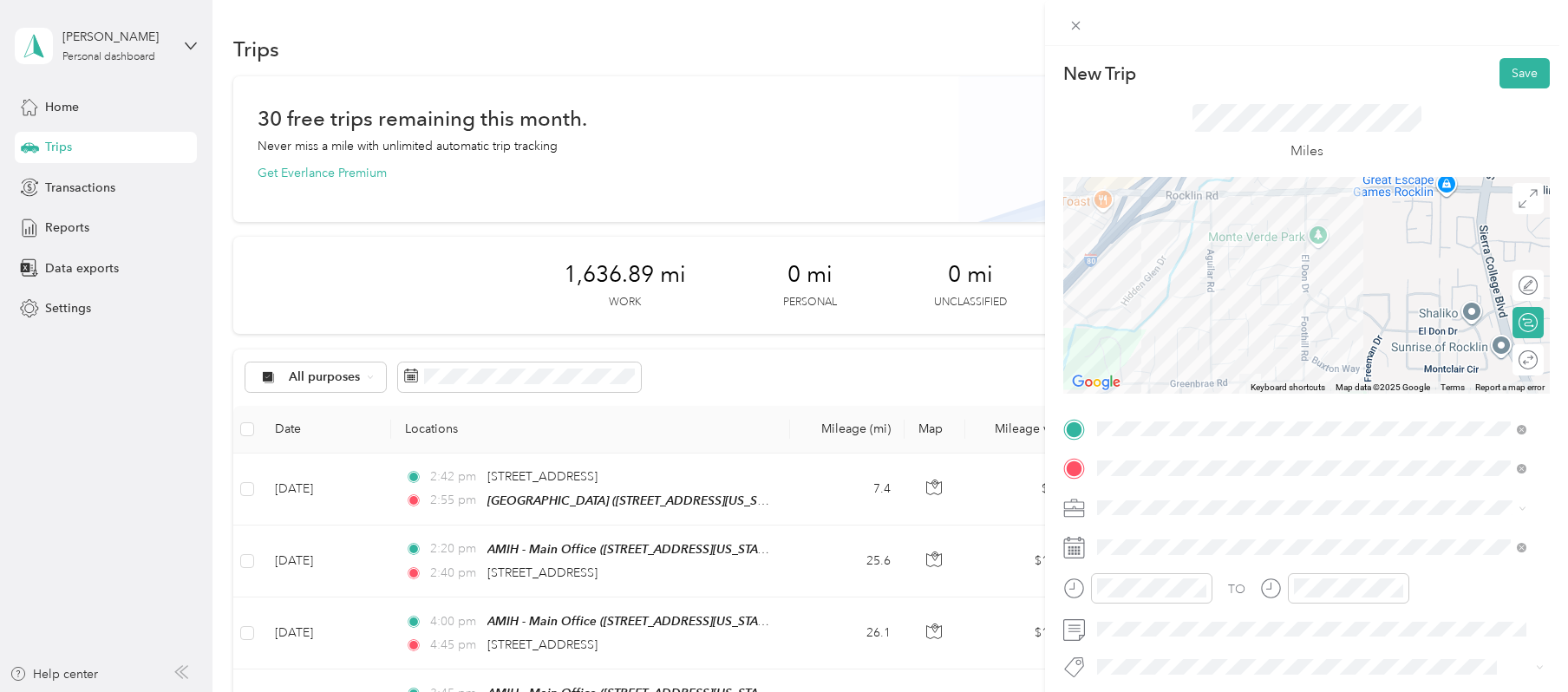
drag, startPoint x: 1239, startPoint y: 335, endPoint x: 1449, endPoint y: 157, distance: 275.3
click at [1234, 157] on div "New Trip Save This trip cannot be edited because it is either under review, app…" at bounding box center [1306, 446] width 487 height 776
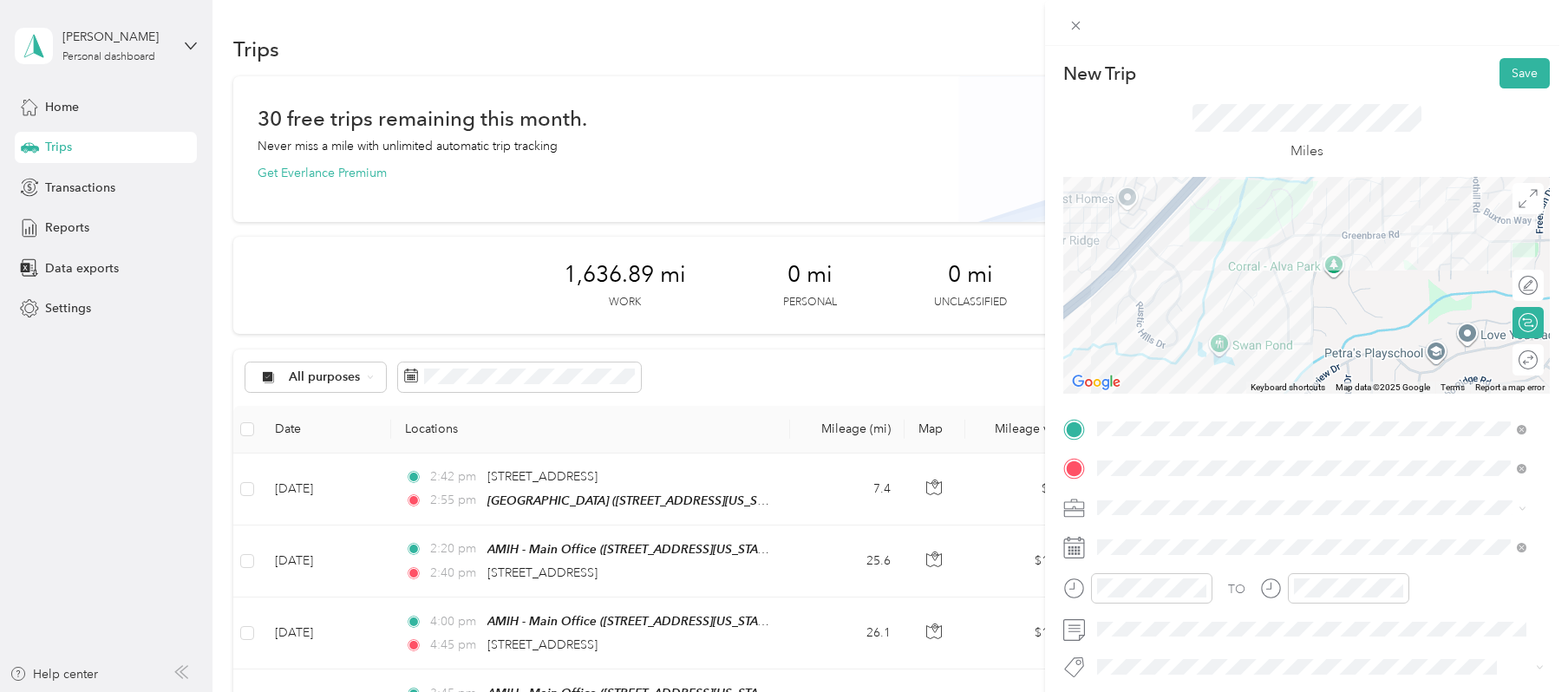
drag, startPoint x: 1398, startPoint y: 250, endPoint x: 1509, endPoint y: 160, distance: 142.9
click at [1234, 160] on div "New Trip Save This trip cannot be edited because it is either under review, app…" at bounding box center [1306, 446] width 487 height 776
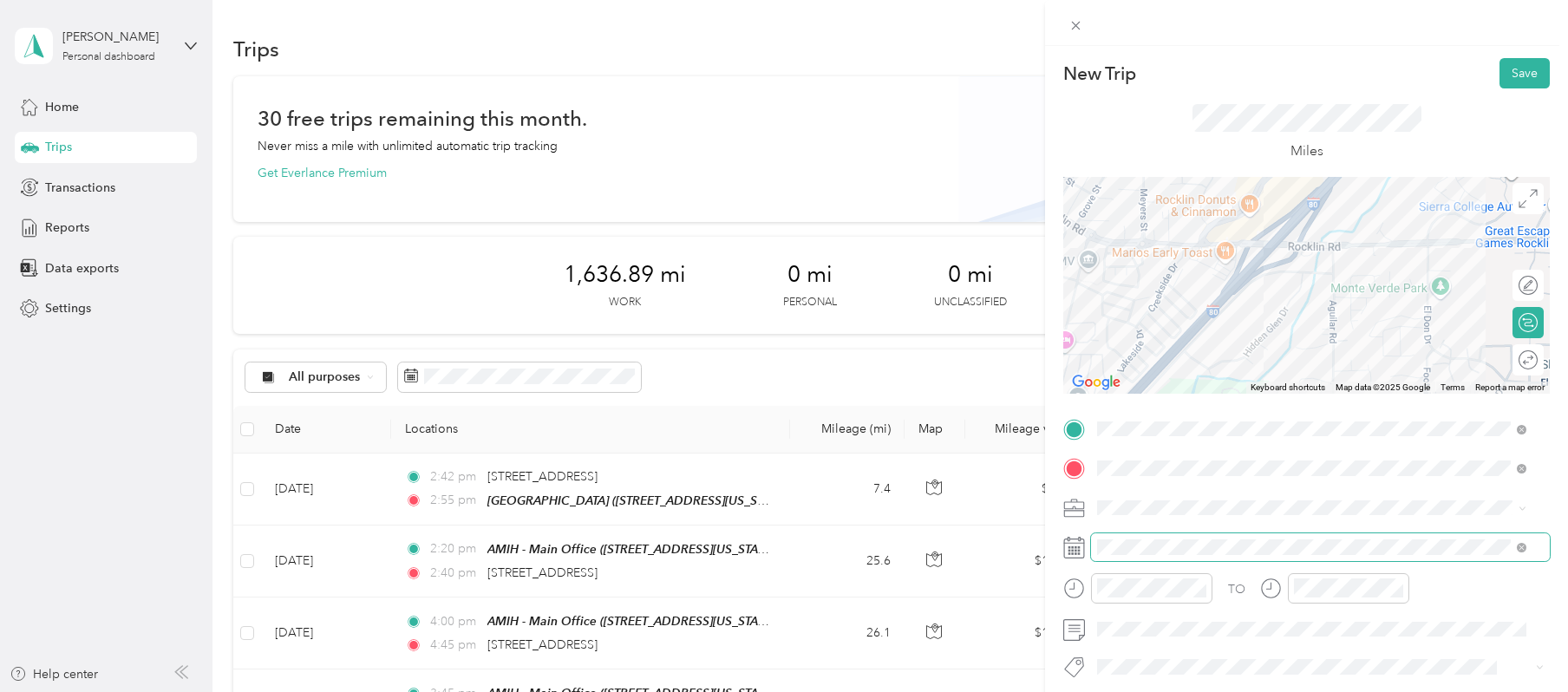
drag, startPoint x: 1263, startPoint y: 334, endPoint x: 1194, endPoint y: 536, distance: 213.5
click at [1194, 536] on div "New Trip Save This trip cannot be edited because it is either under review, app…" at bounding box center [1306, 446] width 487 height 776
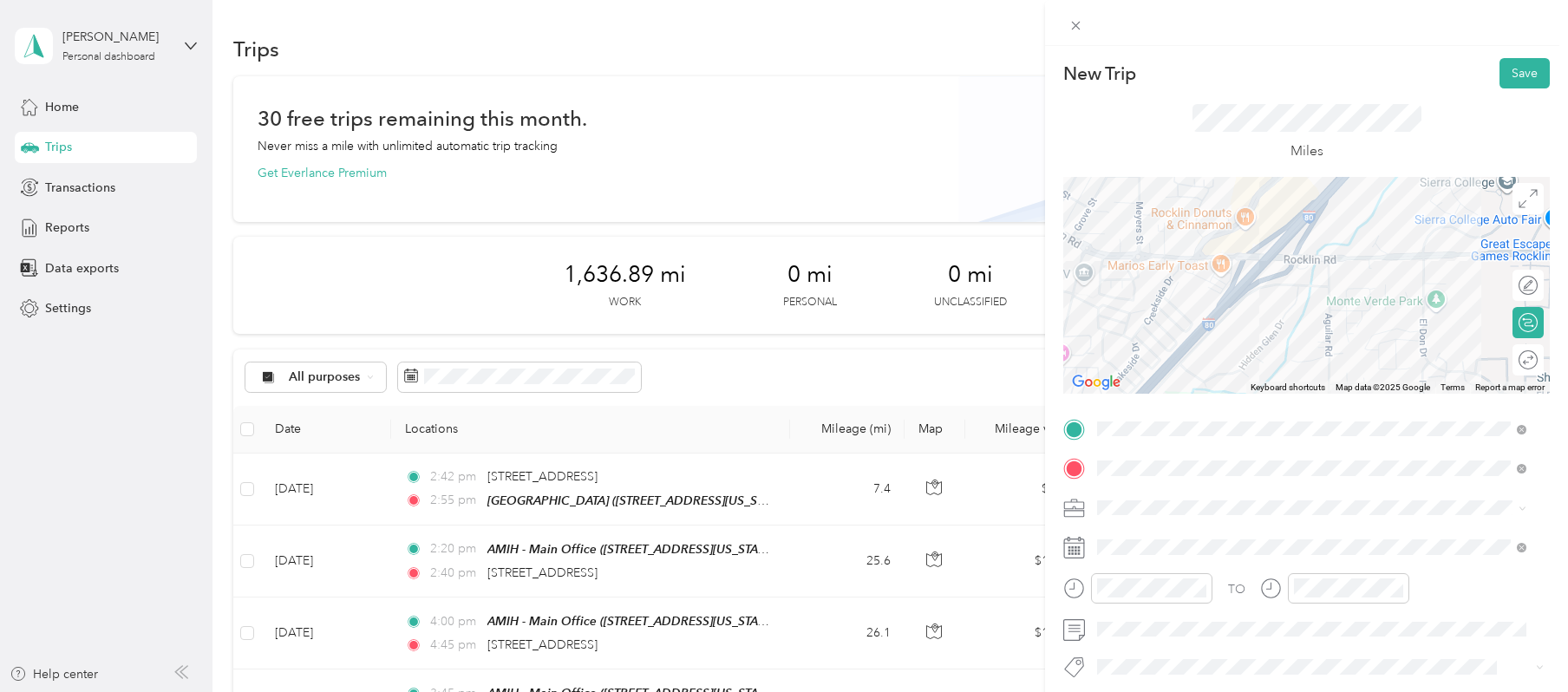
drag, startPoint x: 1142, startPoint y: 310, endPoint x: 1142, endPoint y: 323, distance: 13.0
click at [1142, 323] on div at bounding box center [1306, 285] width 487 height 217
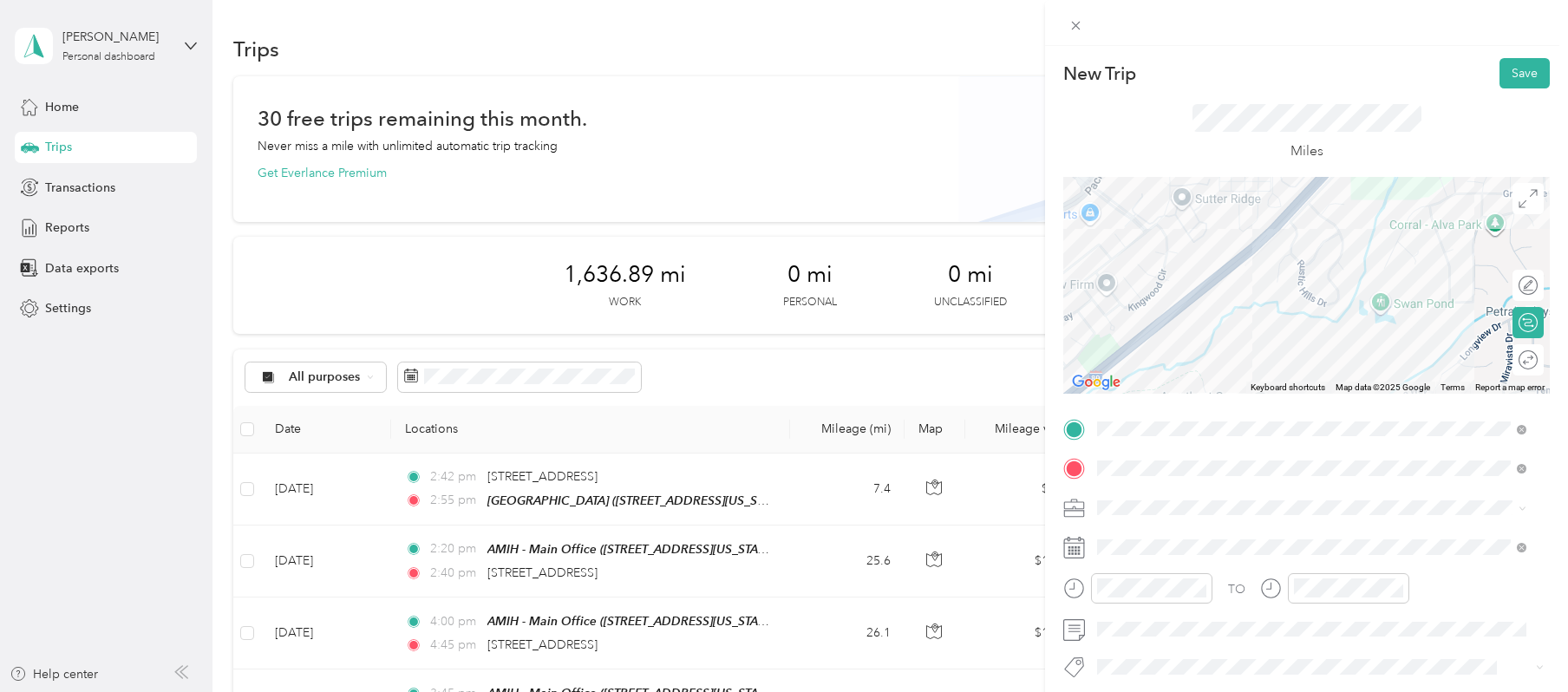
drag, startPoint x: 1215, startPoint y: 359, endPoint x: 1466, endPoint y: 39, distance: 406.7
click at [1234, 76] on div "New Trip Save This trip cannot be edited because it is either under review, app…" at bounding box center [1306, 446] width 487 height 776
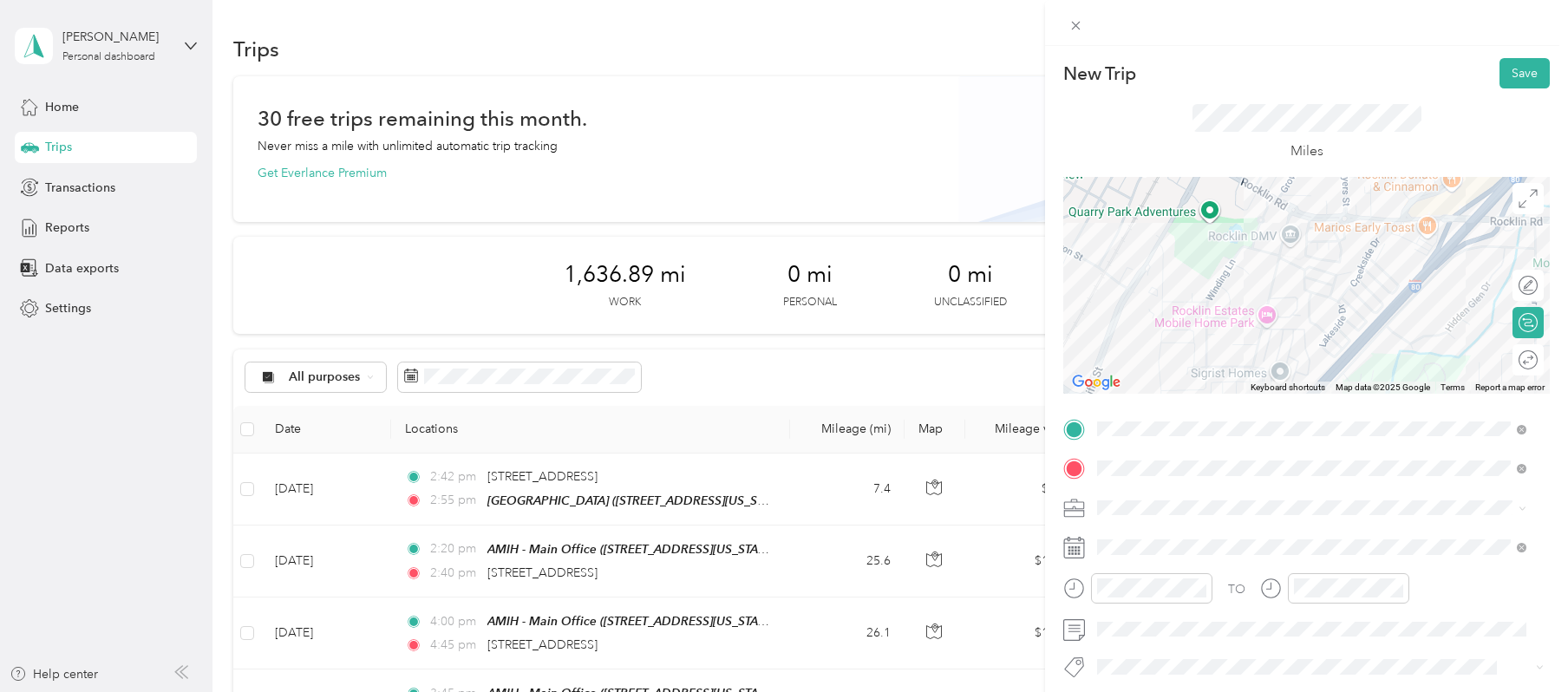
drag, startPoint x: 1350, startPoint y: 238, endPoint x: 1086, endPoint y: 695, distance: 527.8
click at [1086, 692] on html "[PERSON_NAME] Personal dashboard Home Trips Transactions Reports Data exports S…" at bounding box center [780, 346] width 1559 height 692
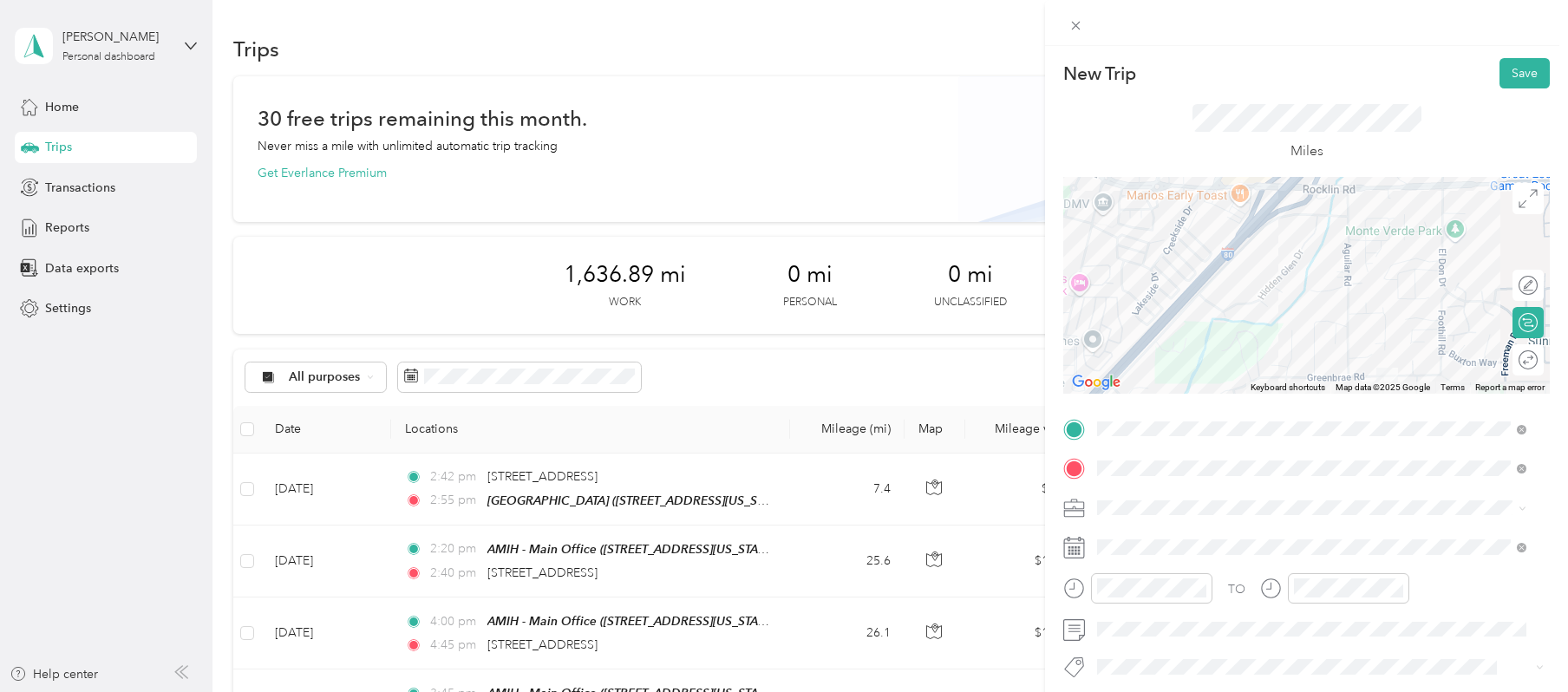
drag, startPoint x: 1431, startPoint y: 269, endPoint x: 1298, endPoint y: 230, distance: 138.6
click at [1234, 230] on div at bounding box center [1306, 285] width 487 height 217
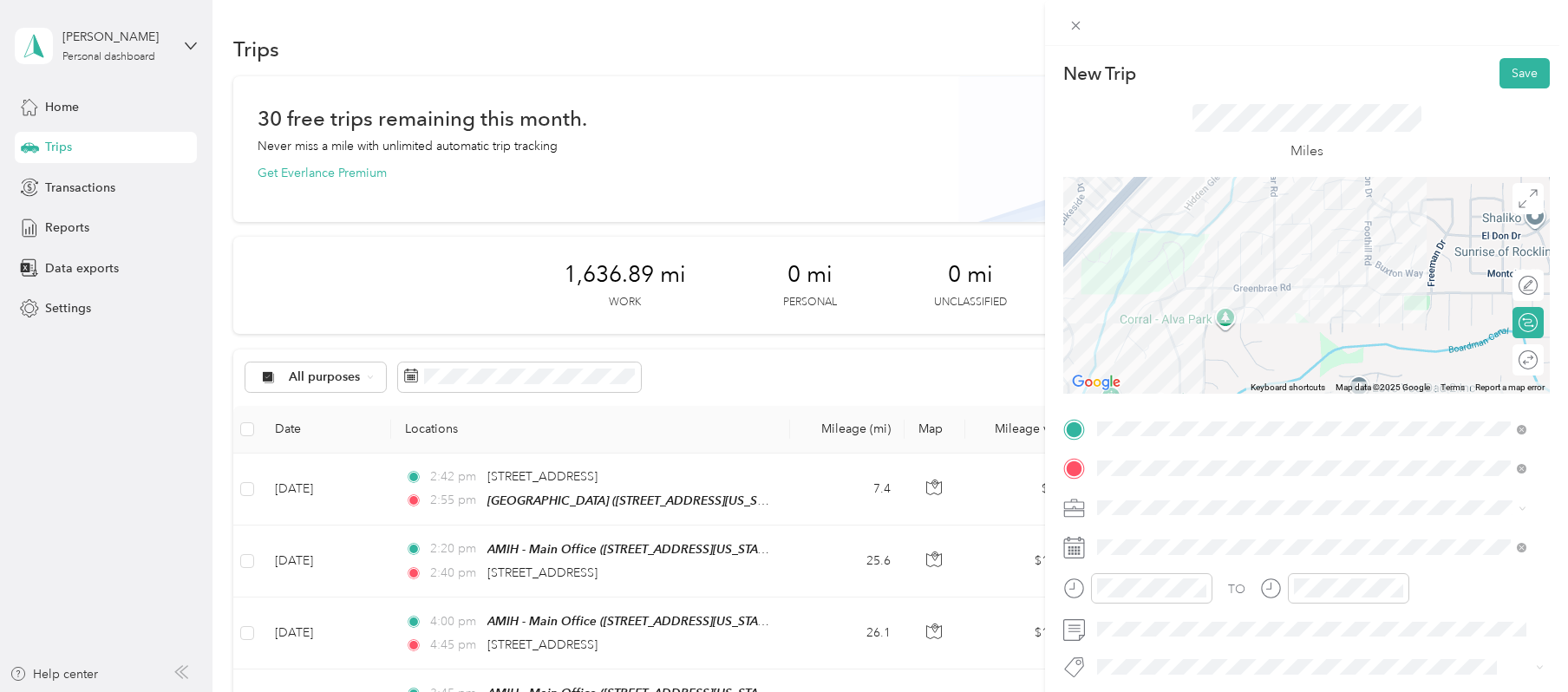
drag, startPoint x: 1409, startPoint y: 317, endPoint x: 1332, endPoint y: 227, distance: 118.4
click at [1234, 227] on div at bounding box center [1306, 285] width 487 height 217
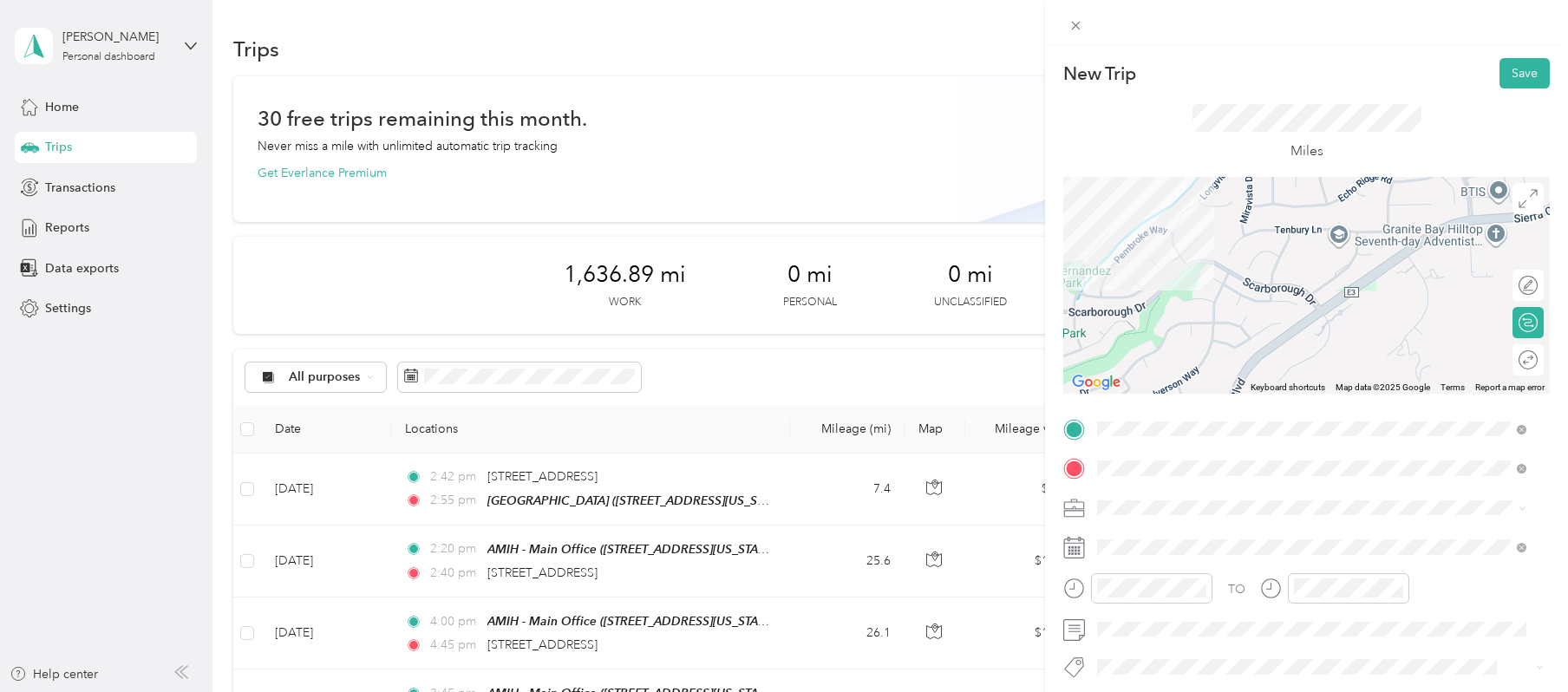
drag, startPoint x: 1420, startPoint y: 337, endPoint x: 1486, endPoint y: 29, distance: 315.0
click at [1234, 53] on div "New Trip Save This trip cannot be edited because it is either under review, app…" at bounding box center [1306, 392] width 523 height 692
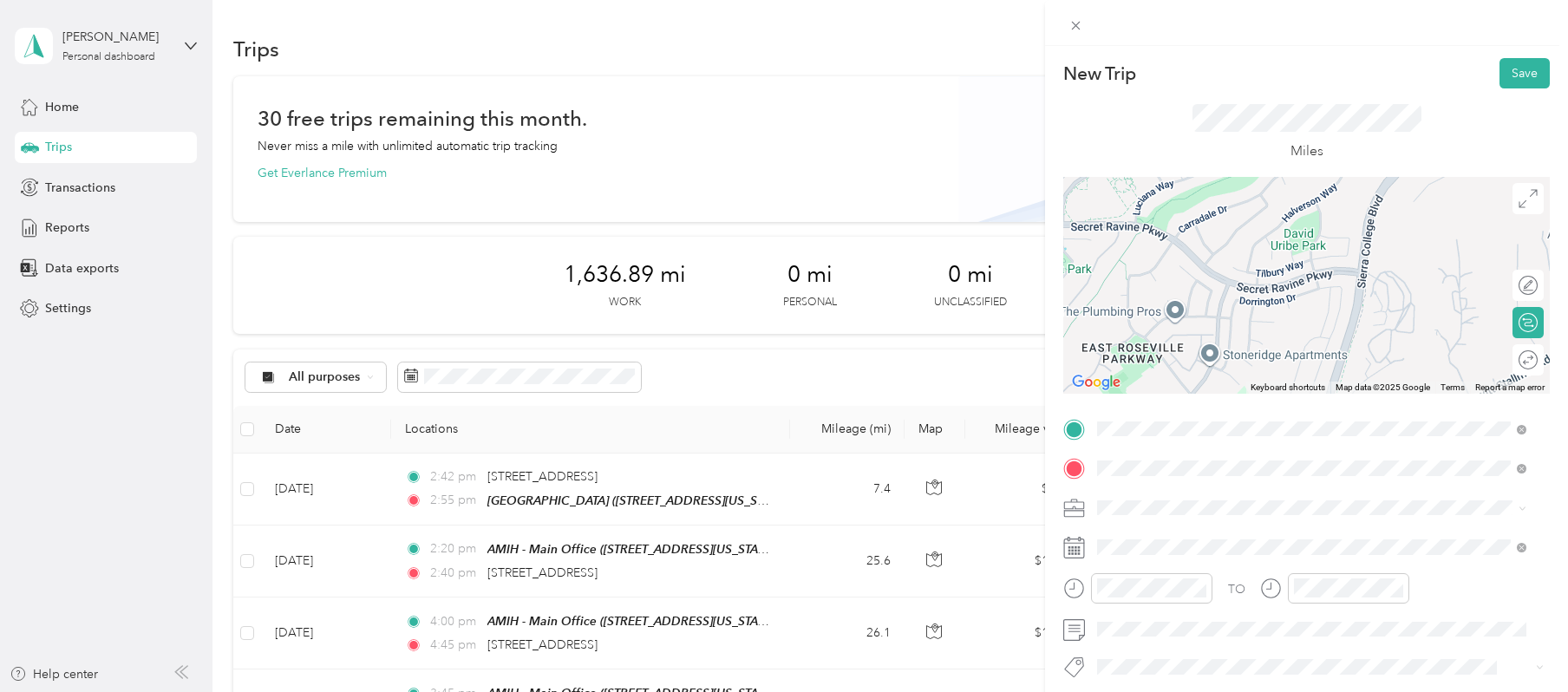
drag, startPoint x: 1319, startPoint y: 314, endPoint x: 1396, endPoint y: 163, distance: 169.5
click at [1234, 170] on div "New Trip Save This trip cannot be edited because it is either under review, app…" at bounding box center [1306, 446] width 487 height 776
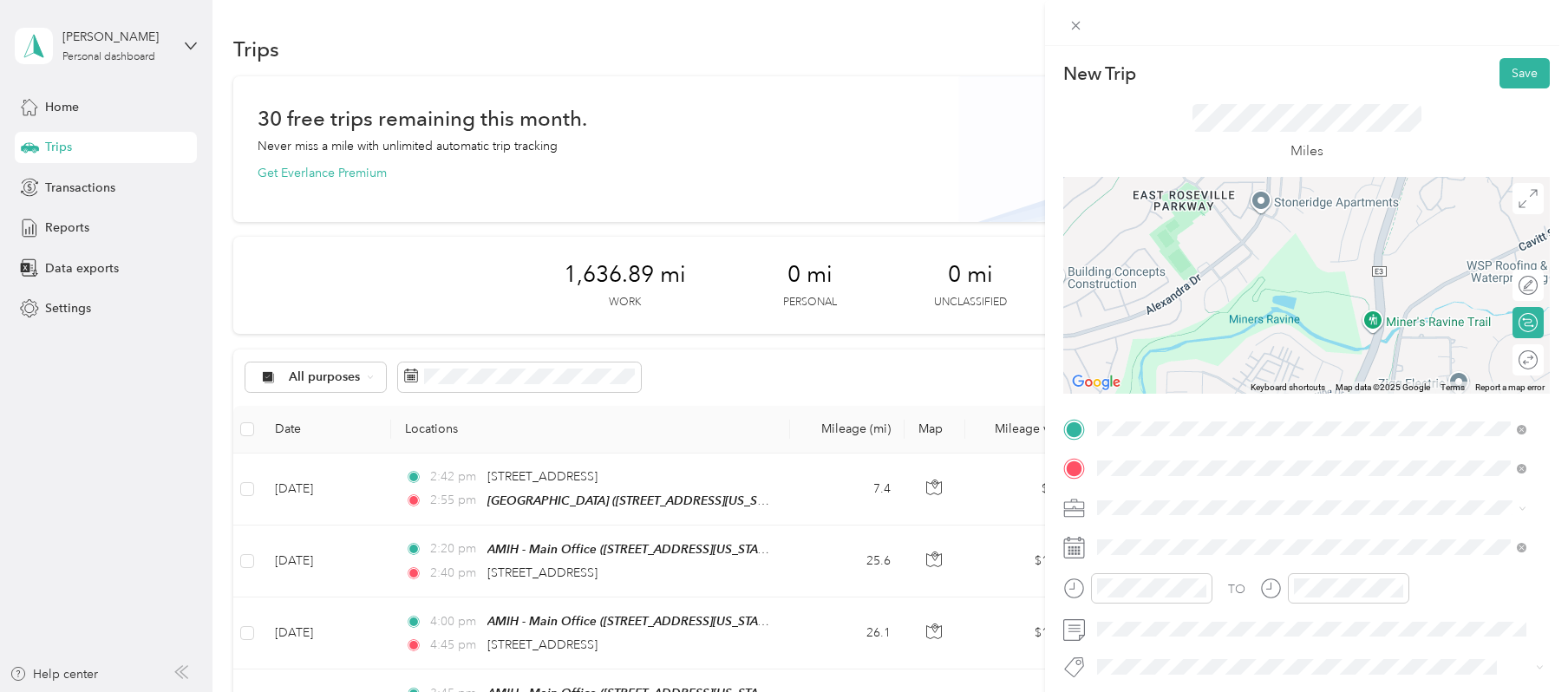
drag, startPoint x: 1312, startPoint y: 358, endPoint x: 1384, endPoint y: 170, distance: 201.3
click at [1234, 172] on div "New Trip Save This trip cannot be edited because it is either under review, app…" at bounding box center [1306, 446] width 487 height 776
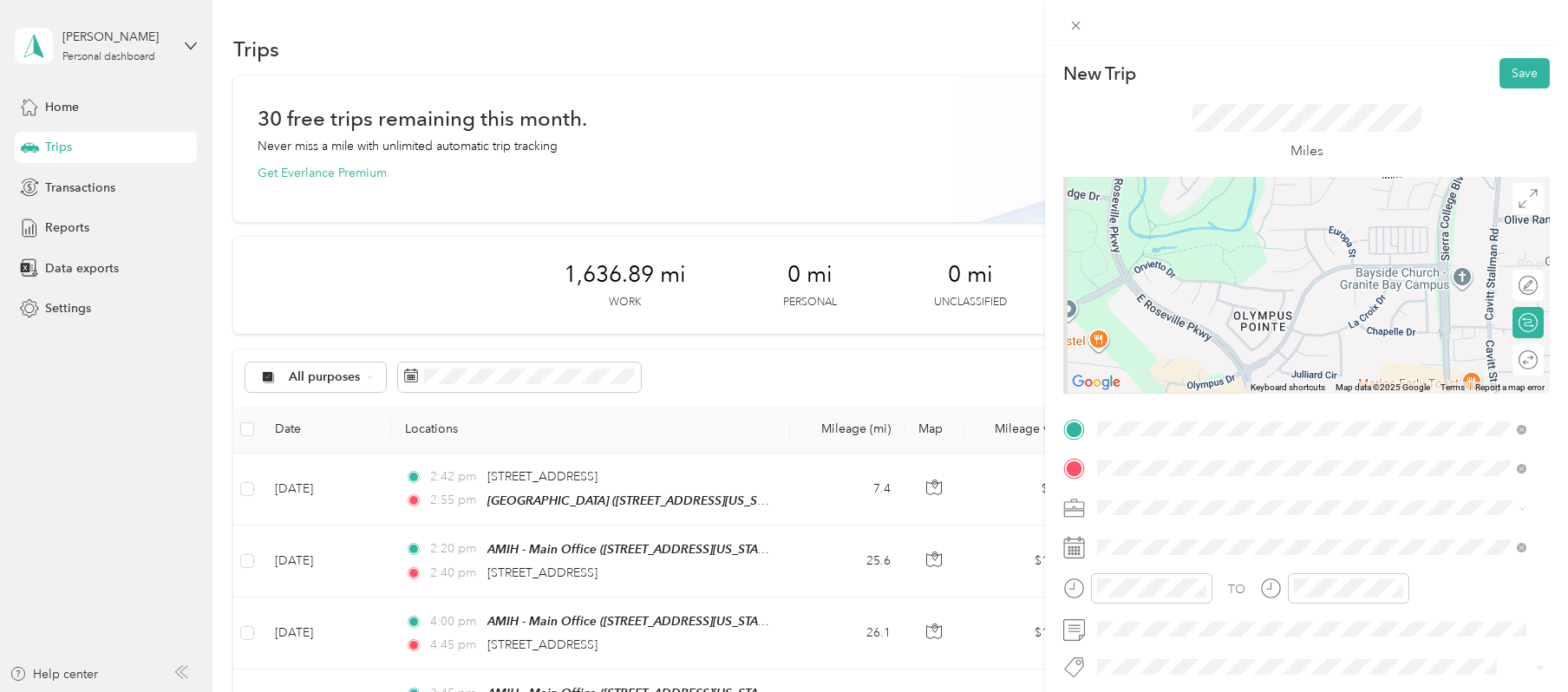
drag, startPoint x: 1333, startPoint y: 292, endPoint x: 1377, endPoint y: 196, distance: 105.6
click at [1234, 196] on div at bounding box center [1306, 285] width 487 height 217
click at [1234, 73] on button "Save" at bounding box center [1525, 74] width 50 height 30
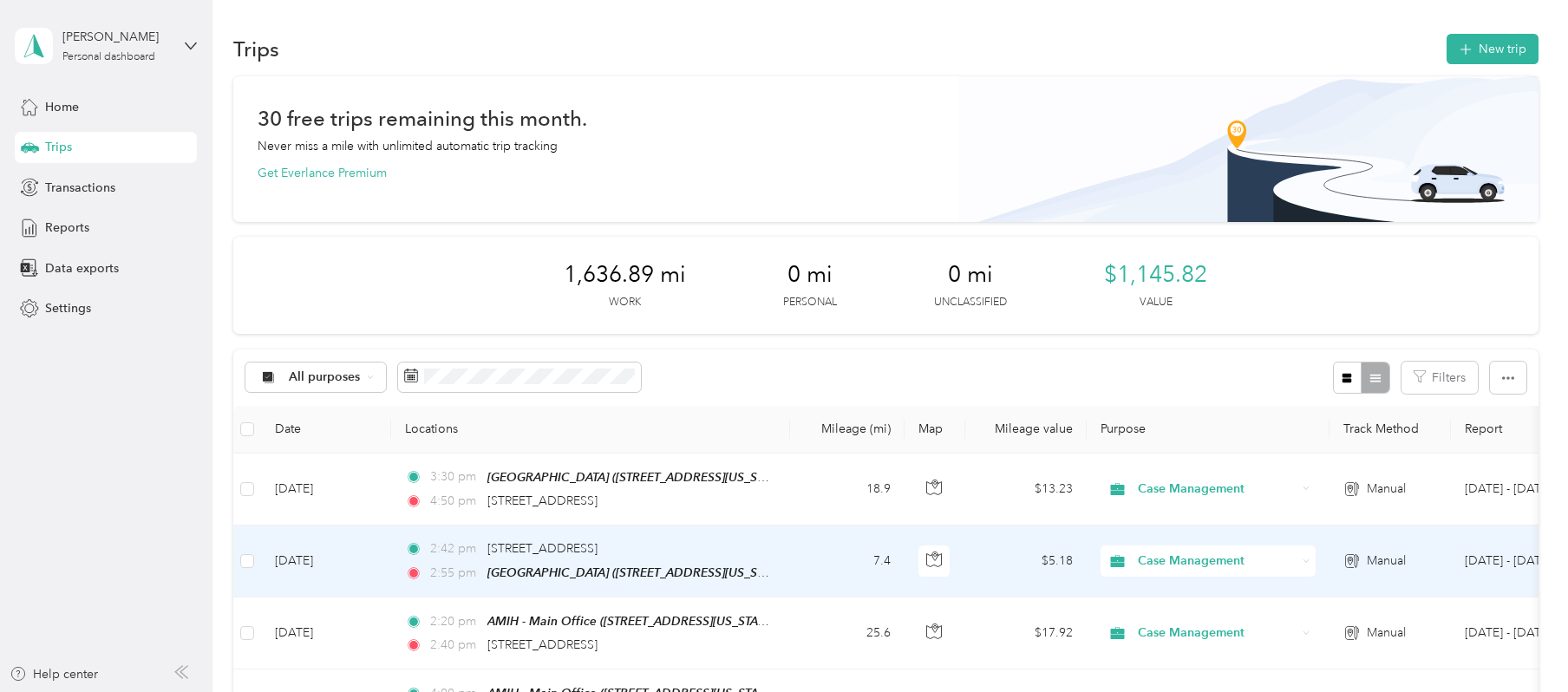
click at [819, 550] on td "7.4" at bounding box center [848, 562] width 115 height 72
click at [819, 692] on div at bounding box center [780, 692] width 1559 height 0
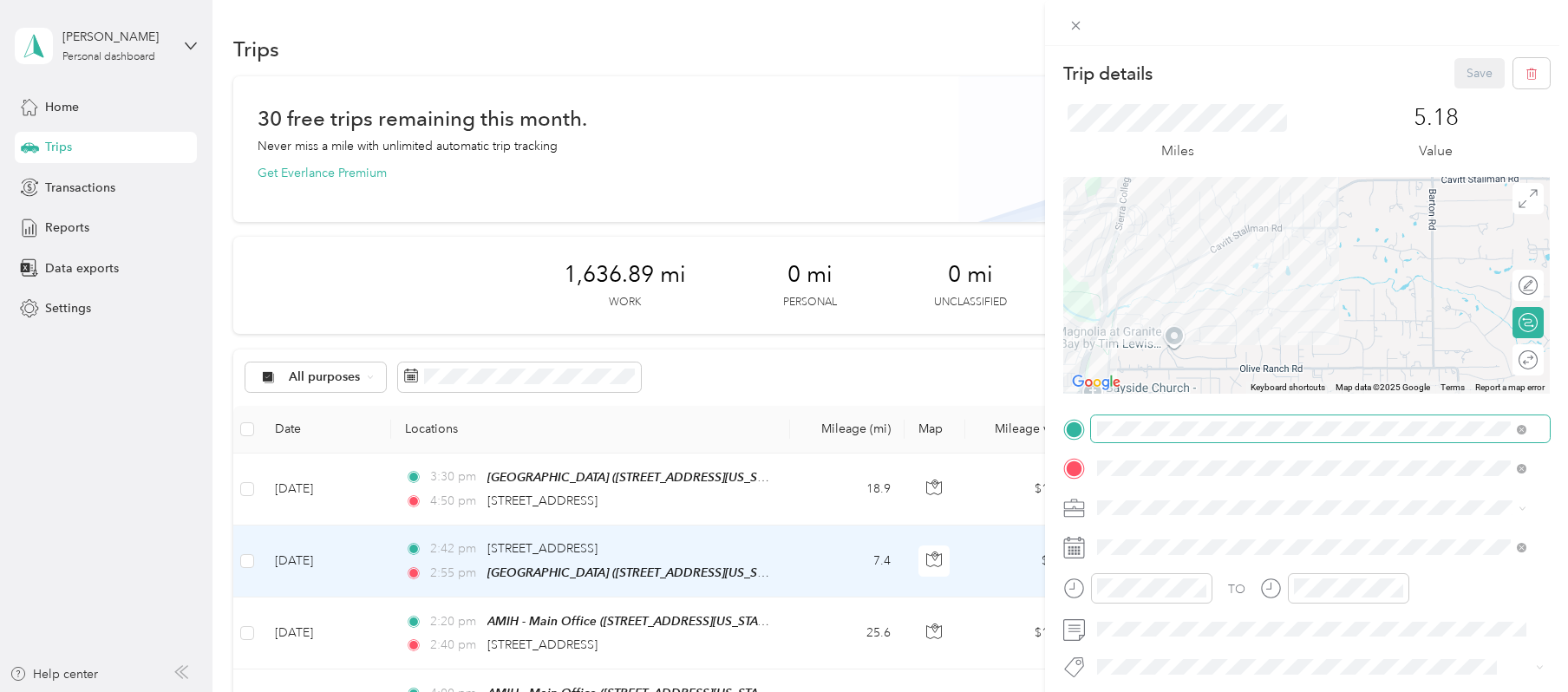
drag, startPoint x: 1234, startPoint y: 198, endPoint x: 1260, endPoint y: 415, distance: 218.6
click at [1234, 413] on div "Trip details Save This trip cannot be edited because it is either under review,…" at bounding box center [1306, 446] width 487 height 776
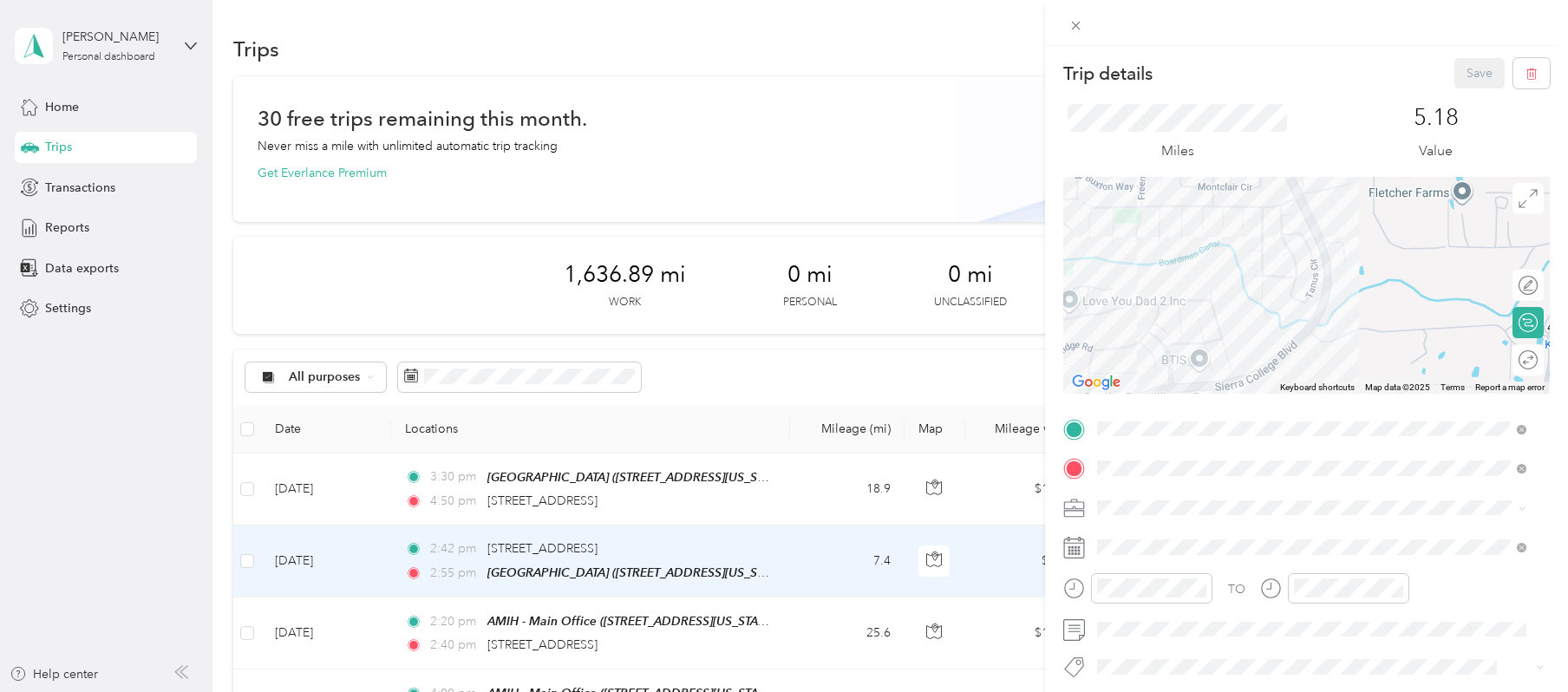
drag, startPoint x: 1323, startPoint y: 323, endPoint x: 1447, endPoint y: 176, distance: 192.3
click at [1234, 178] on div at bounding box center [1306, 285] width 487 height 217
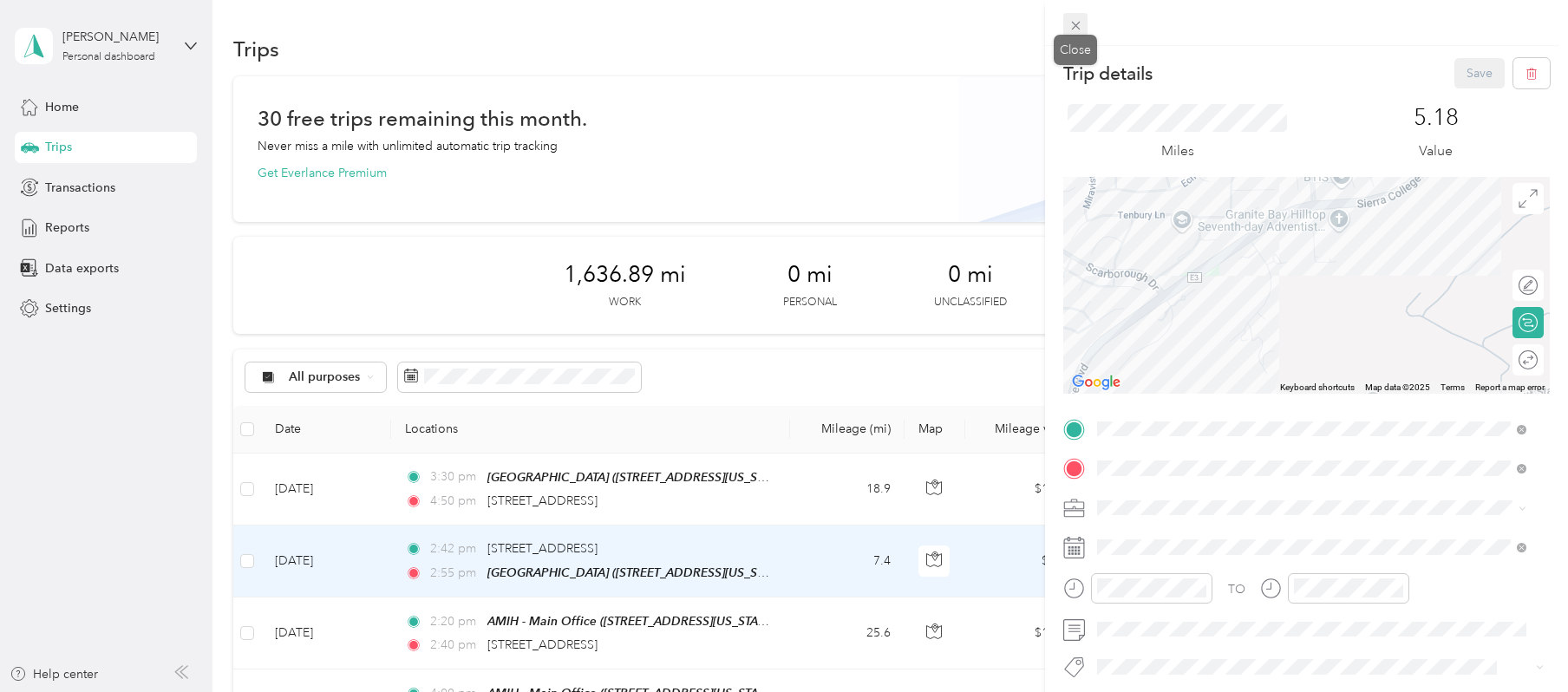
click at [1072, 22] on icon at bounding box center [1076, 25] width 14 height 14
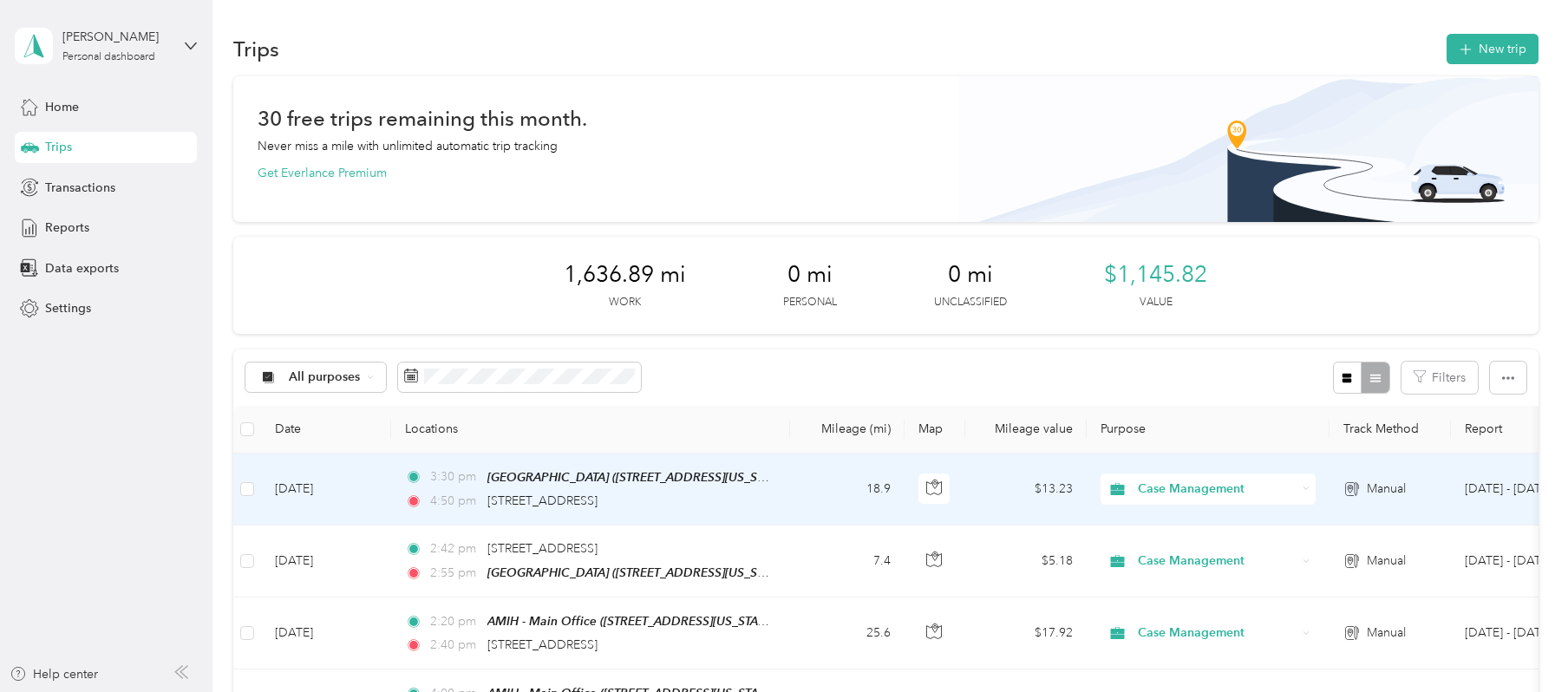
click at [841, 488] on td "18.9" at bounding box center [848, 489] width 115 height 72
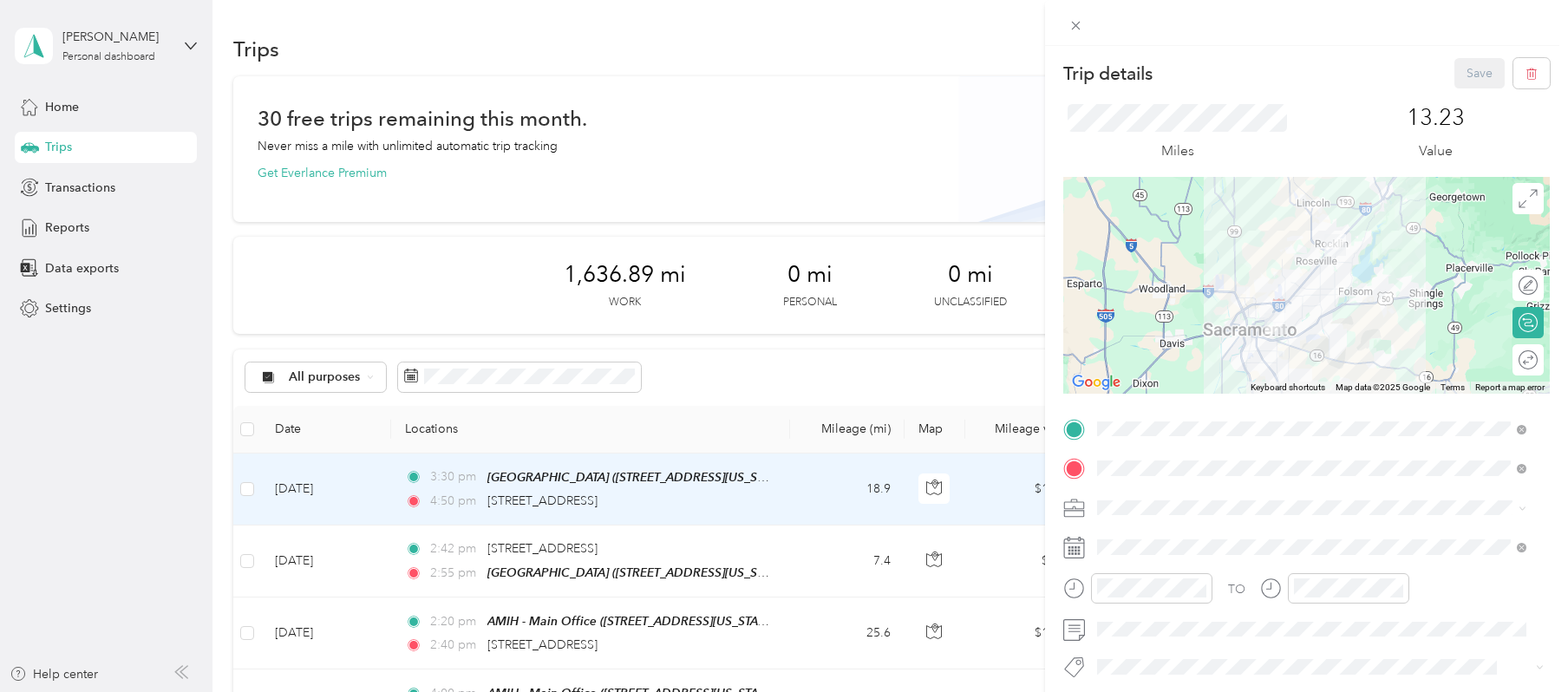
click at [831, 396] on div "Trip details Save This trip cannot be edited because it is either under review,…" at bounding box center [784, 346] width 1568 height 692
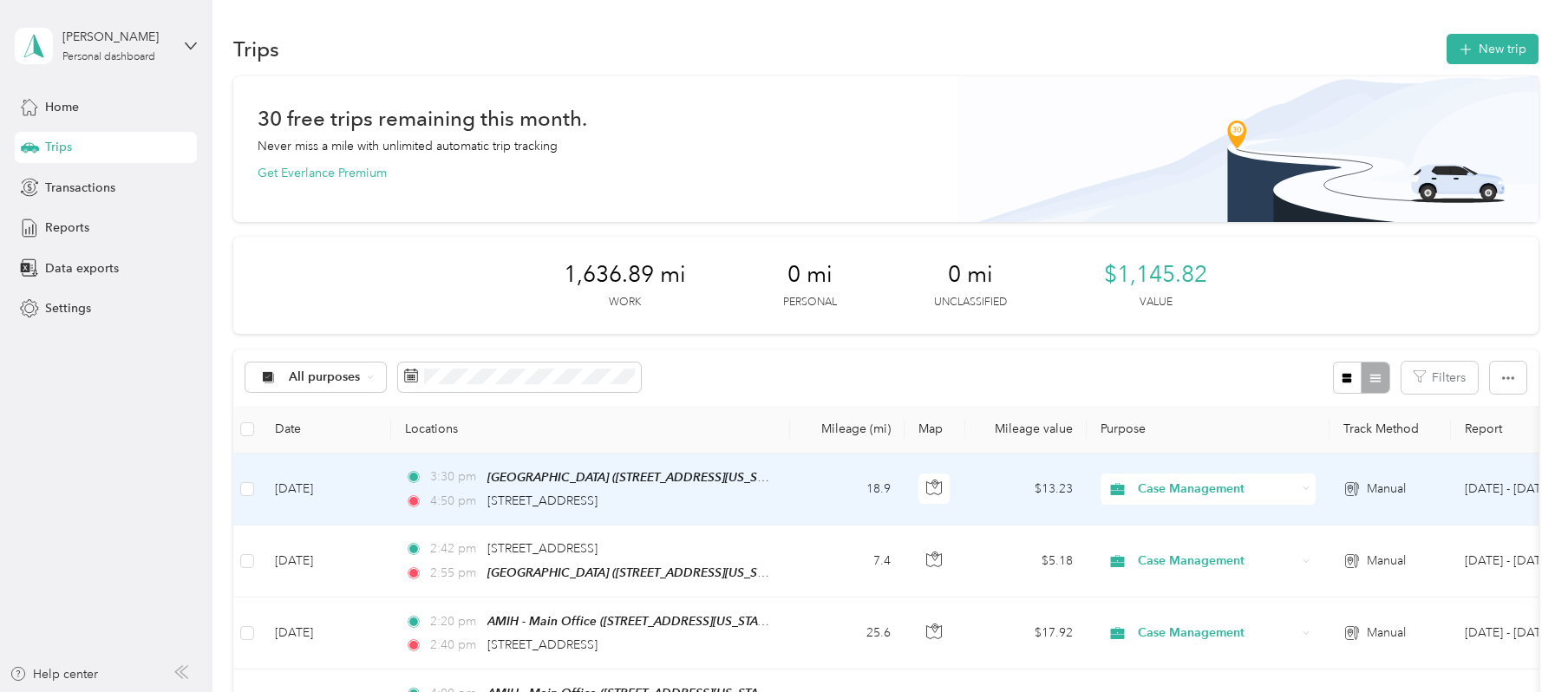
click at [797, 494] on td "18.9" at bounding box center [848, 489] width 115 height 72
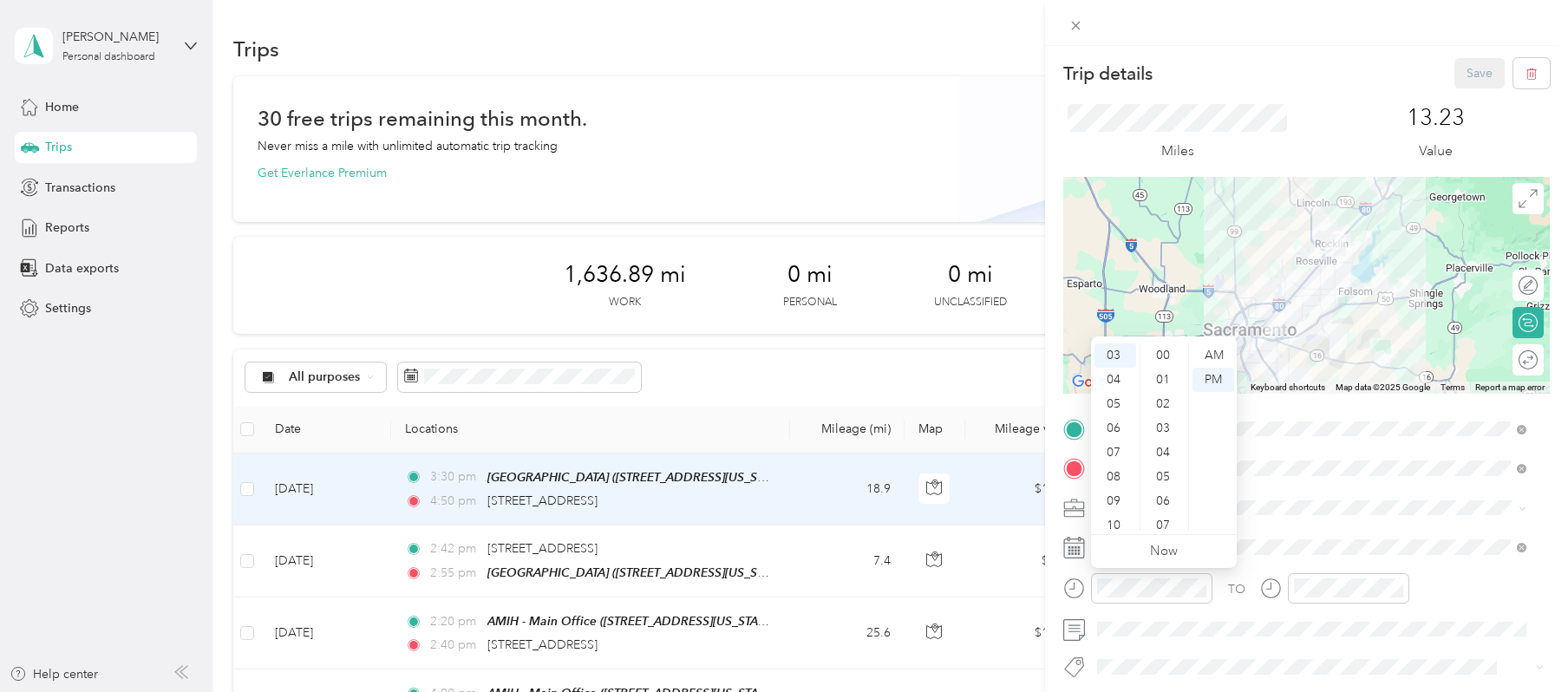
click at [875, 125] on div "Trip details Save This trip cannot be edited because it is either under review,…" at bounding box center [784, 346] width 1568 height 692
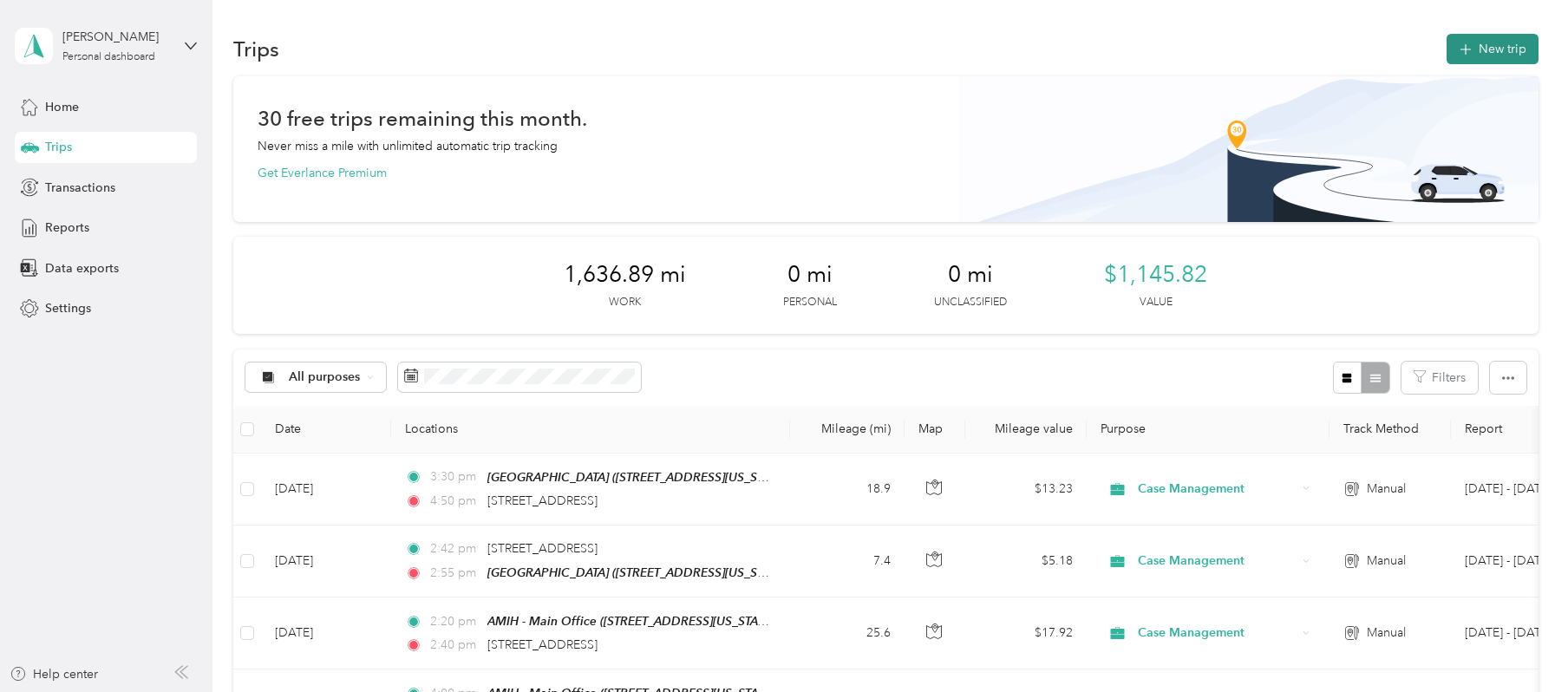
click at [1234, 45] on button "New trip" at bounding box center [1493, 49] width 92 height 30
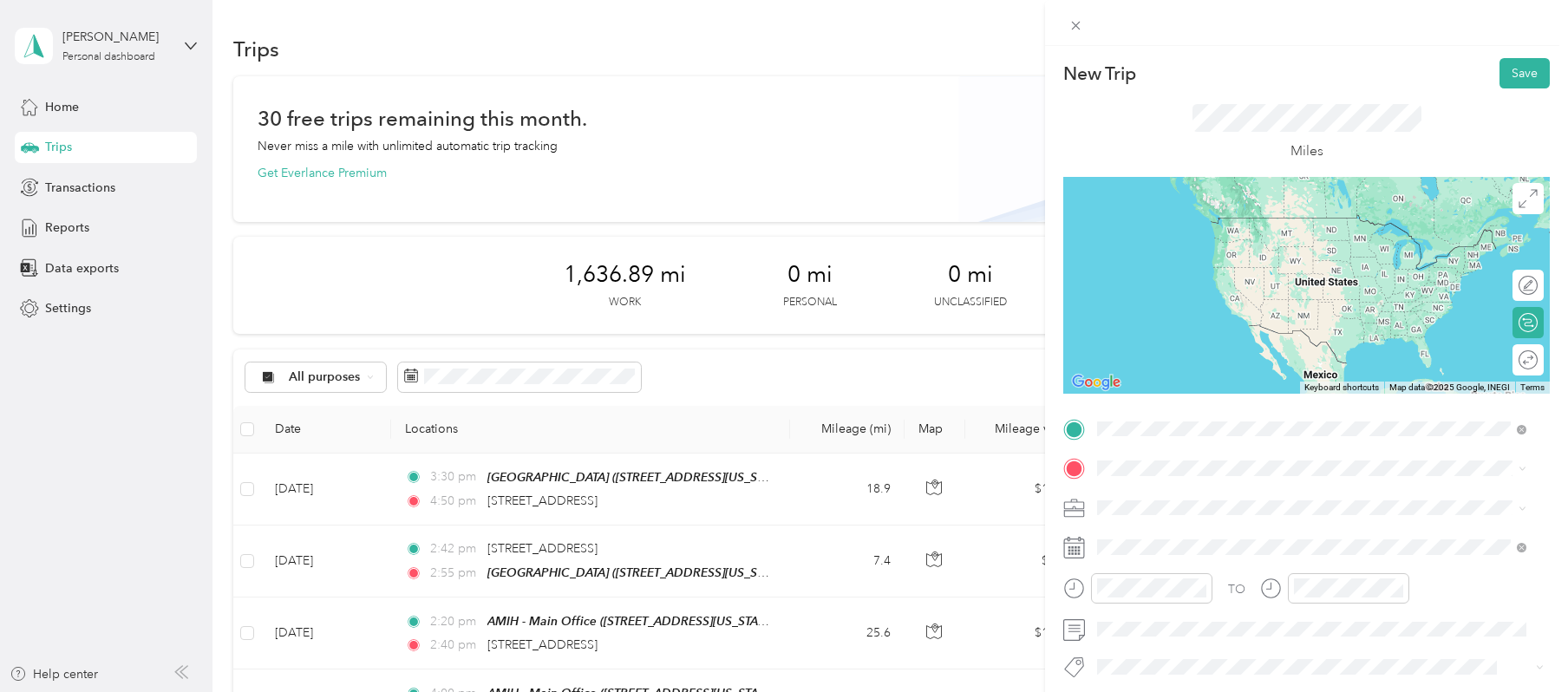
click at [1234, 506] on div "TEAM Edna's Place [STREET_ADDRESS][US_STATE]" at bounding box center [1232, 511] width 205 height 42
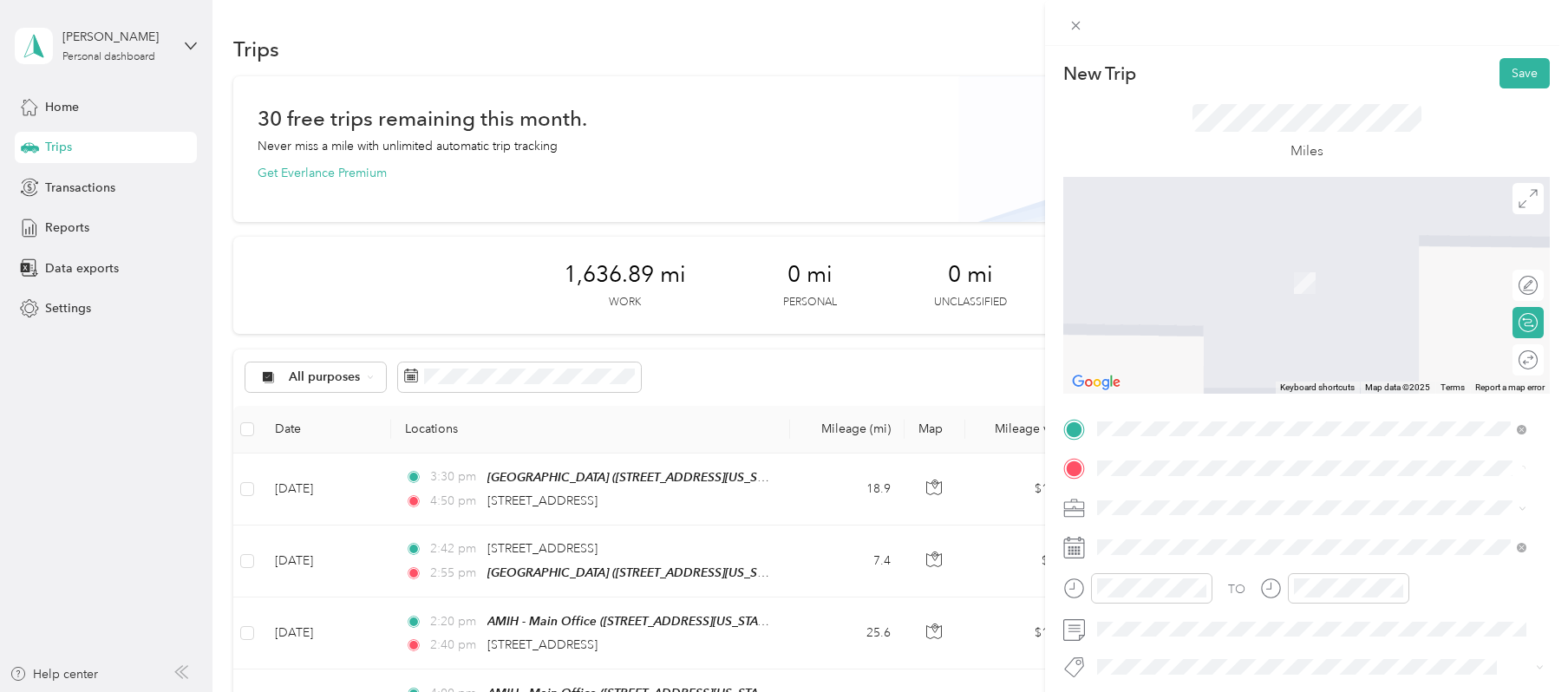
click at [1234, 260] on span "[STREET_ADDRESS][US_STATE]" at bounding box center [1217, 257] width 174 height 15
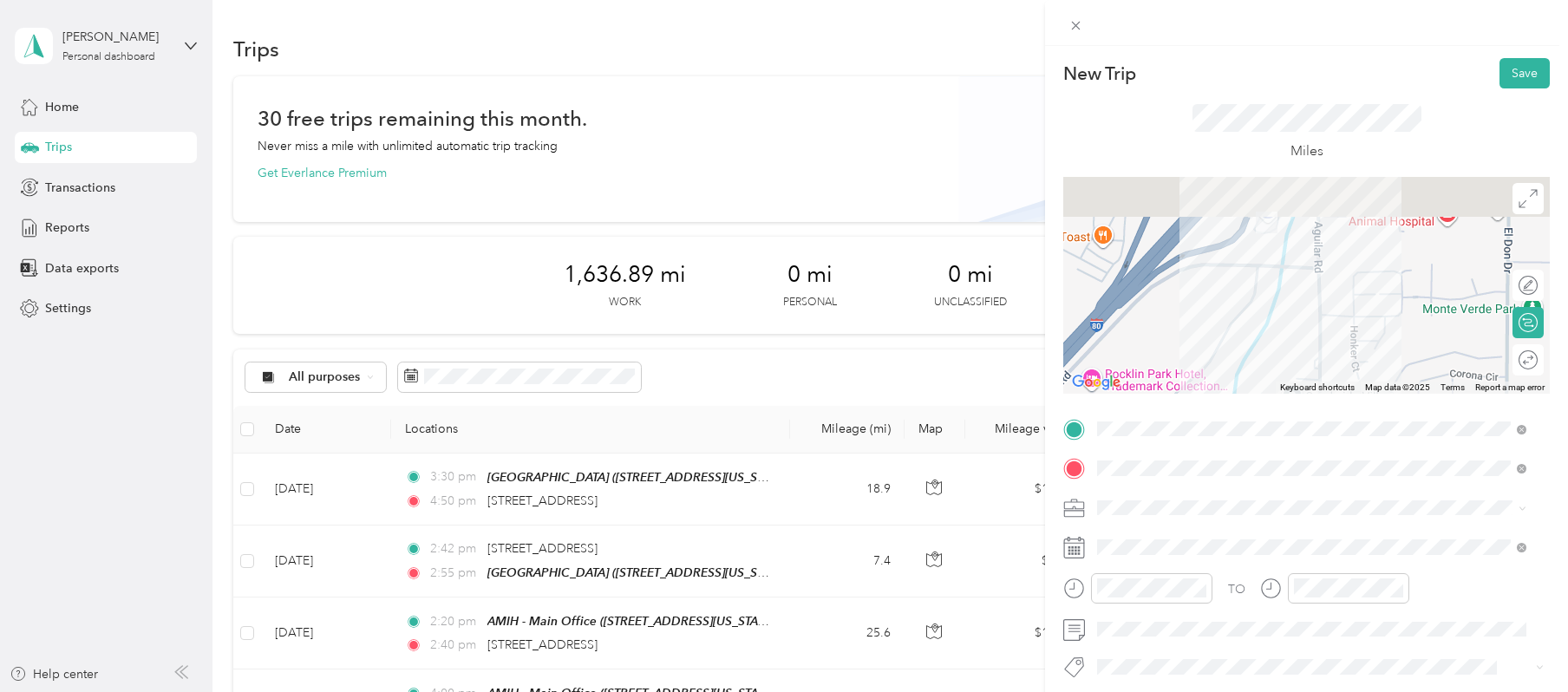
drag, startPoint x: 1285, startPoint y: 219, endPoint x: 1240, endPoint y: 400, distance: 186.5
click at [1234, 400] on div "New Trip Save This trip cannot be edited because it is either under review, app…" at bounding box center [1306, 446] width 487 height 776
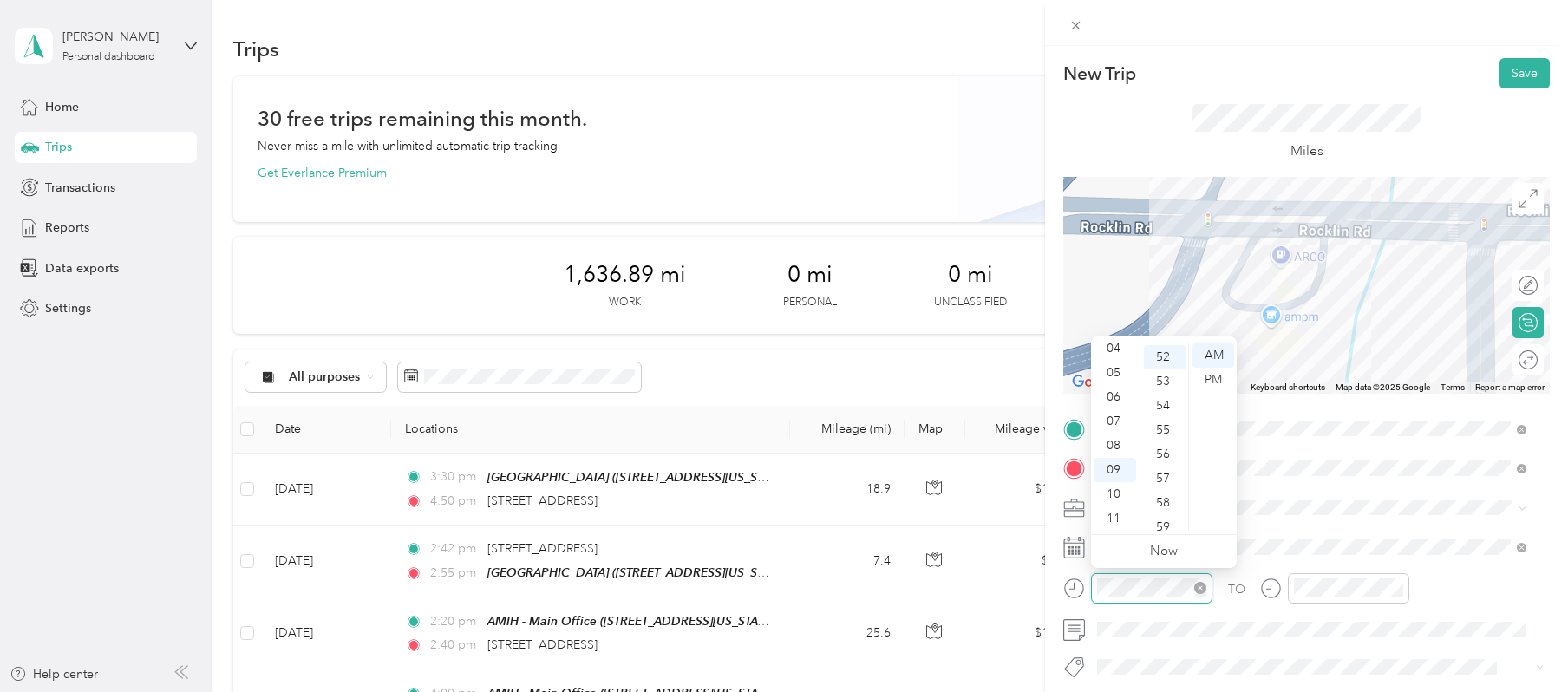
scroll to position [1263, 0]
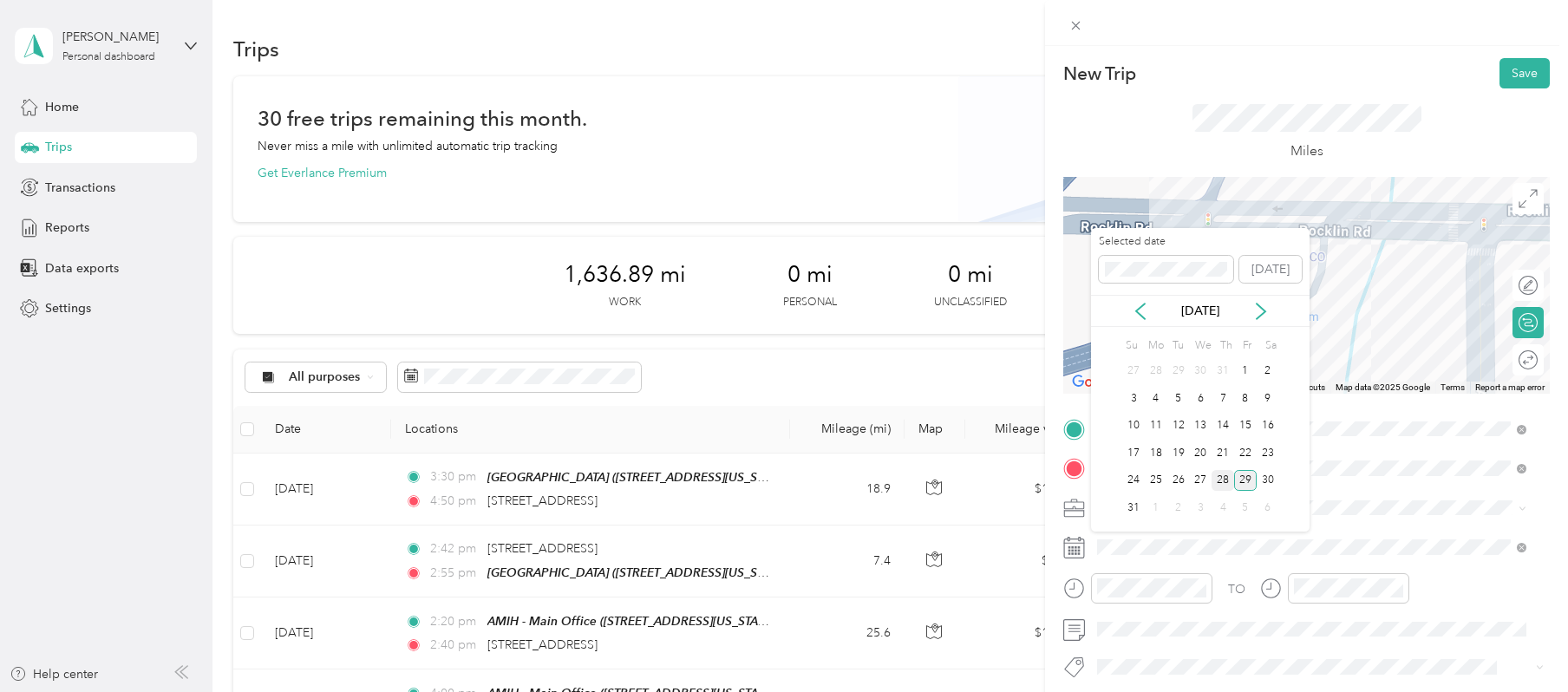
click at [1222, 479] on div "28" at bounding box center [1222, 481] width 22 height 22
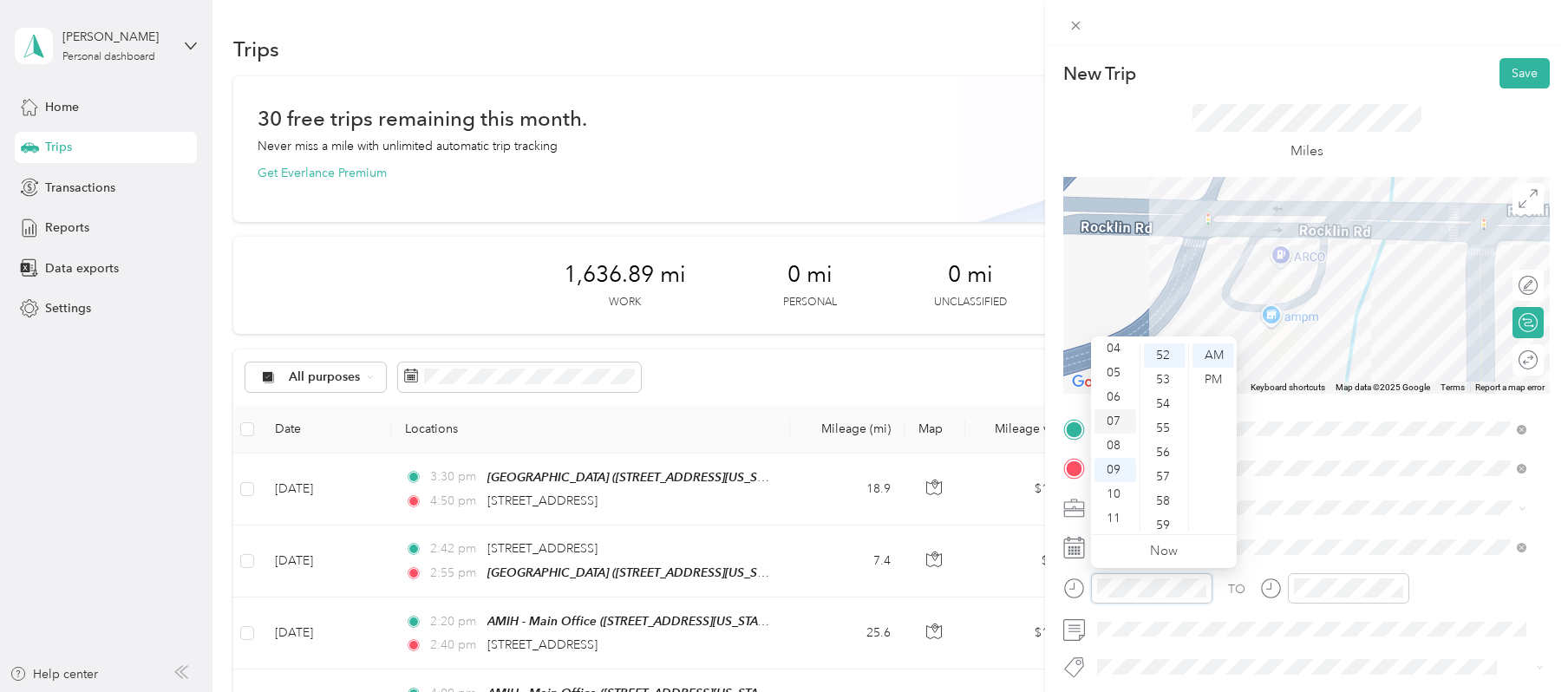
scroll to position [0, 0]
click at [1110, 421] on div "03" at bounding box center [1116, 428] width 41 height 24
click at [1166, 483] on div "15" at bounding box center [1165, 489] width 41 height 24
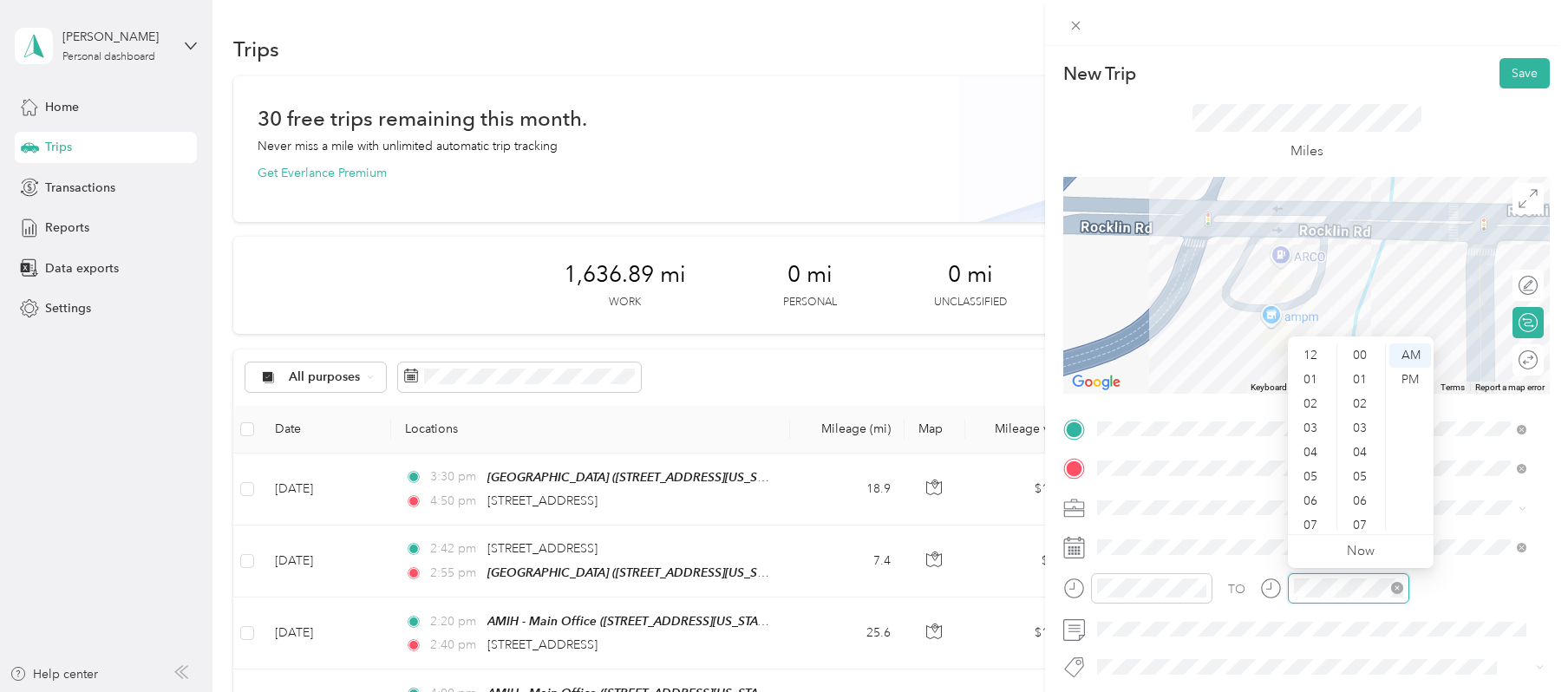
scroll to position [104, 0]
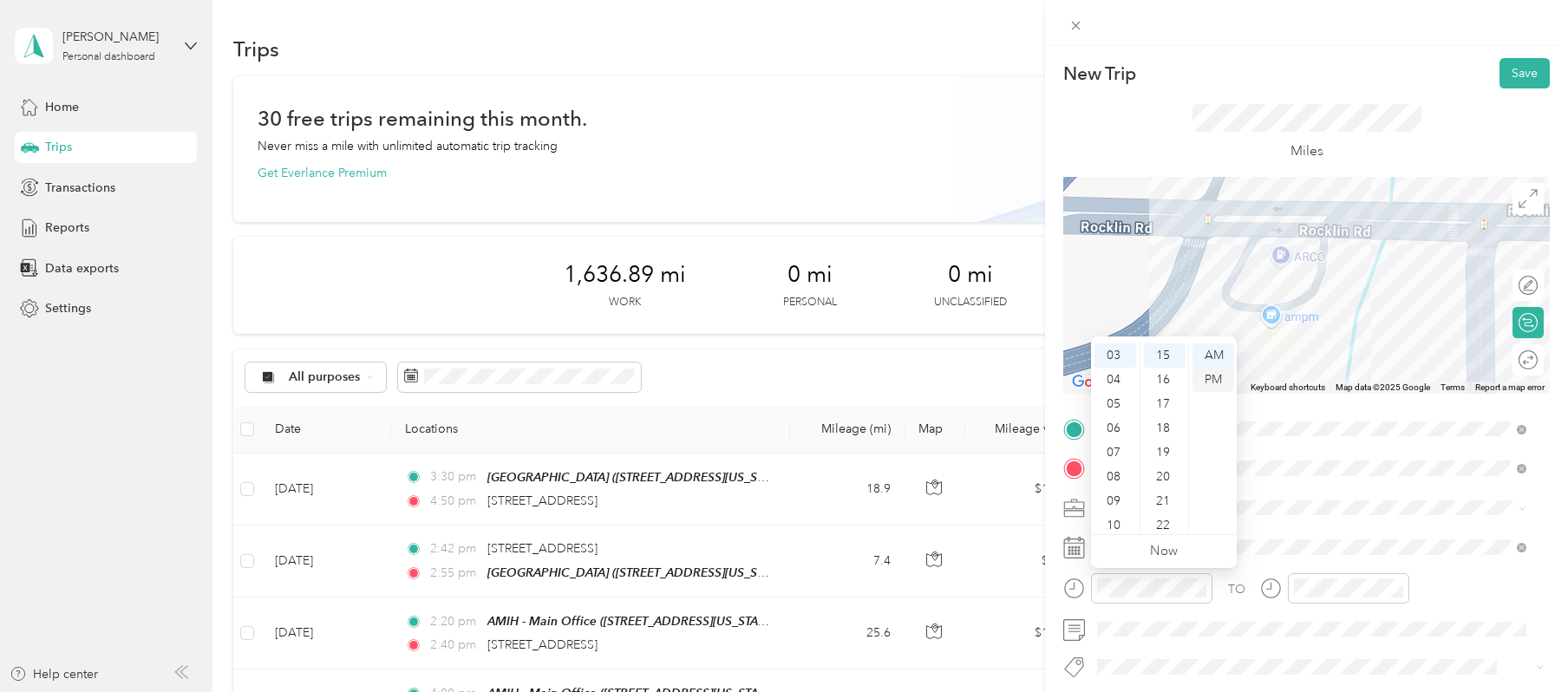
click at [1210, 383] on div "PM" at bounding box center [1213, 379] width 41 height 24
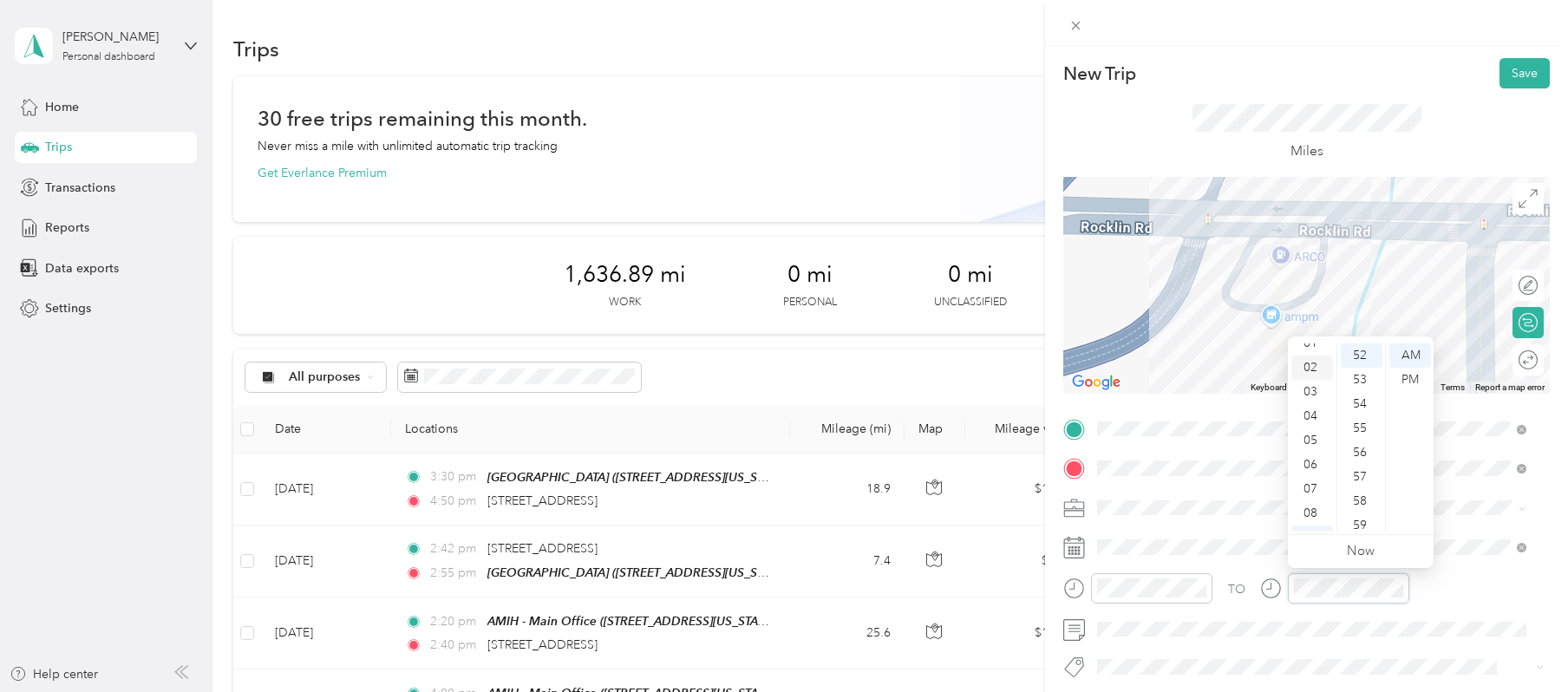
scroll to position [0, 0]
click at [1234, 419] on div "03" at bounding box center [1312, 428] width 41 height 24
click at [1234, 505] on div "30" at bounding box center [1362, 508] width 41 height 24
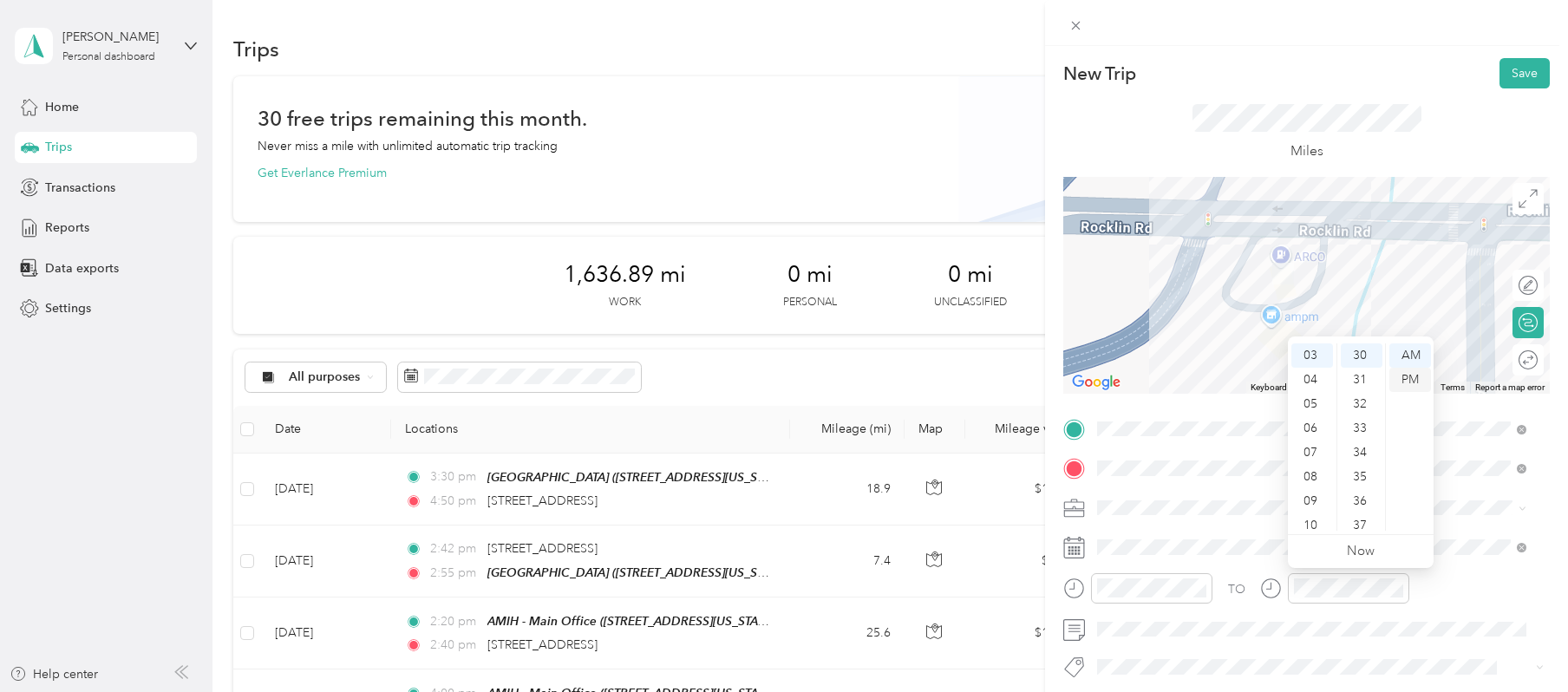
click at [1234, 383] on div "PM" at bounding box center [1410, 379] width 41 height 24
click at [1234, 352] on div "25" at bounding box center [1362, 350] width 41 height 24
click at [1234, 352] on div "30" at bounding box center [1362, 355] width 41 height 24
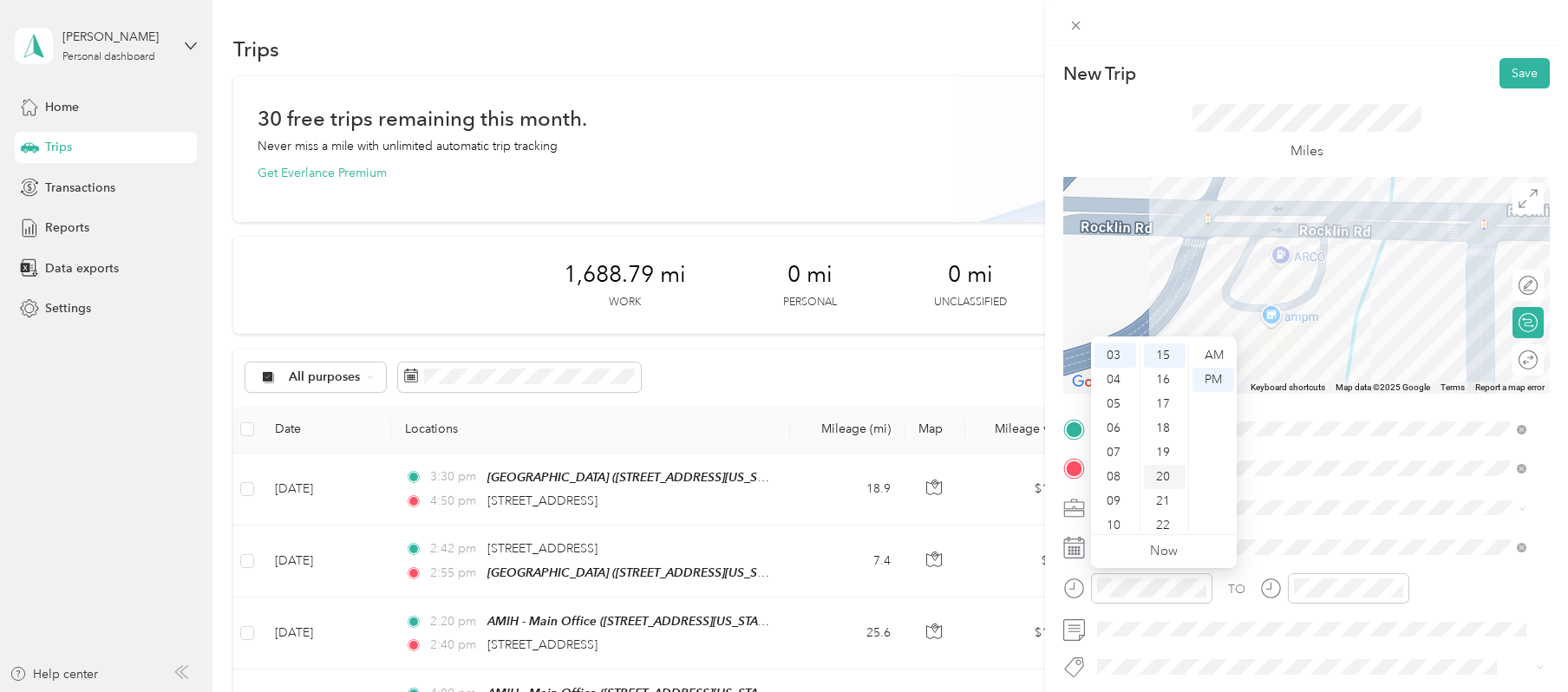
click at [1163, 479] on div "20" at bounding box center [1165, 477] width 41 height 24
click at [1163, 460] on div "10" at bounding box center [1165, 459] width 41 height 24
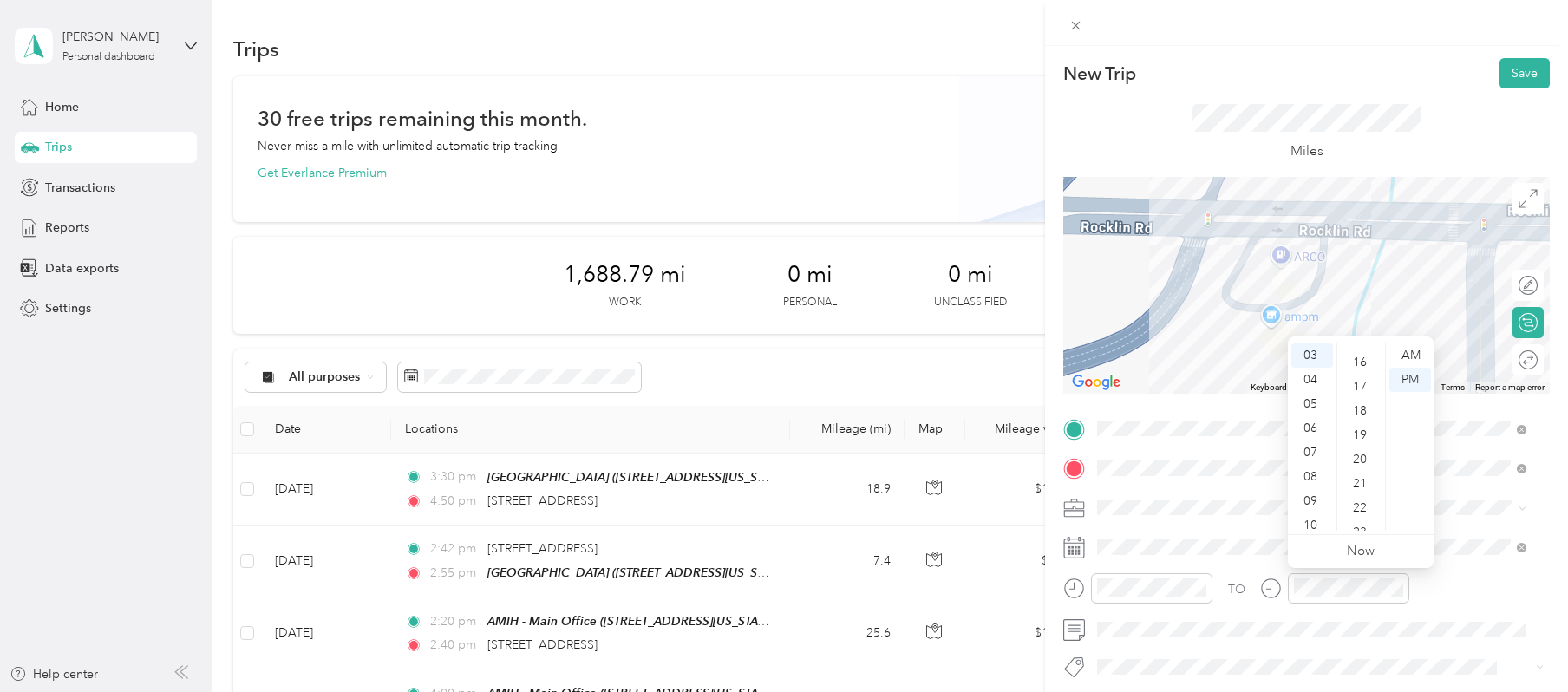
scroll to position [545, 0]
click at [1234, 56] on div "New Trip Save This trip cannot be edited because it is either under review, app…" at bounding box center [1306, 392] width 523 height 692
click at [1234, 411] on div "20" at bounding box center [1362, 412] width 41 height 24
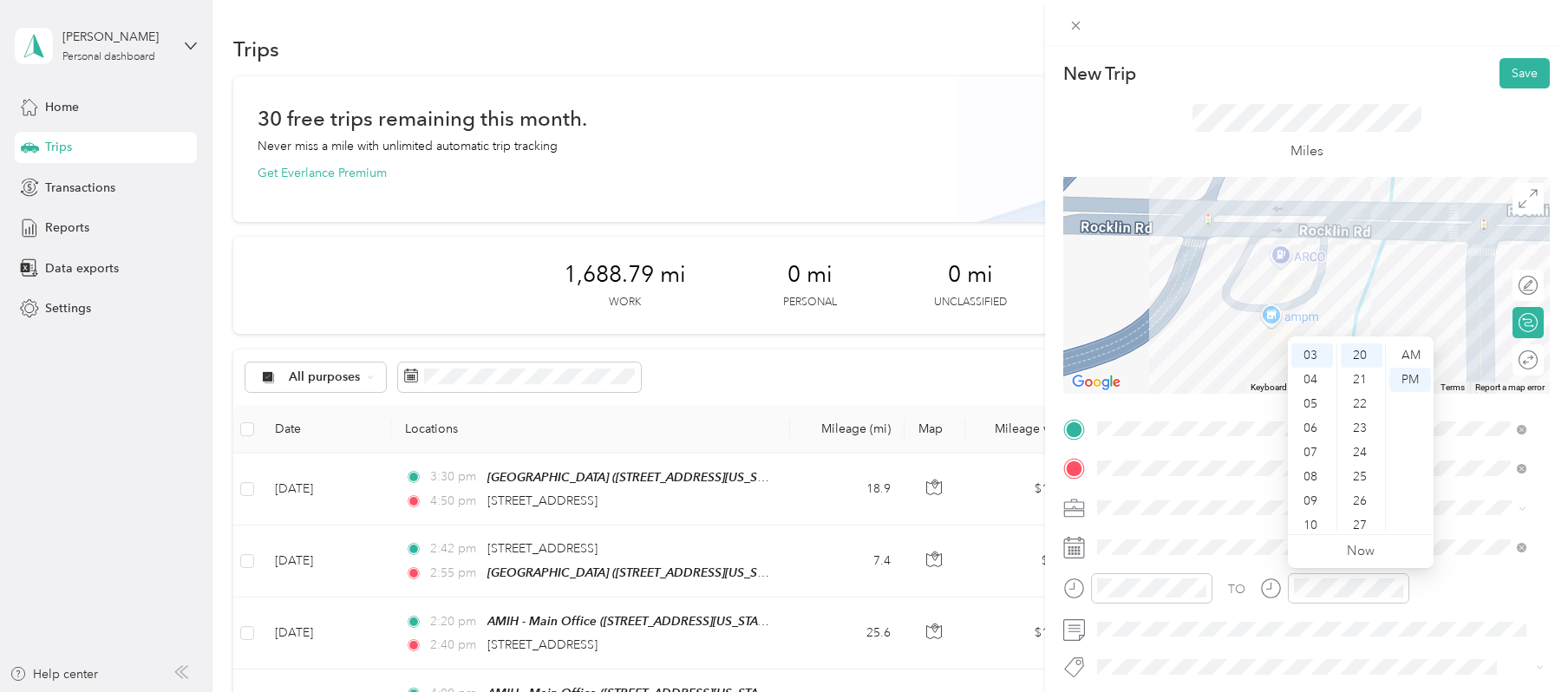
click at [1234, 53] on div "New Trip Save This trip cannot be edited because it is either under review, app…" at bounding box center [1306, 392] width 523 height 692
click at [1234, 77] on button "Save" at bounding box center [1525, 74] width 50 height 30
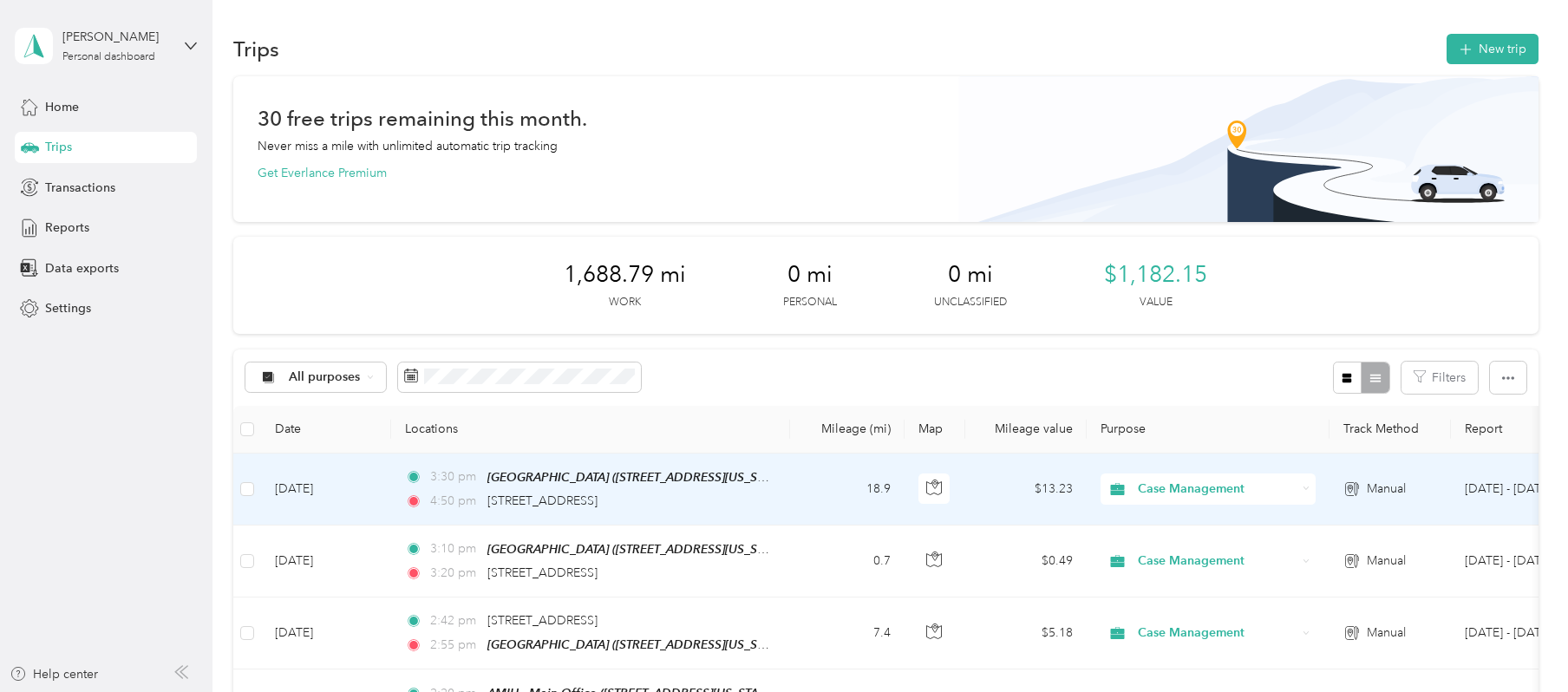
click at [791, 479] on td "18.9" at bounding box center [848, 489] width 115 height 72
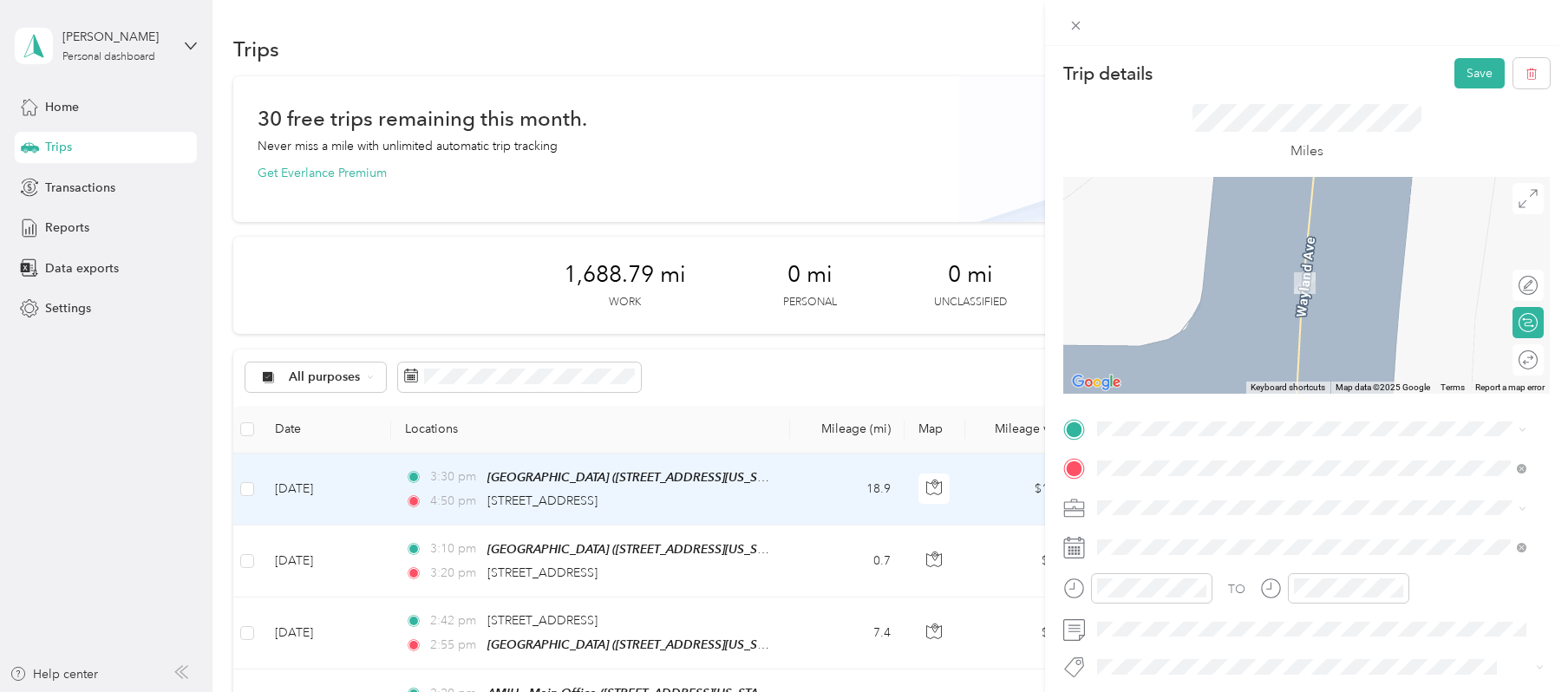
click at [1234, 498] on span "[STREET_ADDRESS][US_STATE]" at bounding box center [1217, 489] width 174 height 15
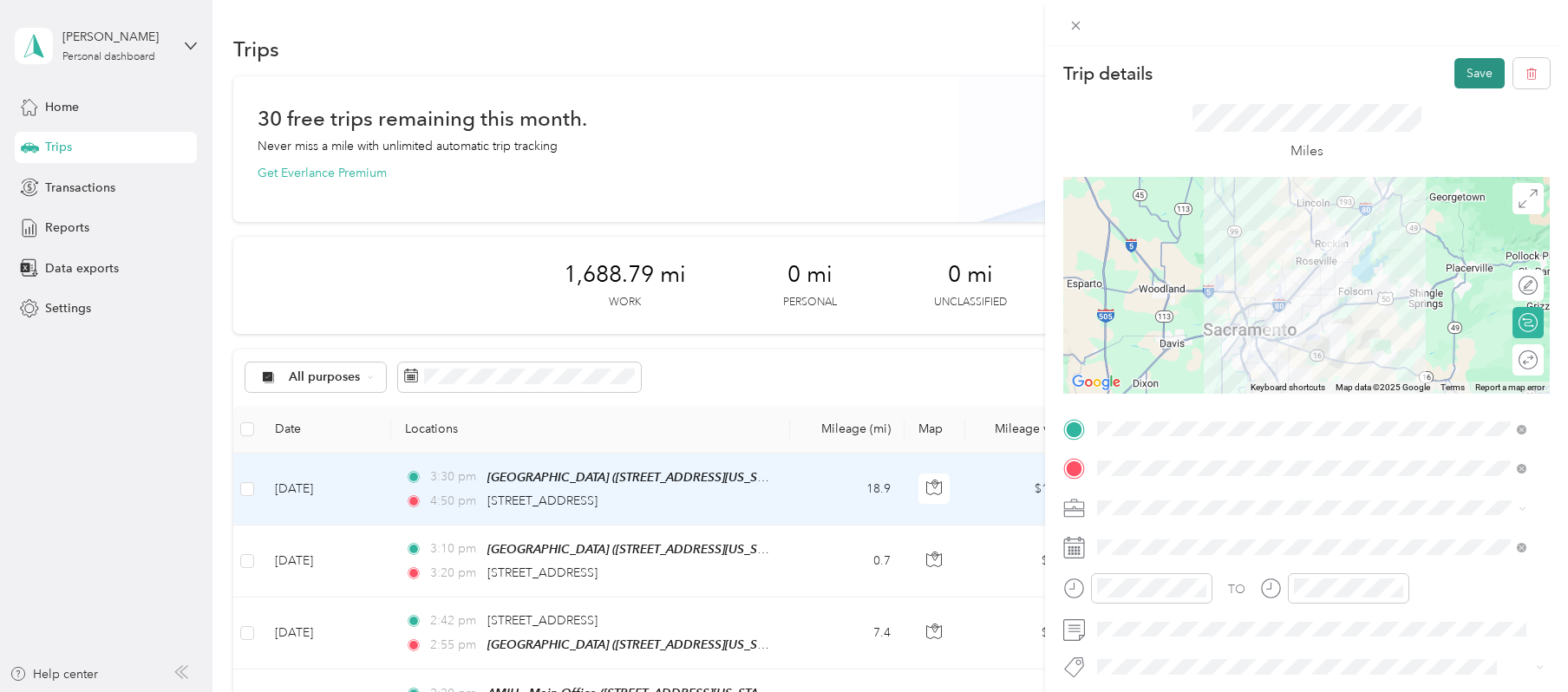
click at [1234, 69] on button "Save" at bounding box center [1479, 74] width 50 height 30
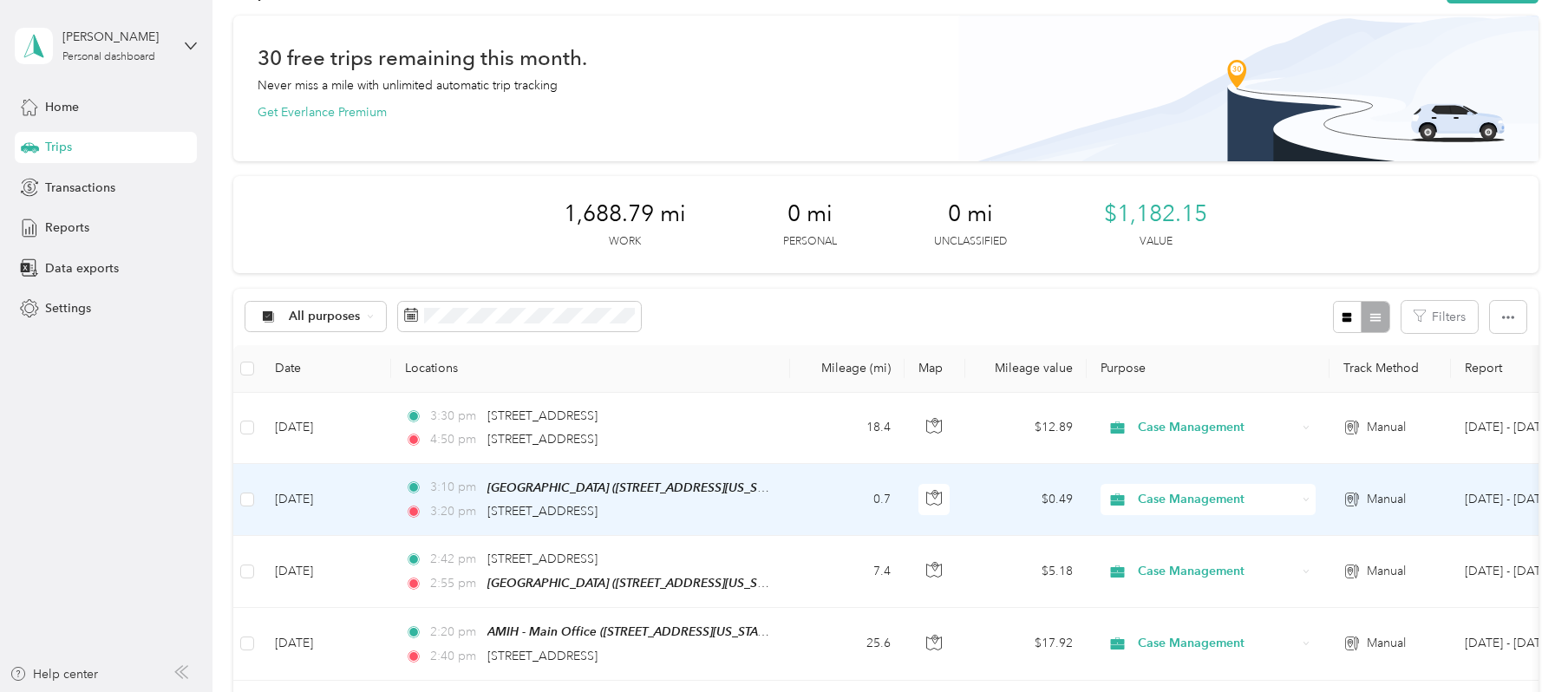
scroll to position [116, 0]
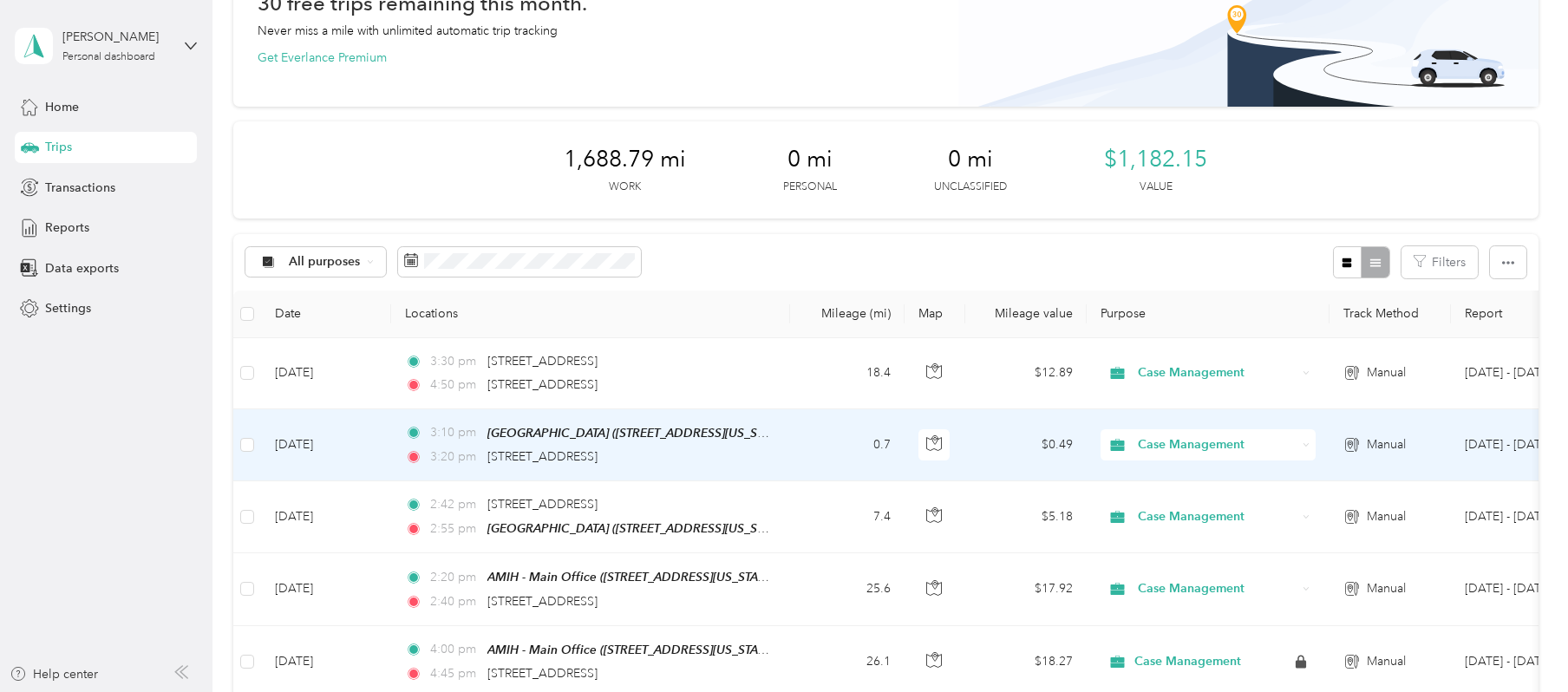
click at [805, 437] on td "0.7" at bounding box center [848, 445] width 115 height 72
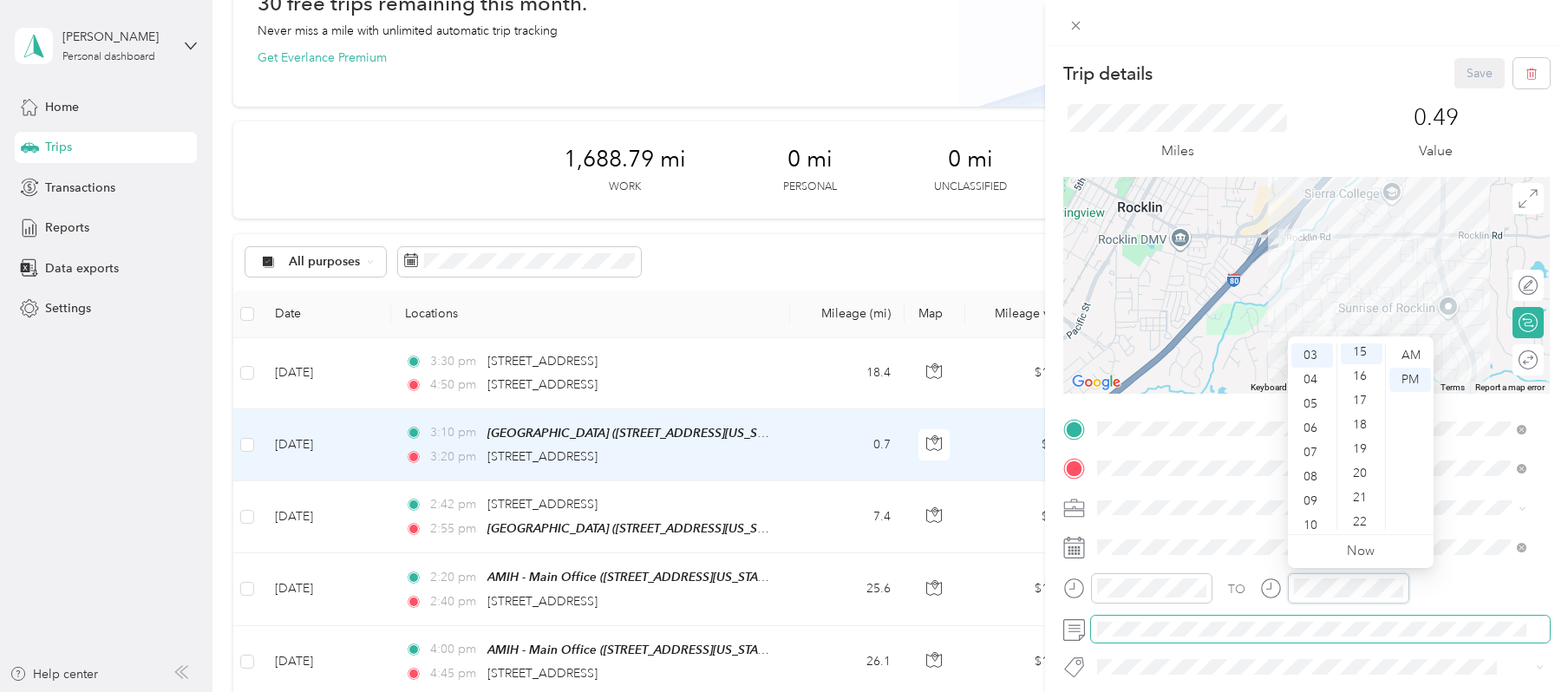
scroll to position [365, 0]
click at [1234, 89] on div "Miles 0.49 Value" at bounding box center [1306, 133] width 487 height 89
click at [1234, 76] on button "Save" at bounding box center [1479, 74] width 50 height 30
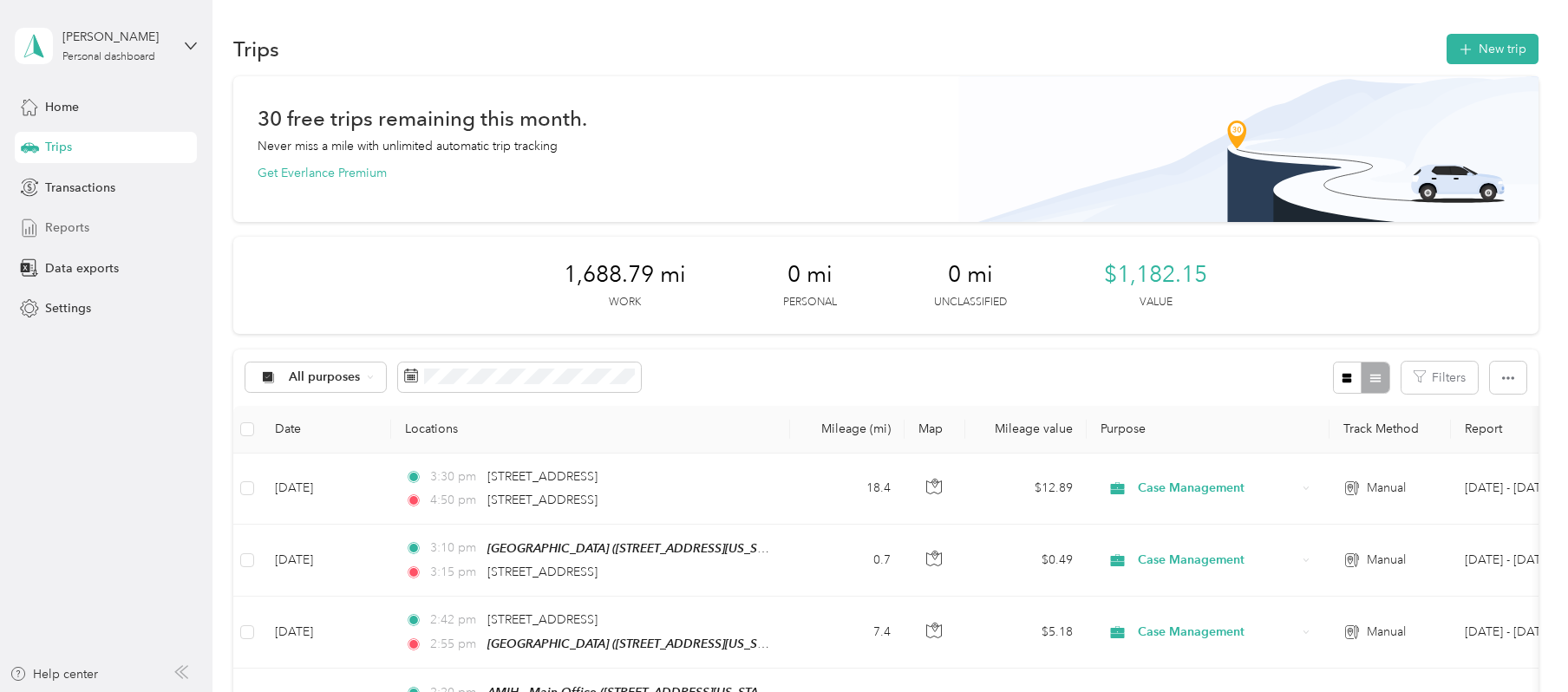
click at [105, 222] on div "Reports" at bounding box center [105, 228] width 182 height 31
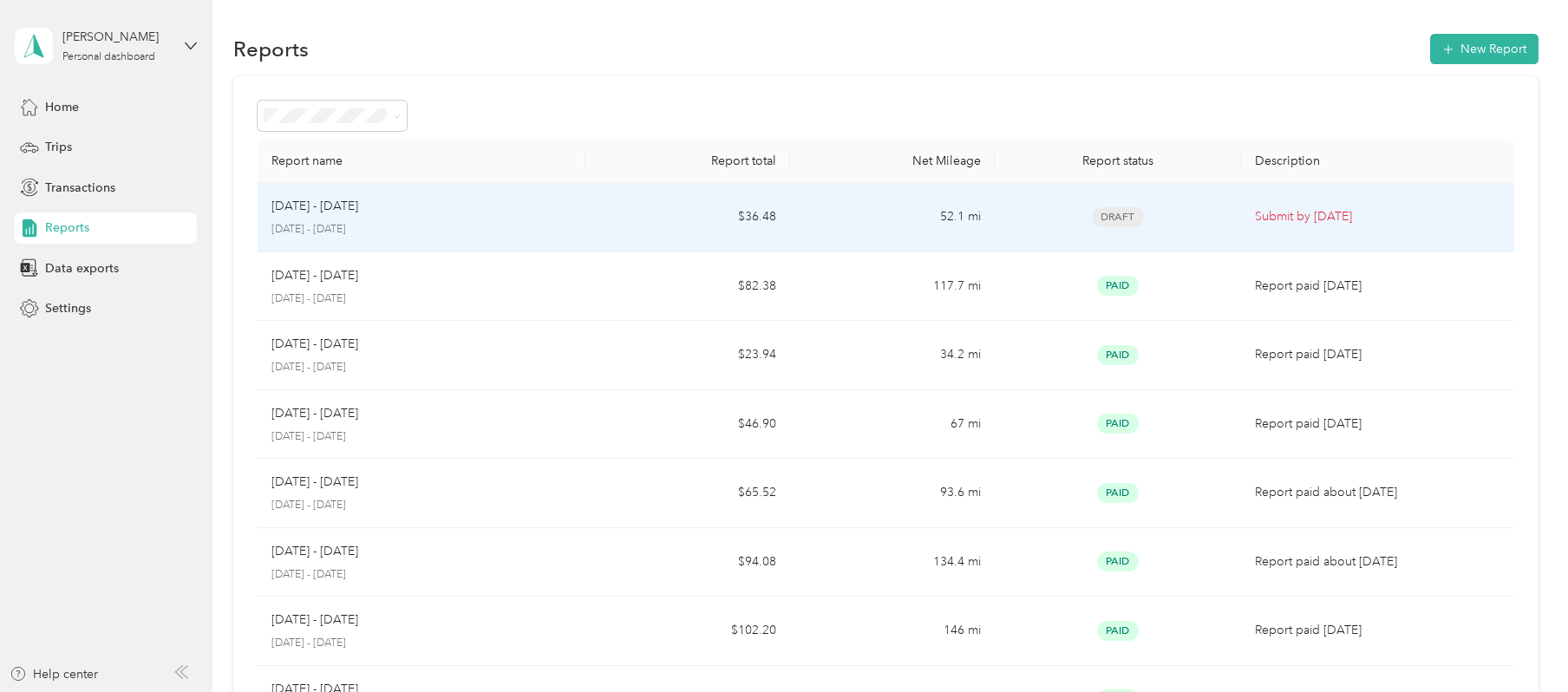
click at [541, 220] on div "[DATE] - [DATE] [DATE] - [DATE]" at bounding box center [421, 217] width 300 height 40
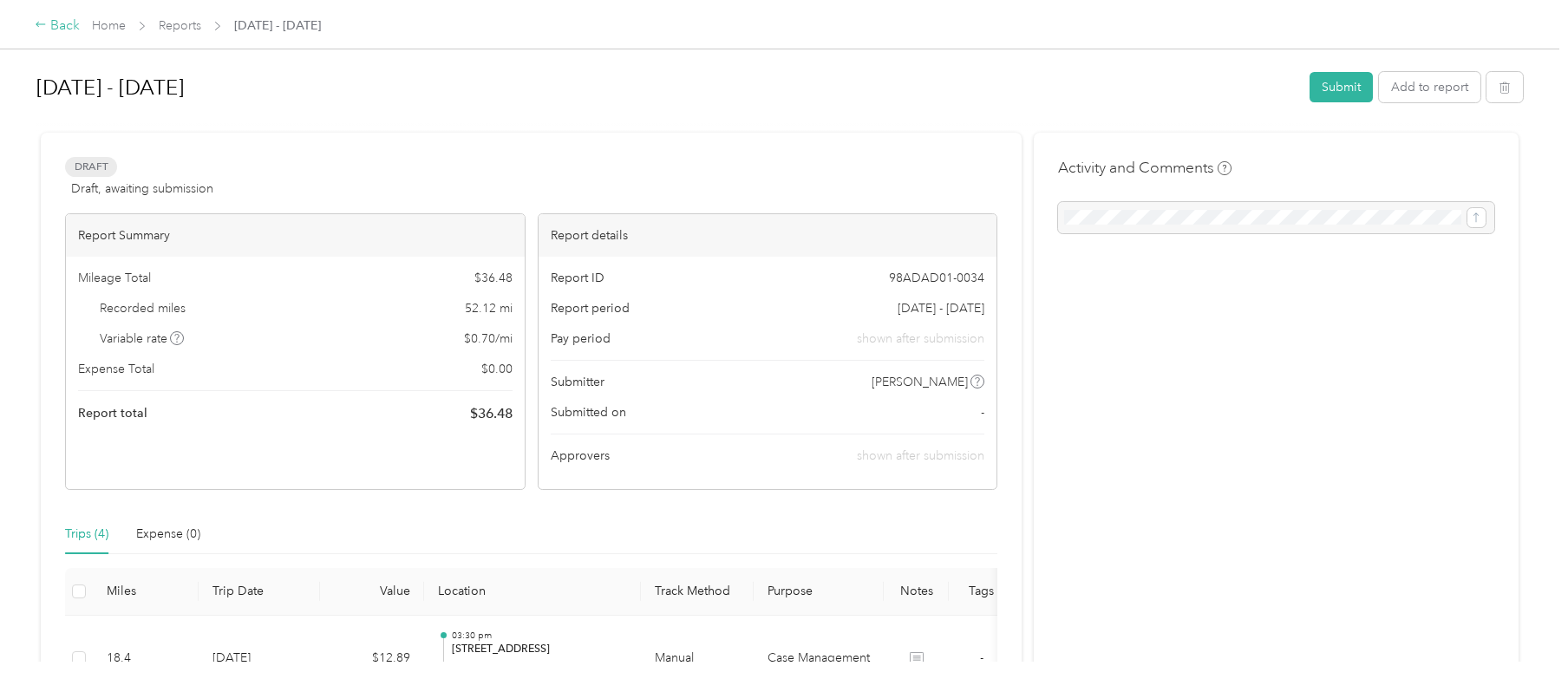
click at [50, 19] on div "Back" at bounding box center [57, 25] width 45 height 21
